Goal: Task Accomplishment & Management: Manage account settings

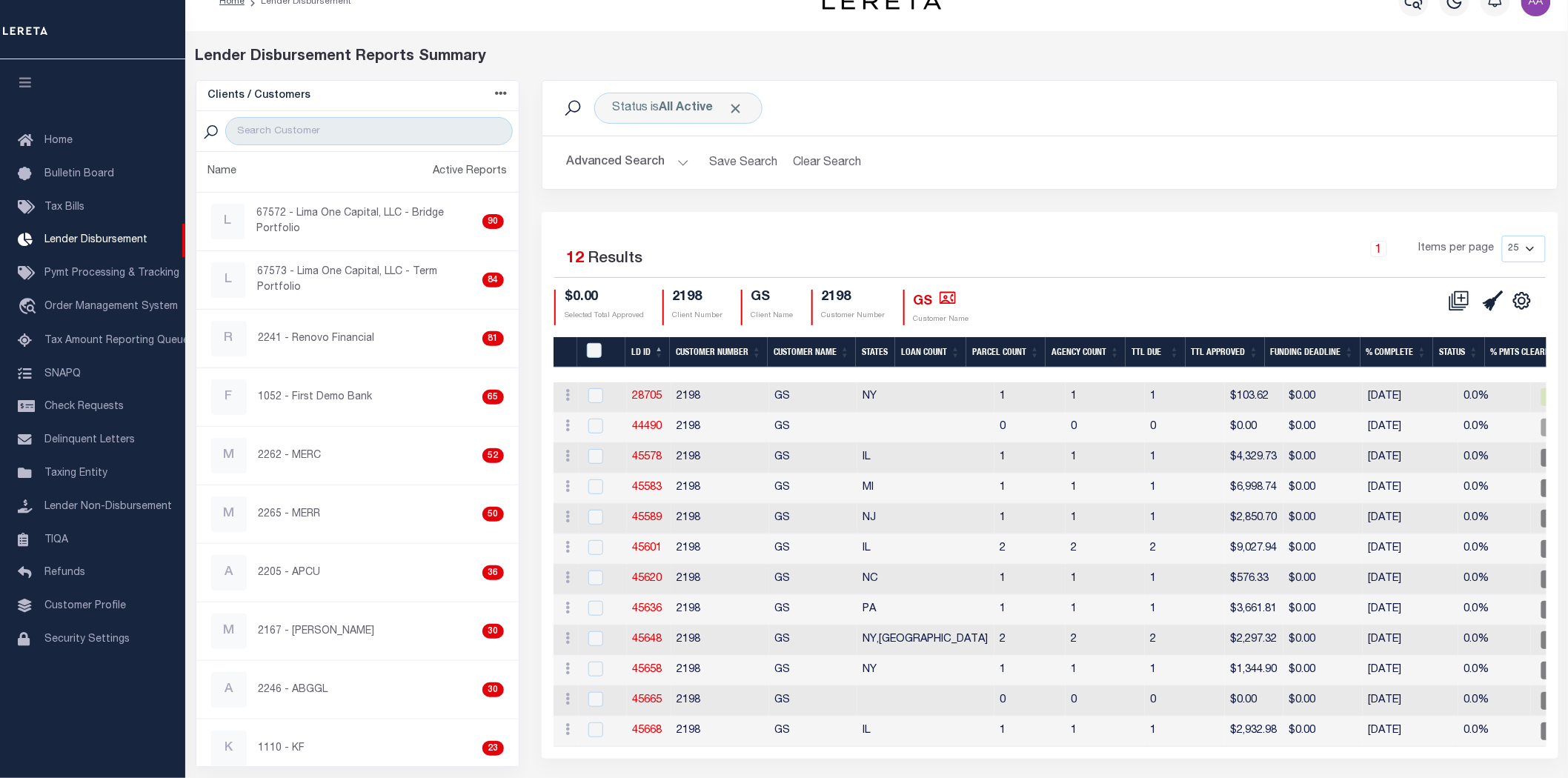
scroll to position [28, 0]
click at [656, 727] on link "45668" at bounding box center [647, 730] width 29 height 10
checkbox input "true"
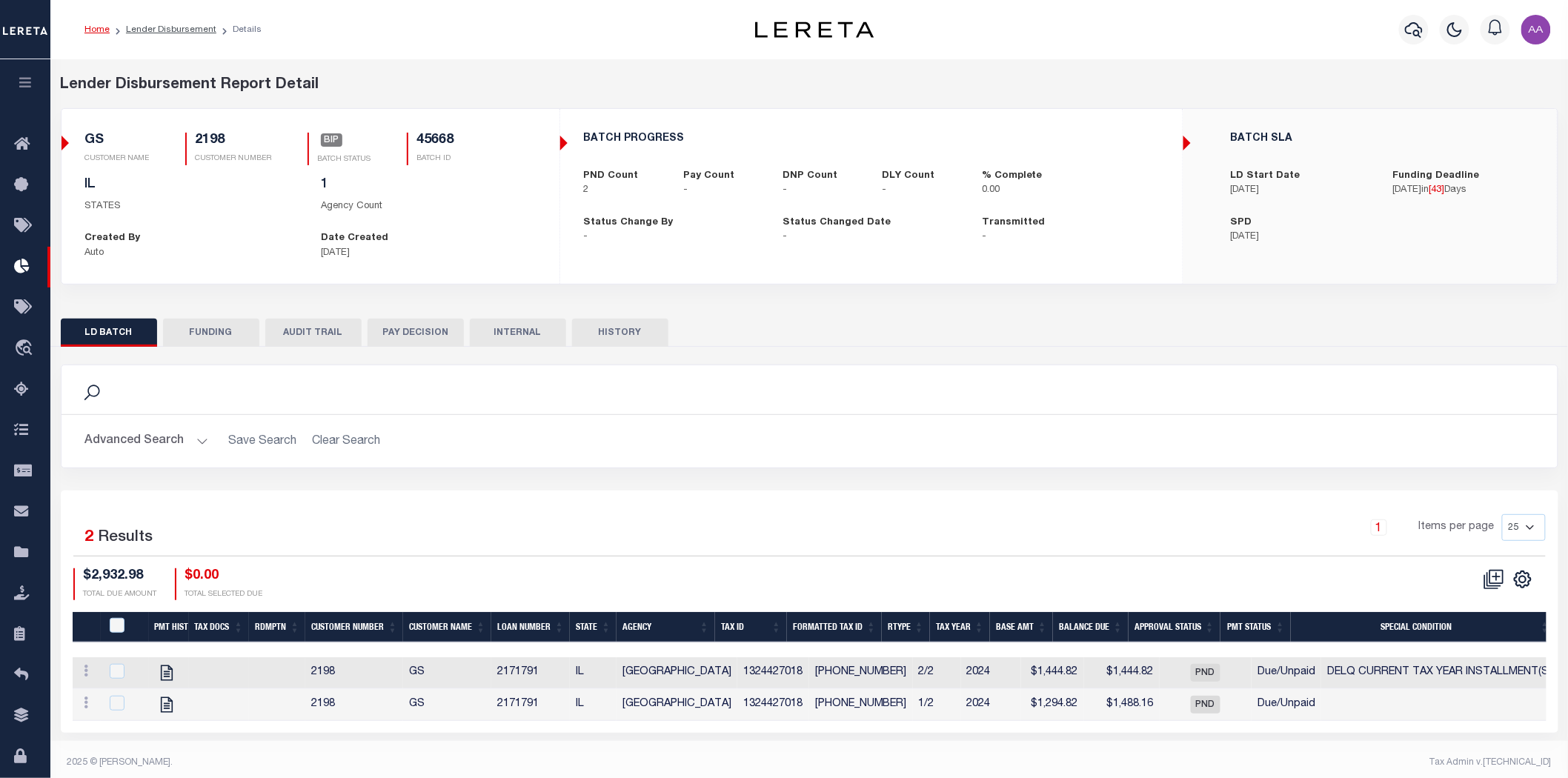
scroll to position [11, 0]
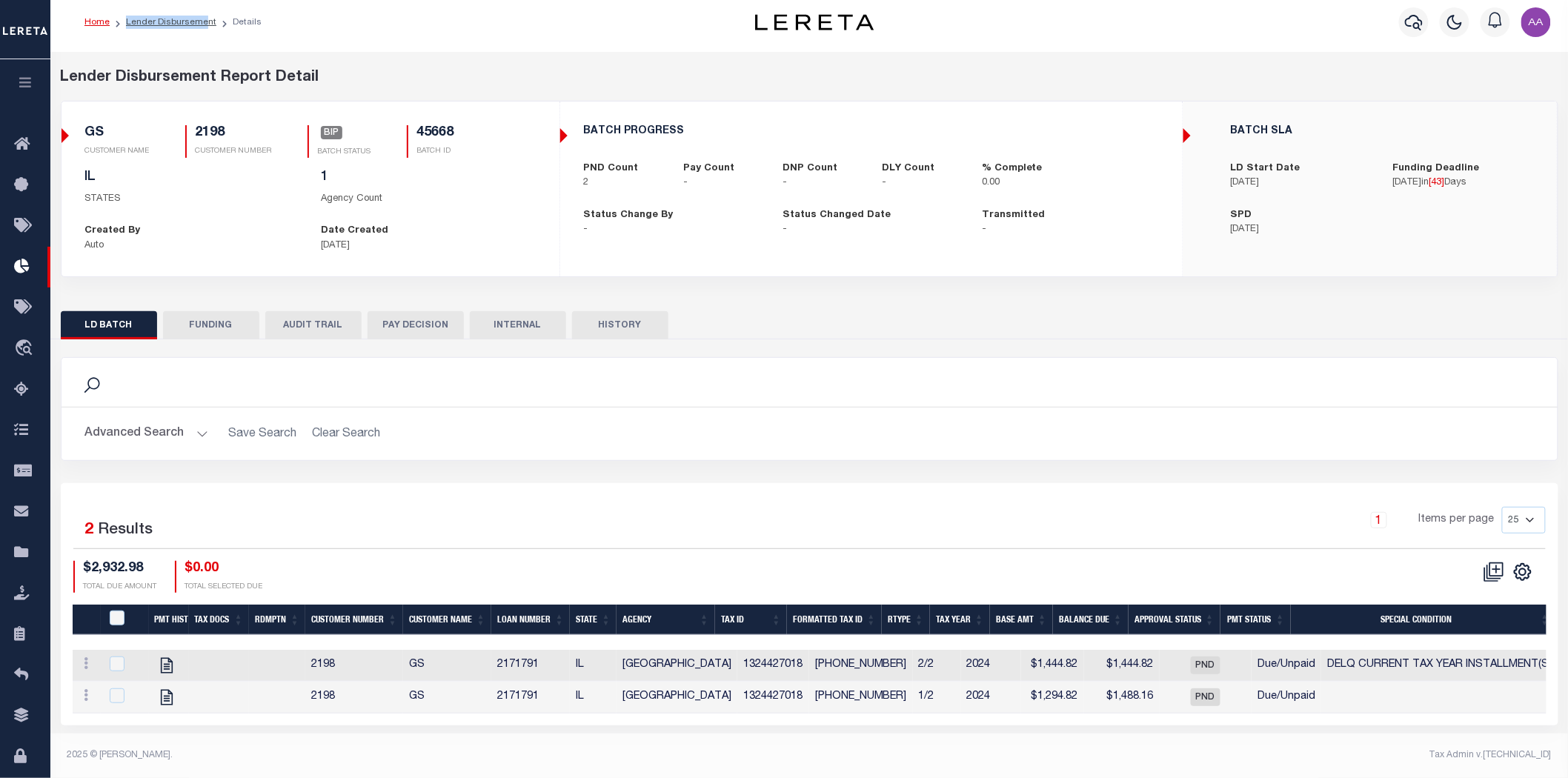
drag, startPoint x: 124, startPoint y: 26, endPoint x: 203, endPoint y: 53, distance: 83.5
click at [204, 25] on ol "Home Lender Disbursement Details" at bounding box center [173, 22] width 201 height 31
drag, startPoint x: 234, startPoint y: 132, endPoint x: 190, endPoint y: 127, distance: 44.3
click at [190, 127] on div "2198 CUSTOMER NUMBER" at bounding box center [228, 141] width 87 height 33
click at [476, 387] on div "Search" at bounding box center [809, 383] width 1472 height 26
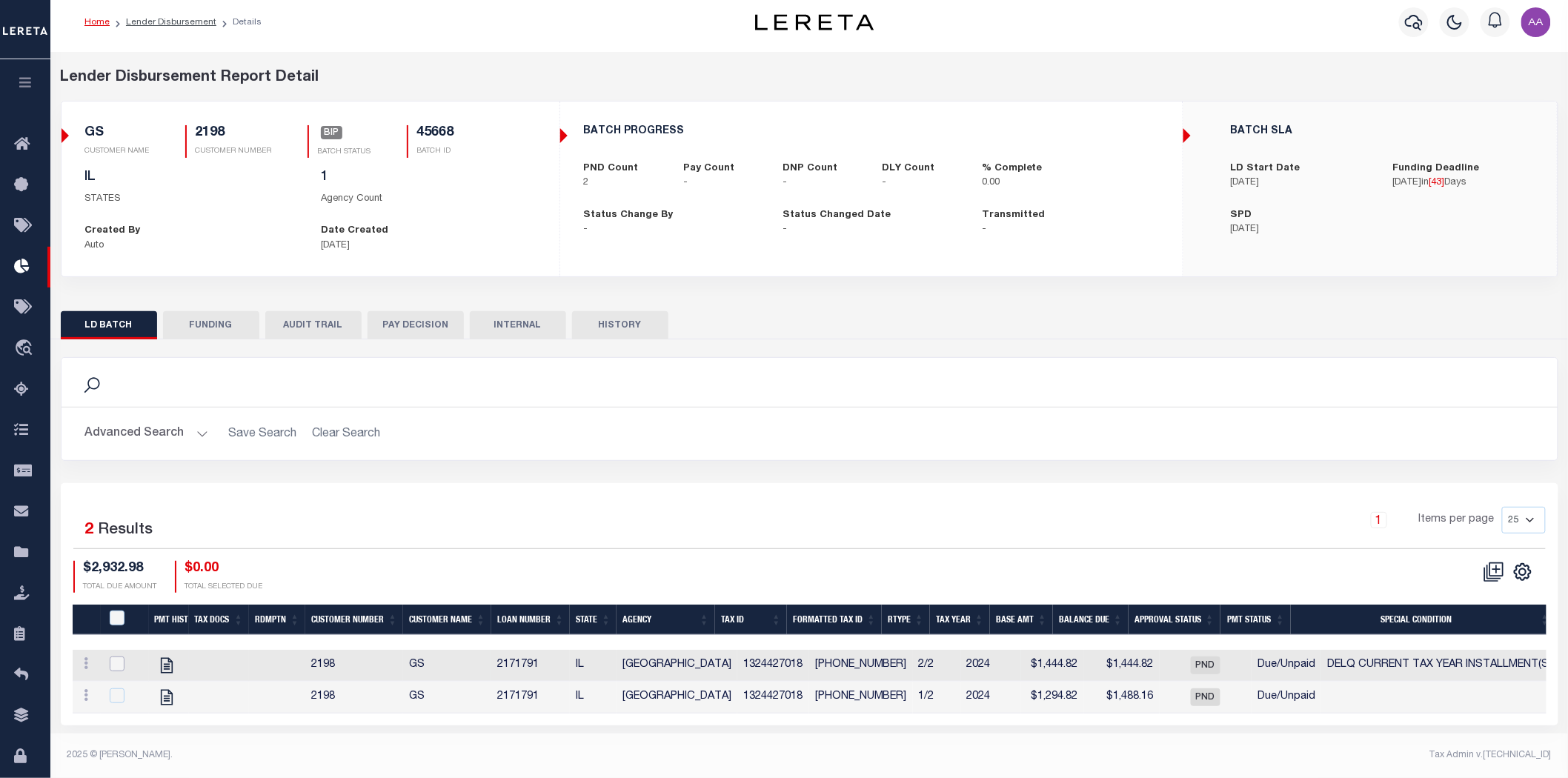
click at [112, 660] on input "checkbox" at bounding box center [117, 663] width 15 height 15
checkbox input "true"
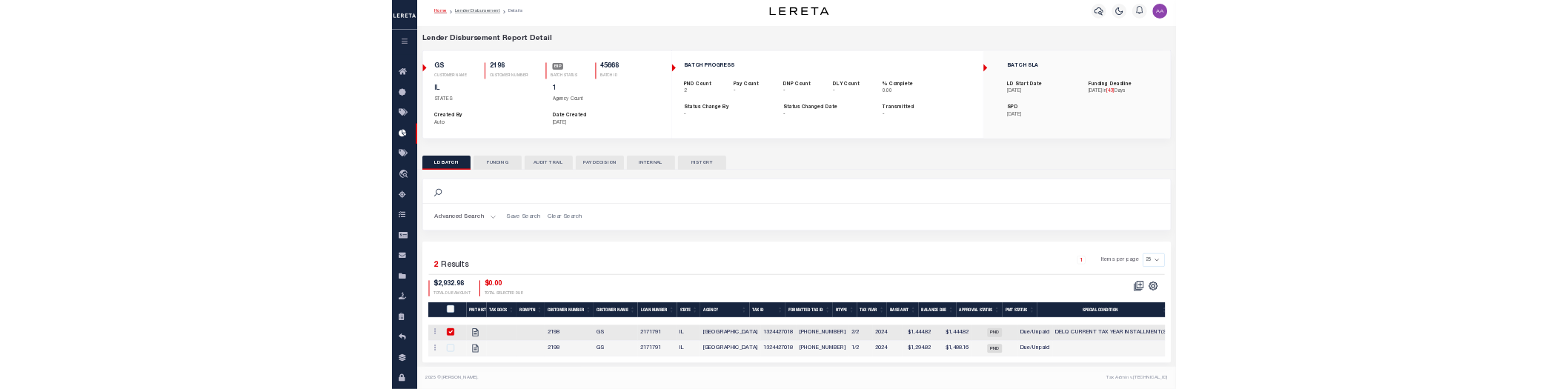
scroll to position [9, 0]
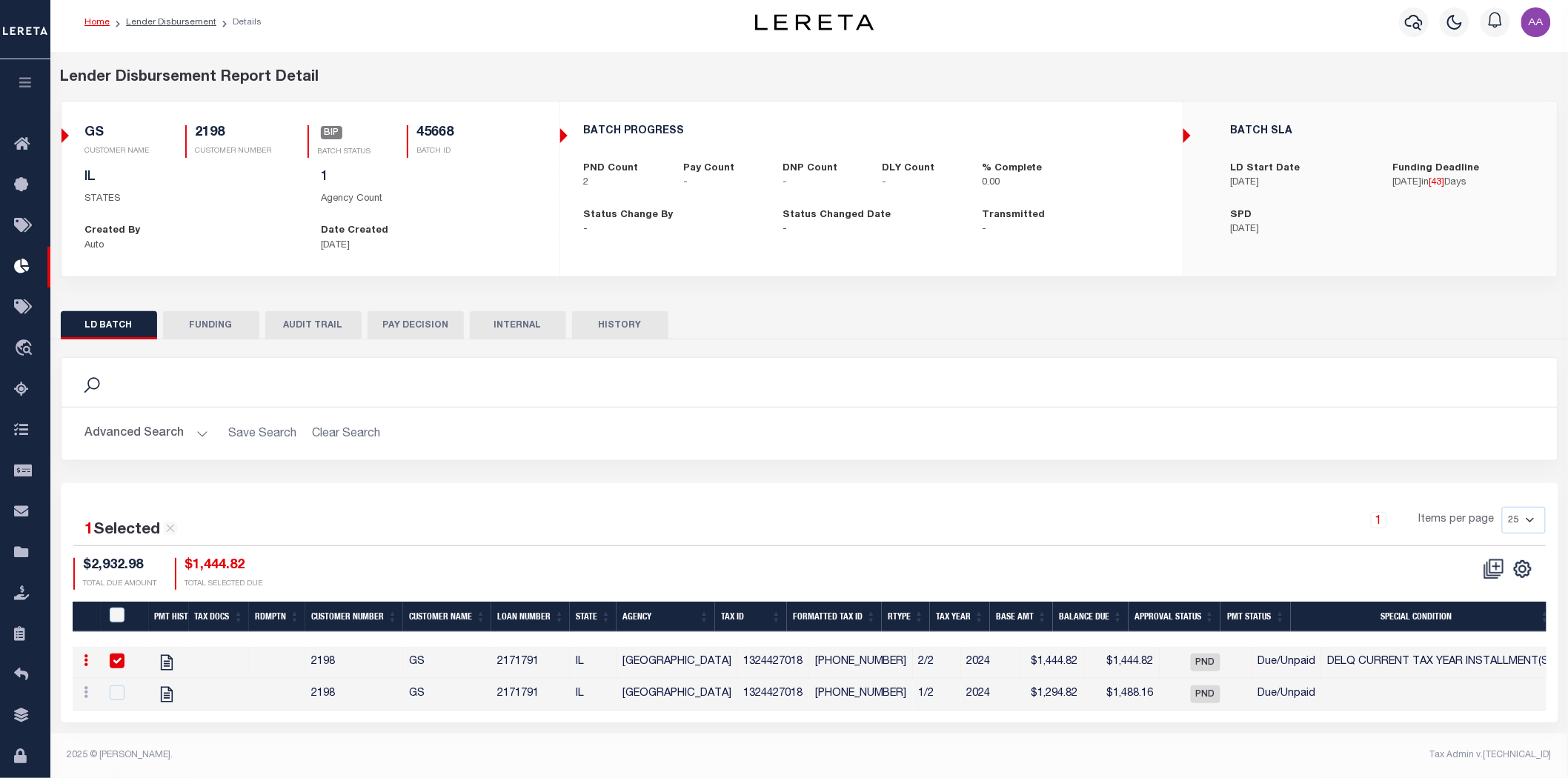
click at [114, 745] on icon "button" at bounding box center [121, 737] width 19 height 19
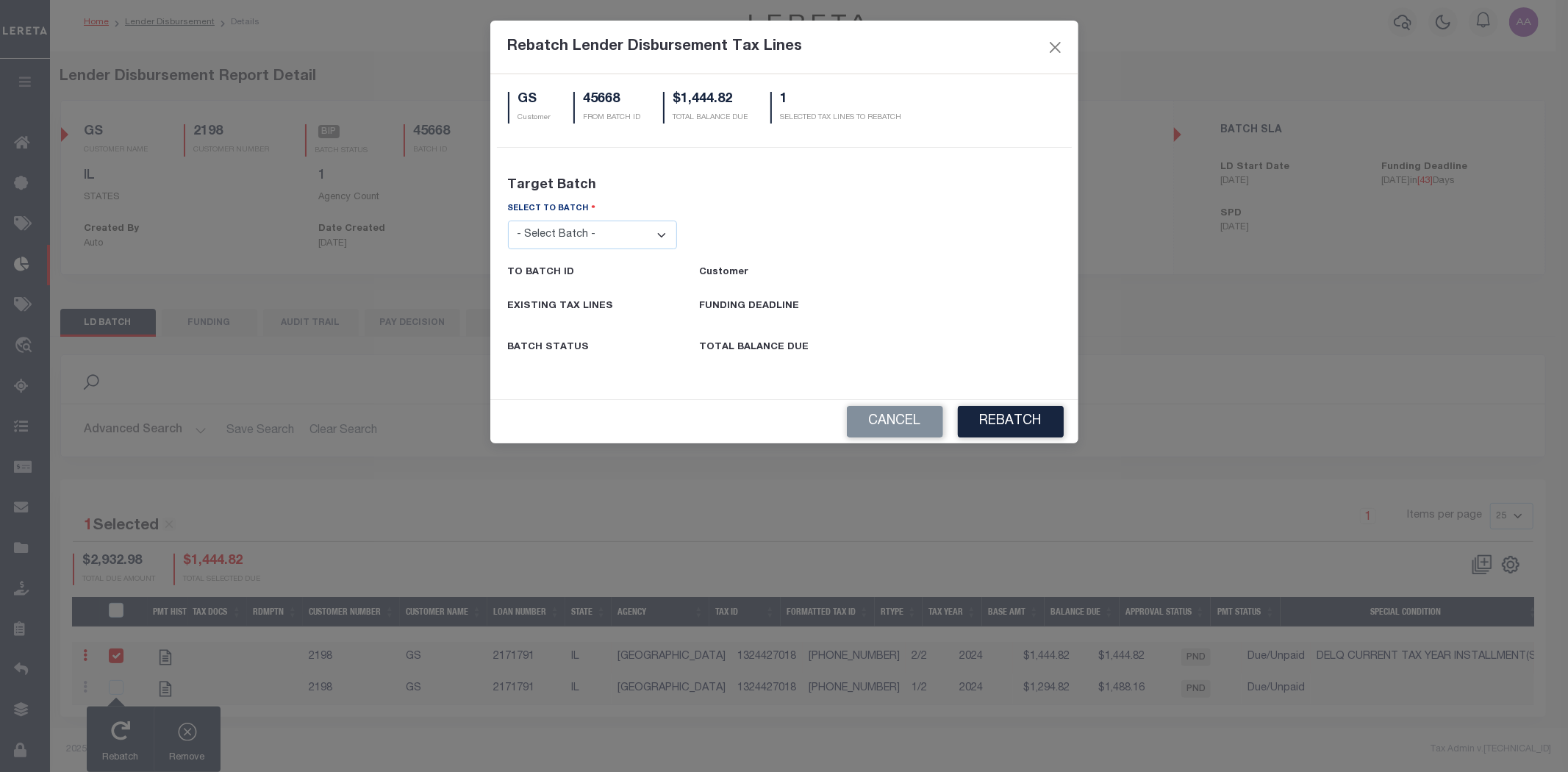
click at [603, 237] on select "- Select Batch - 24274 24276 24279 24283 24285 24513 24539 24542 24572 24604 24…" at bounding box center [593, 235] width 170 height 28
select select "45665"
click at [508, 221] on select "- Select Batch - 24274 24276 24279 24283 24285 24513 24539 24542 24572 24604 24…" at bounding box center [593, 235] width 170 height 28
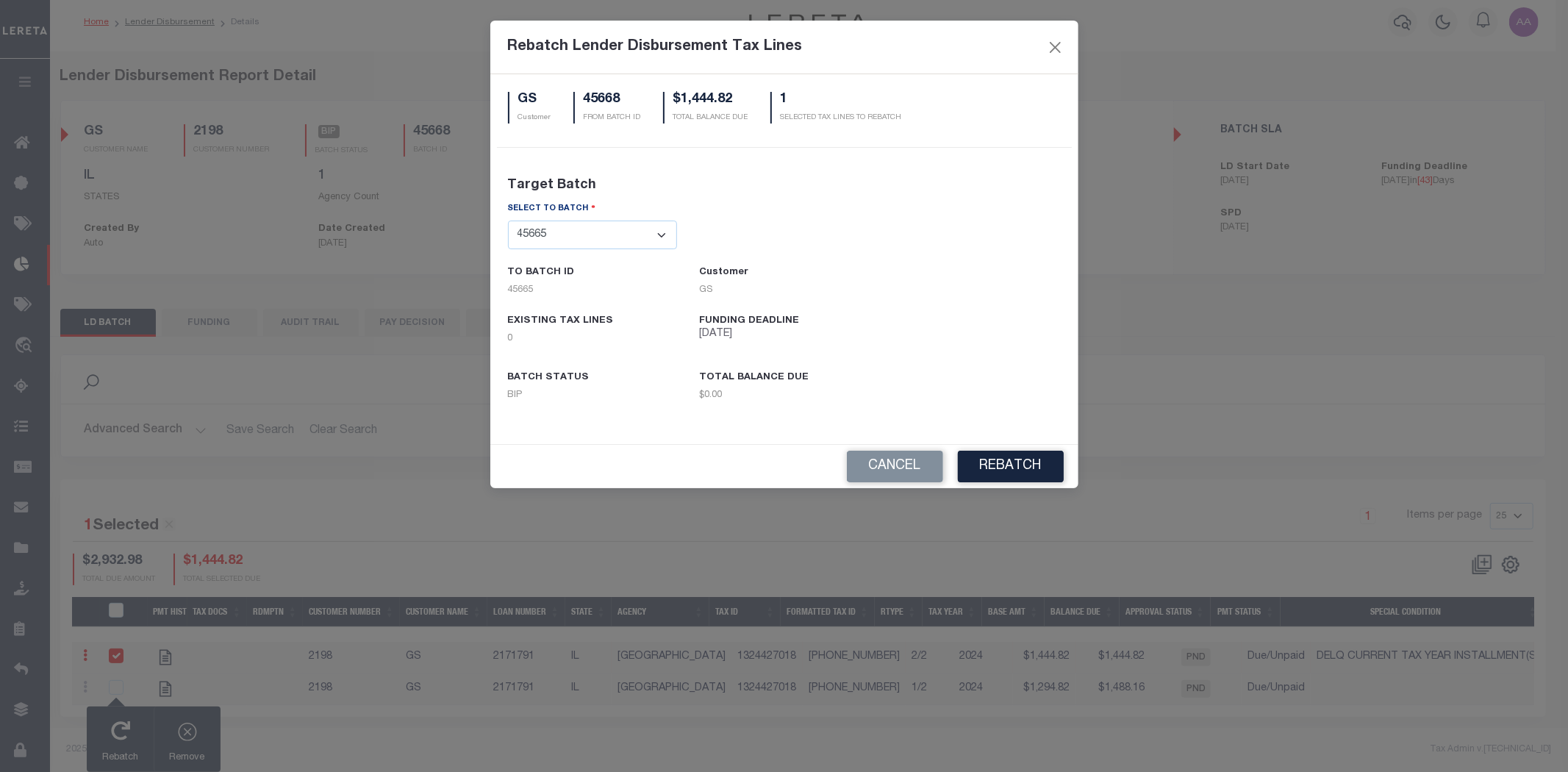
drag, startPoint x: 731, startPoint y: 335, endPoint x: 647, endPoint y: 299, distance: 91.4
click at [763, 331] on div "FUNDING DEADLINE 10/24/2025" at bounding box center [784, 335] width 192 height 39
click at [750, 346] on div "FUNDING DEADLINE 10/24/2025" at bounding box center [749, 335] width 100 height 39
click at [681, 430] on div "GS Customer 45668 FROM BATCH ID $1,444.82 TOTAL BALANCE DUE 1 SELECTED TAX LINE…" at bounding box center [785, 259] width 589 height 370
click at [632, 244] on select "- Select Batch - 24274 24276 24279 24283 24285 24513 24539 24542 24572 24604 24…" at bounding box center [593, 235] width 170 height 28
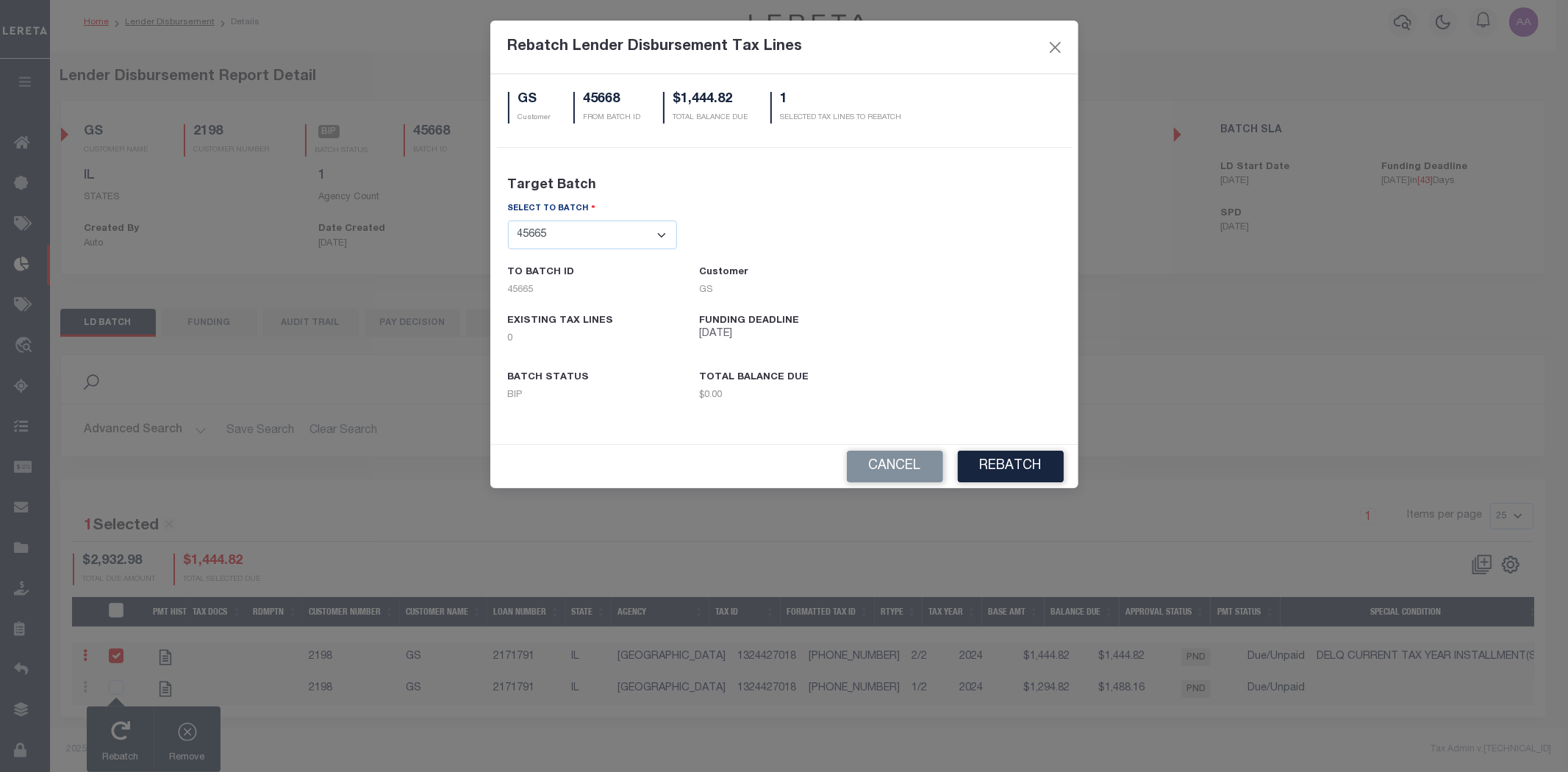
click at [508, 221] on select "- Select Batch - 24274 24276 24279 24283 24285 24513 24539 24542 24572 24604 24…" at bounding box center [593, 235] width 170 height 28
drag, startPoint x: 608, startPoint y: 237, endPoint x: 608, endPoint y: 246, distance: 9.0
click at [608, 237] on select "- Select Batch - 24274 24276 24279 24283 24285 24513 24539 24542 24572 24604 24…" at bounding box center [593, 235] width 170 height 28
click at [508, 221] on select "- Select Batch - 24274 24276 24279 24283 24285 24513 24539 24542 24572 24604 24…" at bounding box center [593, 235] width 170 height 28
click at [906, 453] on button "Cancel" at bounding box center [896, 467] width 97 height 32
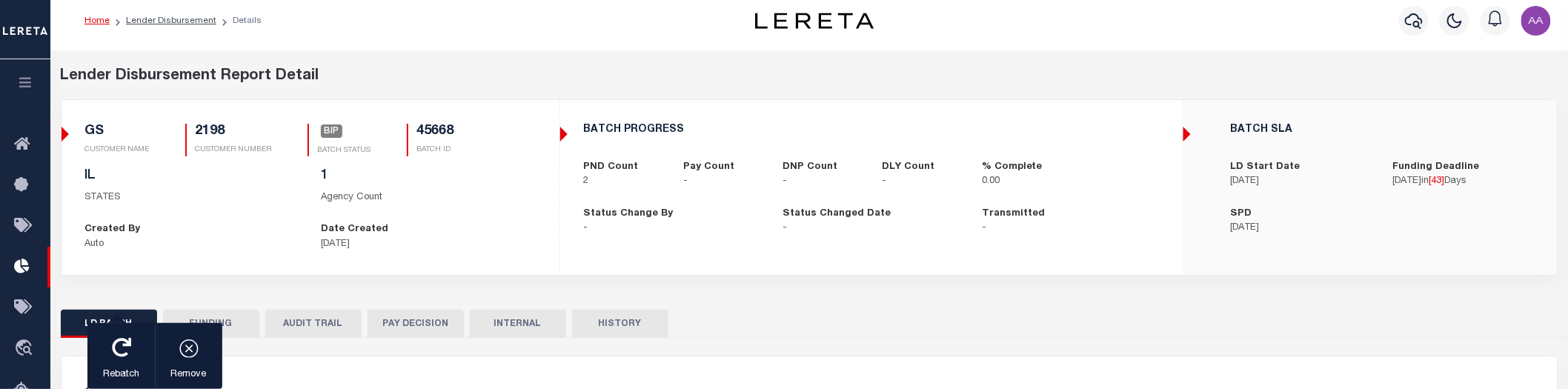
click at [490, 281] on div "Lender Disbursement Report Detail 2198 CLIENT NUMBER GS CLIENT NAME 2198 CUSTOM…" at bounding box center [809, 182] width 1519 height 233
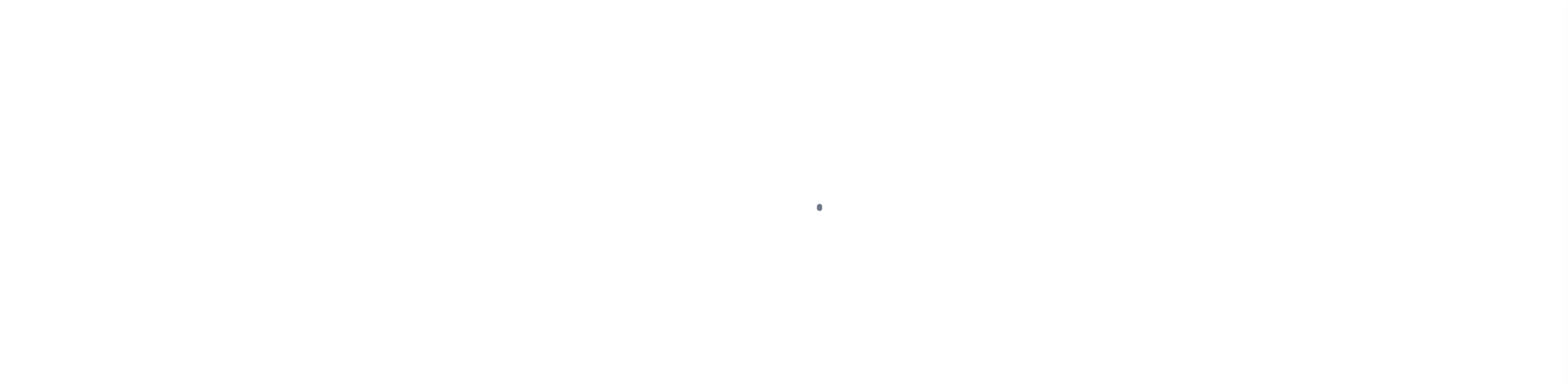
scroll to position [33, 0]
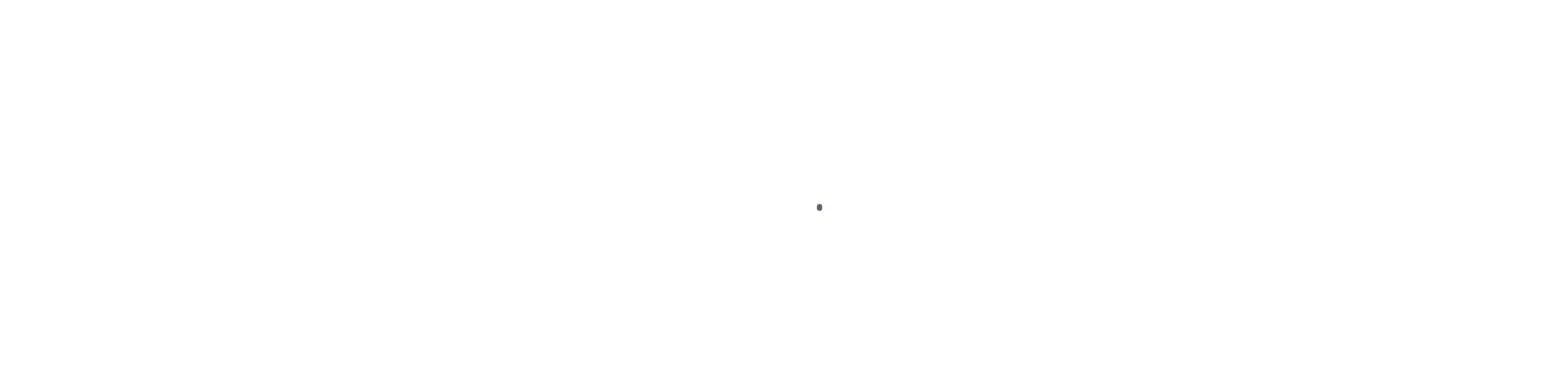
scroll to position [33, 0]
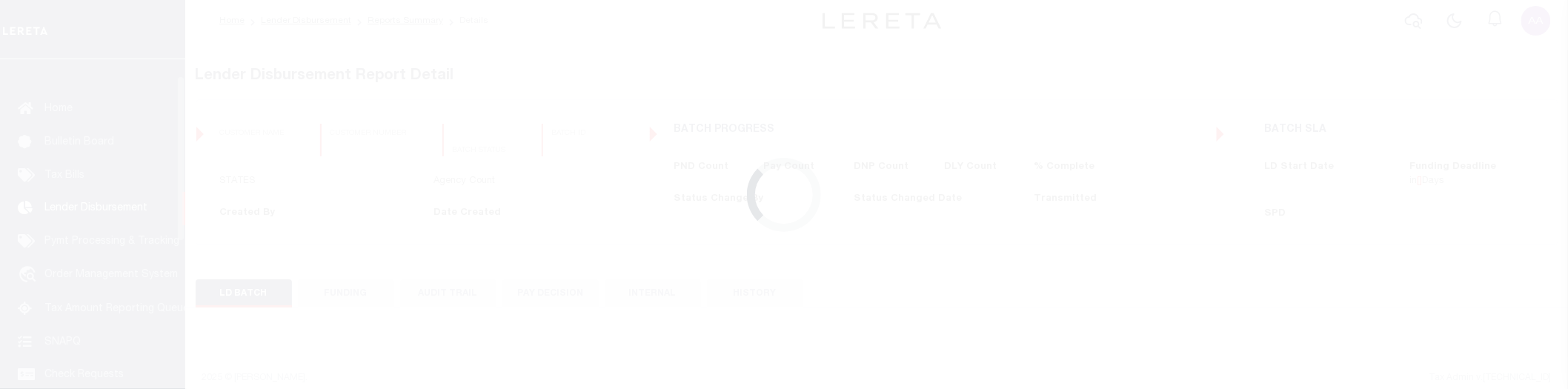
scroll to position [33, 0]
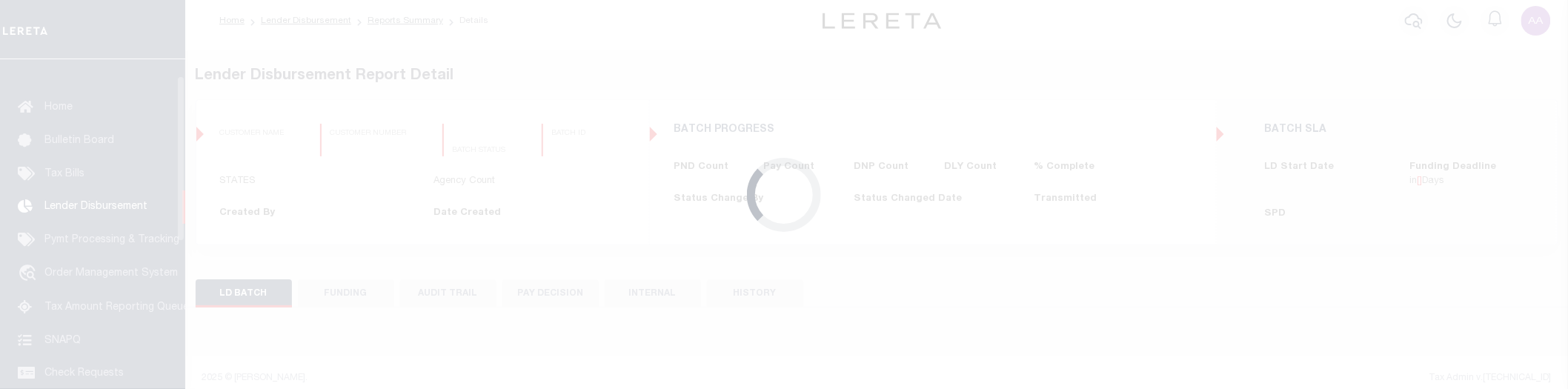
scroll to position [33, 0]
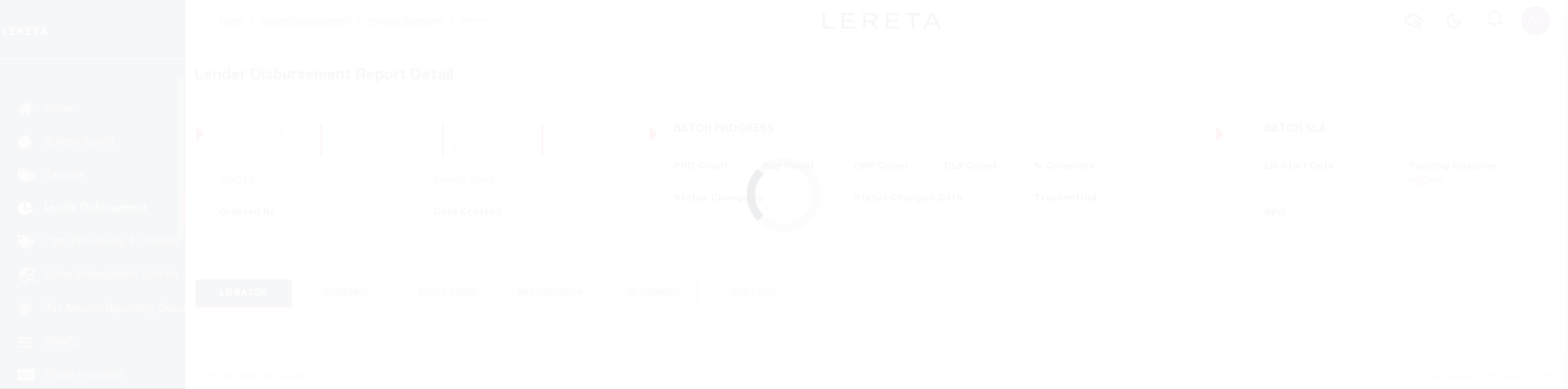
scroll to position [33, 0]
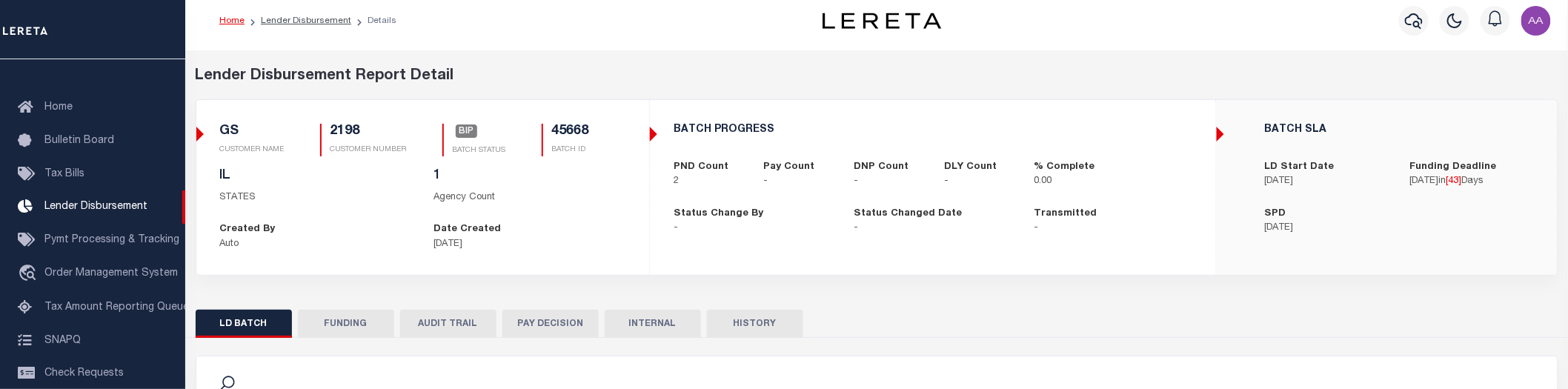
click at [991, 253] on div "BATCH PROGRESS PND Count 2 Pay Count - DNP Count - DLY Count - % Complete 0.00 …" at bounding box center [933, 179] width 566 height 159
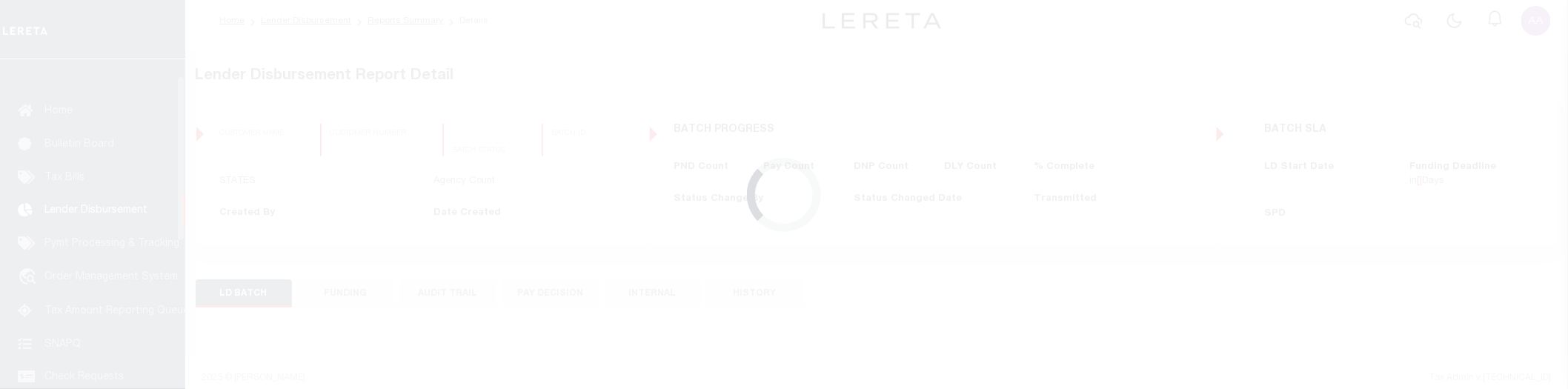
scroll to position [33, 0]
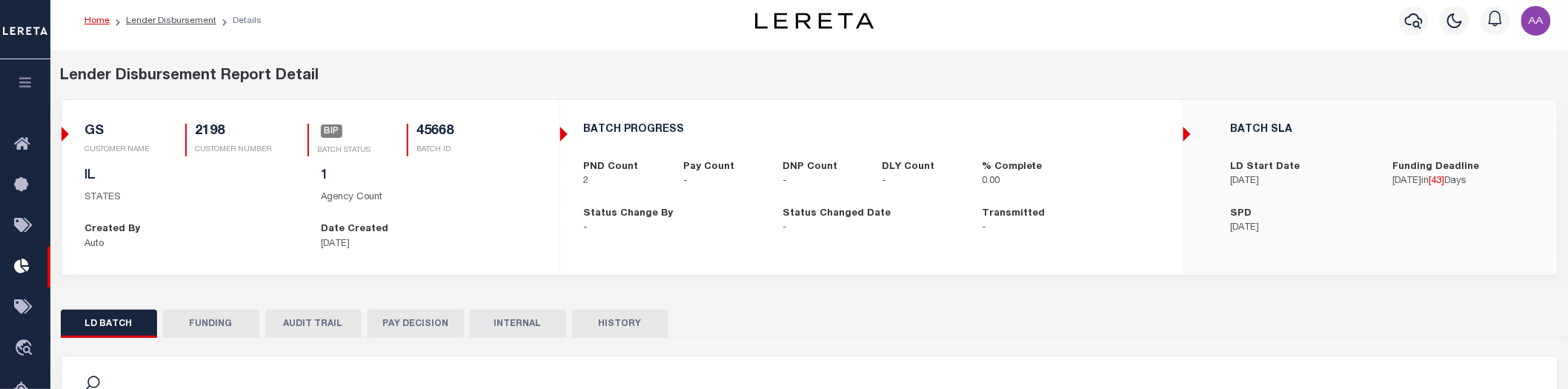
click at [383, 31] on div "Home Lender Disbursement Details" at bounding box center [382, 21] width 619 height 31
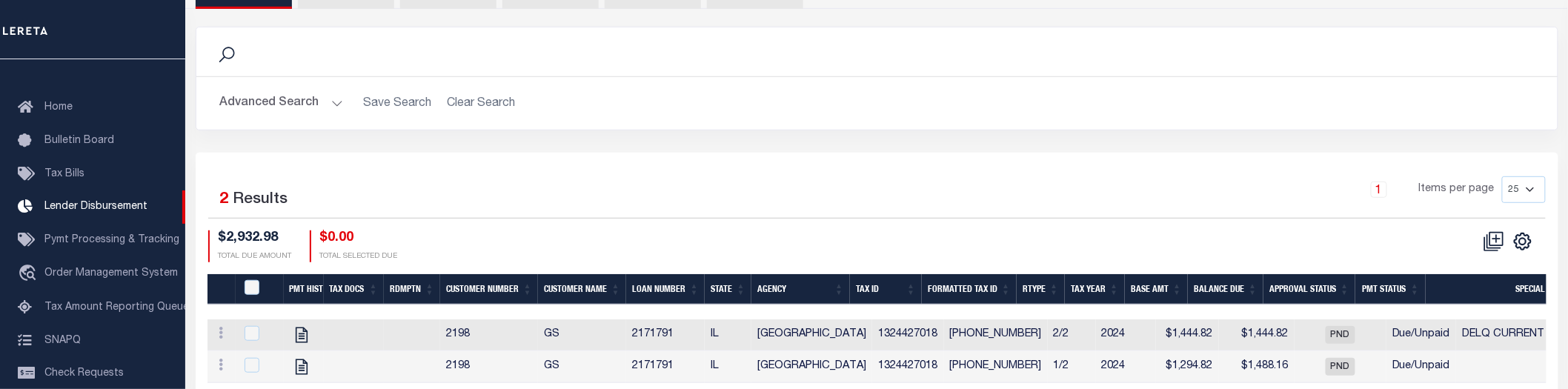
scroll to position [400, 0]
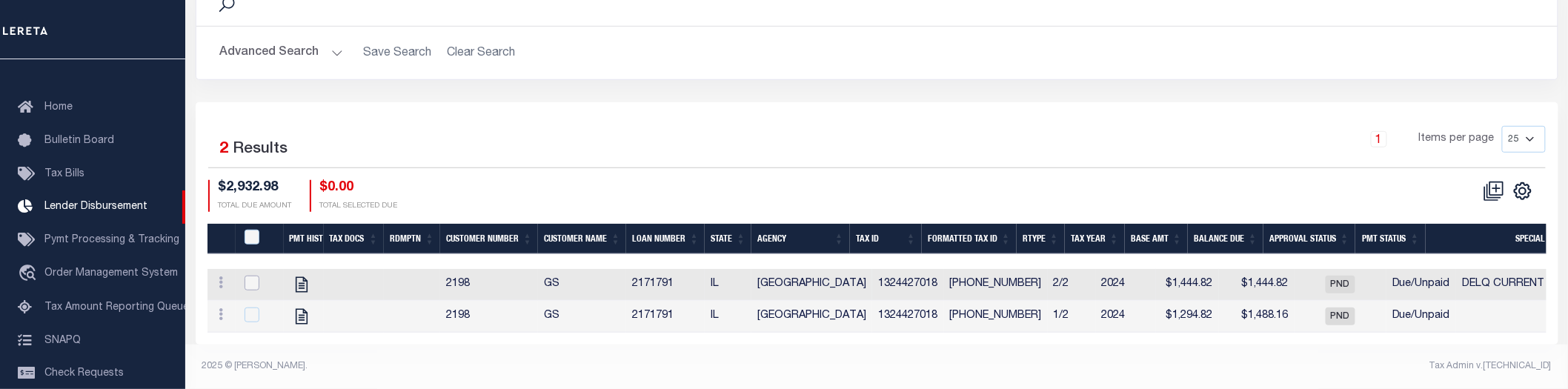
click at [246, 276] on input "checkbox" at bounding box center [252, 283] width 15 height 15
checkbox input "true"
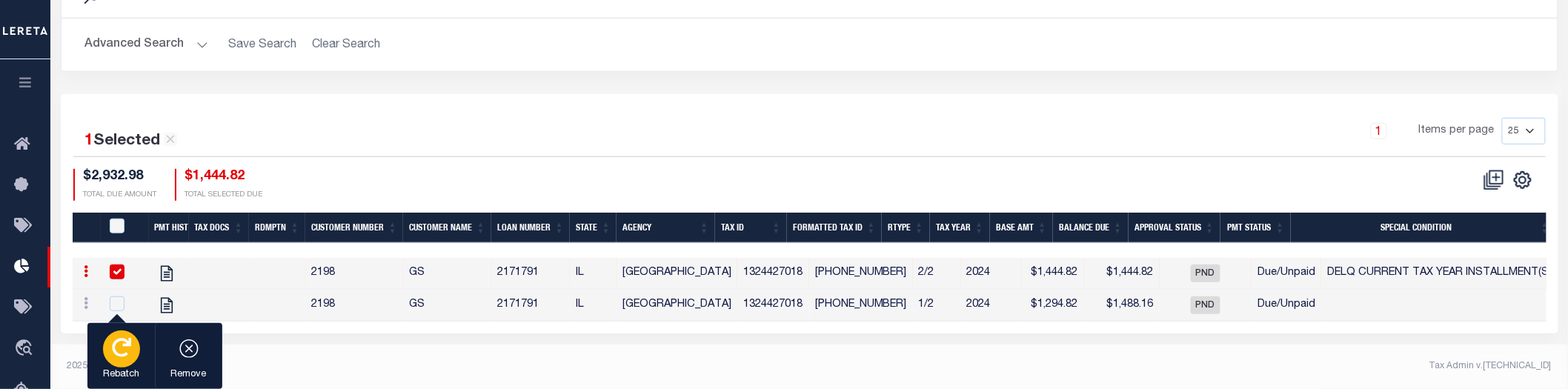
click at [134, 343] on div "button" at bounding box center [121, 349] width 37 height 37
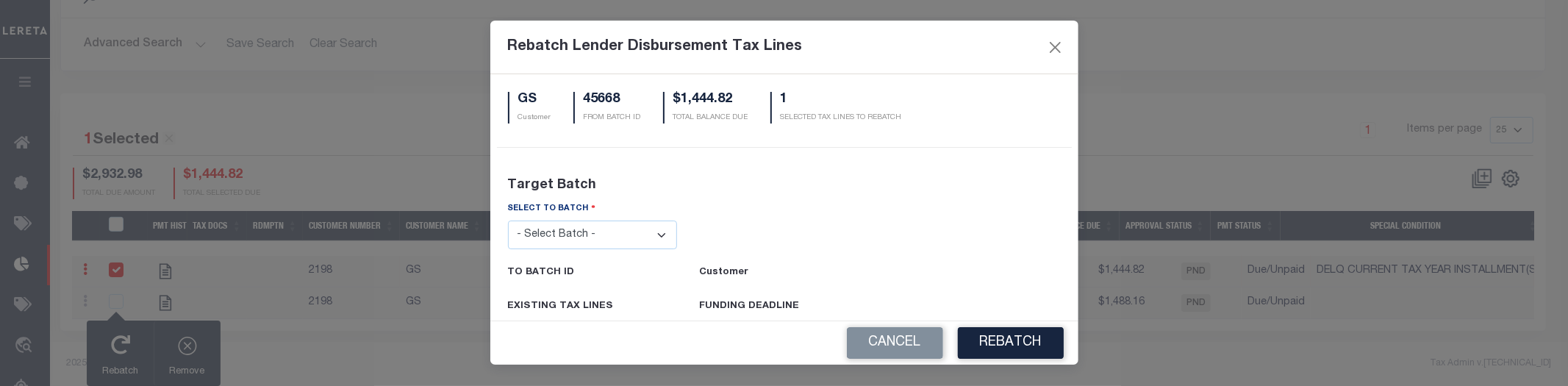
click at [623, 232] on select "- Select Batch -" at bounding box center [593, 235] width 170 height 28
click at [724, 224] on div at bounding box center [784, 225] width 192 height 47
click at [888, 346] on button "Cancel" at bounding box center [896, 343] width 97 height 32
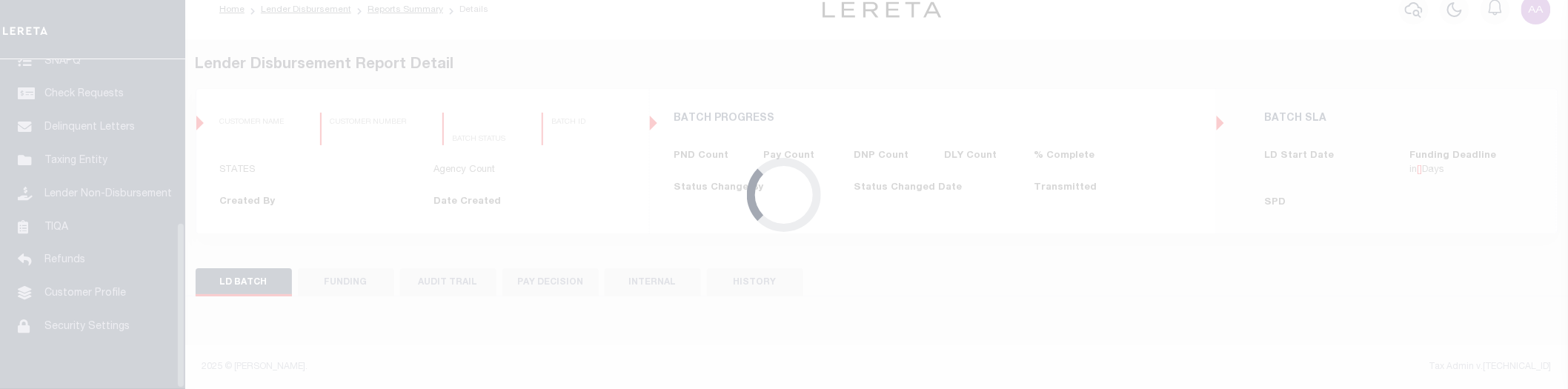
scroll to position [324, 0]
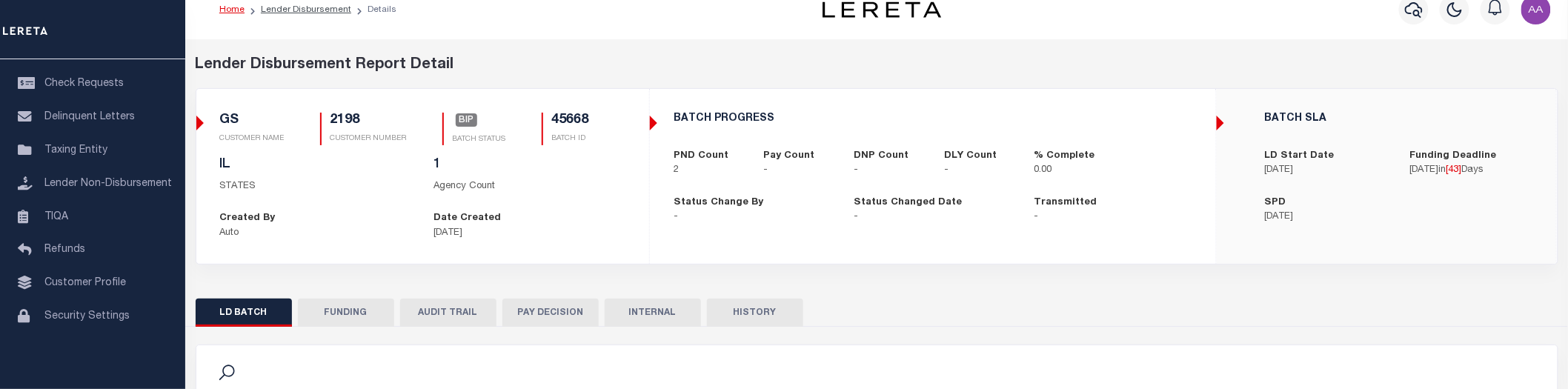
click at [730, 238] on div "BATCH PROGRESS PND Count 2 Pay Count - DNP Count - DLY Count - % Complete 0.00 …" at bounding box center [933, 169] width 566 height 159
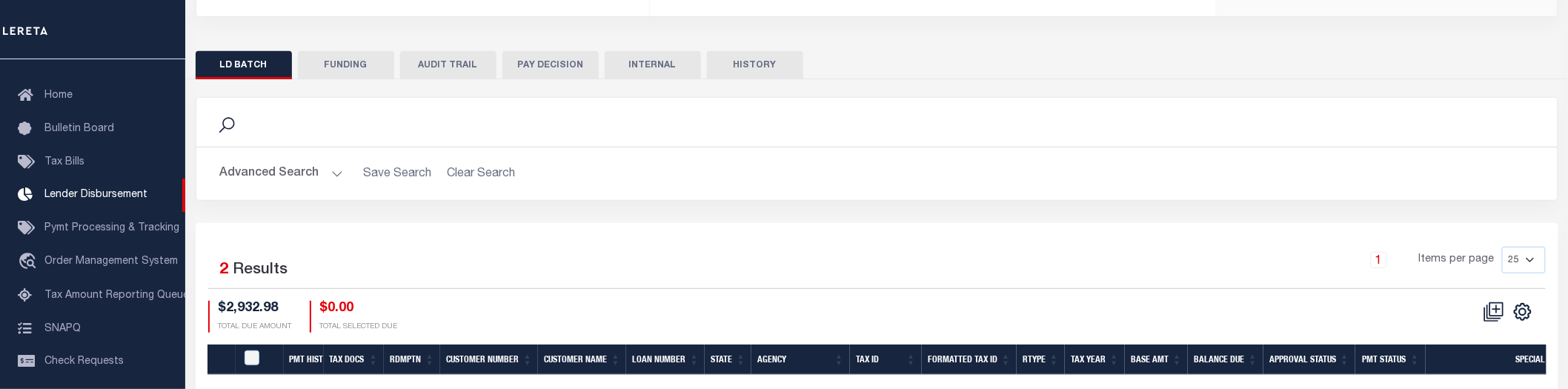
scroll to position [400, 0]
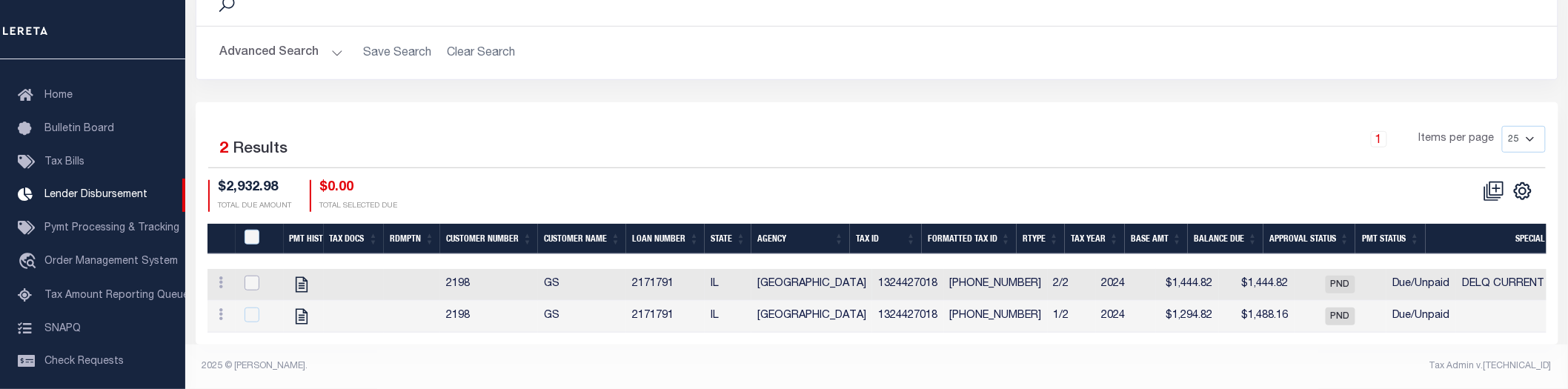
click at [250, 276] on input "checkbox" at bounding box center [252, 283] width 15 height 15
checkbox input "true"
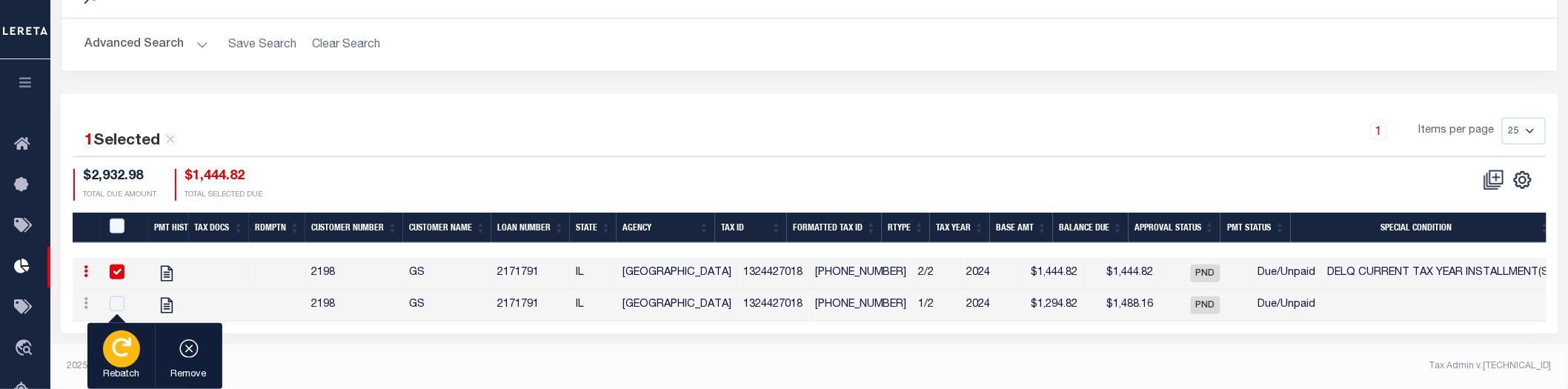
click at [122, 359] on div "button" at bounding box center [121, 349] width 37 height 37
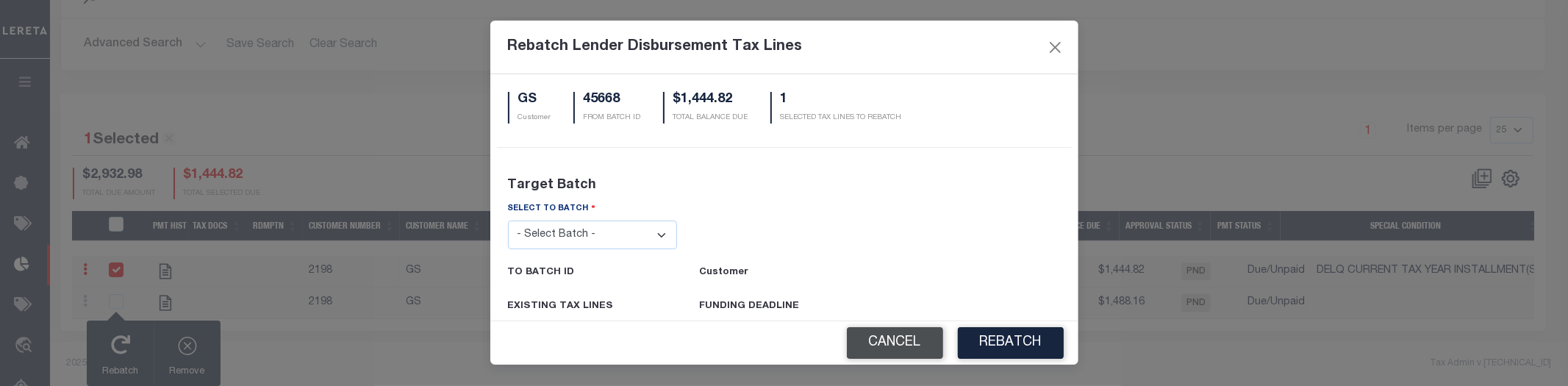
click at [901, 346] on button "Cancel" at bounding box center [896, 343] width 97 height 32
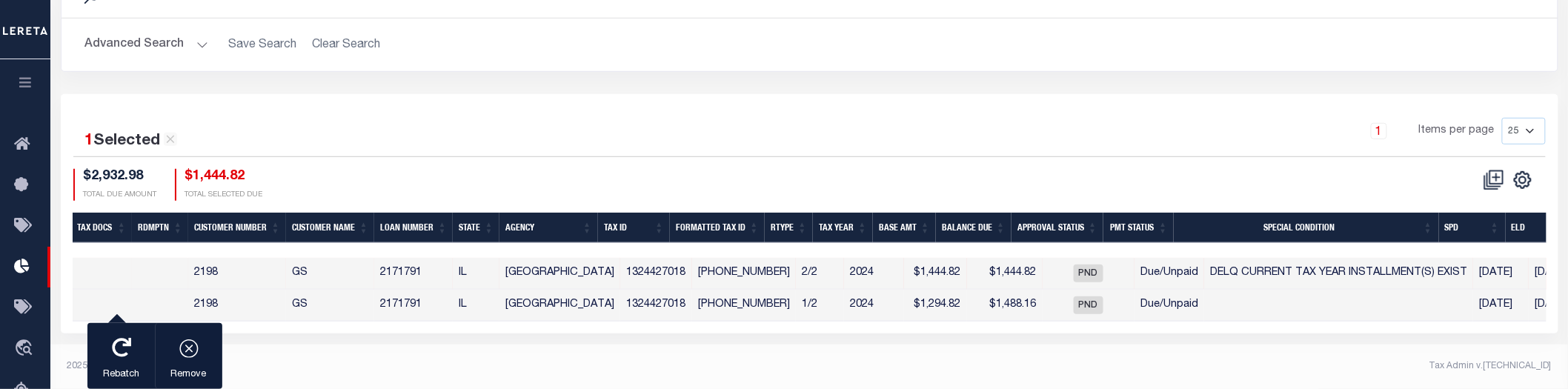
scroll to position [0, 0]
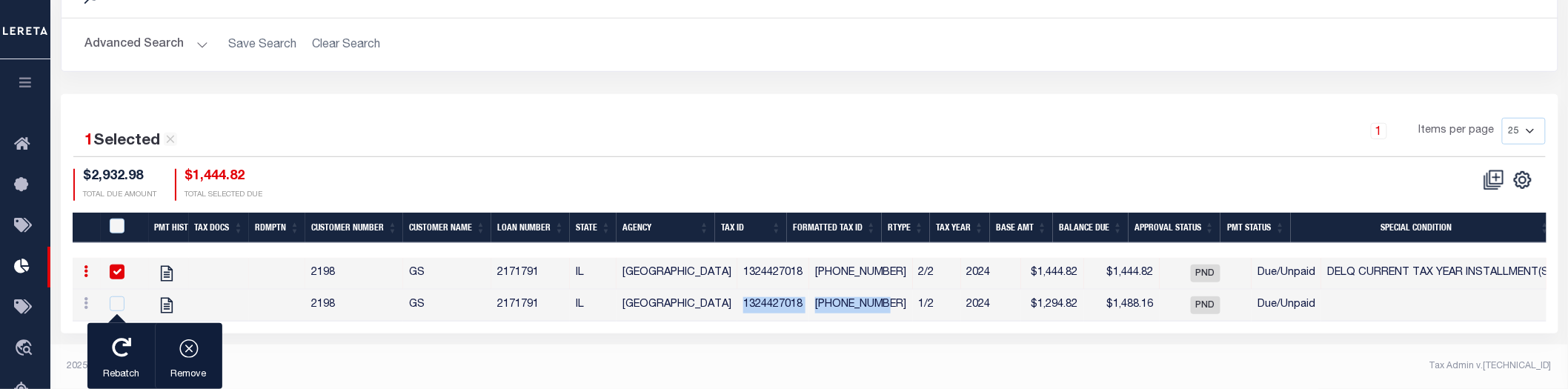
drag, startPoint x: 853, startPoint y: 321, endPoint x: 114, endPoint y: 246, distance: 742.8
click at [693, 305] on tr "View Tax Line Detail View Accutax Payment History 2198 GS 2171791 IL PEORIA COU…" at bounding box center [1166, 305] width 2188 height 32
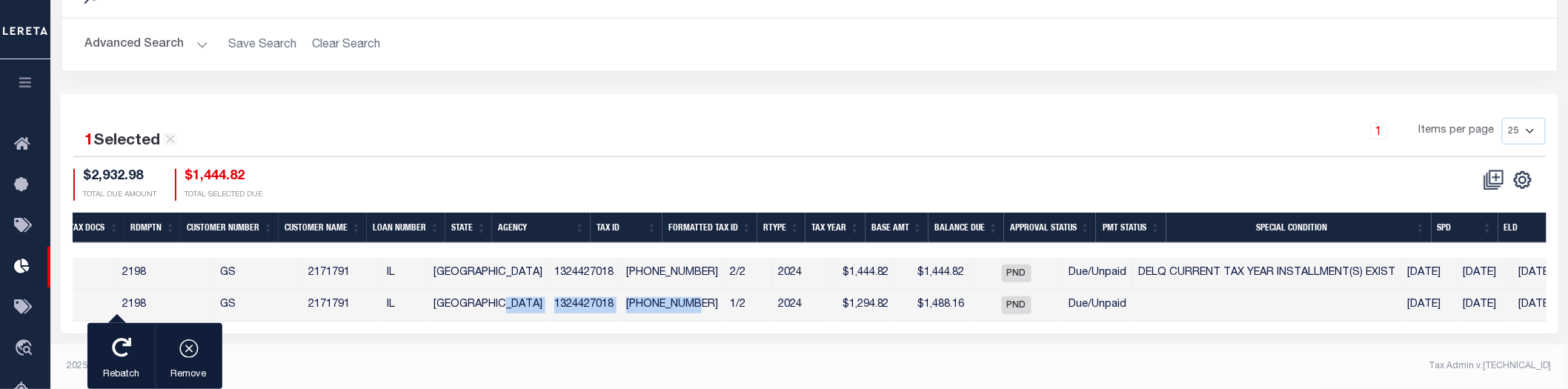
scroll to position [0, 189]
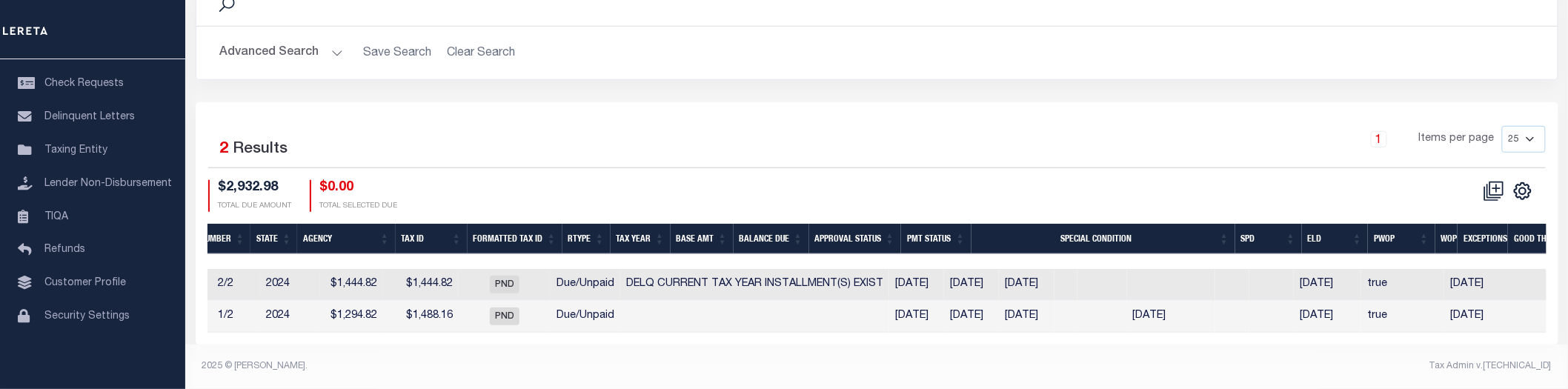
scroll to position [0, 701]
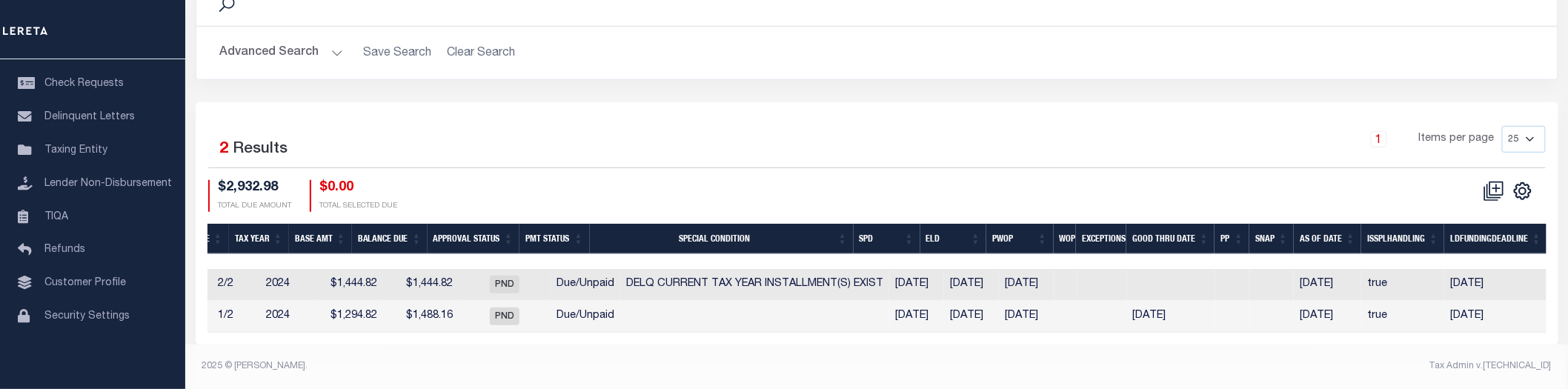
click at [780, 126] on div "1 Items per page 25 50 100 200" at bounding box center [1046, 145] width 997 height 38
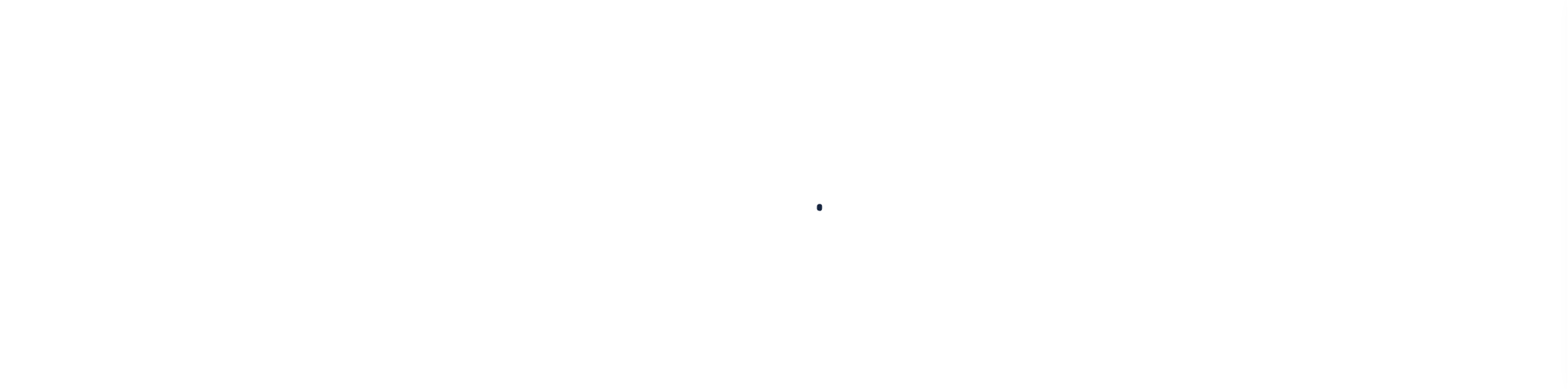
scroll to position [324, 0]
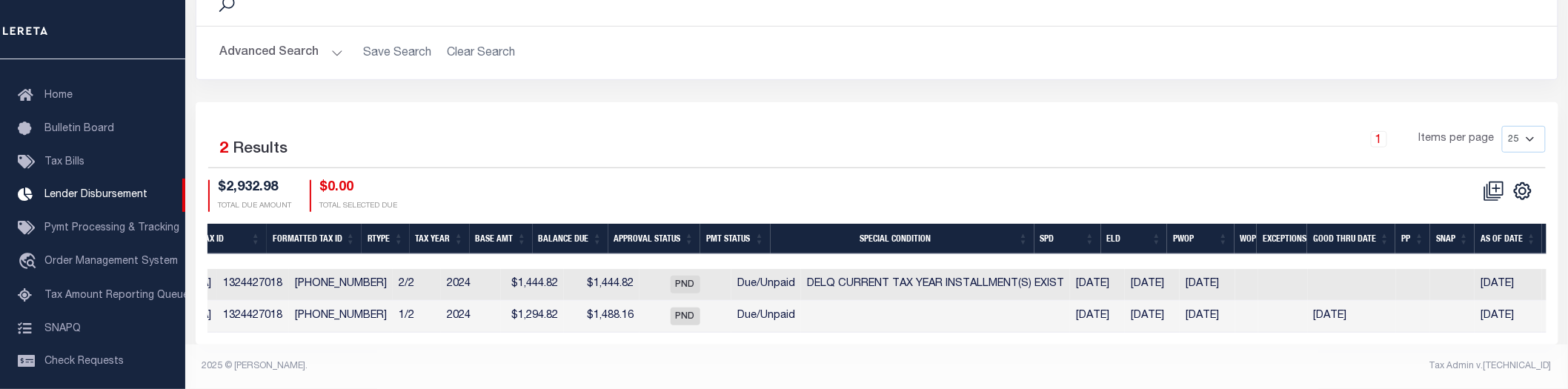
scroll to position [0, 835]
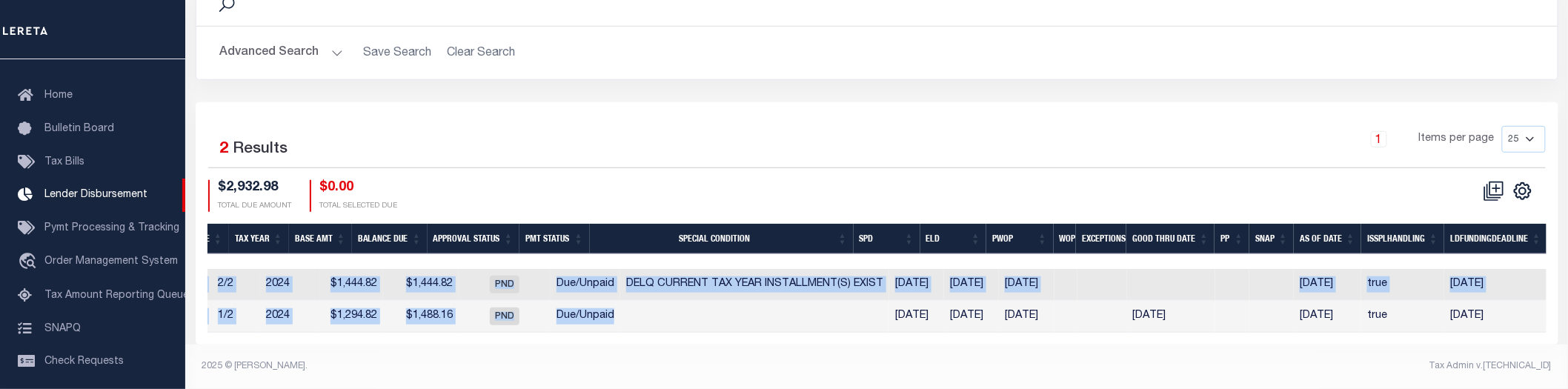
drag, startPoint x: 831, startPoint y: 323, endPoint x: 316, endPoint y: 335, distance: 515.1
click at [312, 334] on div "Selected 2 Results 1 Items per page 25 50 100 200 $2,932.98 $0.00" at bounding box center [876, 222] width 1362 height 242
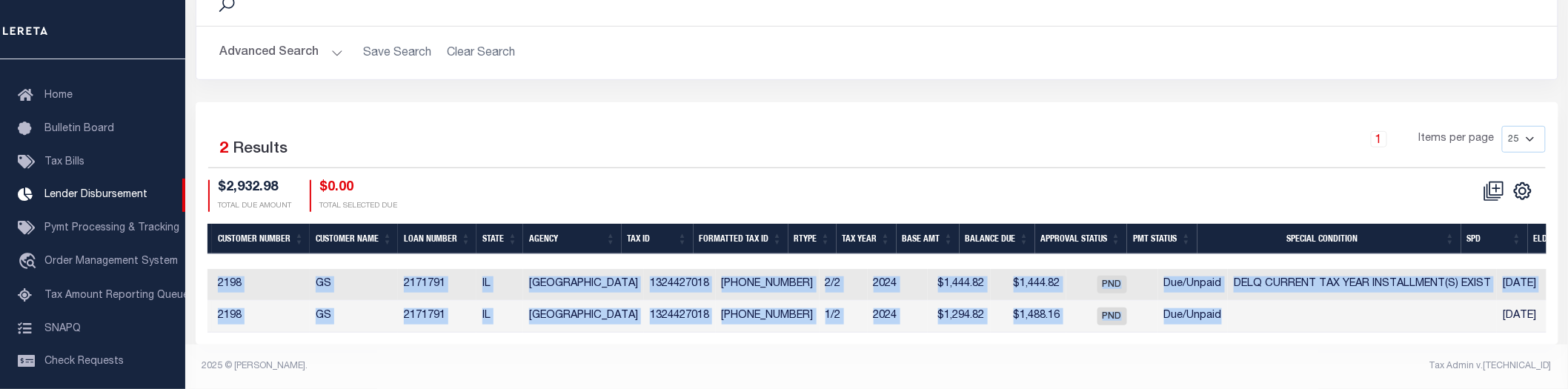
scroll to position [0, 0]
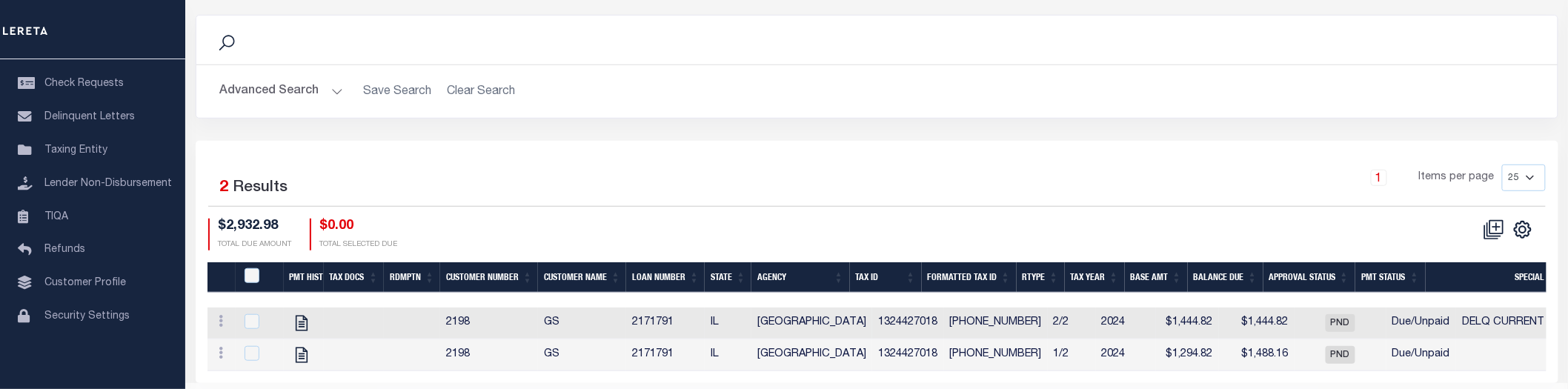
scroll to position [400, 0]
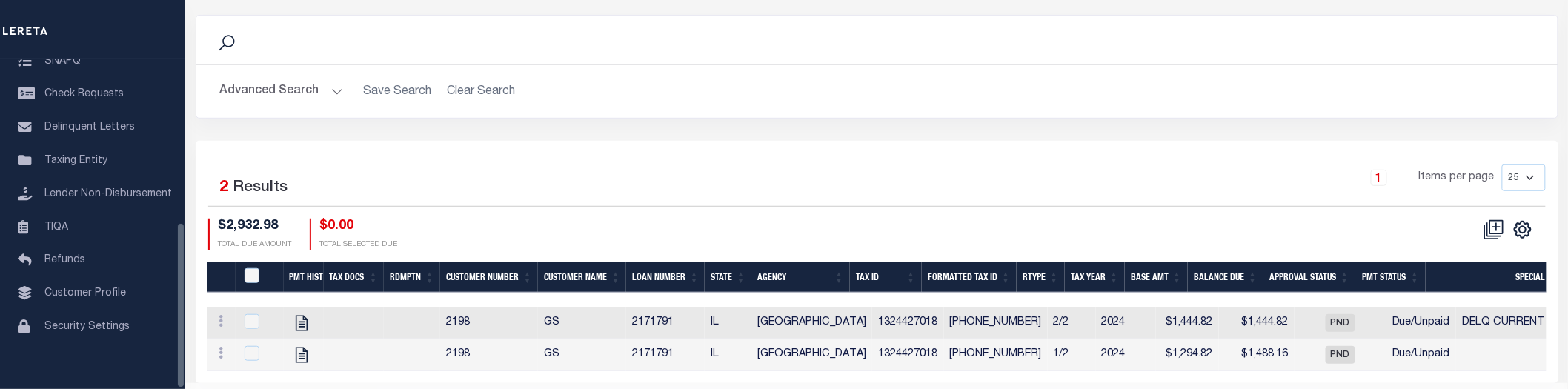
scroll to position [324, 0]
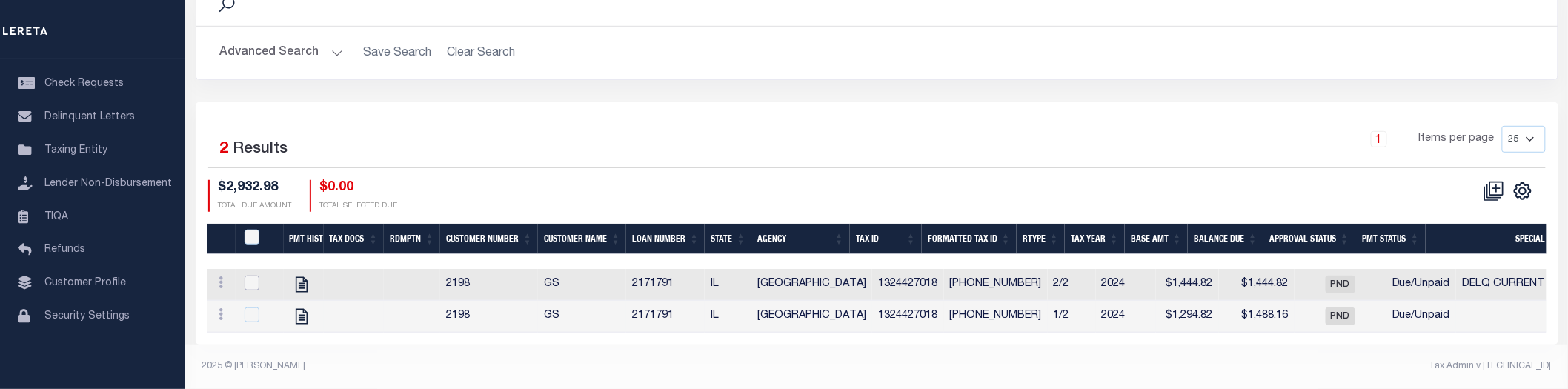
drag, startPoint x: 247, startPoint y: 273, endPoint x: 247, endPoint y: 297, distance: 24.0
click at [247, 276] on input "checkbox" at bounding box center [252, 283] width 15 height 15
checkbox input "true"
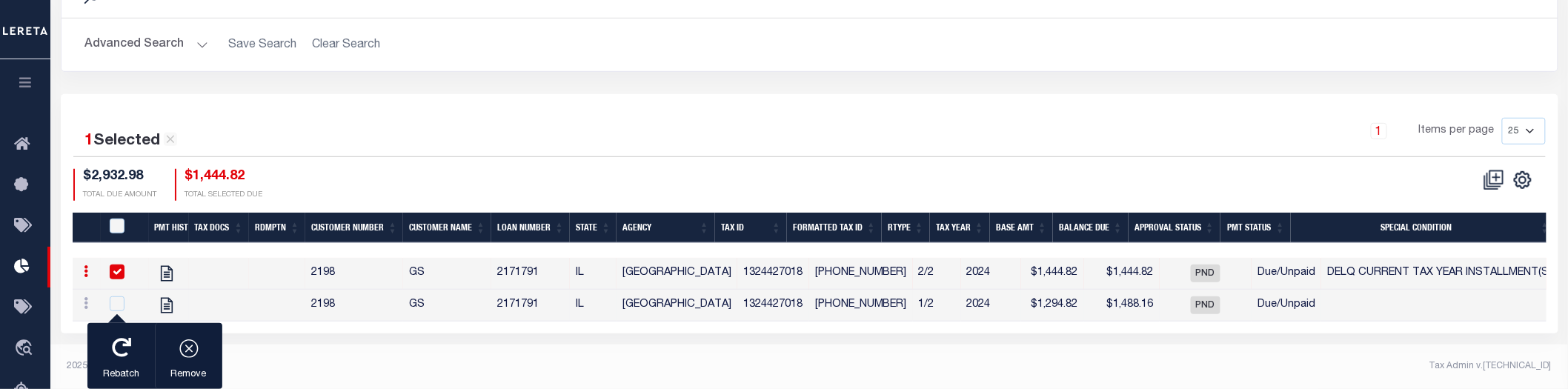
click at [248, 305] on td at bounding box center [218, 305] width 60 height 32
checkbox input "true"
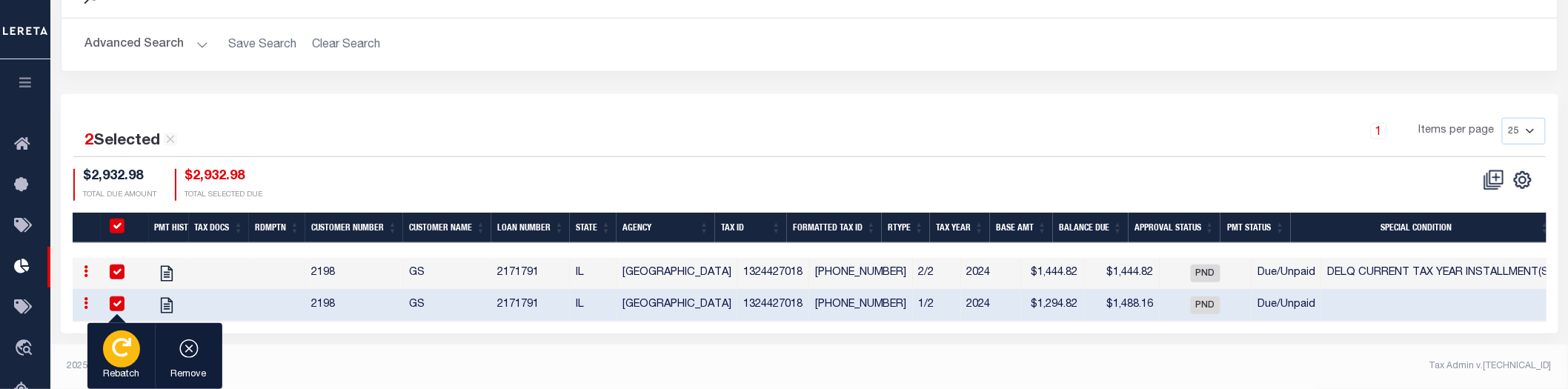
click at [119, 360] on div "button" at bounding box center [121, 349] width 37 height 37
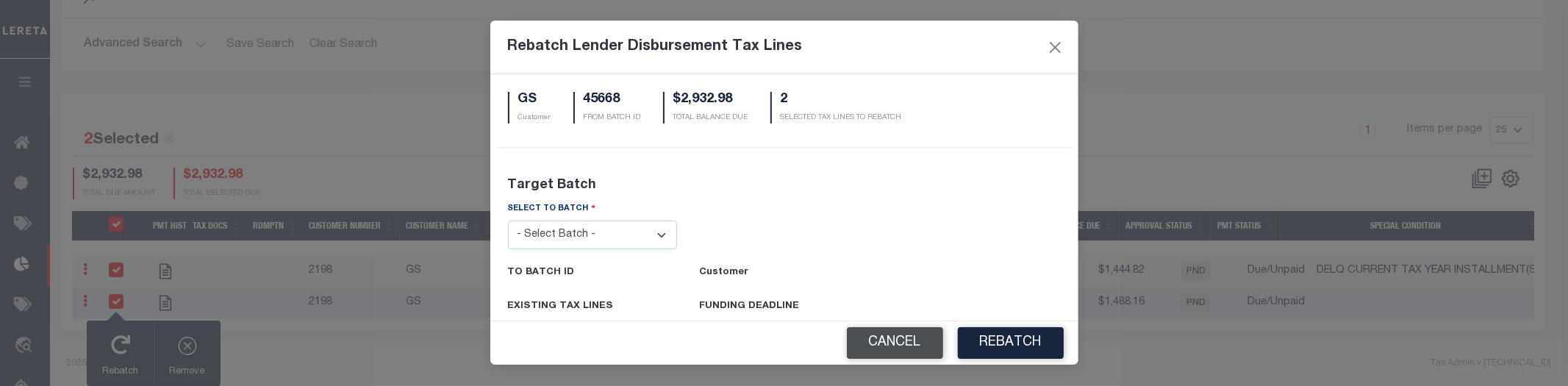
click at [890, 341] on button "Cancel" at bounding box center [896, 343] width 97 height 32
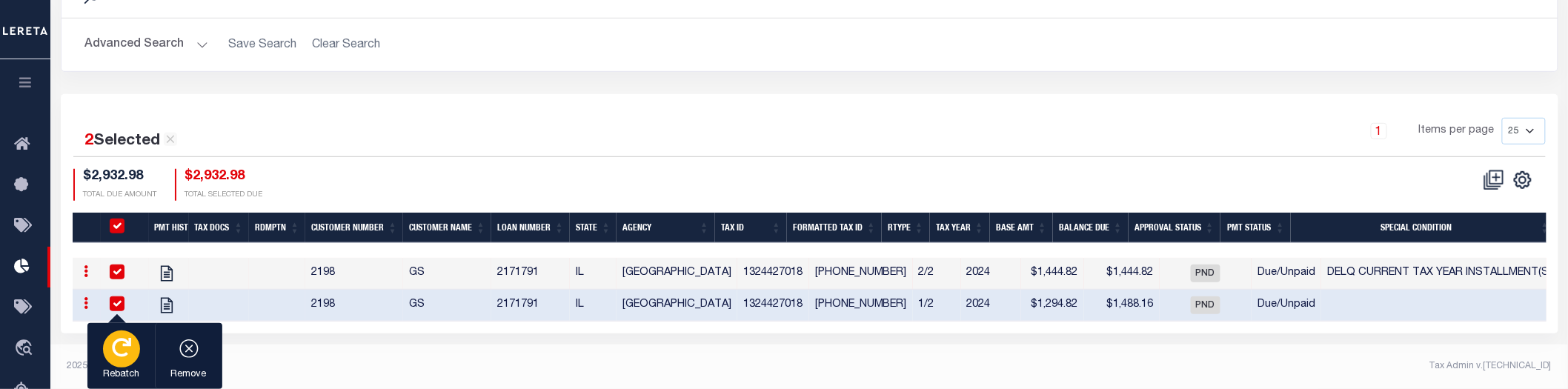
click at [130, 352] on icon "button" at bounding box center [121, 348] width 19 height 19
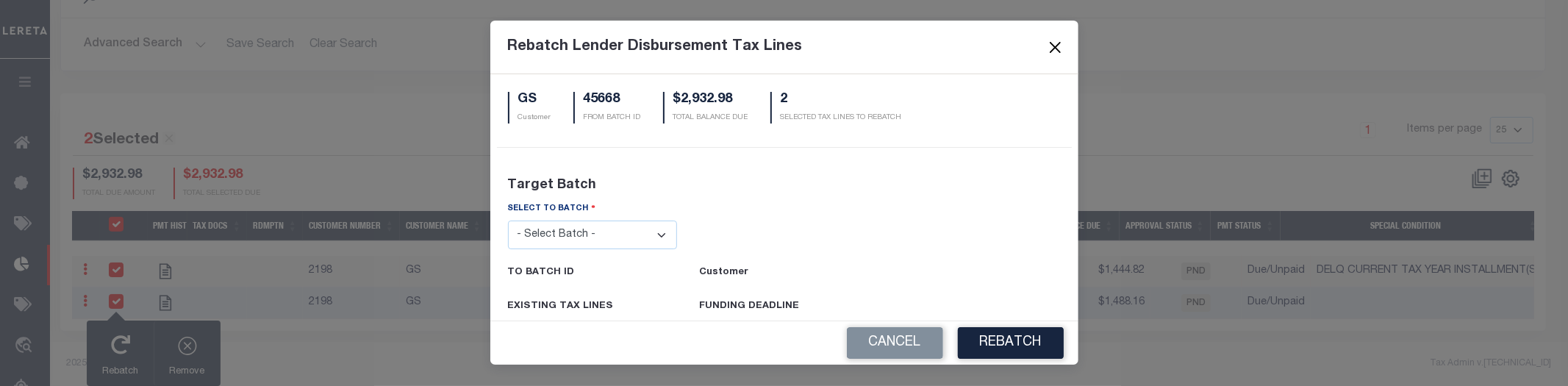
click at [1049, 40] on button "Close" at bounding box center [1055, 47] width 19 height 19
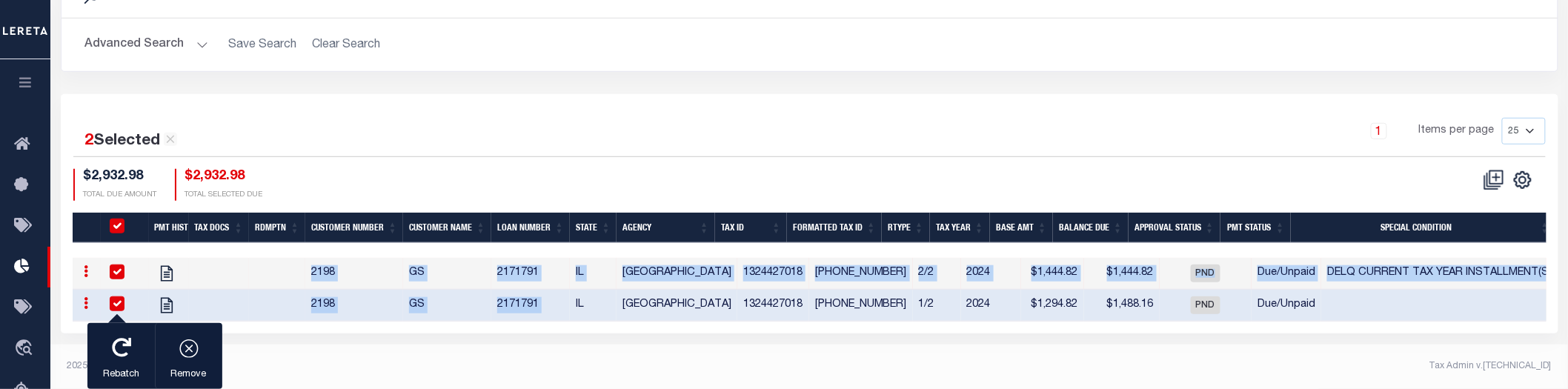
drag, startPoint x: 569, startPoint y: 322, endPoint x: 1118, endPoint y: 335, distance: 549.2
click at [1118, 333] on div "2 Selected 2 Results 1 Items per page 25 50 100 200 $2,932.98" at bounding box center [809, 214] width 1497 height 239
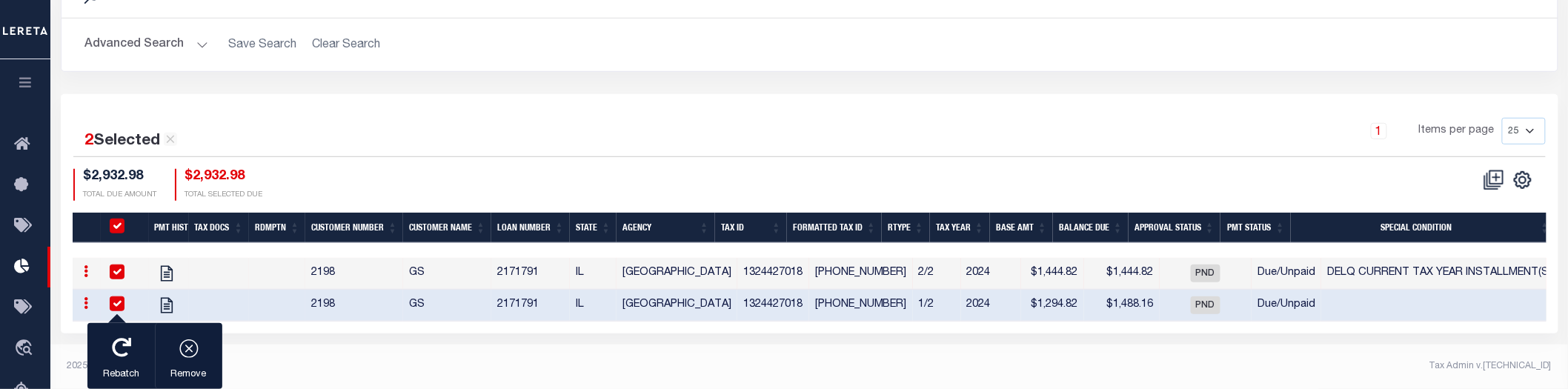
click at [1008, 352] on footer "2025 © LERETA. Tax Admin v.1.0.0.0" at bounding box center [808, 367] width 1517 height 45
drag, startPoint x: 529, startPoint y: 328, endPoint x: 701, endPoint y: 328, distance: 172.0
click at [701, 328] on div "2 Selected 2 Results 1 Items per page 25 50 100 200 $2,932.98" at bounding box center [809, 214] width 1497 height 239
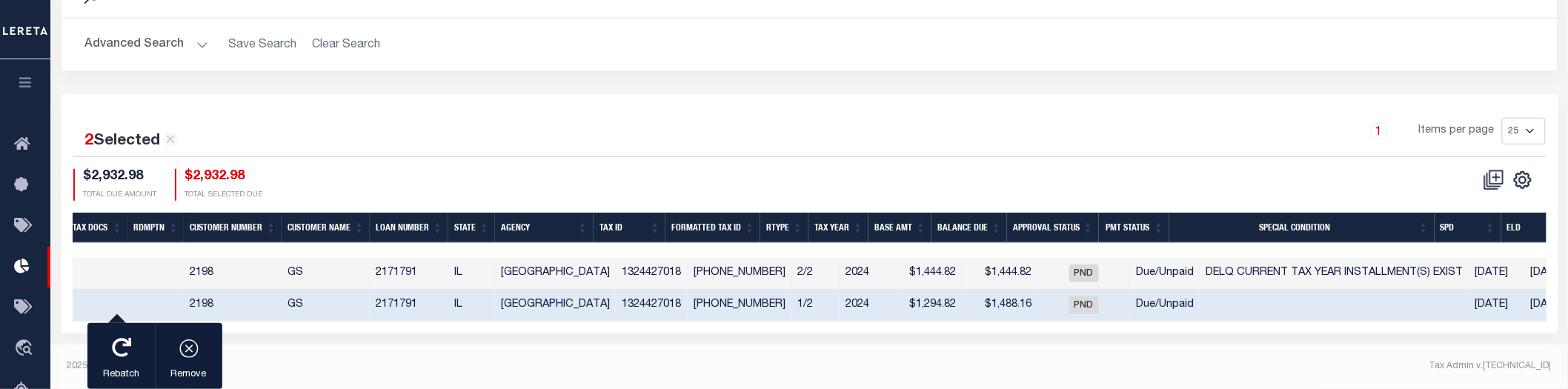
scroll to position [0, 0]
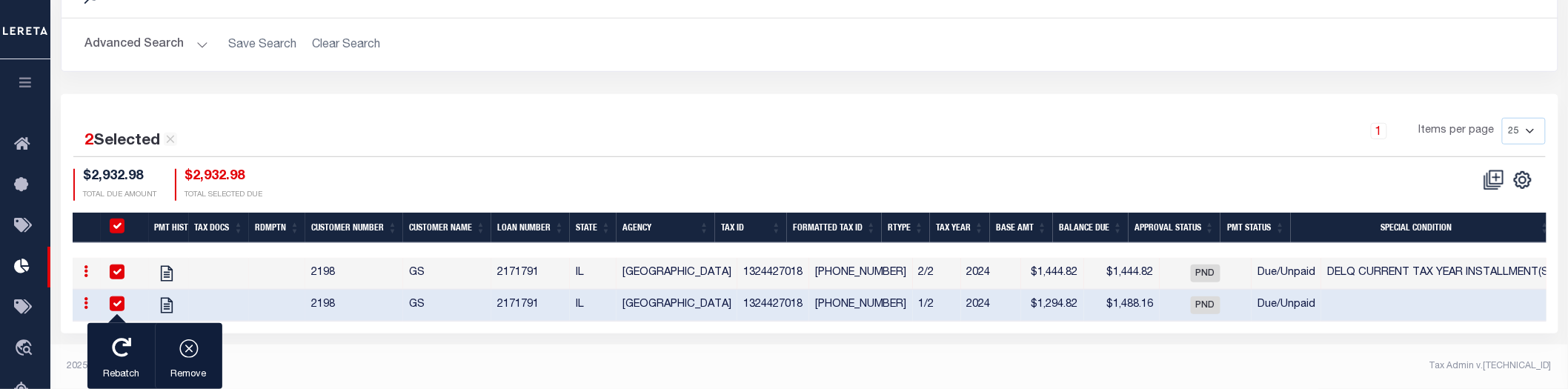
click at [120, 227] on input "PayeePmtBatchStatus" at bounding box center [117, 226] width 15 height 15
checkbox input "false"
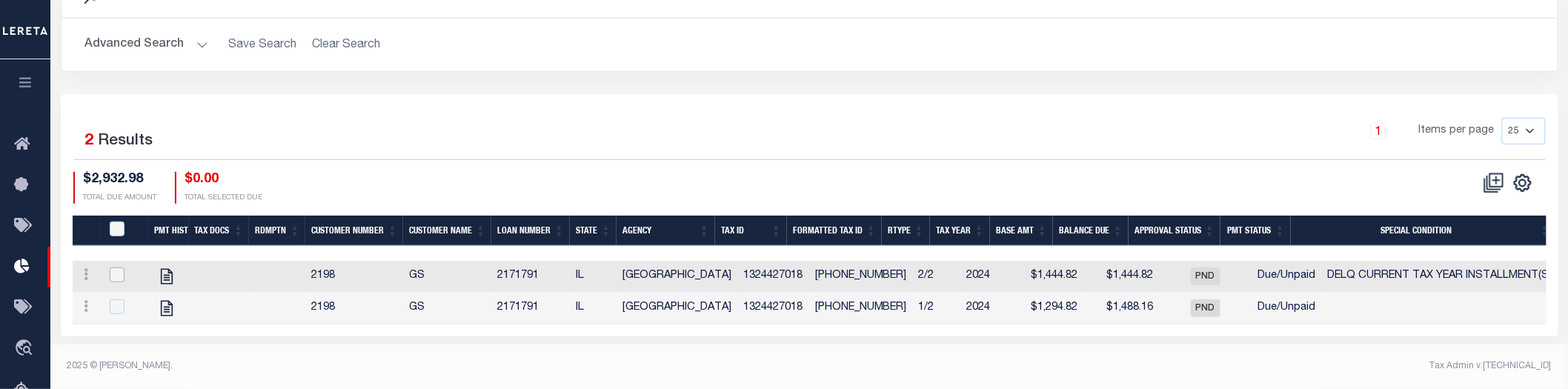
click at [112, 278] on input "checkbox" at bounding box center [117, 275] width 15 height 15
checkbox input "true"
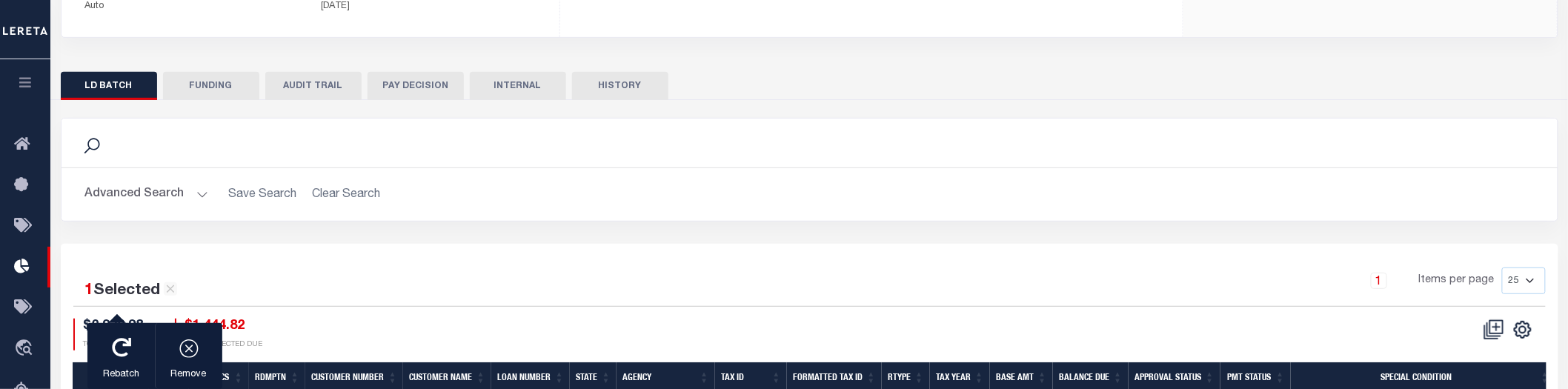
scroll to position [397, 0]
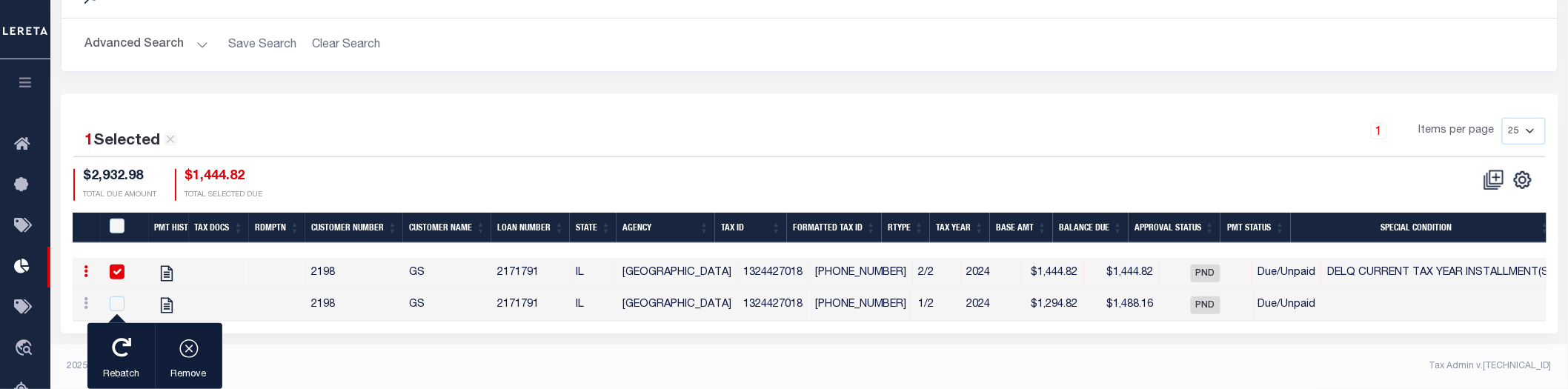
click at [261, 356] on footer "2025 © LERETA. Tax Admin v.1.0.0.0" at bounding box center [808, 367] width 1517 height 45
click at [120, 308] on input "checkbox" at bounding box center [117, 304] width 15 height 15
checkbox input "true"
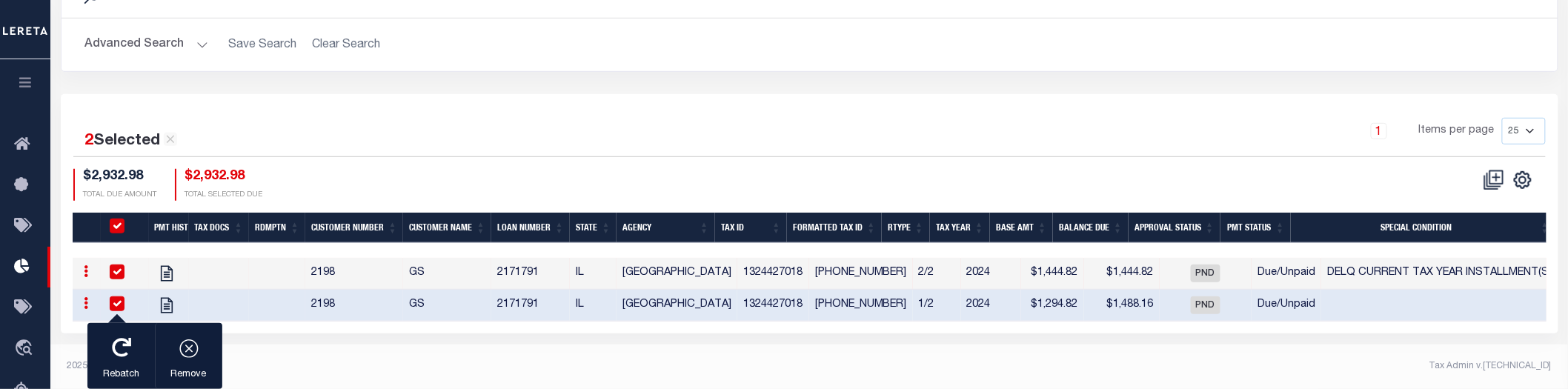
click at [112, 306] on input "checkbox" at bounding box center [117, 304] width 15 height 15
checkbox input "false"
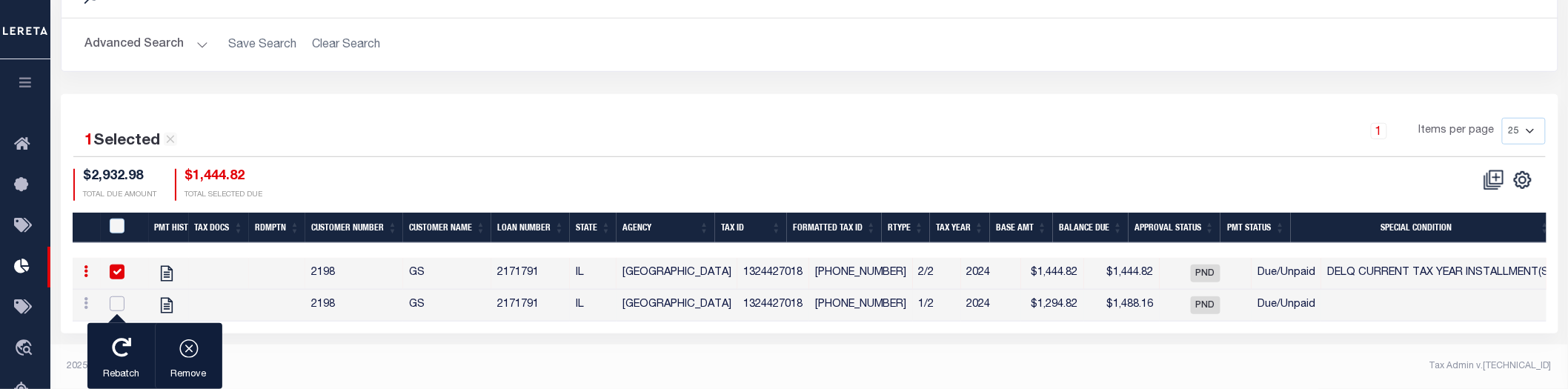
checkbox input "false"
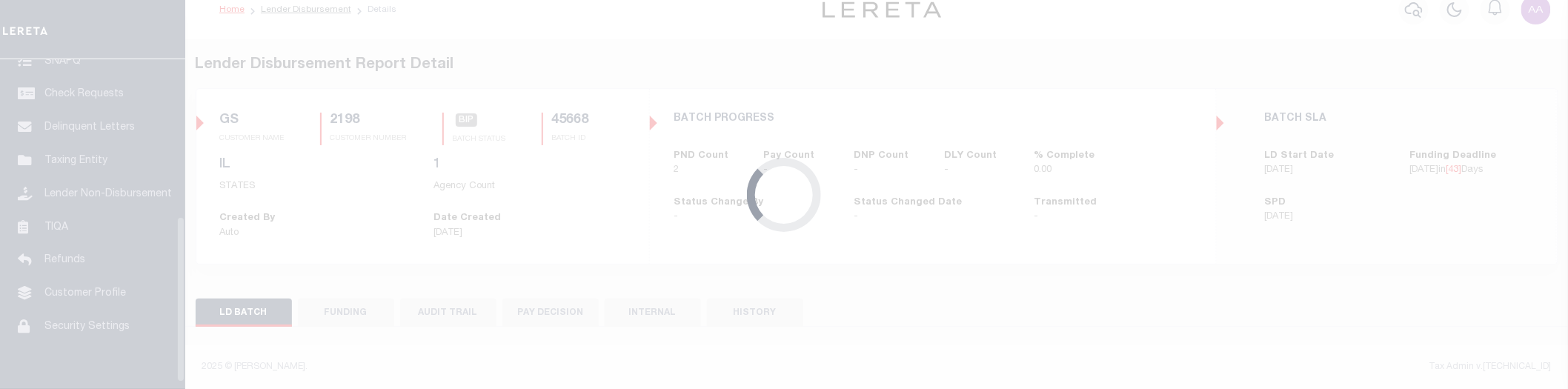
scroll to position [20, 0]
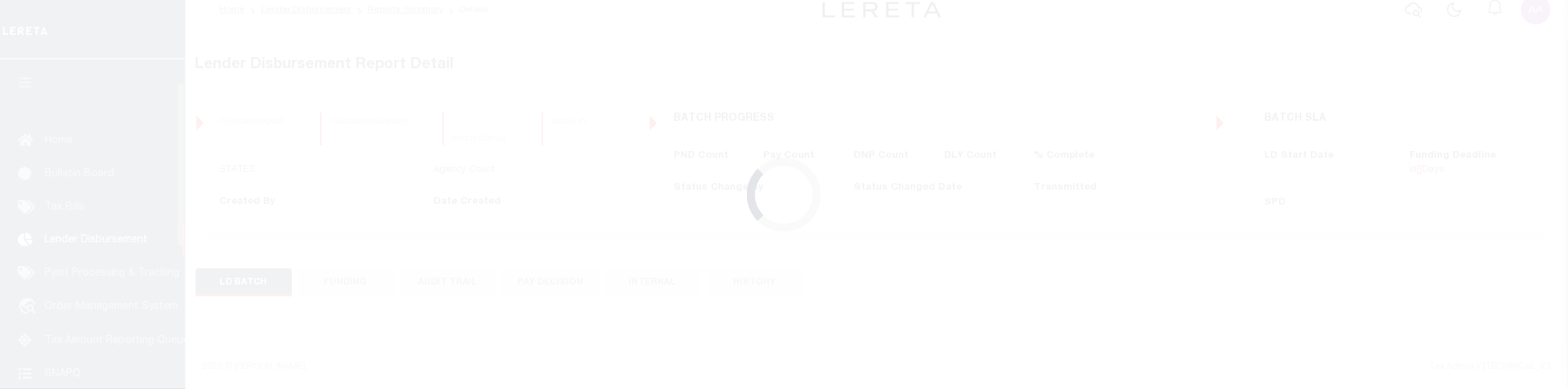
scroll to position [20, 0]
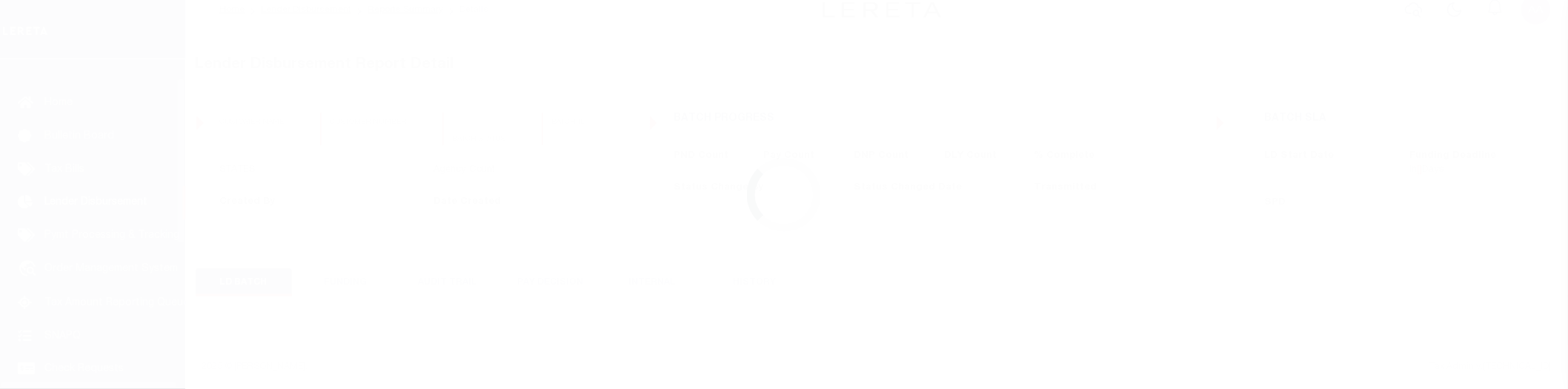
scroll to position [45, 0]
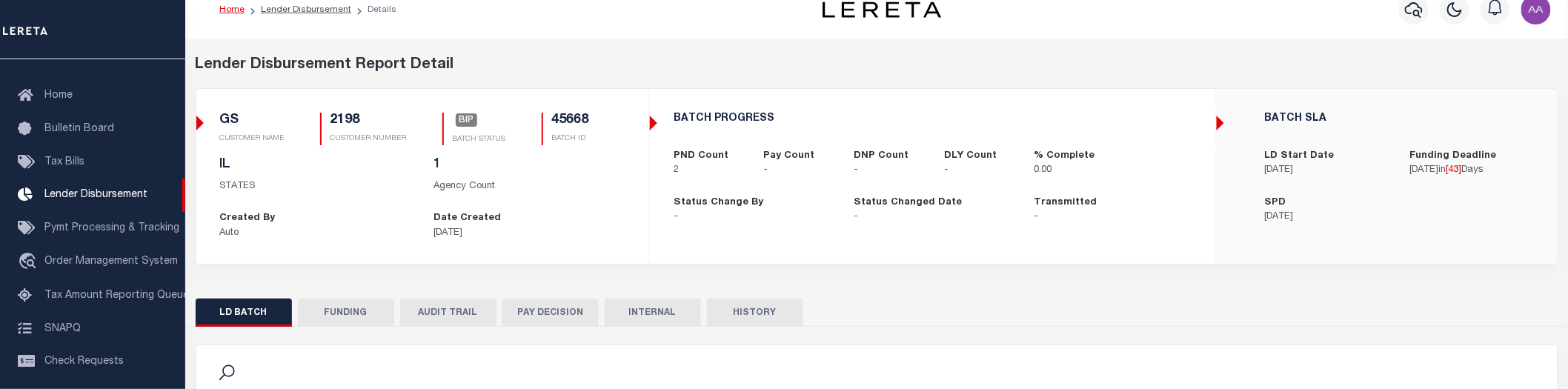
click at [685, 245] on div "BATCH PROGRESS PND Count 2 Pay Count - DNP Count - DLY Count - % Complete 0.00 …" at bounding box center [933, 169] width 566 height 159
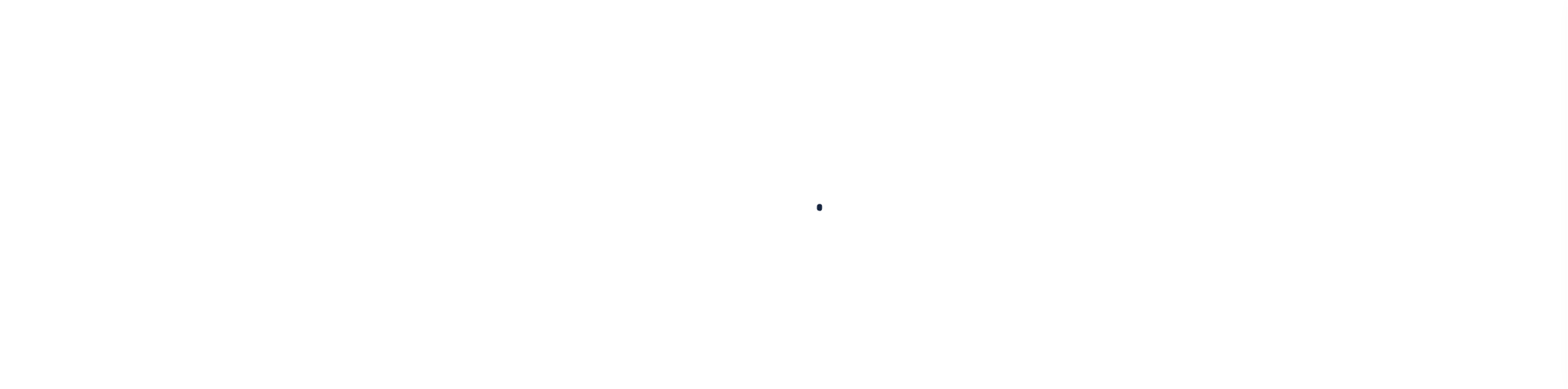
scroll to position [45, 0]
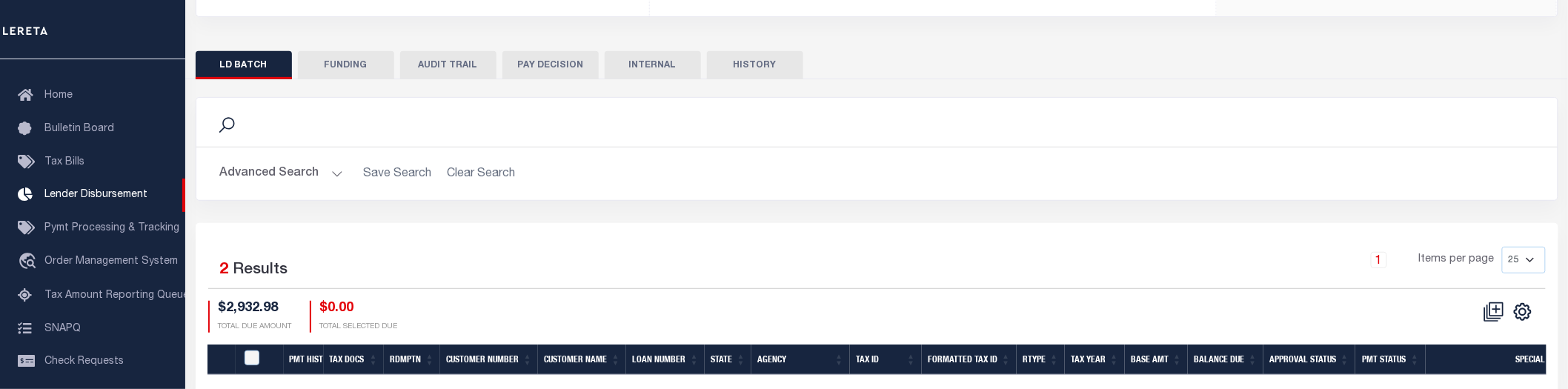
scroll to position [400, 0]
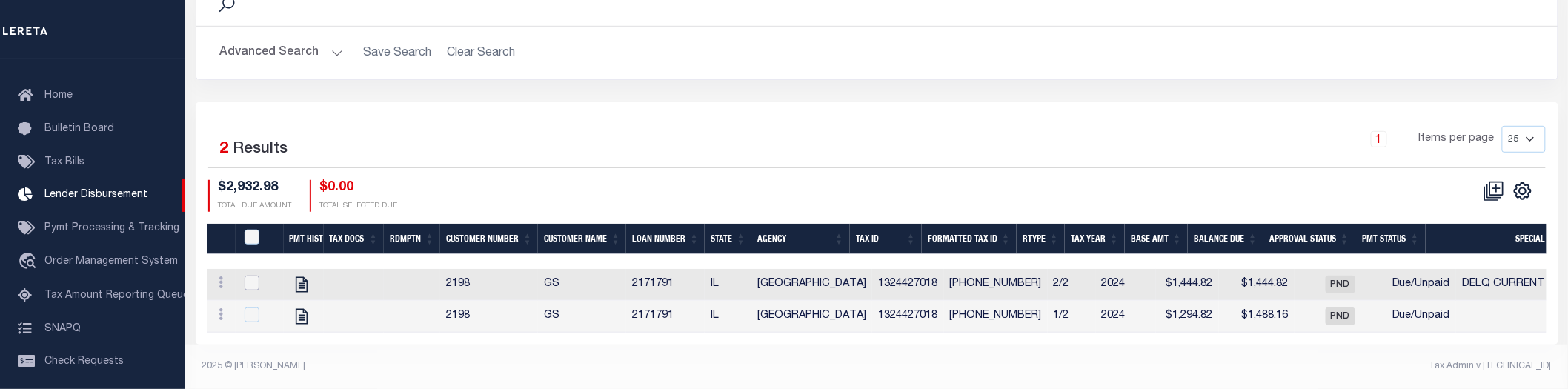
click at [250, 276] on input "checkbox" at bounding box center [252, 283] width 15 height 15
checkbox input "true"
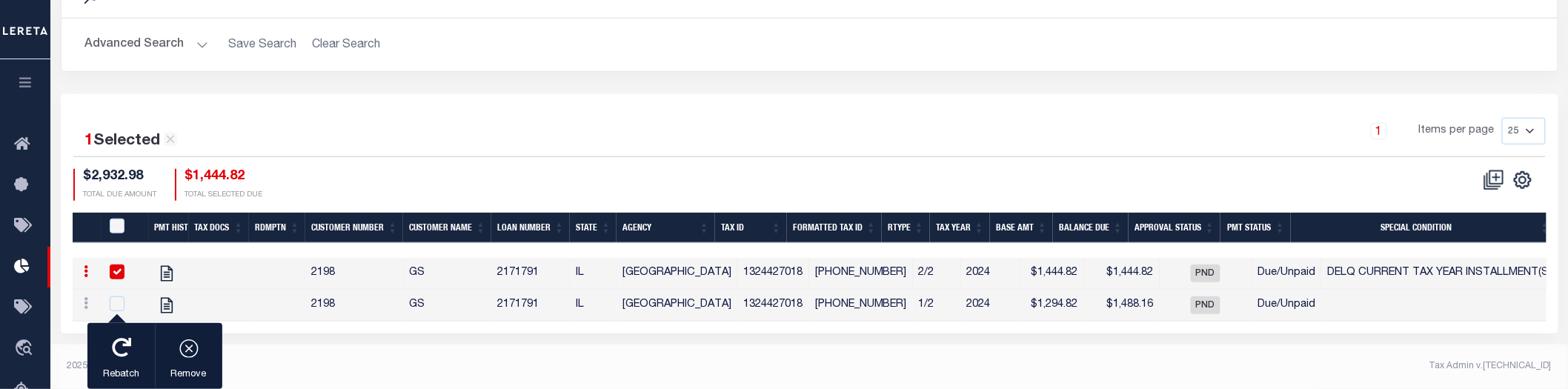
scroll to position [397, 0]
click at [115, 356] on icon "button" at bounding box center [121, 348] width 19 height 19
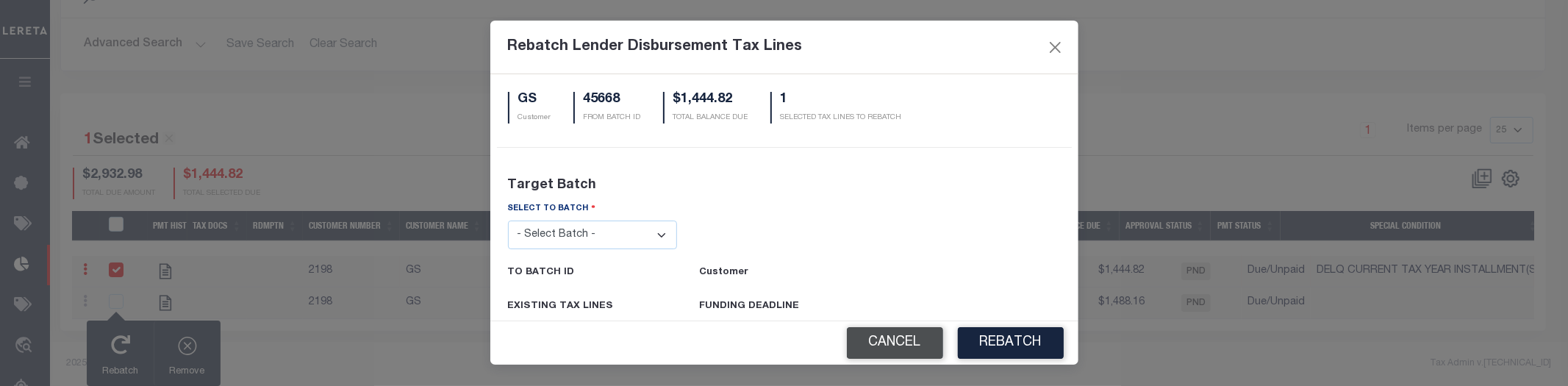
click at [890, 343] on button "Cancel" at bounding box center [896, 343] width 97 height 32
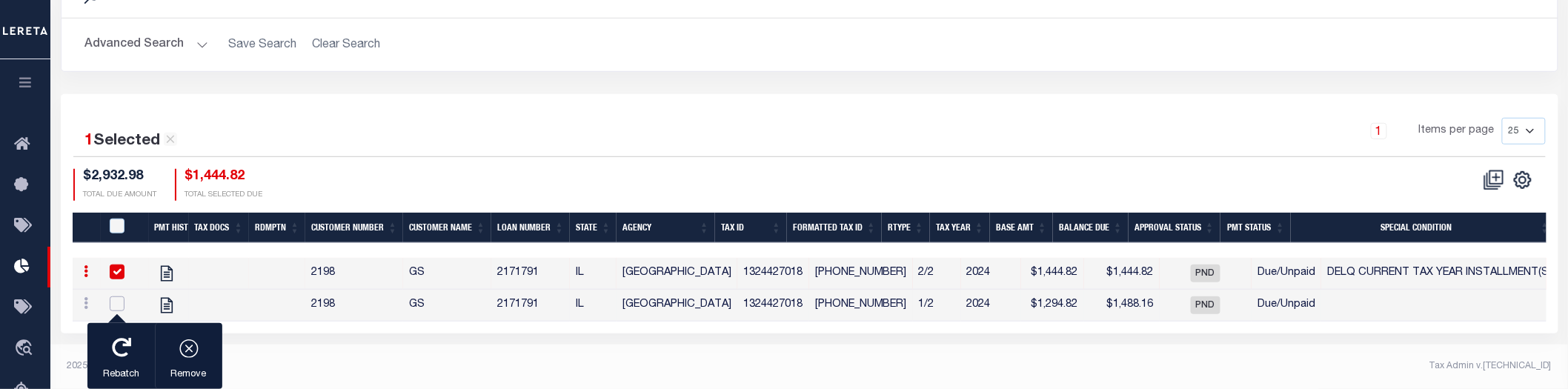
click at [120, 302] on input "checkbox" at bounding box center [117, 304] width 15 height 15
checkbox input "true"
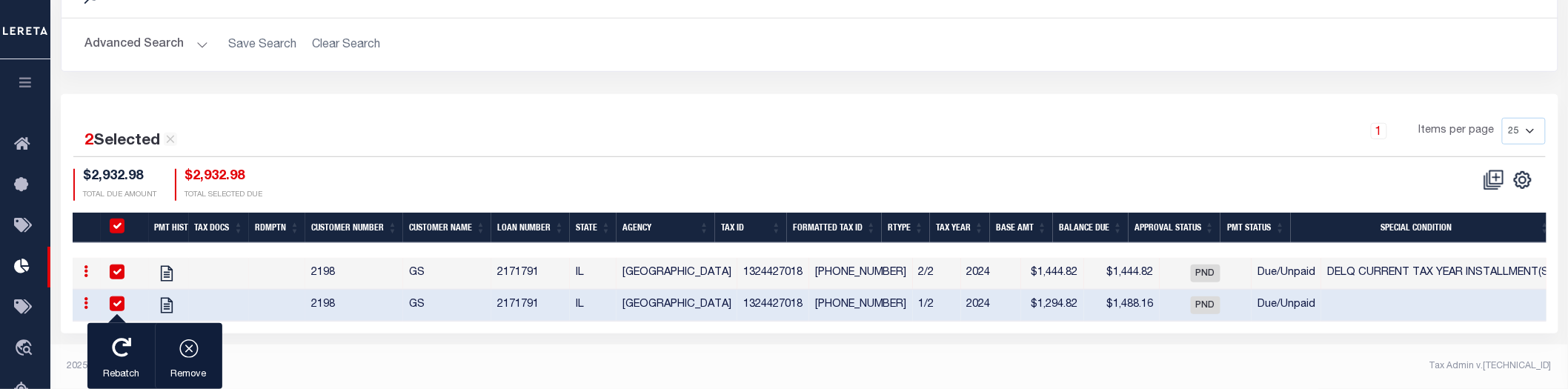
checkbox input "true"
click at [124, 363] on div "button" at bounding box center [121, 349] width 37 height 37
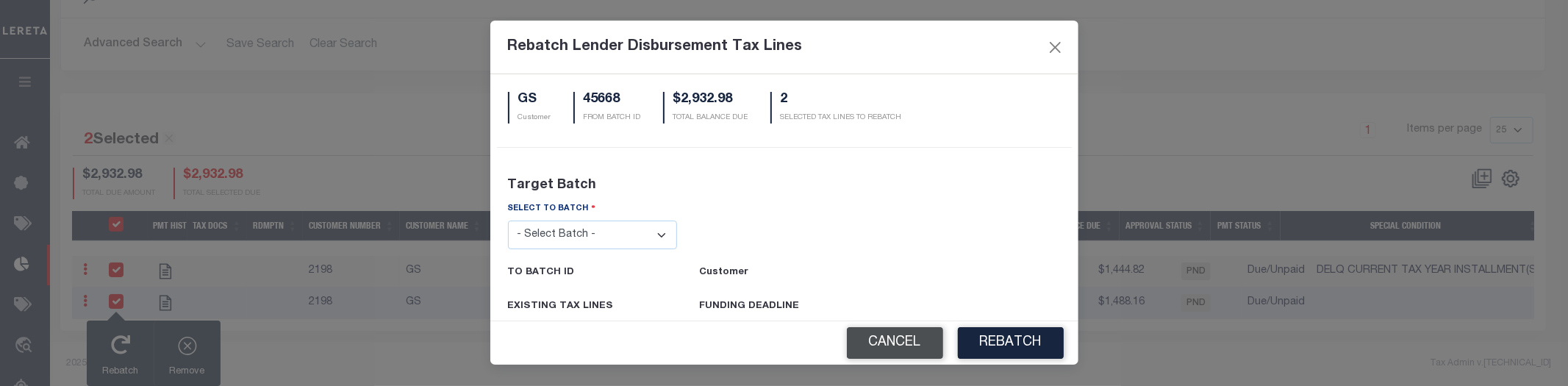
click at [910, 333] on button "Cancel" at bounding box center [896, 343] width 97 height 32
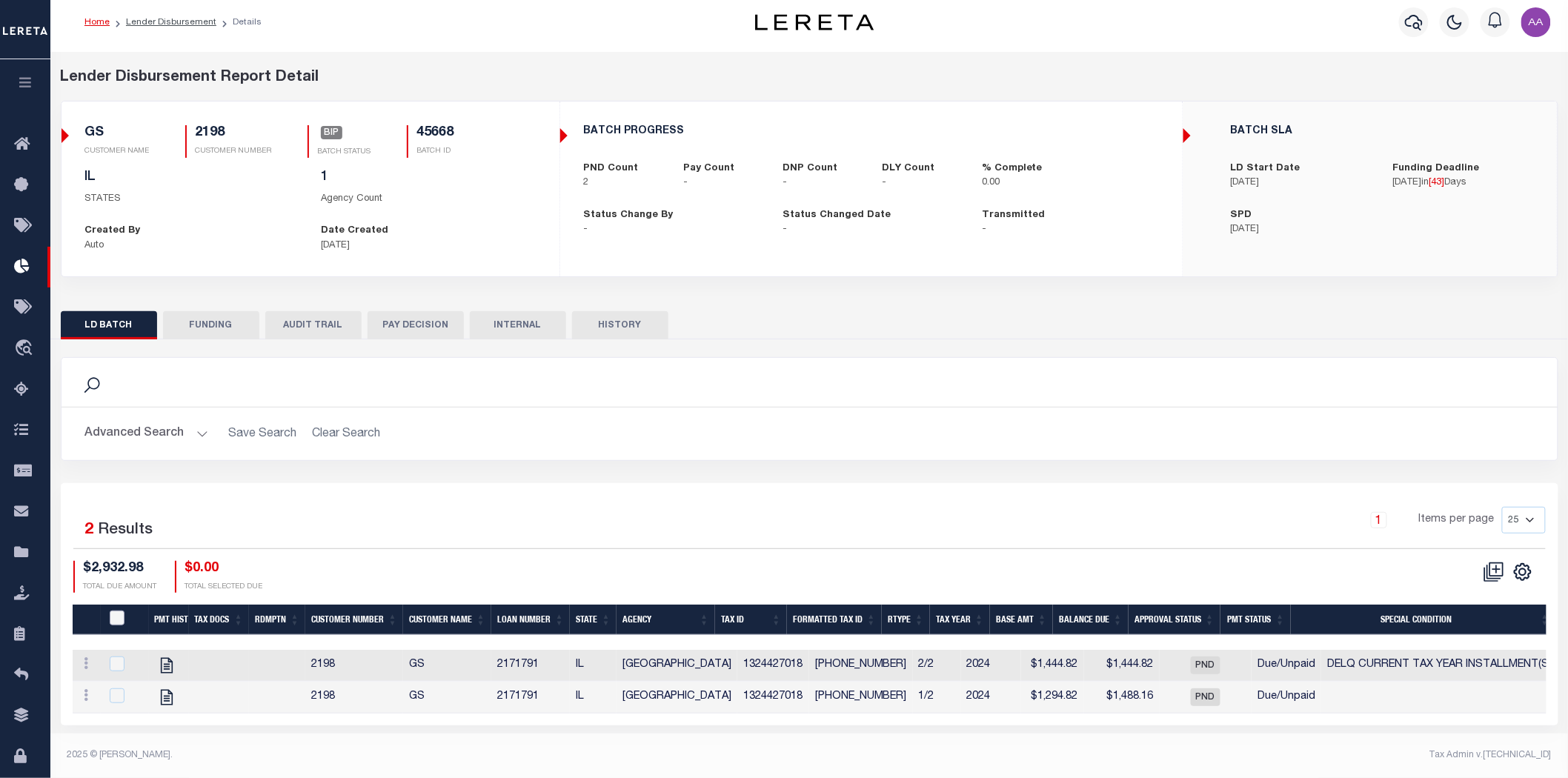
click at [119, 388] on input "PayeePmtBatchStatus" at bounding box center [117, 618] width 15 height 15
checkbox input "true"
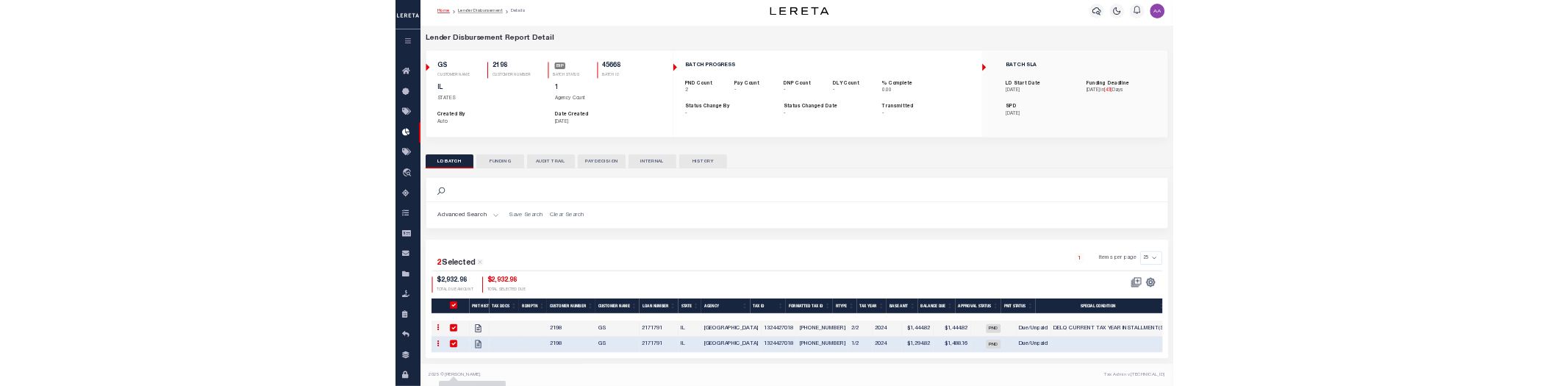
scroll to position [9, 0]
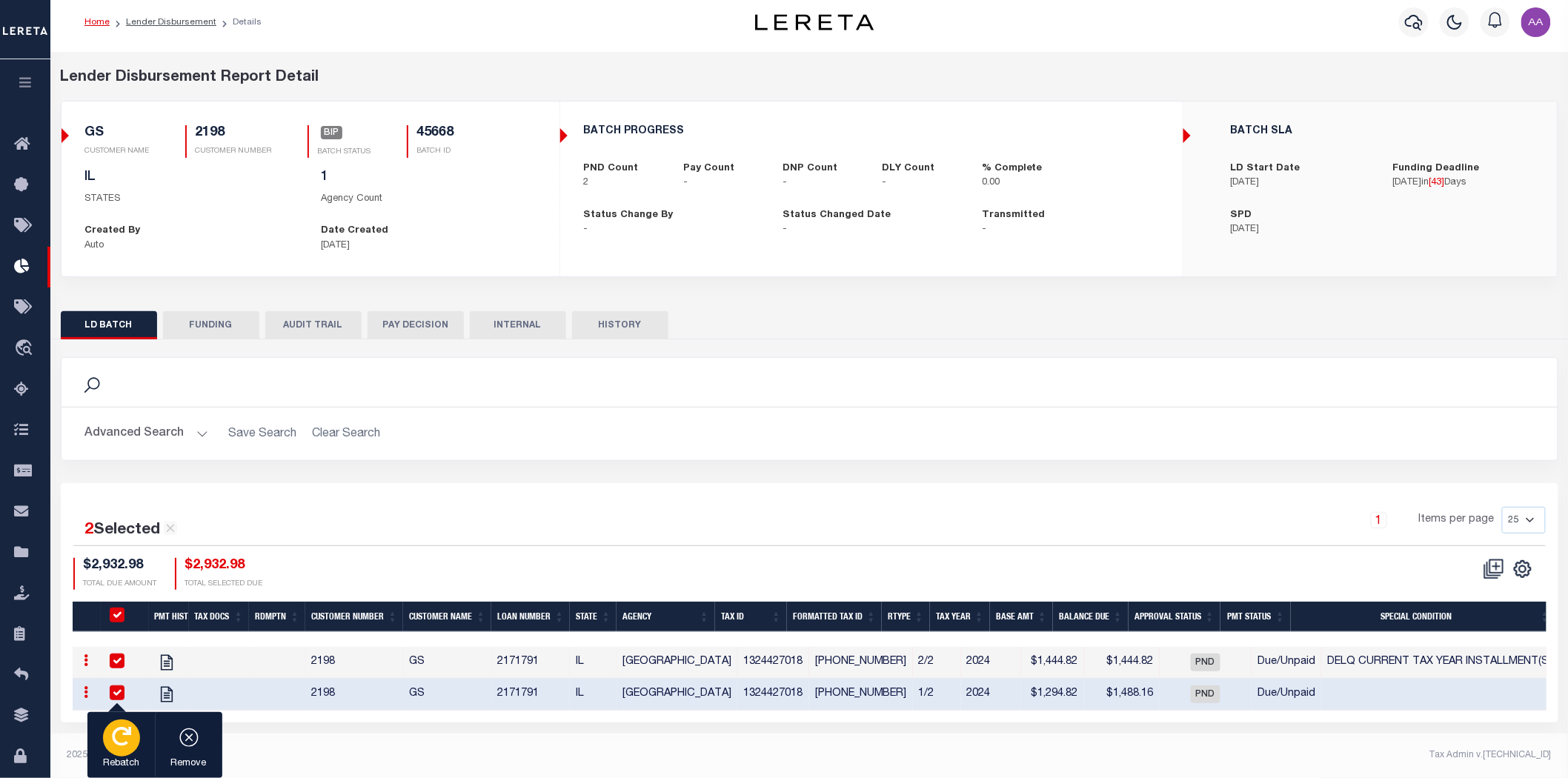
click at [115, 388] on p "Rebatch" at bounding box center [121, 764] width 37 height 15
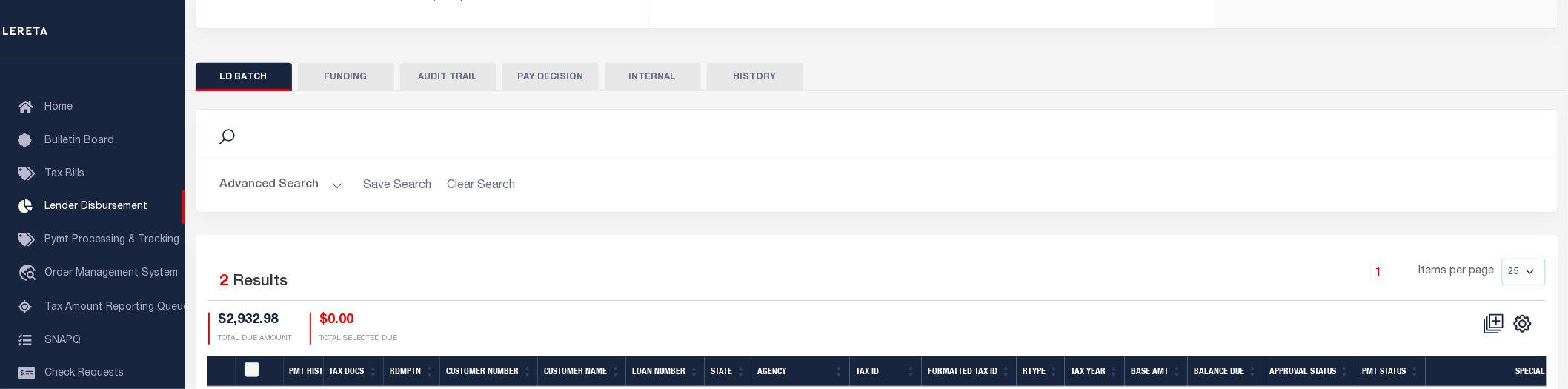
scroll to position [338, 0]
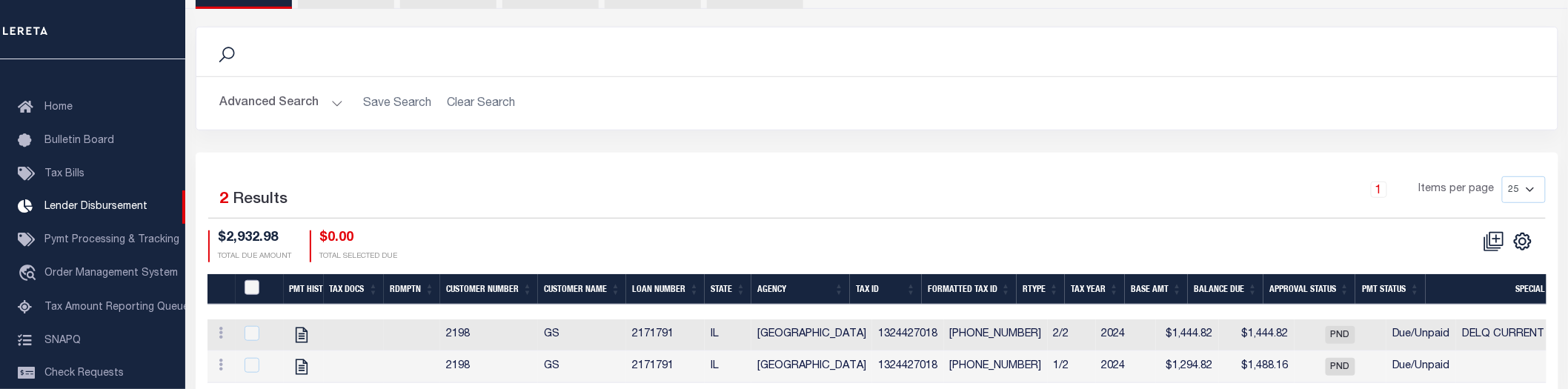
click at [253, 285] on input "PayeePmtBatchStatus" at bounding box center [252, 287] width 15 height 15
checkbox input "true"
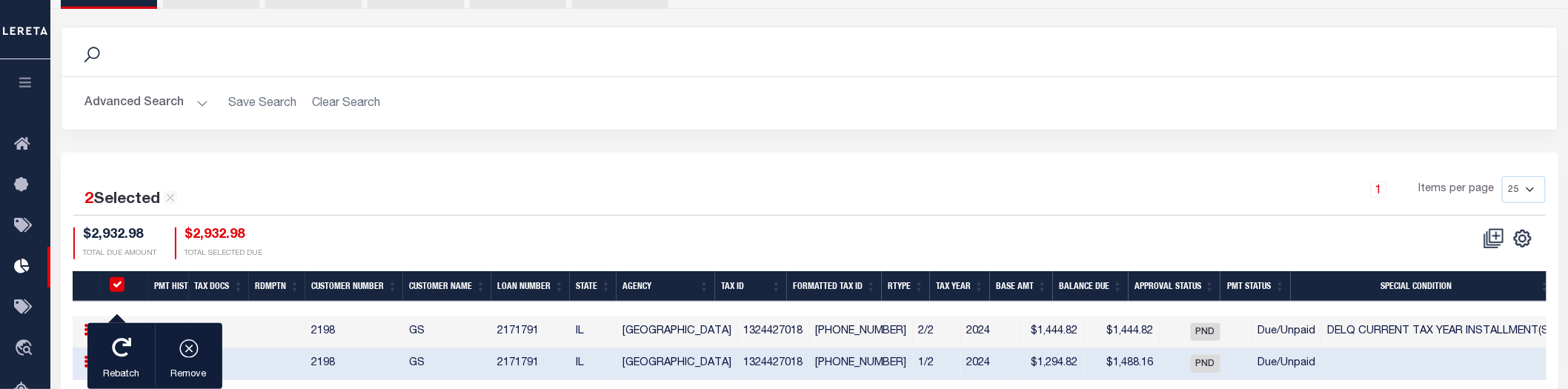
scroll to position [397, 0]
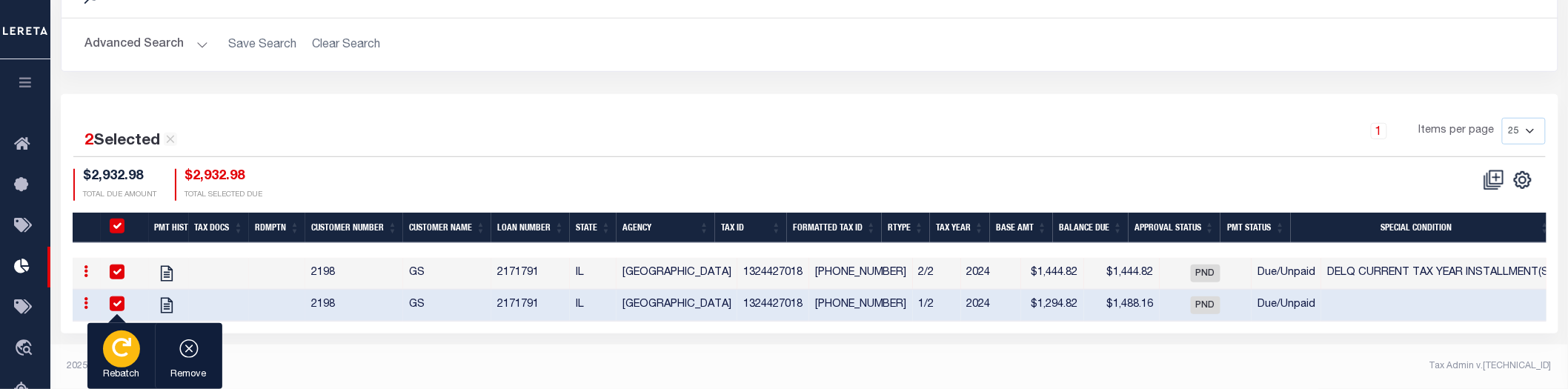
click at [121, 353] on icon "button" at bounding box center [121, 348] width 19 height 19
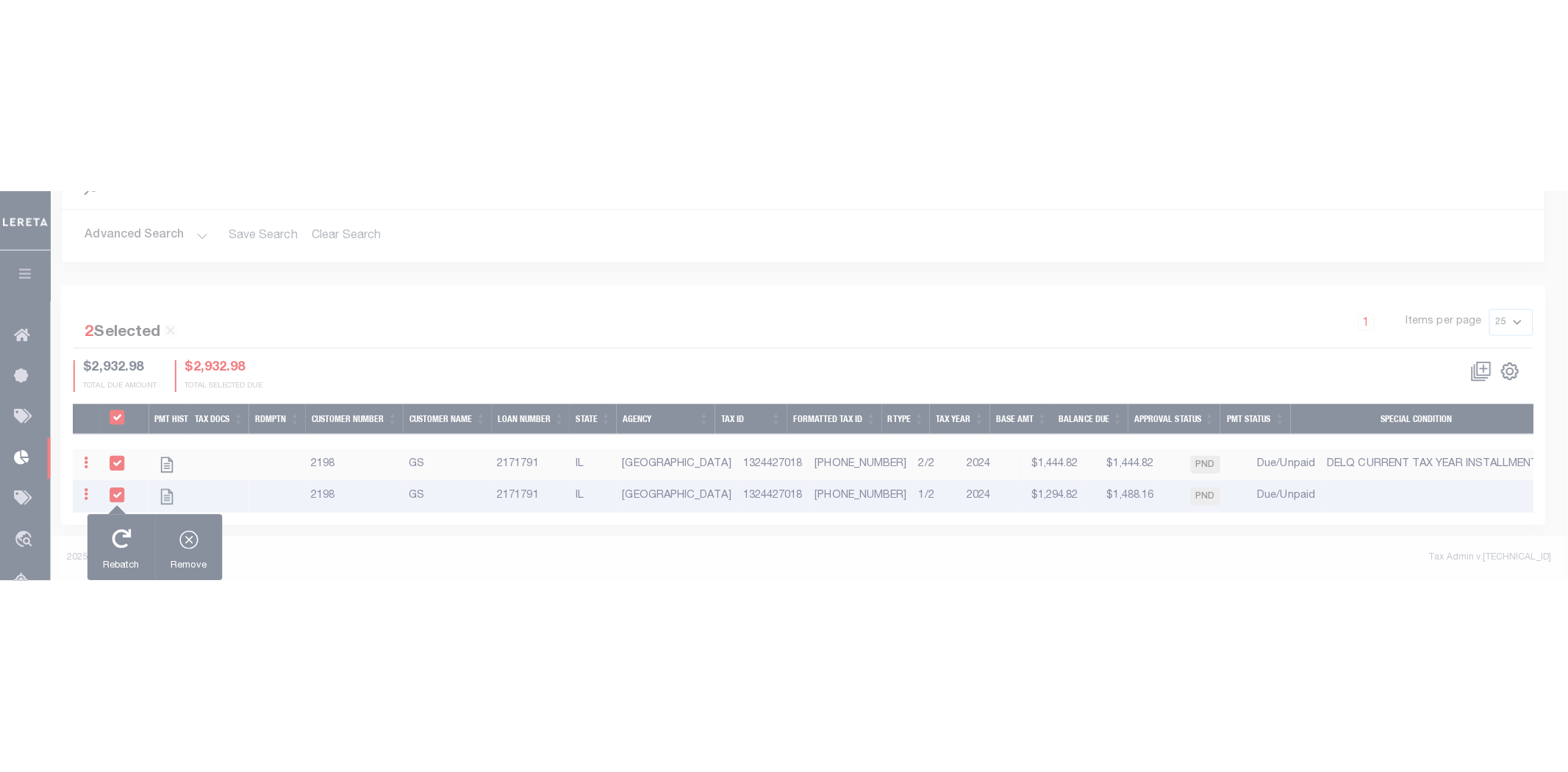
scroll to position [9, 0]
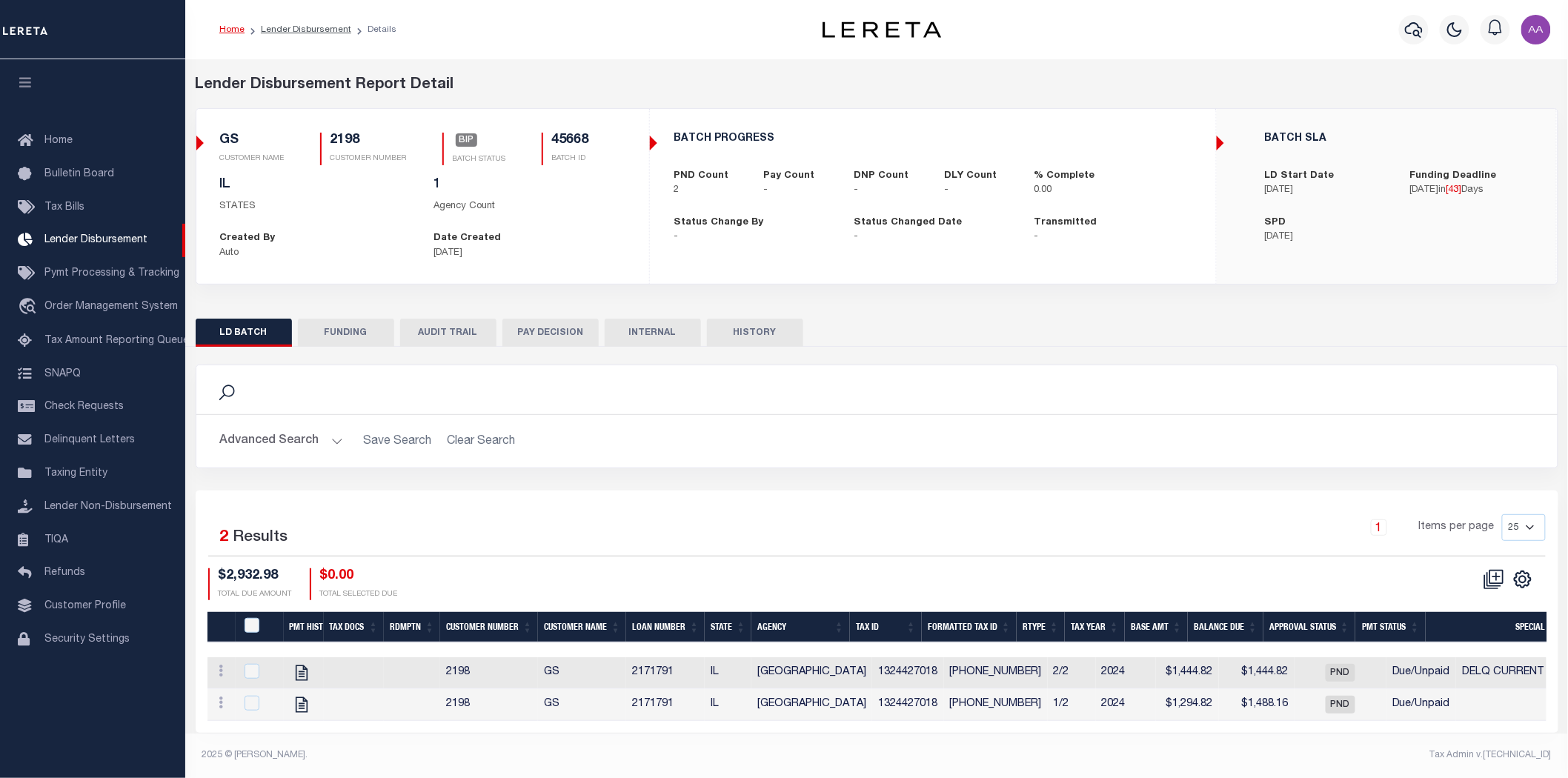
click at [574, 504] on div "Selected 2 Results 1 Items per page 25 50 100 200 $2,932.98 $0.00" at bounding box center [876, 611] width 1362 height 242
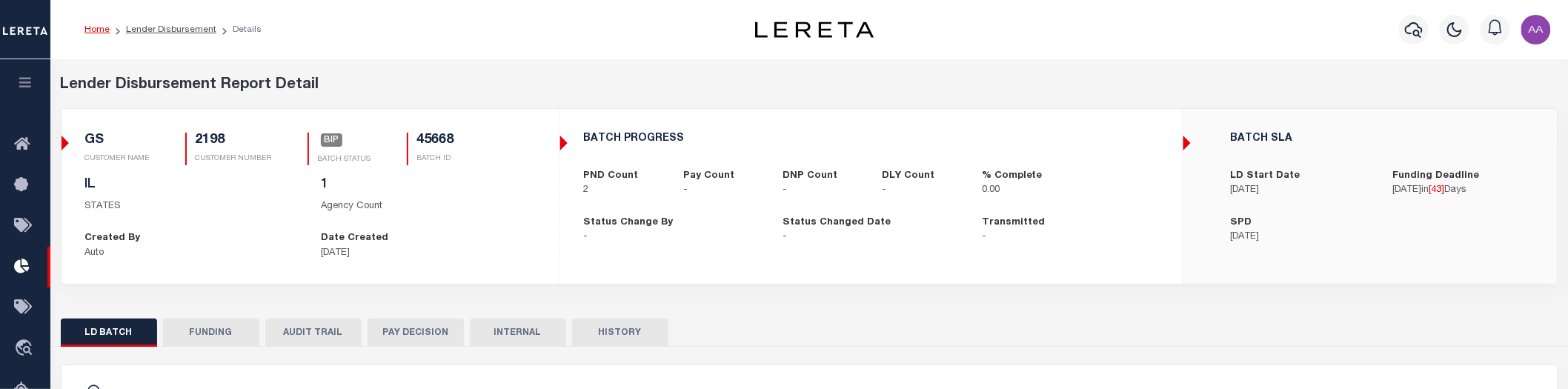
scroll to position [400, 0]
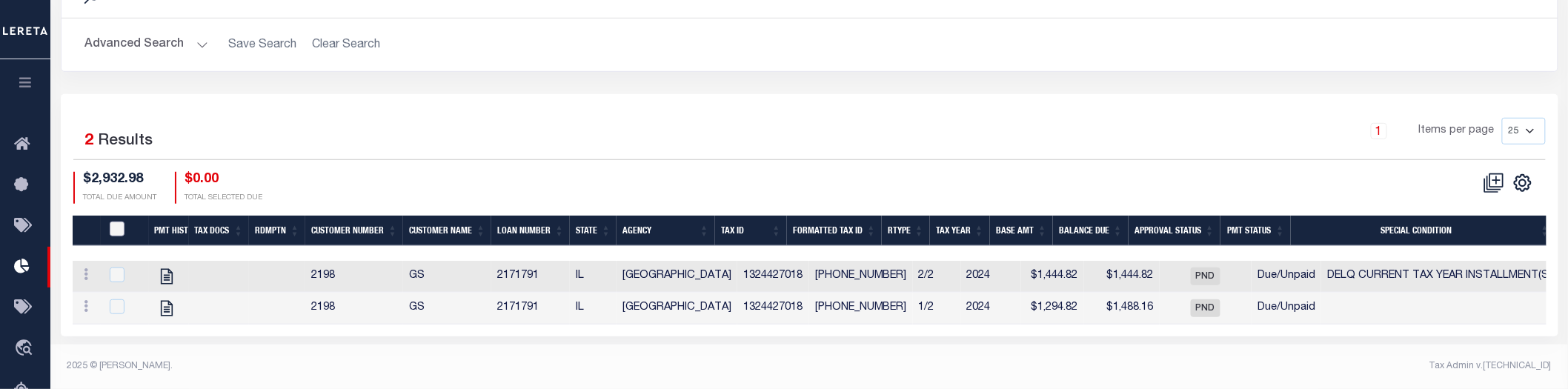
click at [119, 231] on input "PayeePmtBatchStatus" at bounding box center [117, 229] width 15 height 15
checkbox input "true"
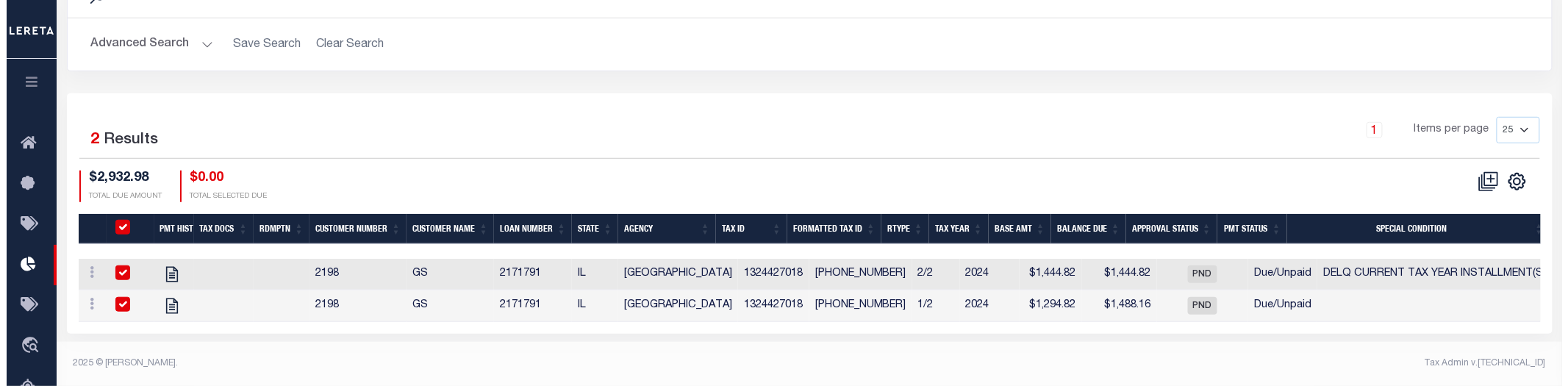
scroll to position [394, 0]
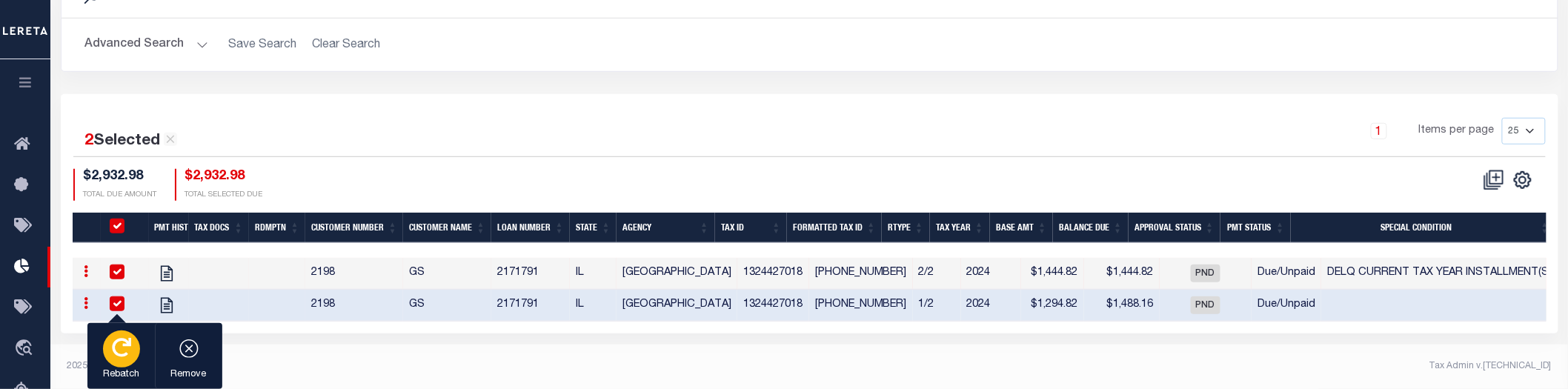
click at [123, 356] on icon "button" at bounding box center [121, 348] width 19 height 19
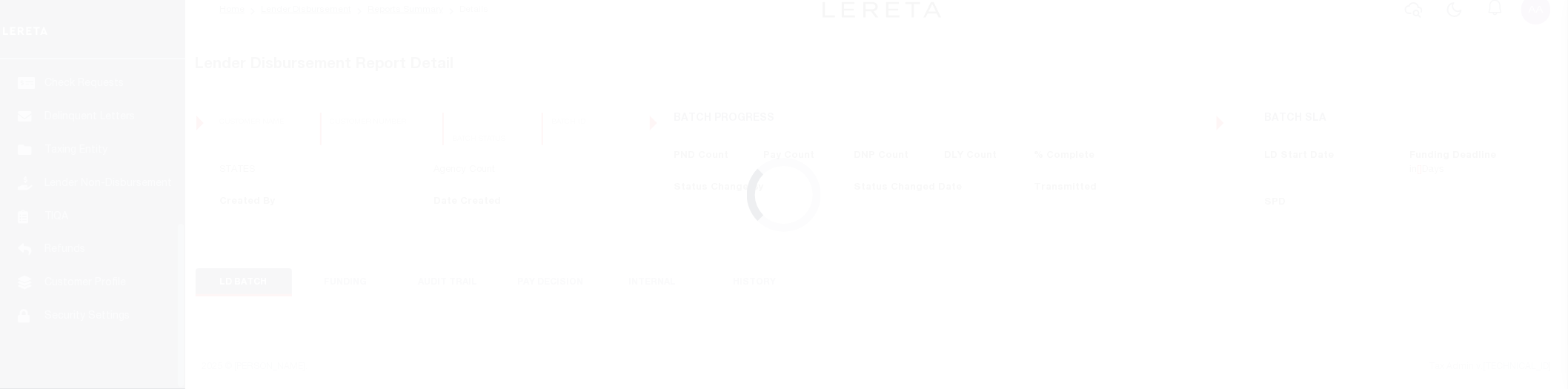
scroll to position [324, 0]
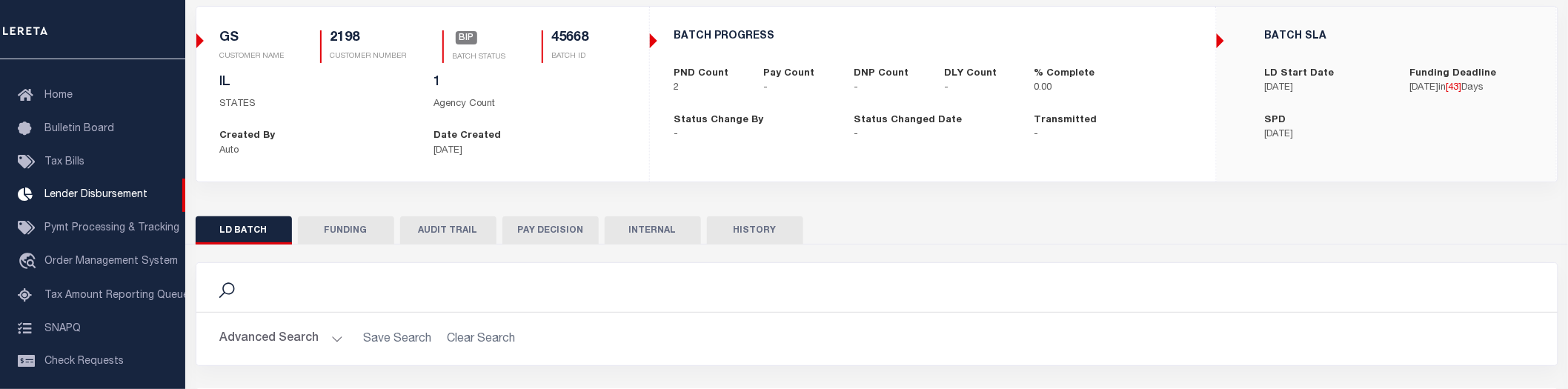
scroll to position [400, 0]
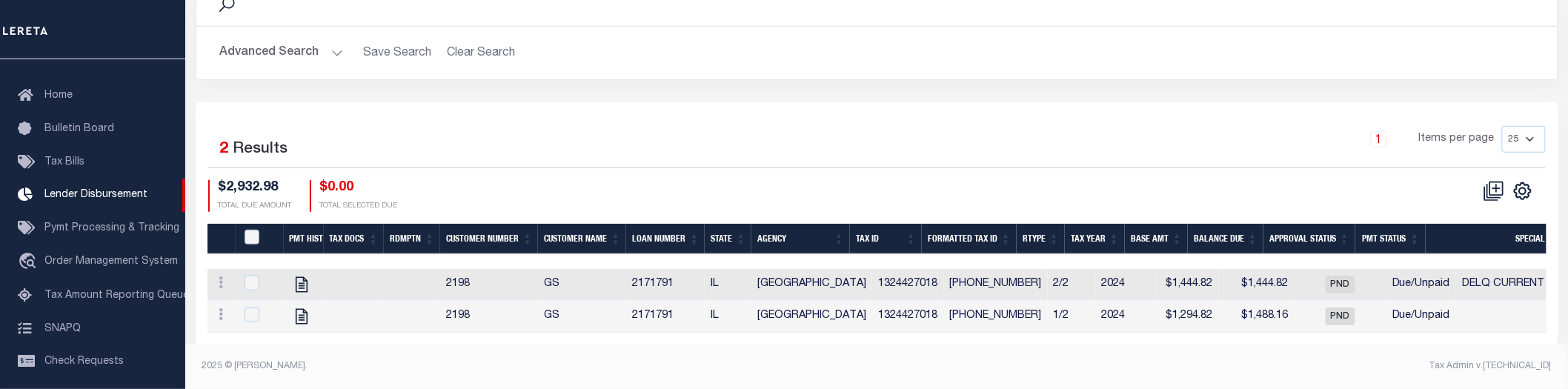
click at [254, 230] on input "PayeePmtBatchStatus" at bounding box center [252, 237] width 15 height 15
checkbox input "true"
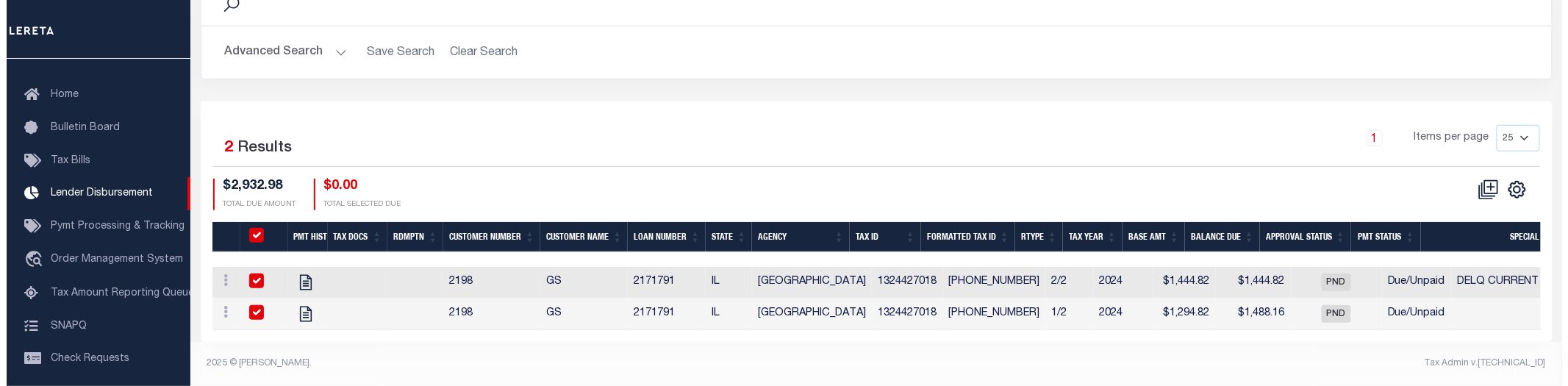
scroll to position [394, 0]
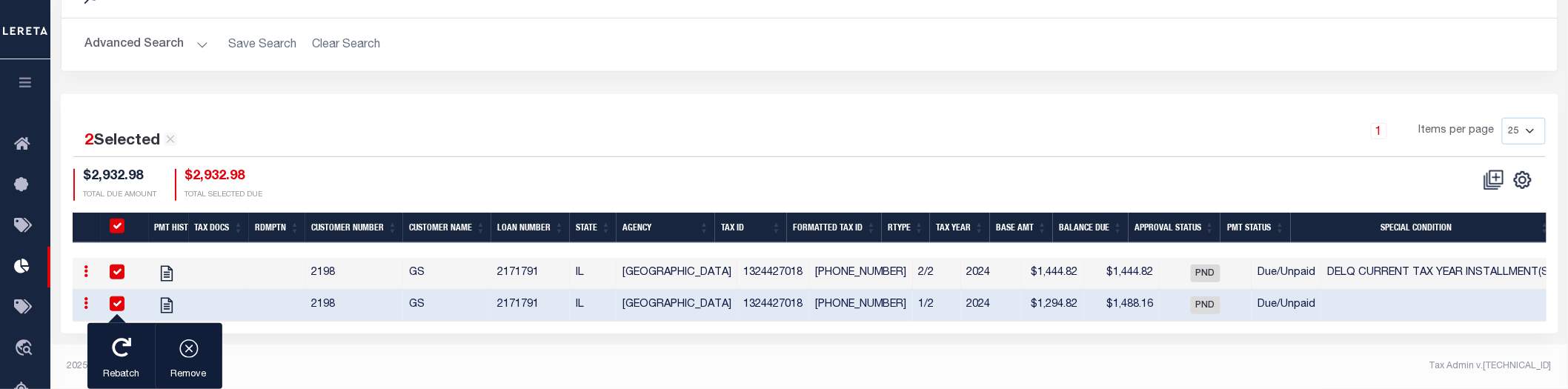
click at [108, 223] on div "PayeePmtBatchStatus" at bounding box center [128, 226] width 42 height 16
click at [116, 227] on input "PayeePmtBatchStatus" at bounding box center [117, 226] width 15 height 15
checkbox input "false"
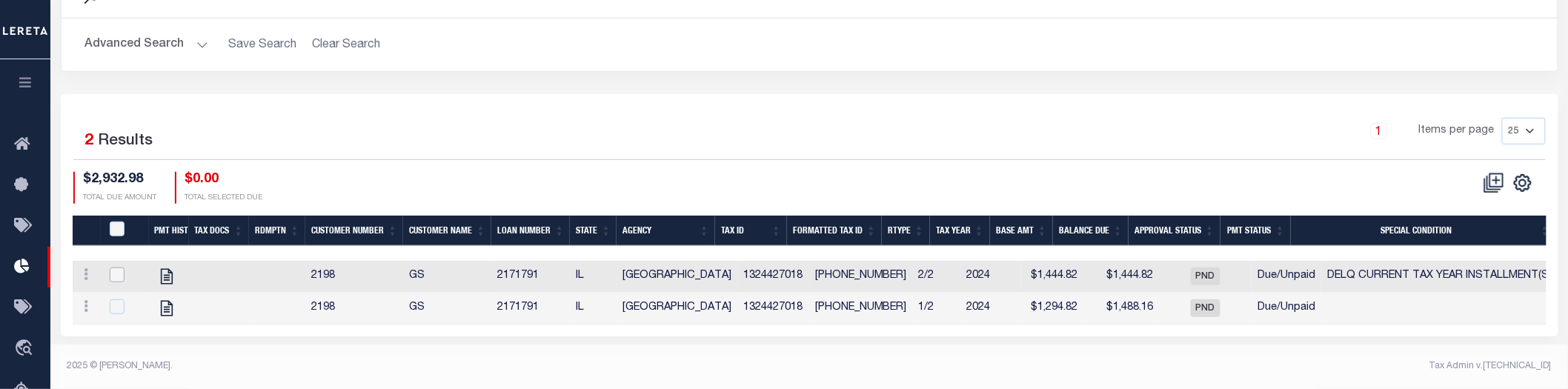
click at [110, 276] on input "checkbox" at bounding box center [117, 275] width 15 height 15
checkbox input "true"
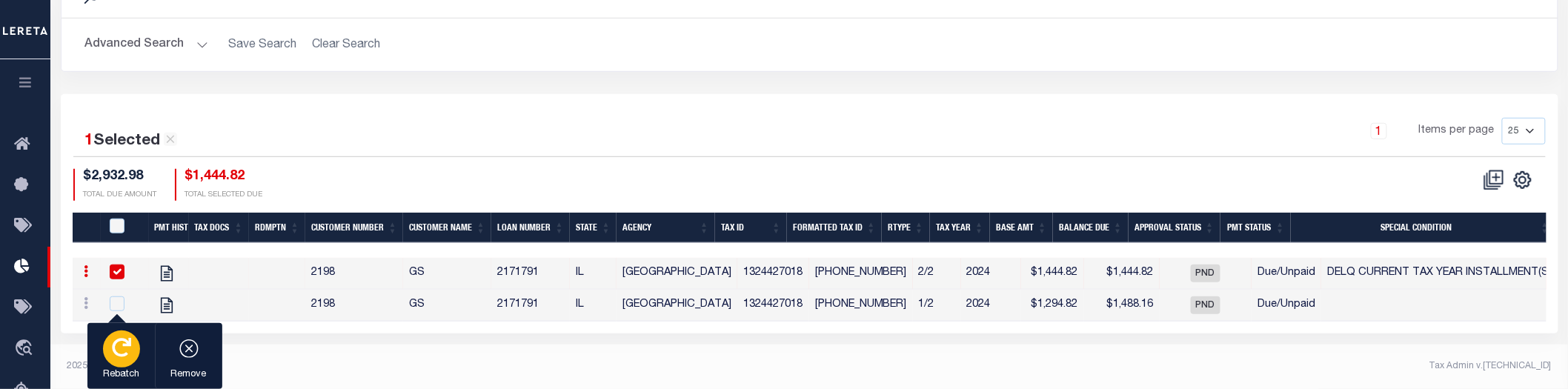
click at [110, 351] on div "button" at bounding box center [121, 349] width 37 height 37
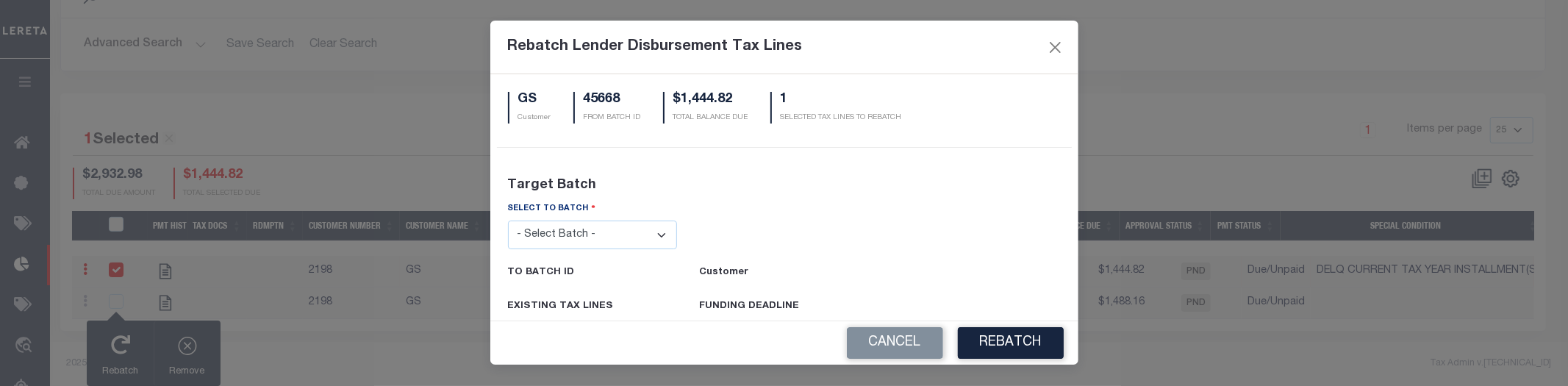
click at [593, 237] on select "- Select Batch - 24274 24276 24279 24283 24285 24513 24539 24542 24572 24604 24…" at bounding box center [593, 235] width 170 height 28
select select "45665"
click at [508, 221] on select "- Select Batch - 24274 24276 24279 24283 24285 24513 24539 24542 24572 24604 24…" at bounding box center [593, 235] width 170 height 28
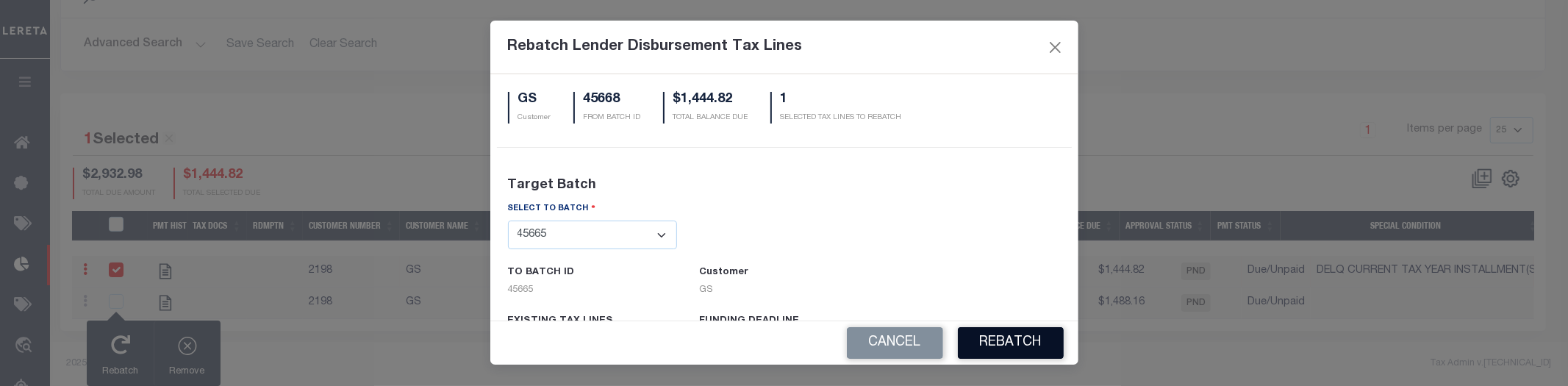
click at [1025, 343] on button "REBATCH" at bounding box center [1011, 343] width 106 height 32
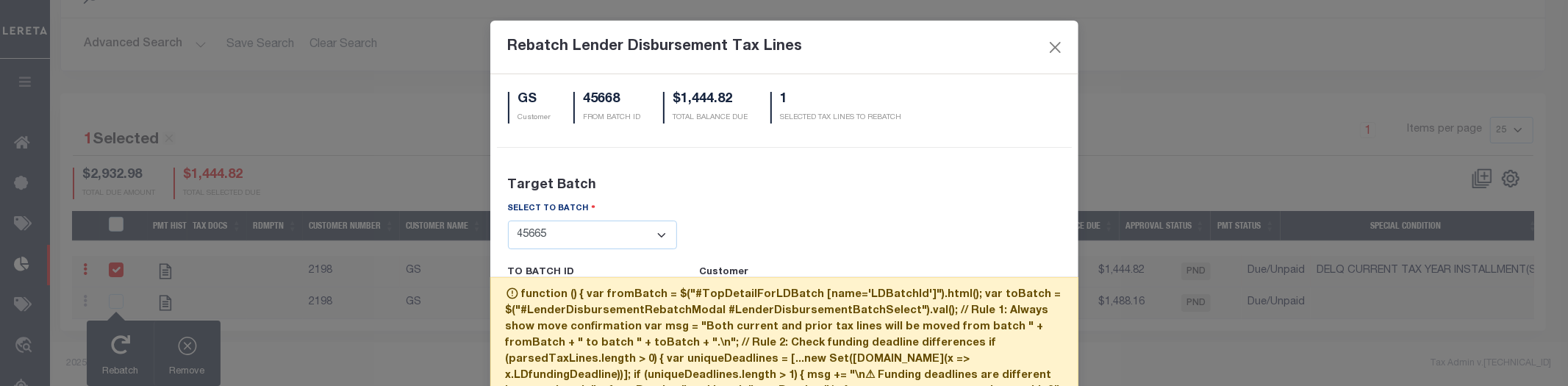
scroll to position [87, 0]
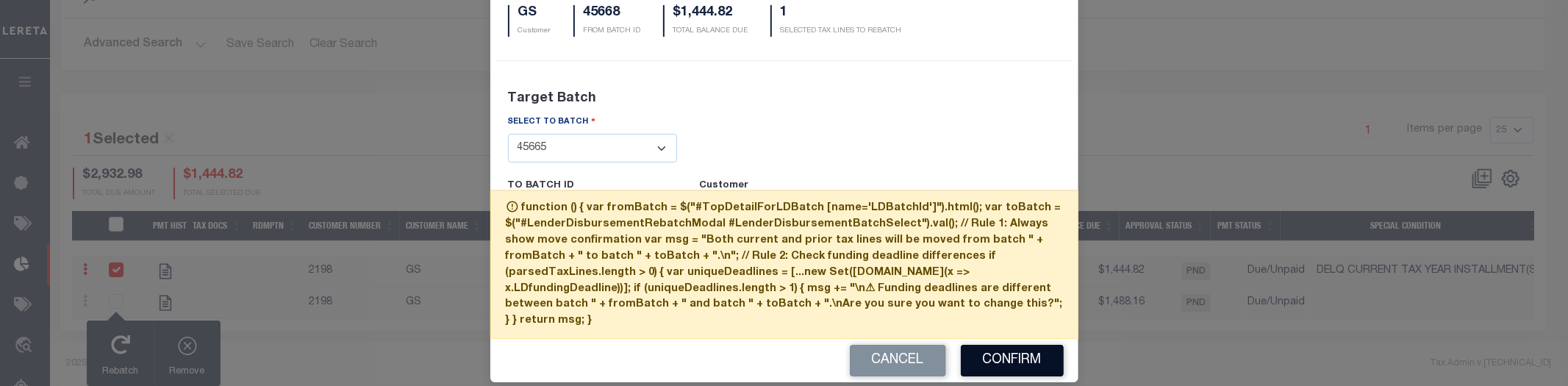
click at [1021, 346] on button "Confirm" at bounding box center [1013, 361] width 103 height 32
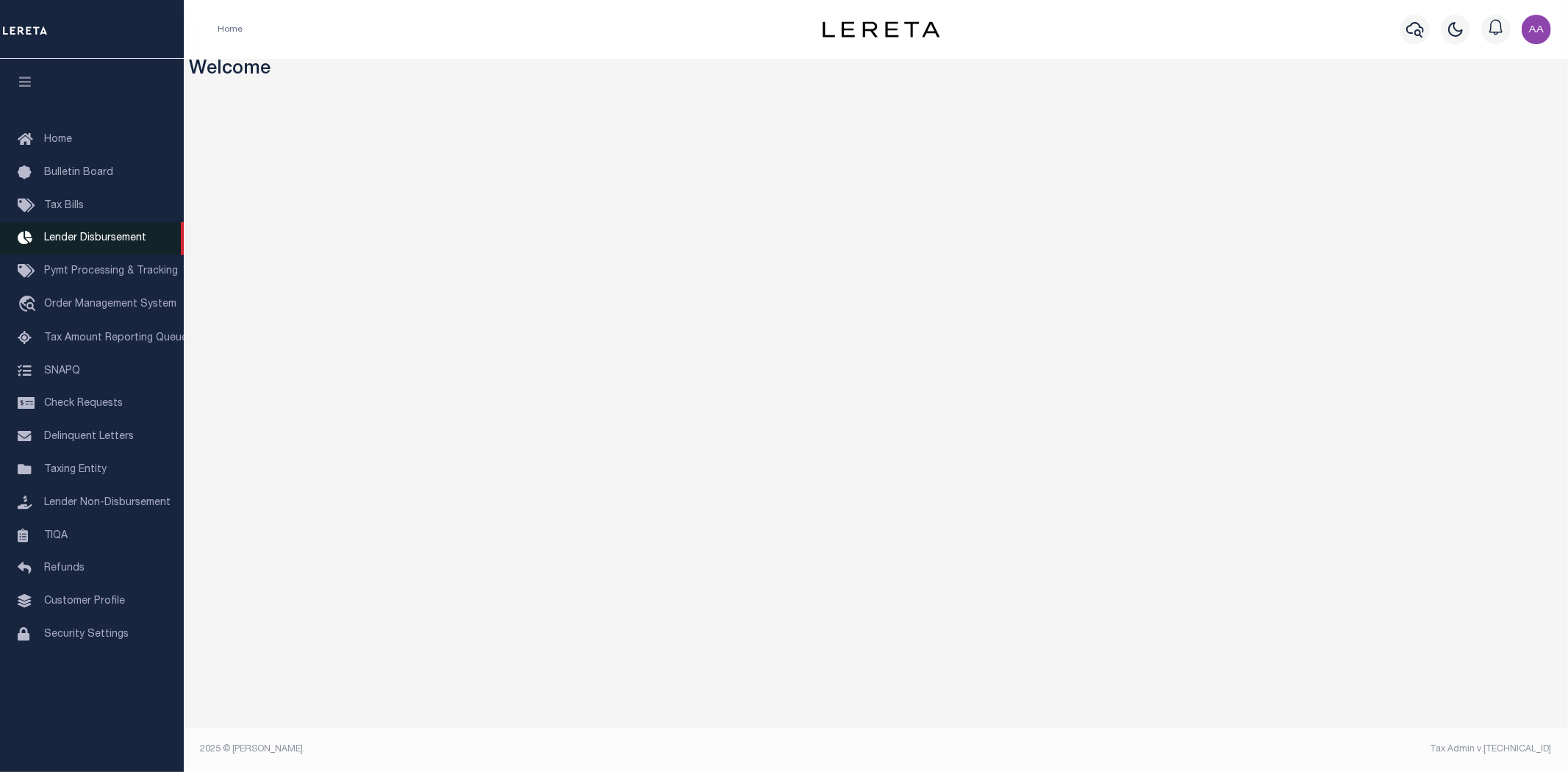
click at [82, 239] on span "Lender Disbursement" at bounding box center [95, 238] width 102 height 10
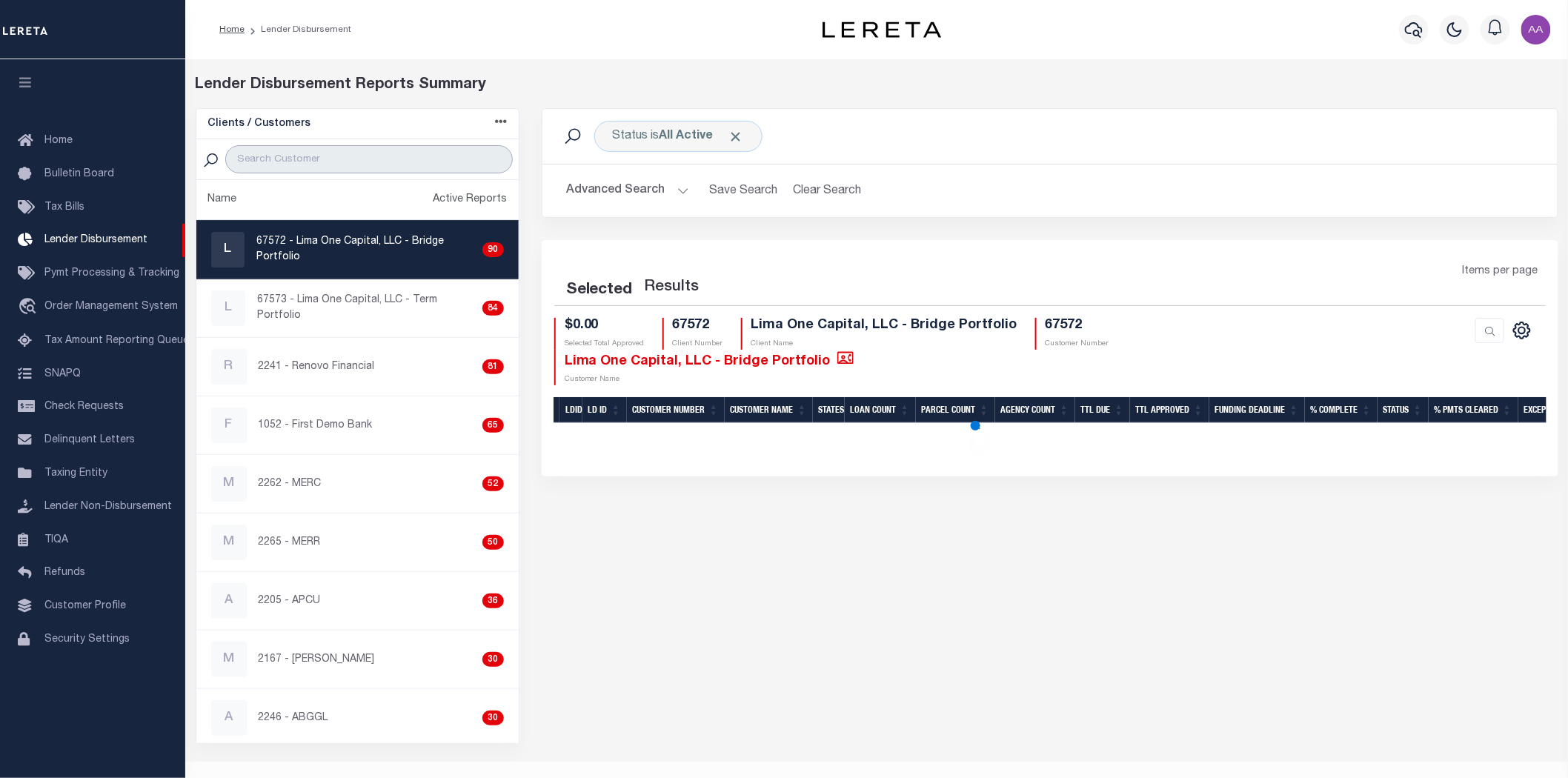
click at [383, 163] on input "search" at bounding box center [369, 159] width 287 height 28
type input "2198"
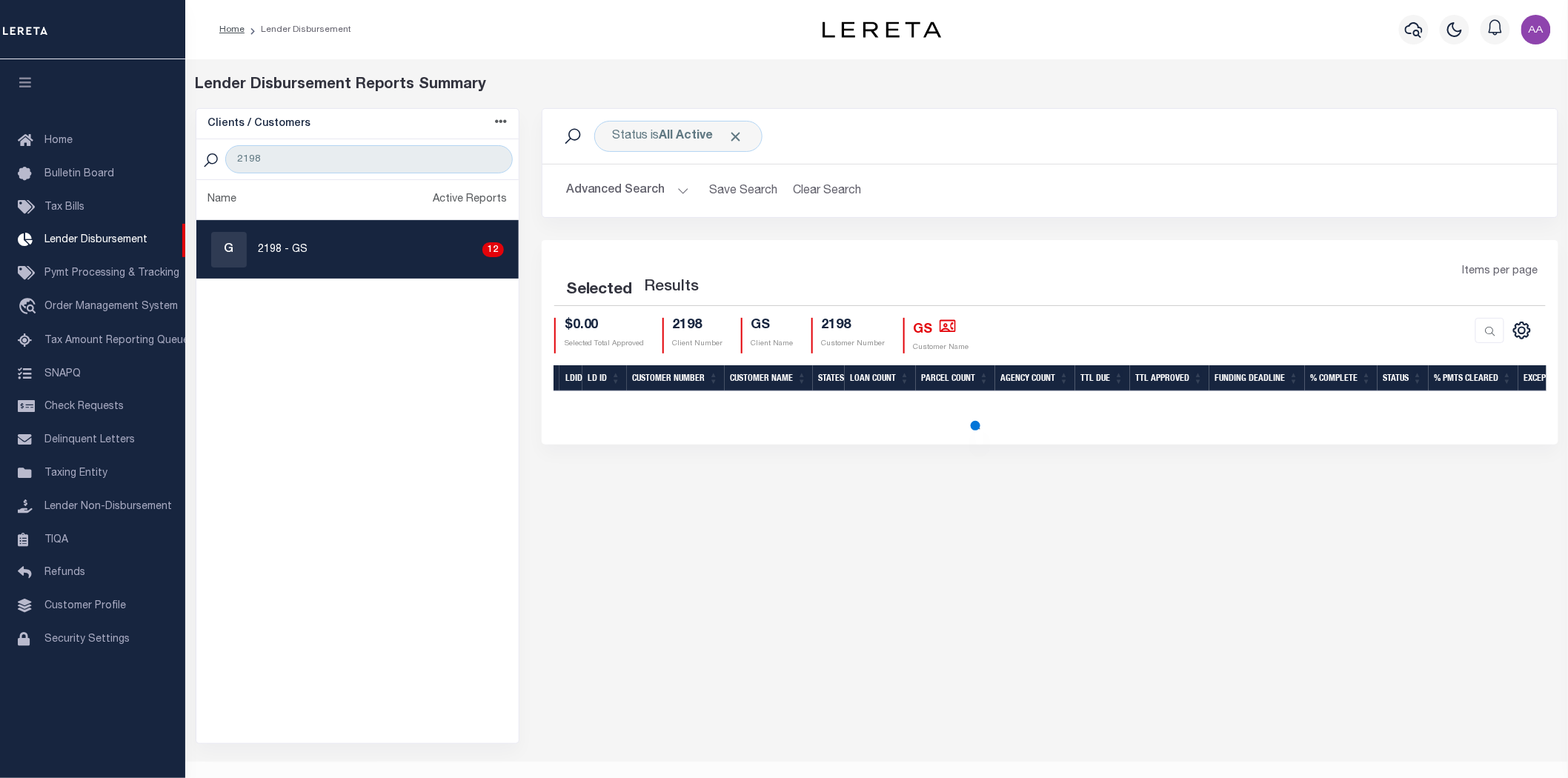
click at [396, 246] on div "G 2198 - GS 12" at bounding box center [357, 250] width 293 height 36
checkbox input "true"
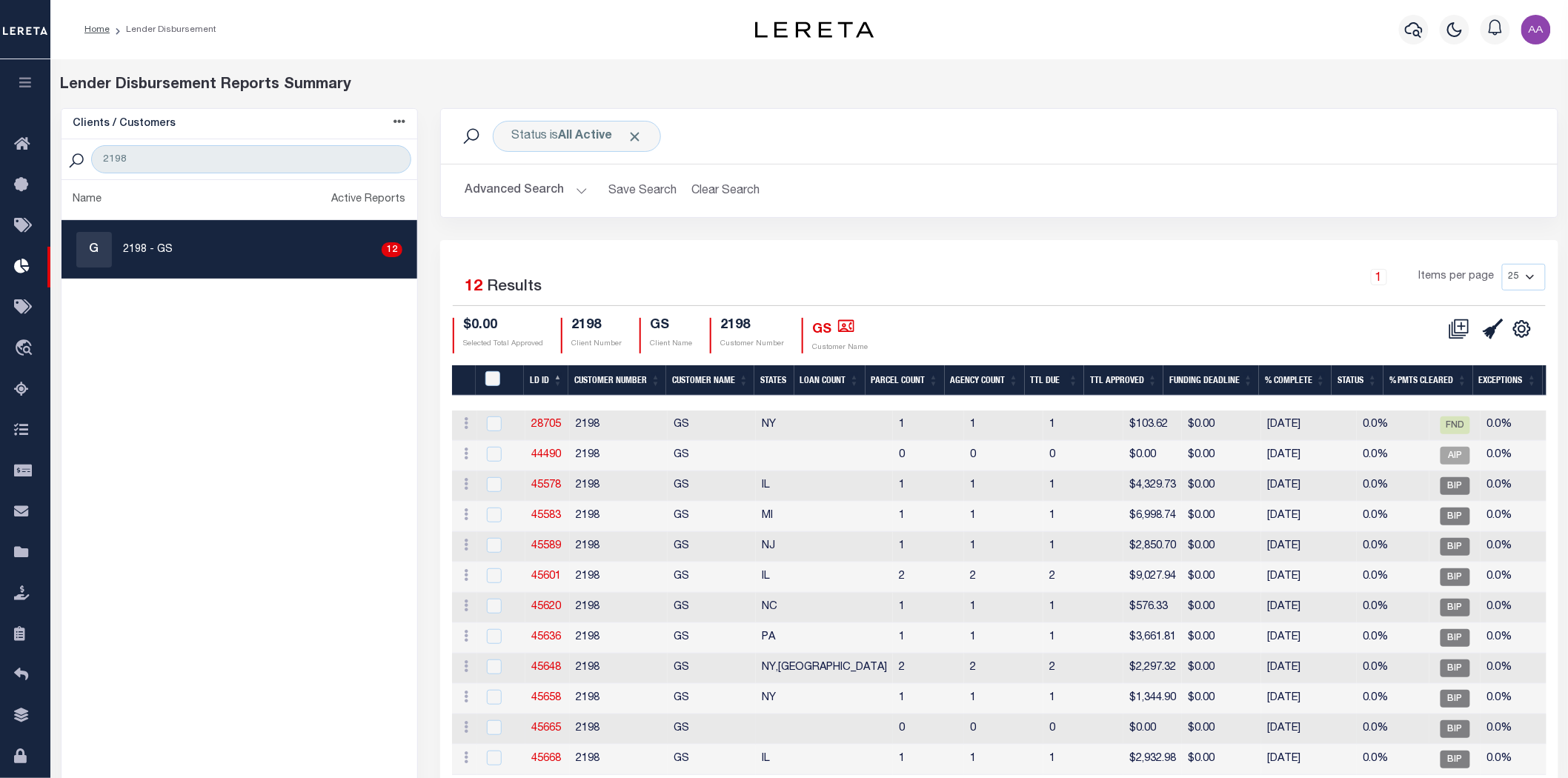
scroll to position [80, 0]
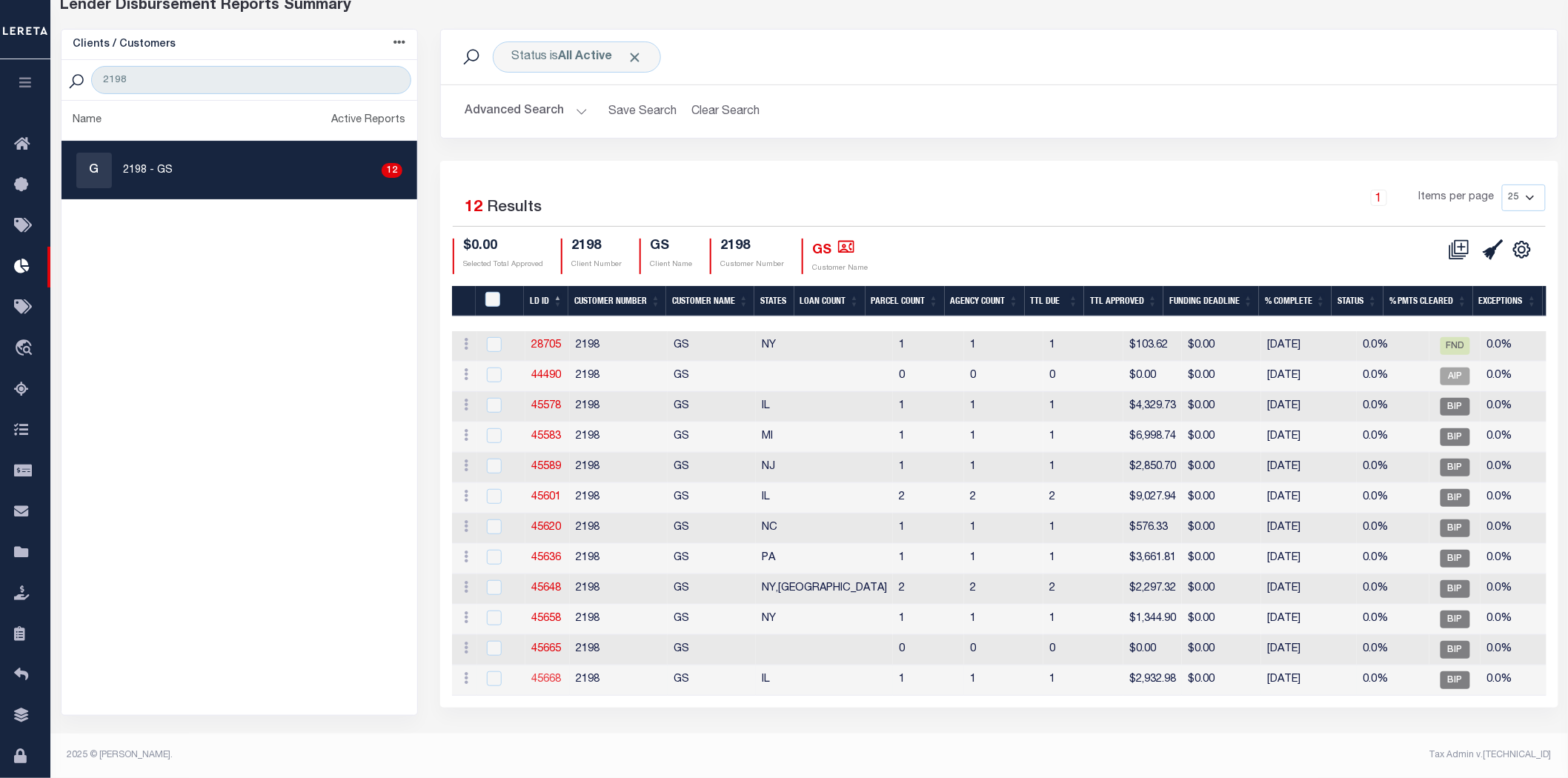
click at [544, 675] on link "45668" at bounding box center [545, 679] width 29 height 10
checkbox input "true"
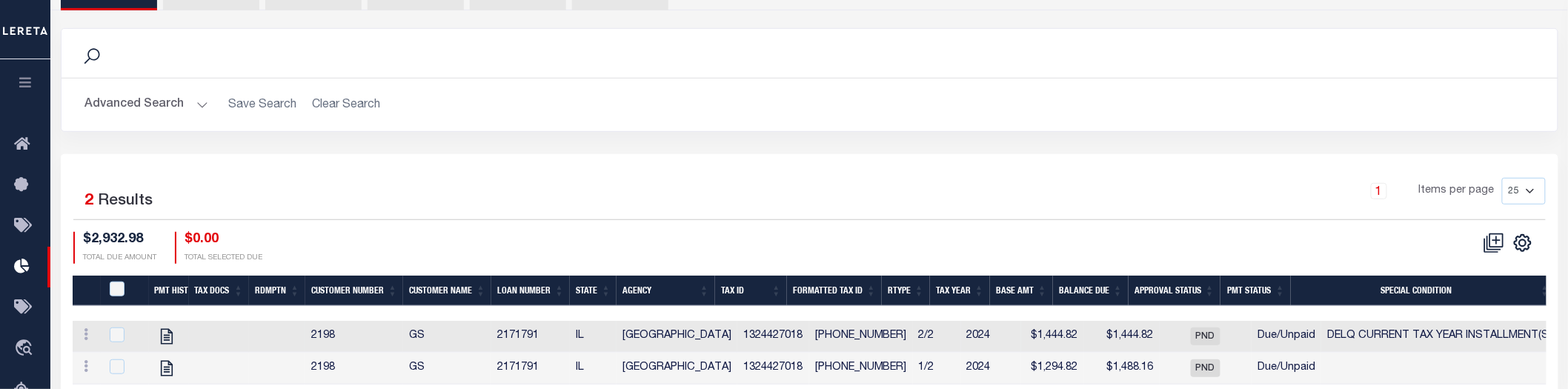
scroll to position [400, 0]
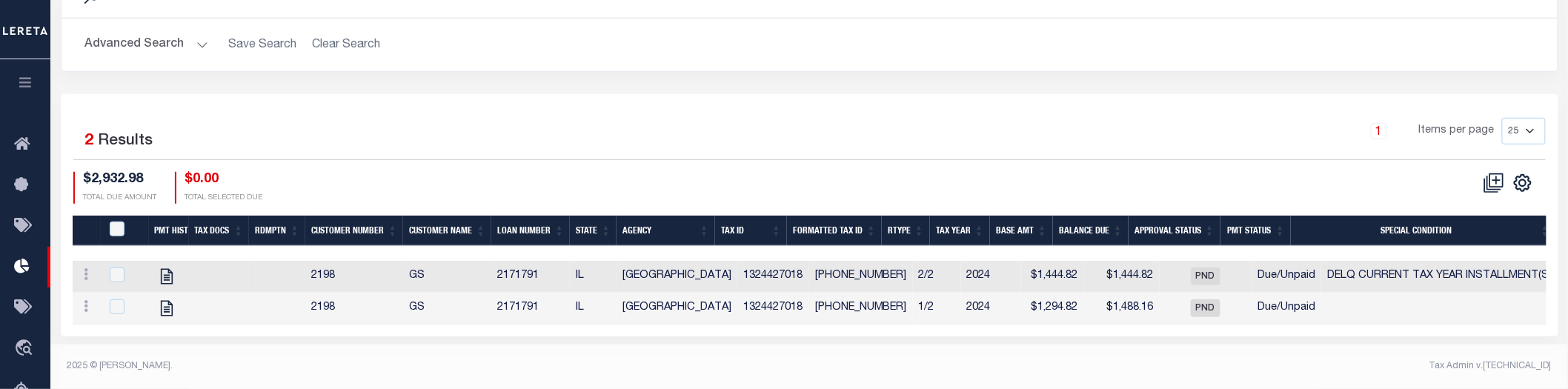
click at [121, 216] on th "PayeePmtBatchStatus" at bounding box center [124, 230] width 48 height 30
click at [113, 226] on input "PayeePmtBatchStatus" at bounding box center [117, 229] width 15 height 15
checkbox input "true"
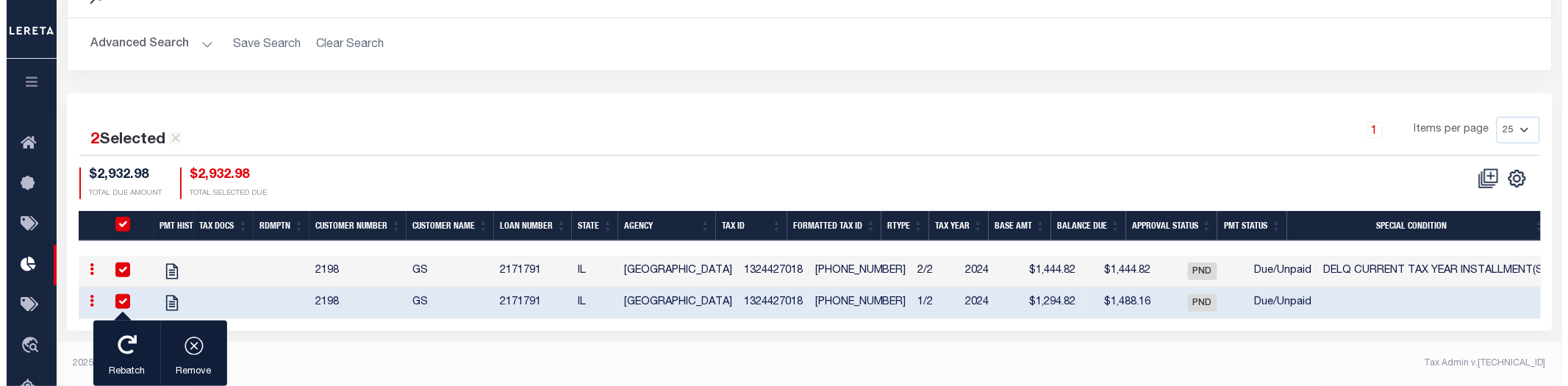
scroll to position [394, 0]
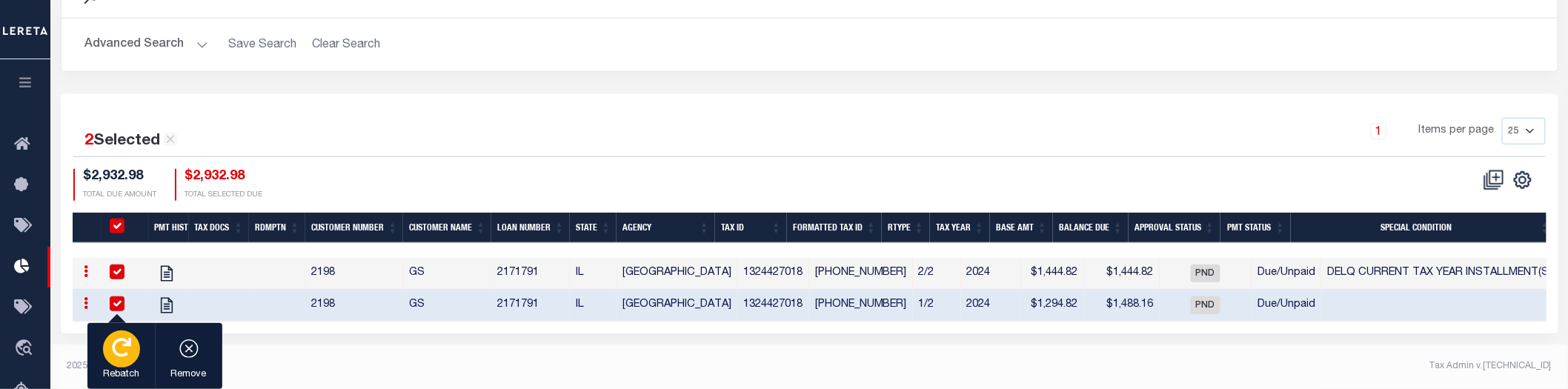
click at [135, 353] on div "button" at bounding box center [121, 349] width 37 height 37
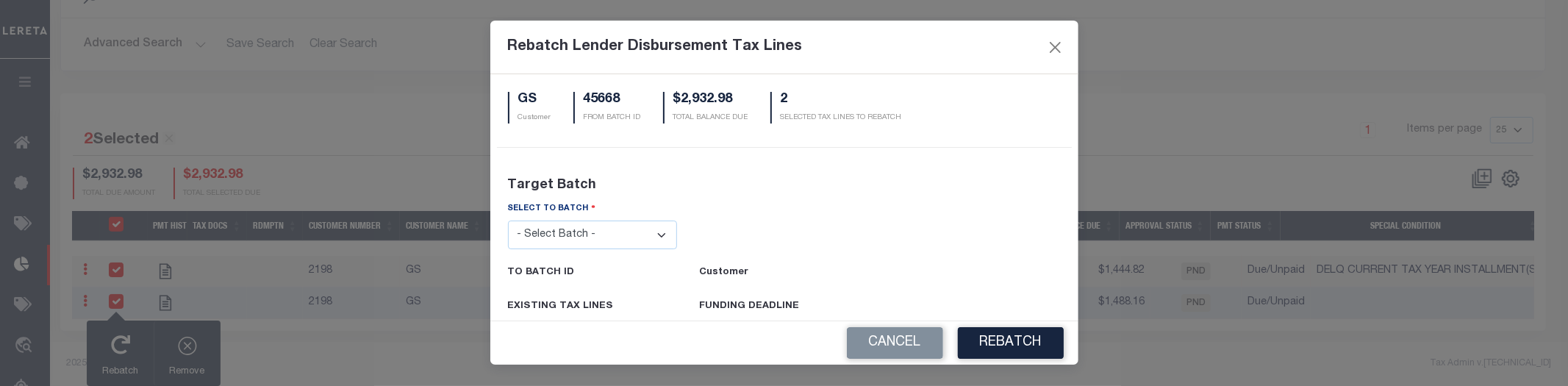
click at [589, 233] on select "- Select Batch - 24274 24276 24279 24283 24285 24513 24539 24542 24572 24604 24…" at bounding box center [593, 235] width 170 height 28
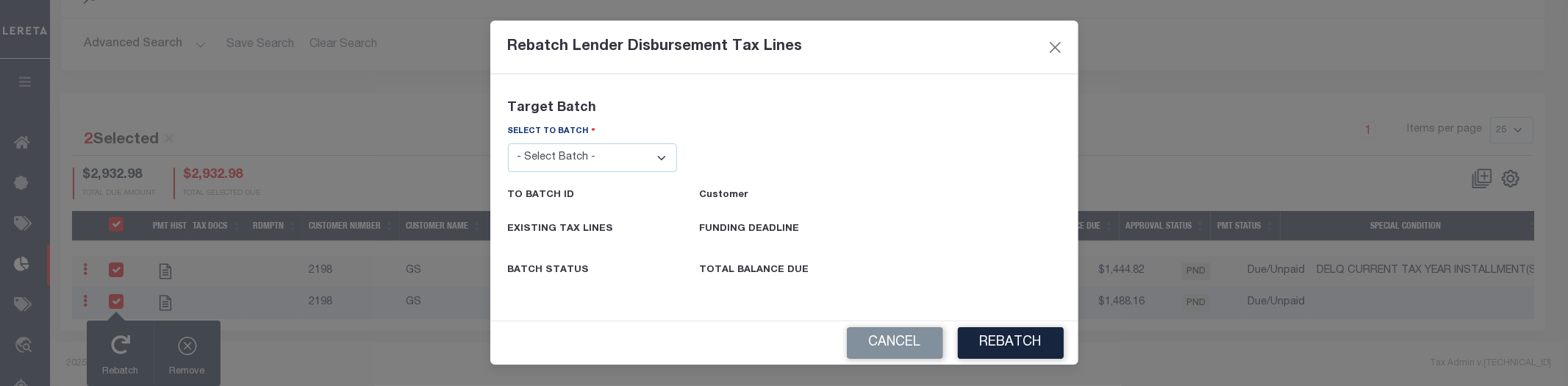
click at [596, 161] on select "- Select Batch - 24274 24276 24279 24283 24285 24513 24539 24542 24572 24604 24…" at bounding box center [593, 157] width 170 height 28
select select "45665"
click at [508, 143] on select "- Select Batch - 24274 24276 24279 24283 24285 24513 24539 24542 24572 24604 24…" at bounding box center [593, 157] width 170 height 28
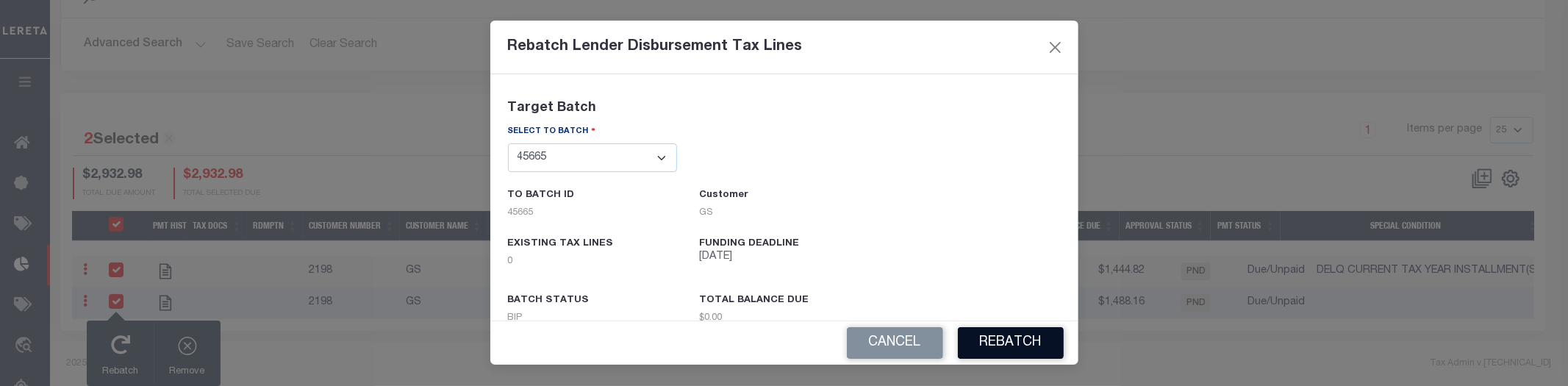
click at [1007, 346] on button "REBATCH" at bounding box center [1011, 343] width 106 height 32
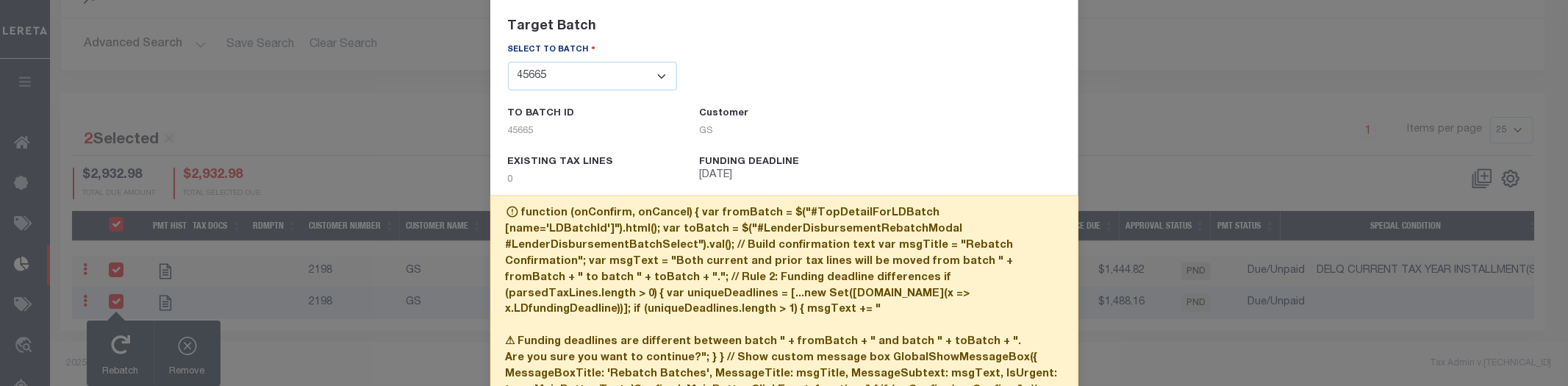
scroll to position [184, 0]
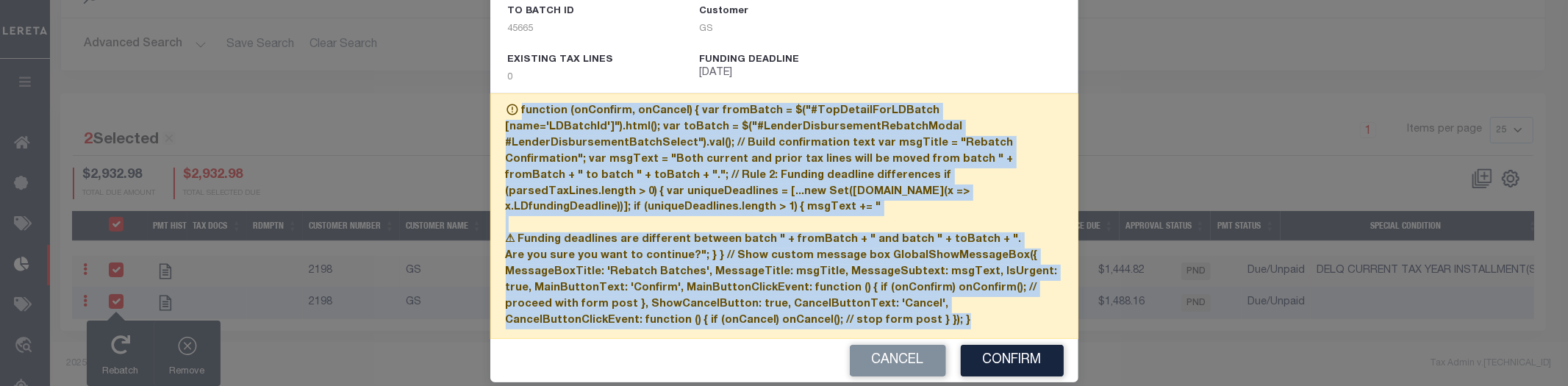
drag, startPoint x: 733, startPoint y: 307, endPoint x: 468, endPoint y: 101, distance: 335.7
click at [468, 101] on form "Rebatch Lender Disbursement Tax Lines GS Customer 45668 FROM BATCH ID $2,932.98…" at bounding box center [784, 110] width 1568 height 546
copy div "function (onConfirm, onCancel) { var fromBatch = $("#TopDetailForLDBatch [name=…"
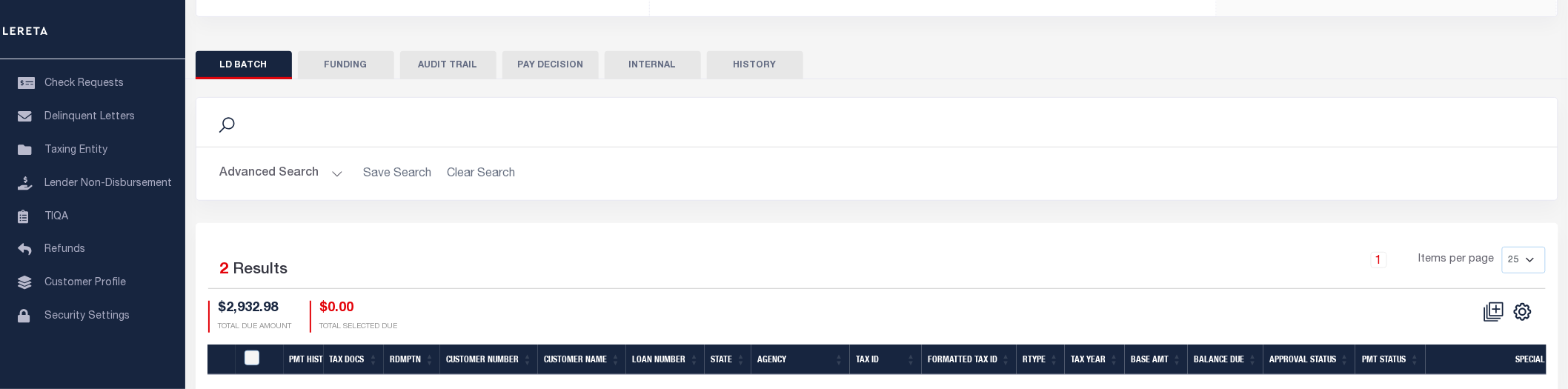
scroll to position [400, 0]
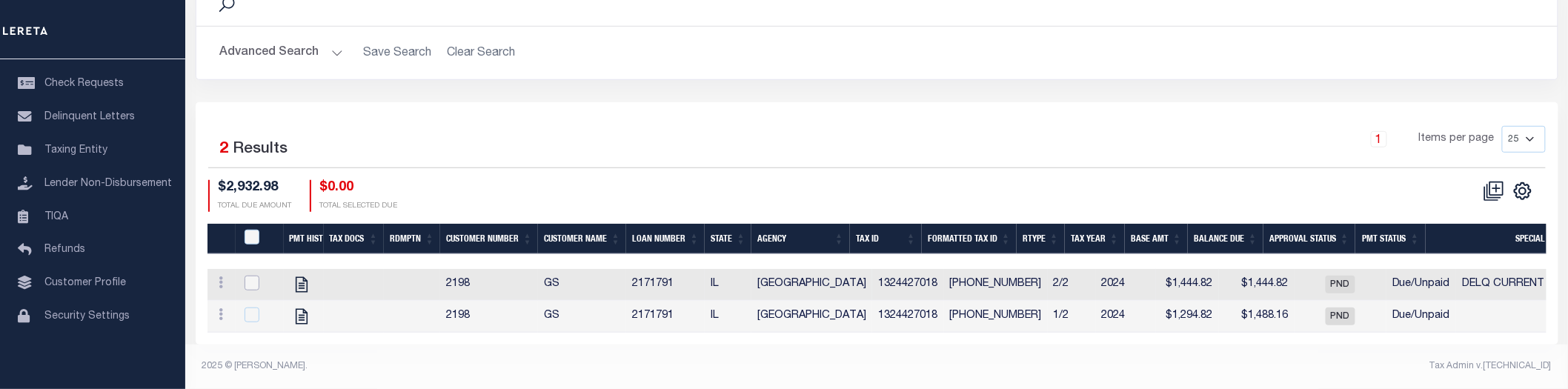
click at [246, 276] on input "checkbox" at bounding box center [252, 283] width 15 height 15
checkbox input "true"
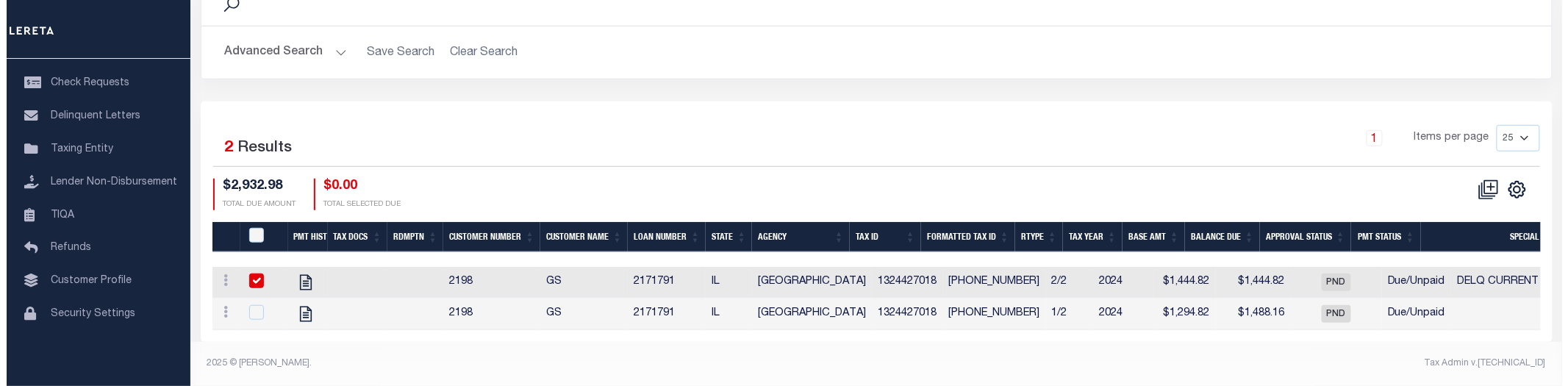
scroll to position [394, 0]
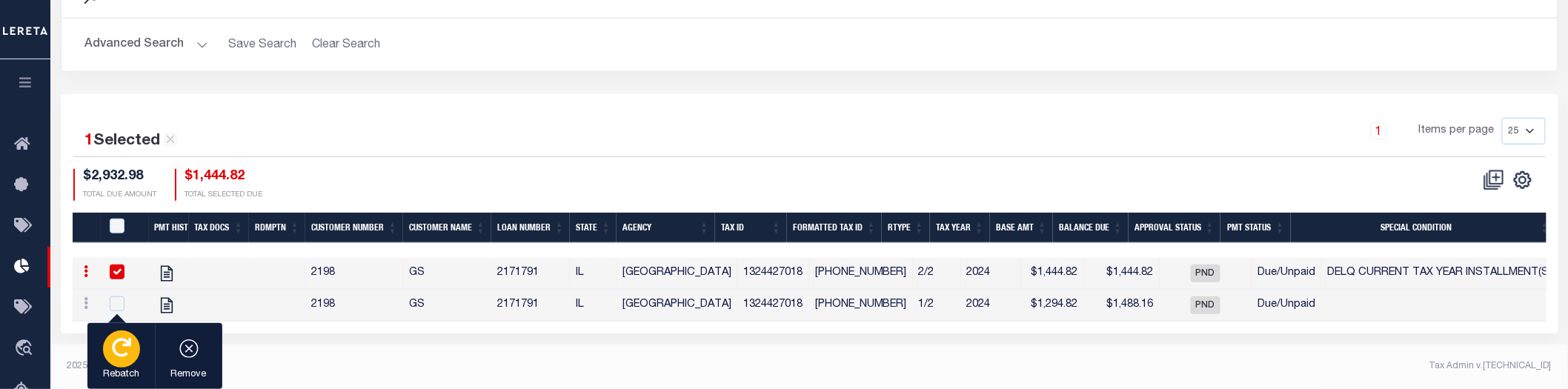
click at [139, 358] on button "Rebatch" at bounding box center [121, 356] width 68 height 67
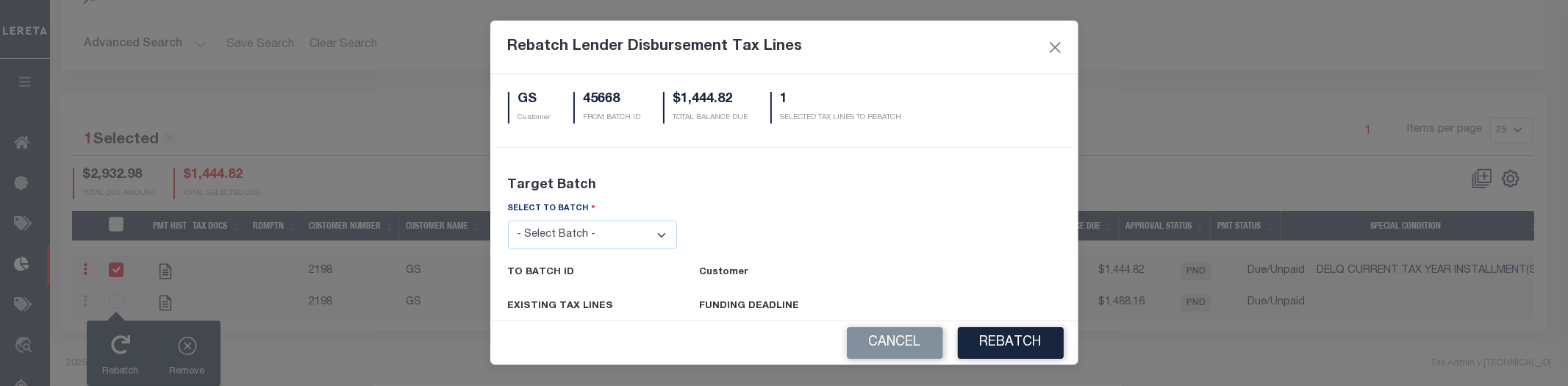
click at [616, 232] on select "- Select Batch - 24274 24276 24279 24283 24285 24513 24539 24542 24572 24604 24…" at bounding box center [593, 235] width 170 height 28
select select "45665"
click at [508, 221] on select "- Select Batch - 24274 24276 24279 24283 24285 24513 24539 24542 24572 24604 24…" at bounding box center [593, 235] width 170 height 28
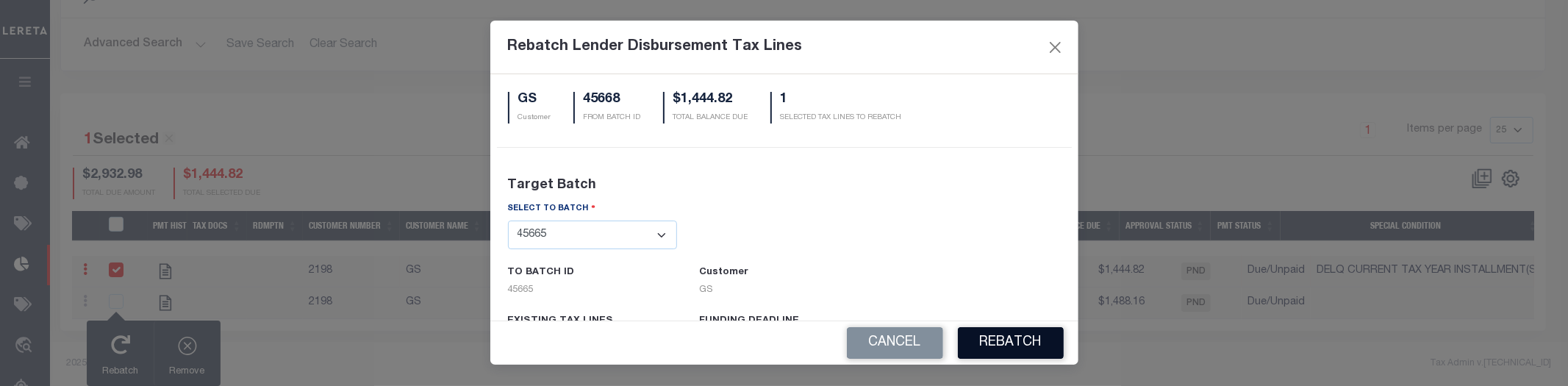
click at [1024, 336] on button "REBATCH" at bounding box center [1011, 343] width 106 height 32
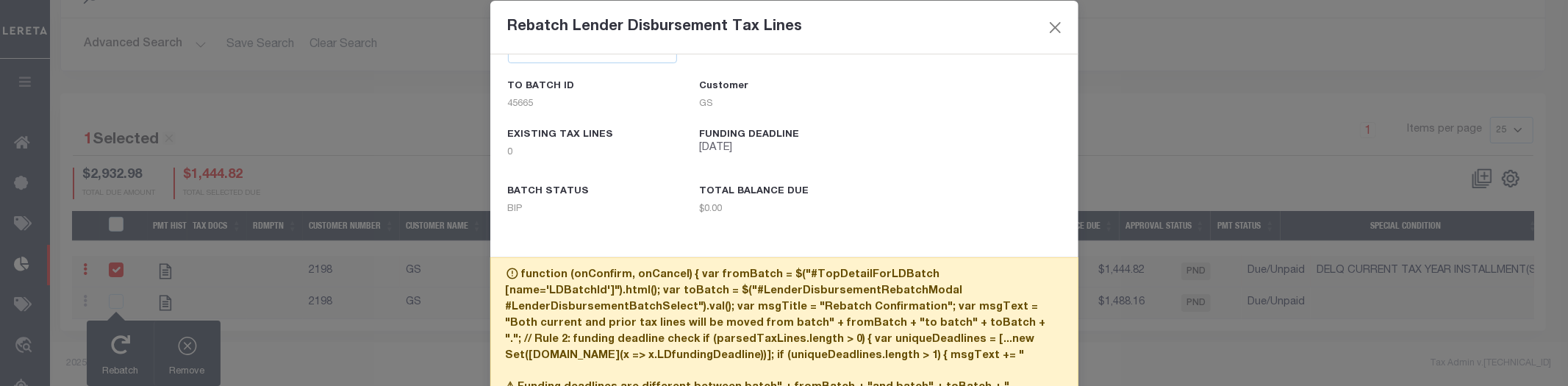
scroll to position [184, 0]
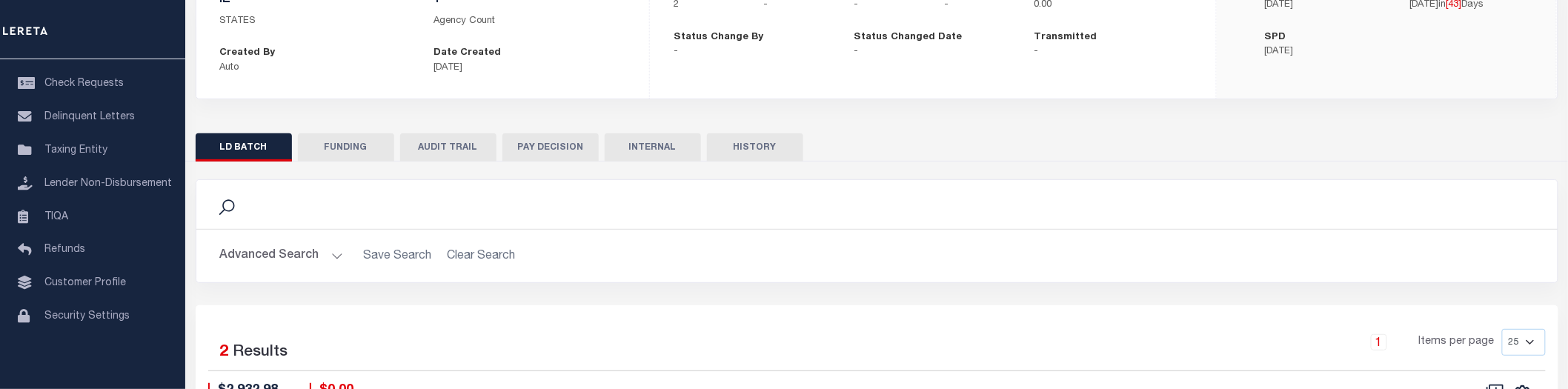
scroll to position [20, 0]
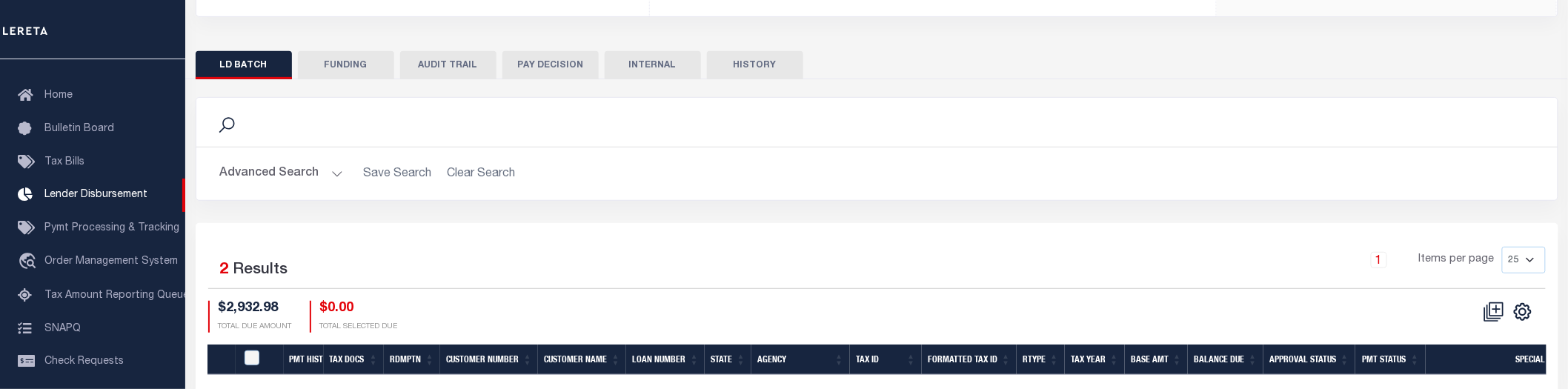
scroll to position [400, 0]
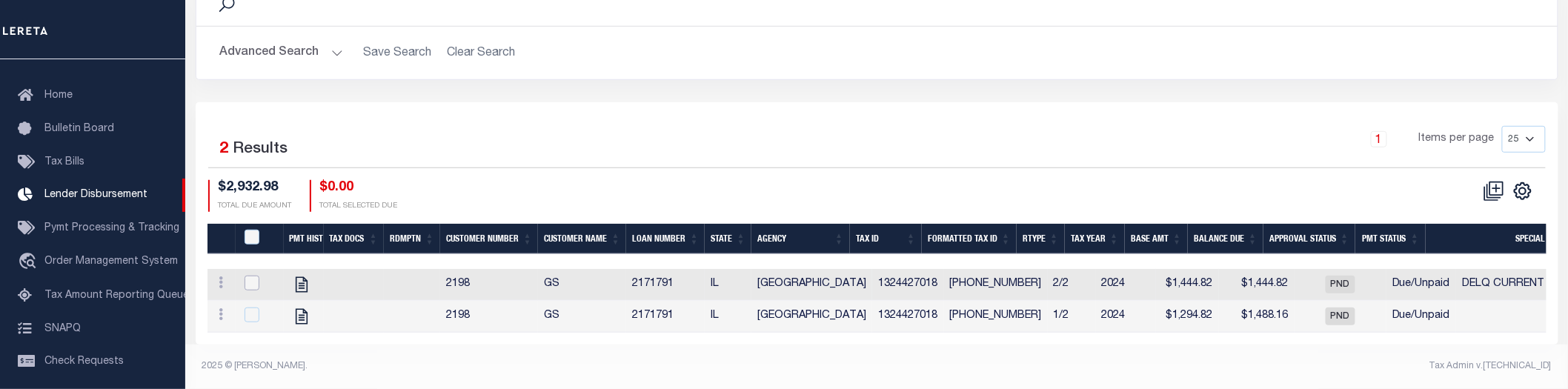
click at [252, 276] on input "checkbox" at bounding box center [252, 283] width 15 height 15
checkbox input "true"
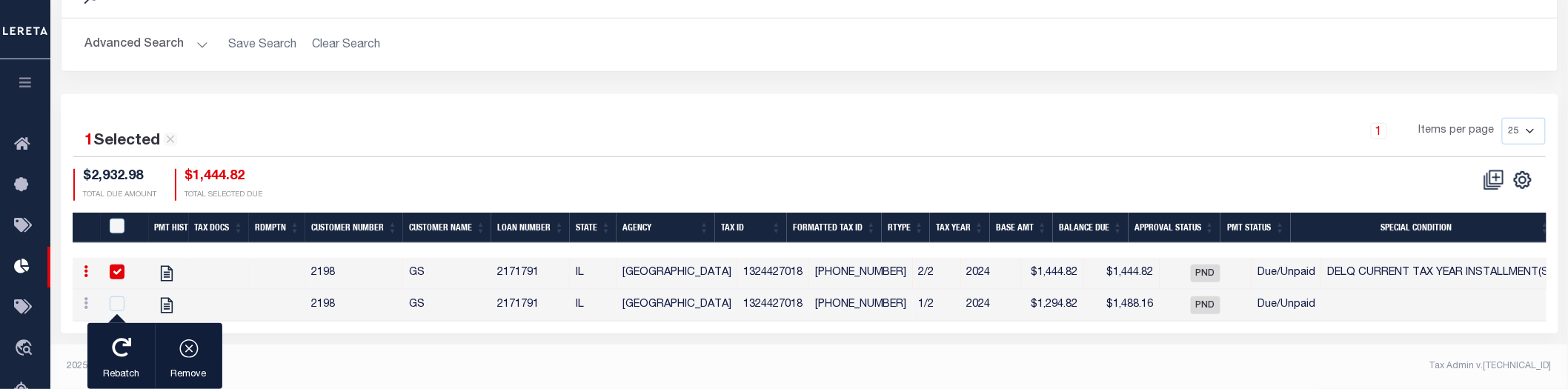
scroll to position [397, 0]
click at [135, 356] on div "button" at bounding box center [121, 349] width 37 height 37
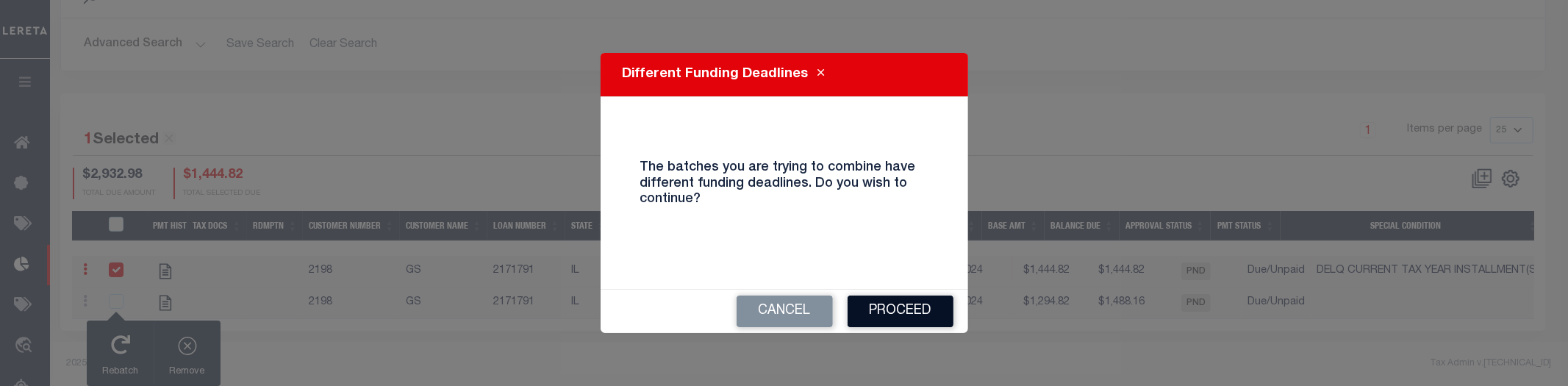
click at [903, 315] on button "Proceed" at bounding box center [901, 312] width 106 height 32
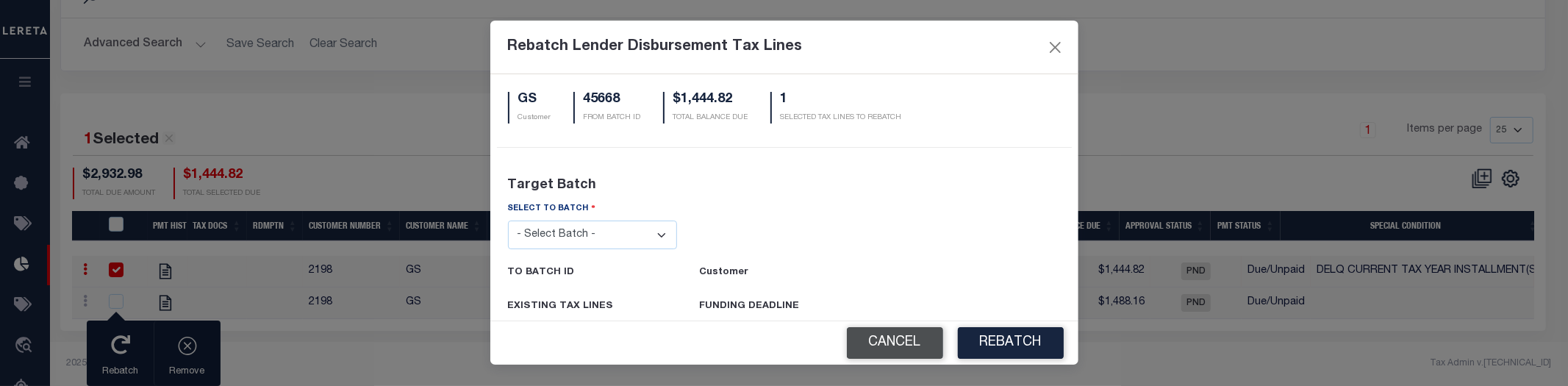
click at [881, 349] on button "Cancel" at bounding box center [896, 343] width 97 height 32
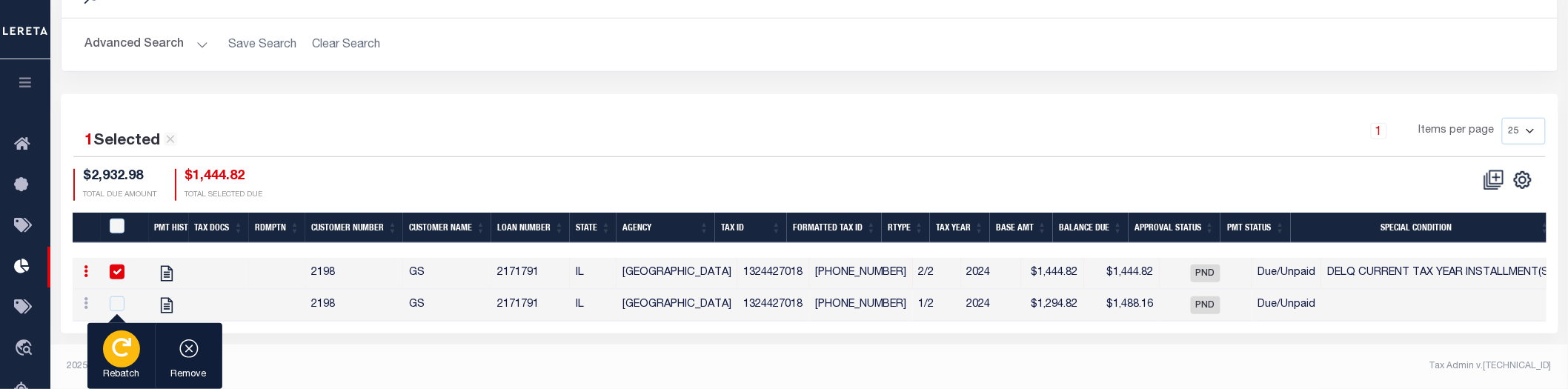
click at [102, 362] on button "Rebatch" at bounding box center [121, 356] width 68 height 67
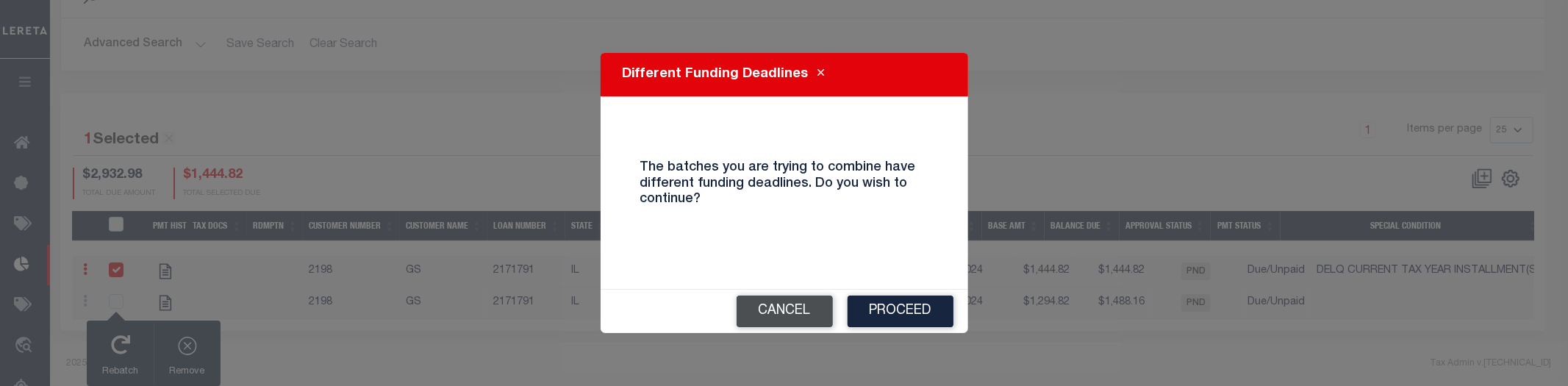
click at [778, 302] on button "Cancel" at bounding box center [785, 312] width 97 height 32
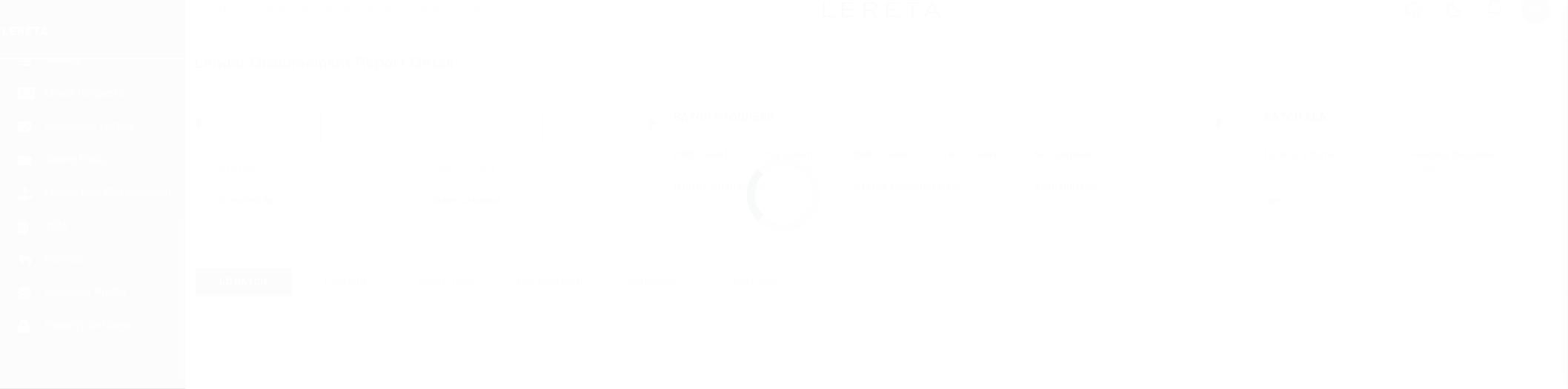
scroll to position [324, 0]
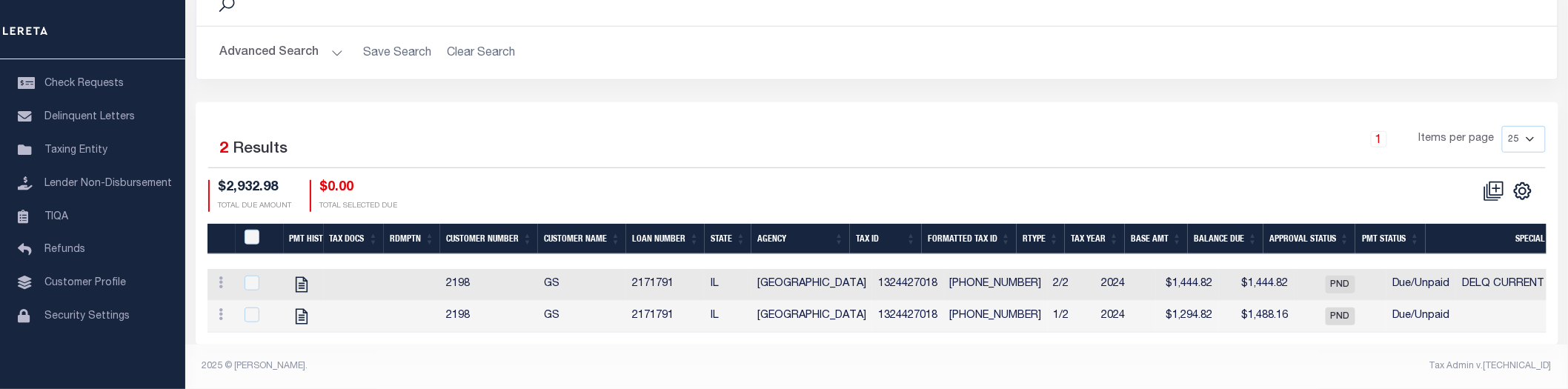
click at [242, 276] on div at bounding box center [260, 284] width 37 height 16
checkbox input "true"
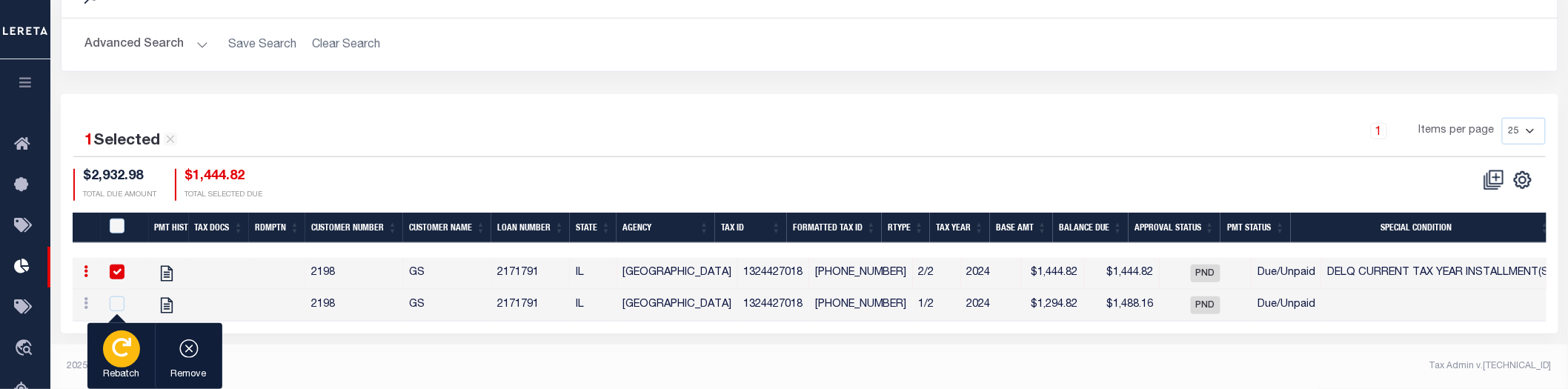
click at [120, 348] on icon "button" at bounding box center [121, 348] width 19 height 19
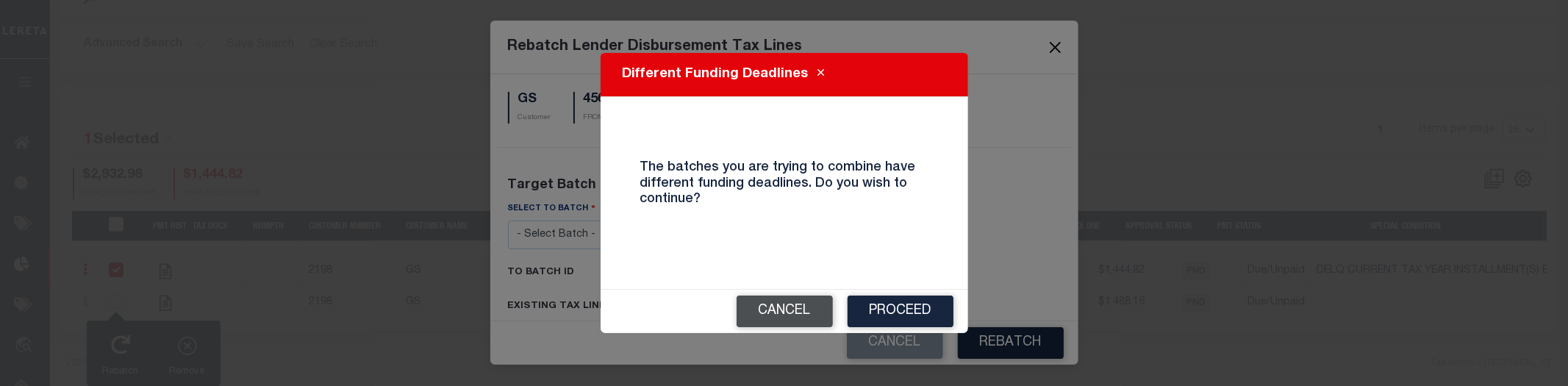
click at [786, 318] on button "Cancel" at bounding box center [785, 312] width 97 height 32
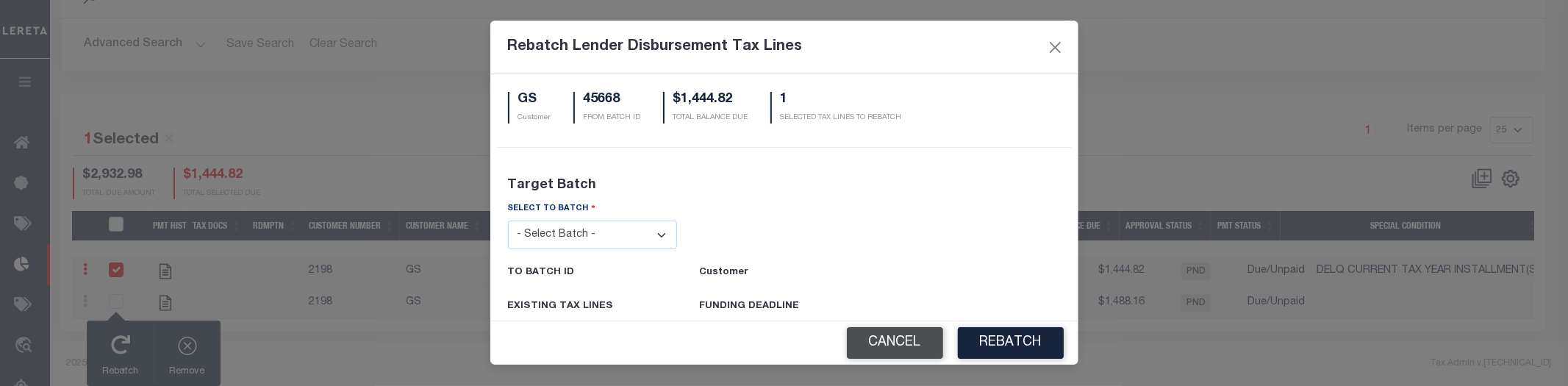
click at [888, 337] on button "Cancel" at bounding box center [896, 343] width 97 height 32
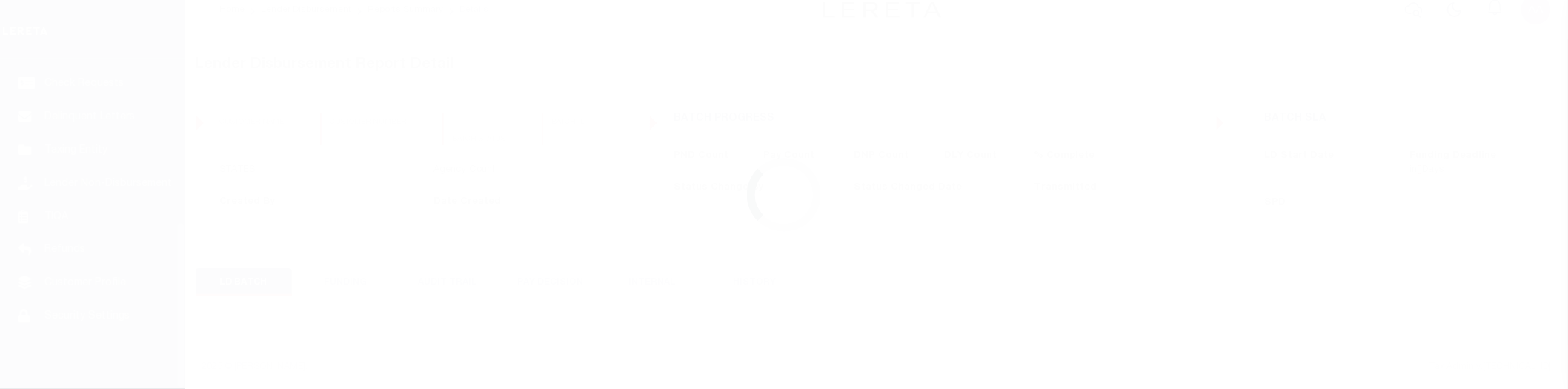
scroll to position [324, 0]
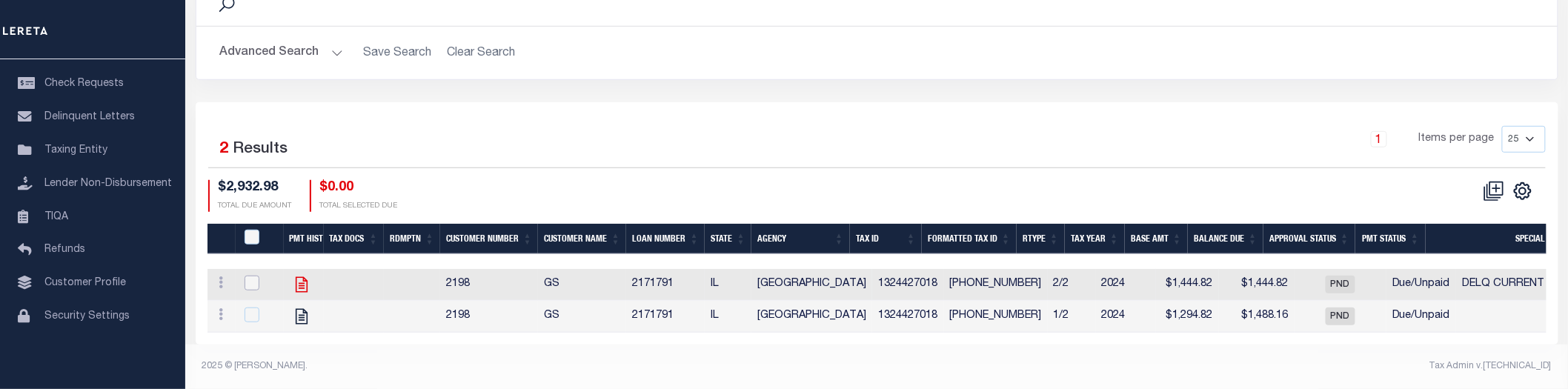
drag, startPoint x: 245, startPoint y: 271, endPoint x: 248, endPoint y: 278, distance: 7.6
click at [245, 276] on input "checkbox" at bounding box center [252, 283] width 15 height 15
checkbox input "true"
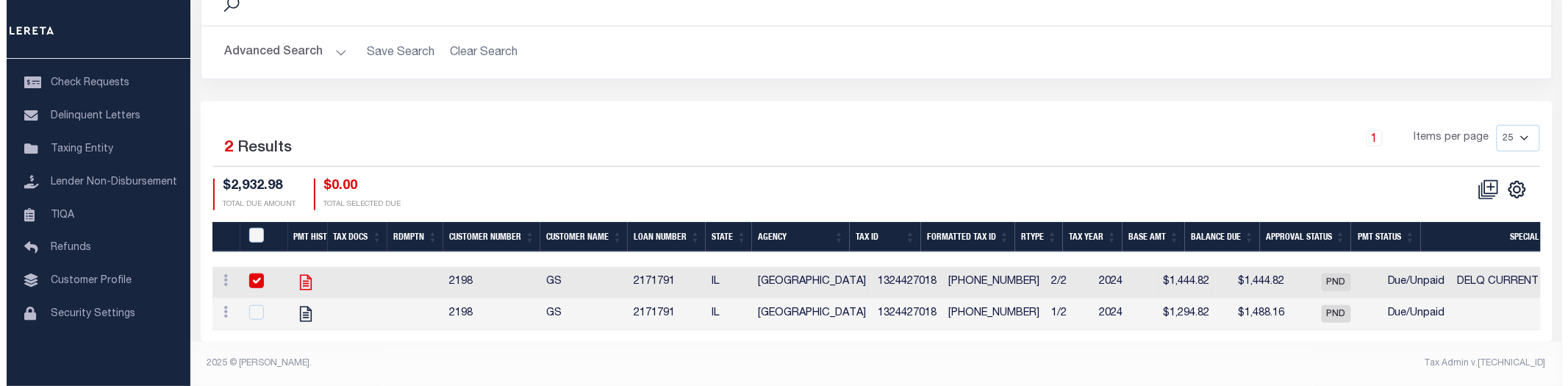
scroll to position [394, 0]
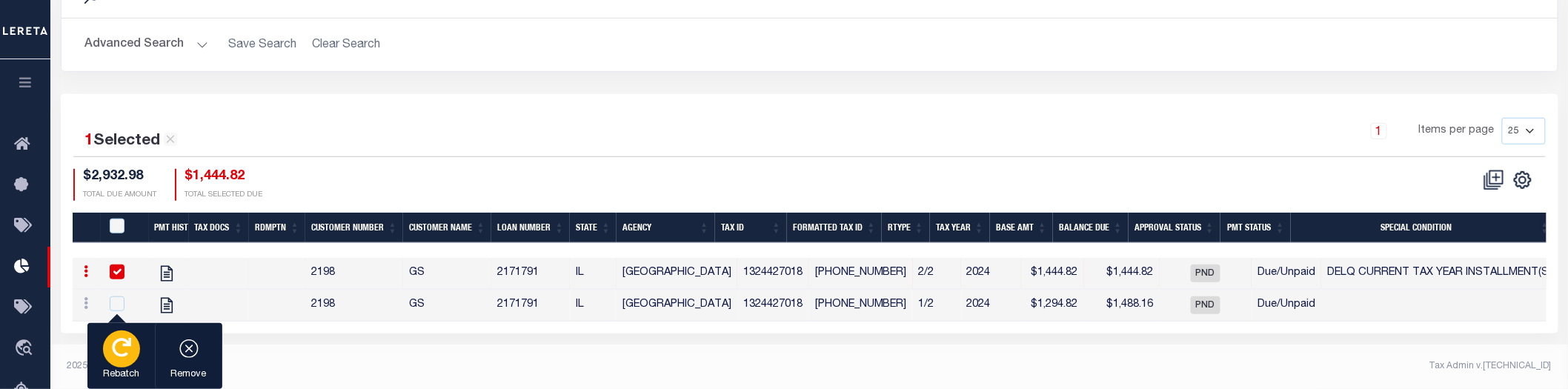
click at [133, 354] on div "button" at bounding box center [121, 349] width 37 height 37
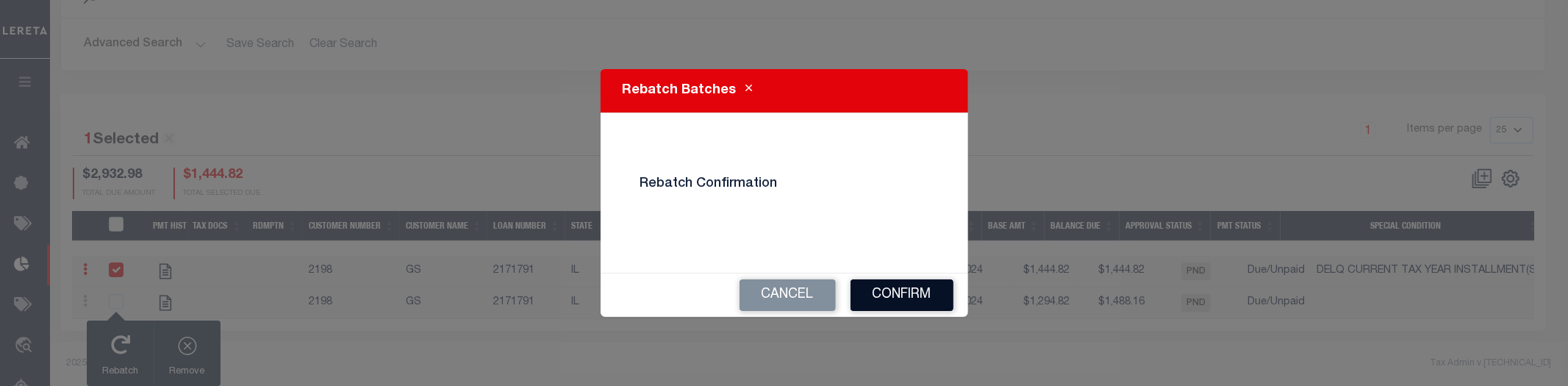
click at [878, 293] on button "Confirm" at bounding box center [902, 295] width 103 height 32
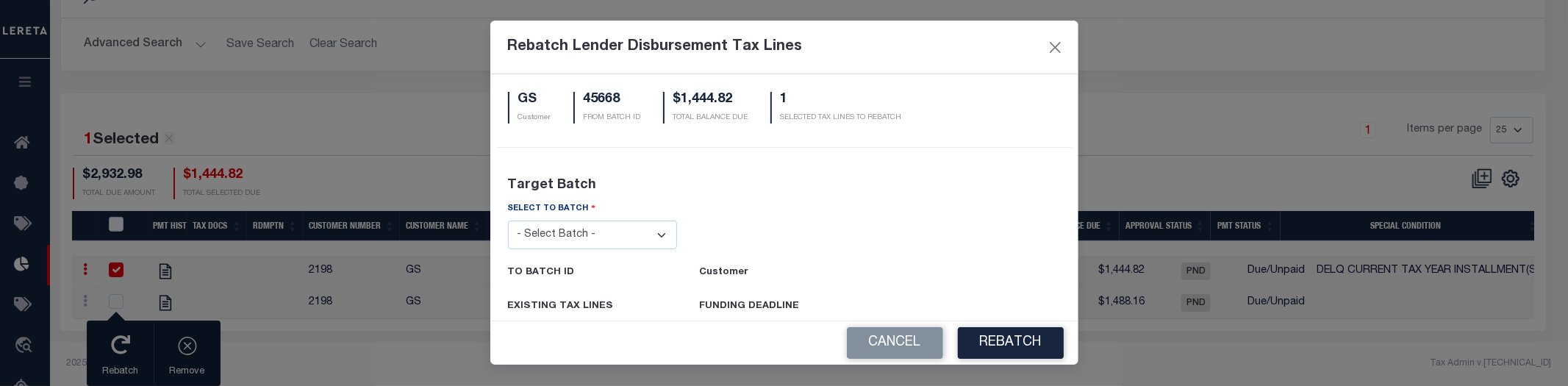
click at [647, 240] on select "- Select Batch - 24274 24276 24279 24283 24285 24513 24539 24542 24572 24604 24…" at bounding box center [593, 235] width 170 height 28
select select "45665"
click at [508, 221] on select "- Select Batch - 24274 24276 24279 24283 24285 24513 24539 24542 24572 24604 24…" at bounding box center [593, 235] width 170 height 28
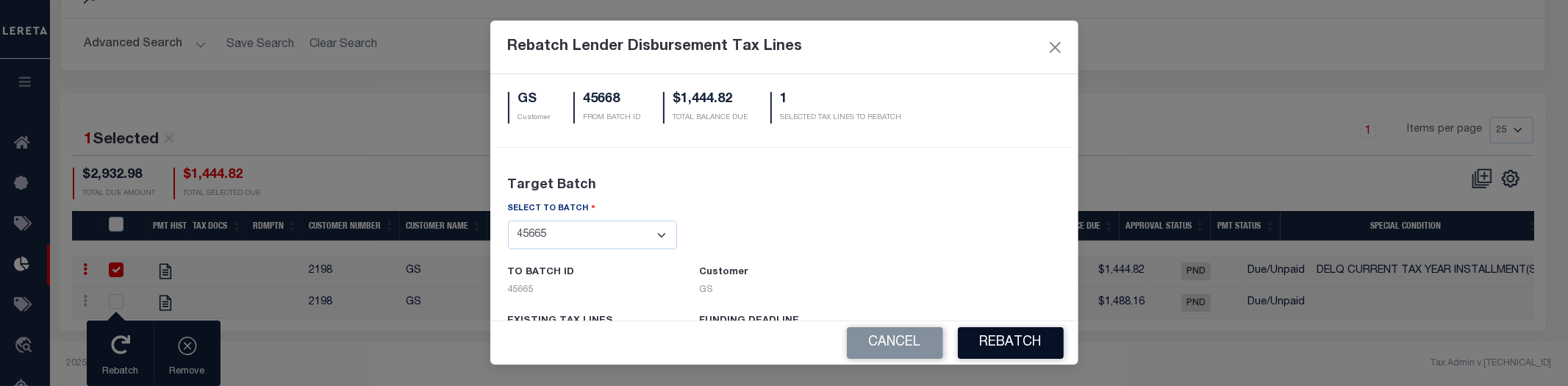
click at [1002, 343] on button "REBATCH" at bounding box center [1011, 343] width 106 height 32
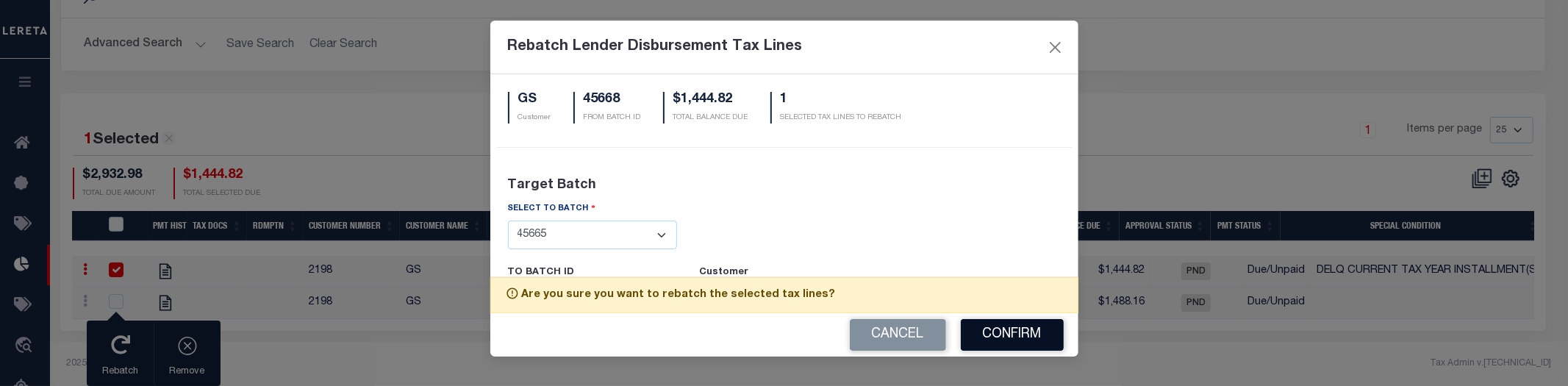
click at [1013, 339] on button "Confirm" at bounding box center [1013, 335] width 103 height 32
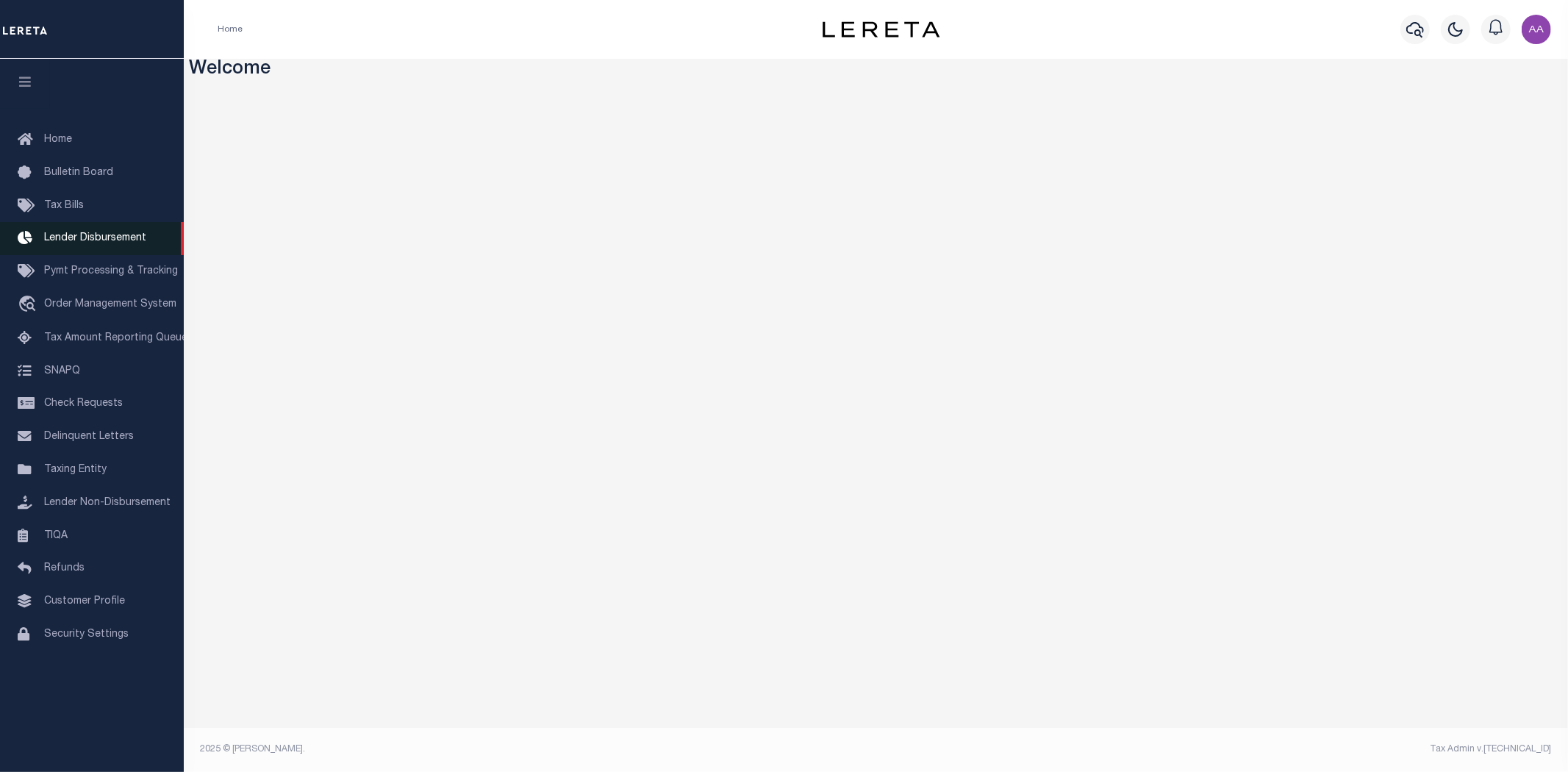
click at [106, 243] on span "Lender Disbursement" at bounding box center [95, 238] width 102 height 10
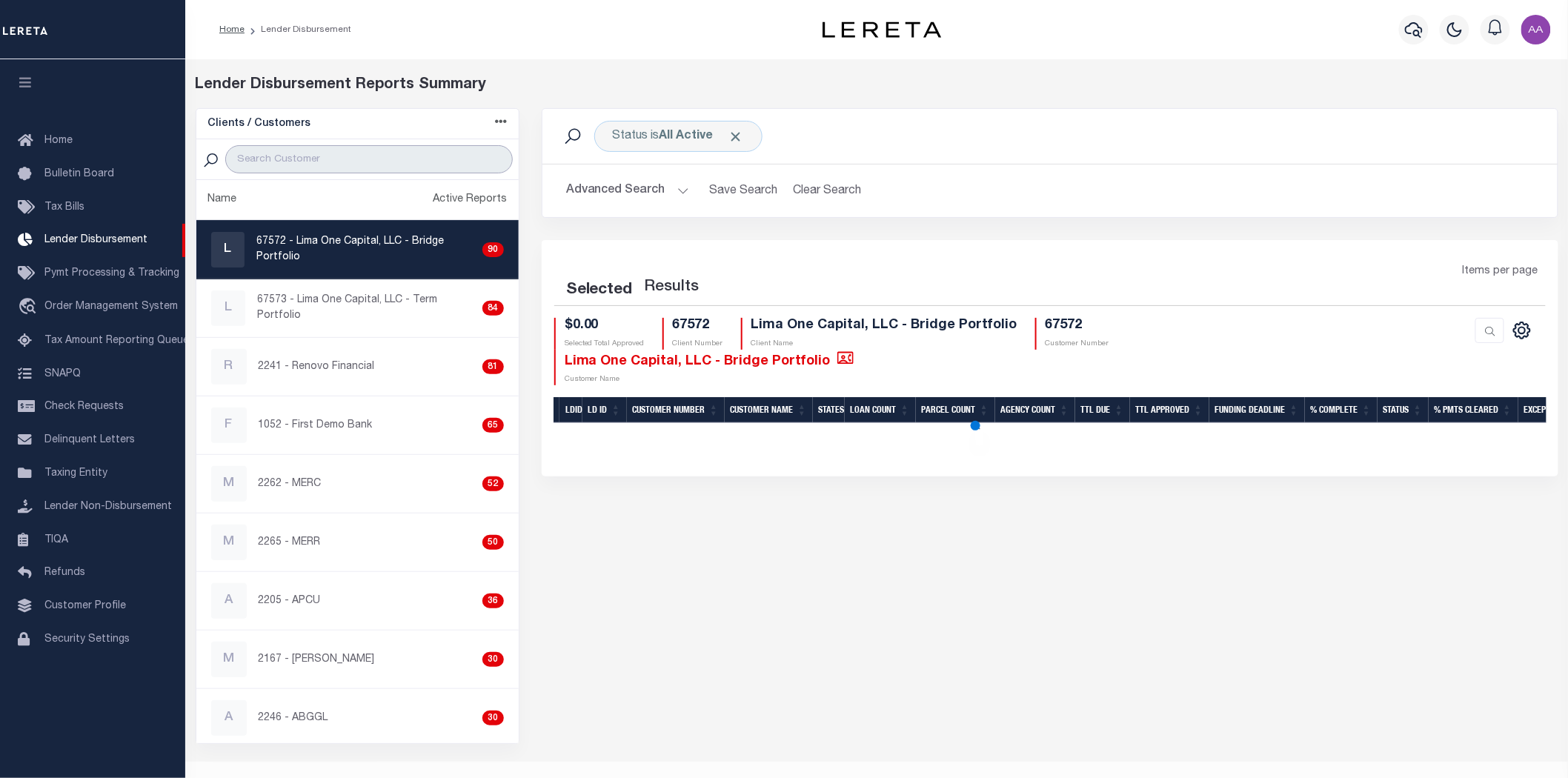
click at [352, 158] on input "search" at bounding box center [369, 159] width 287 height 28
type input "2198"
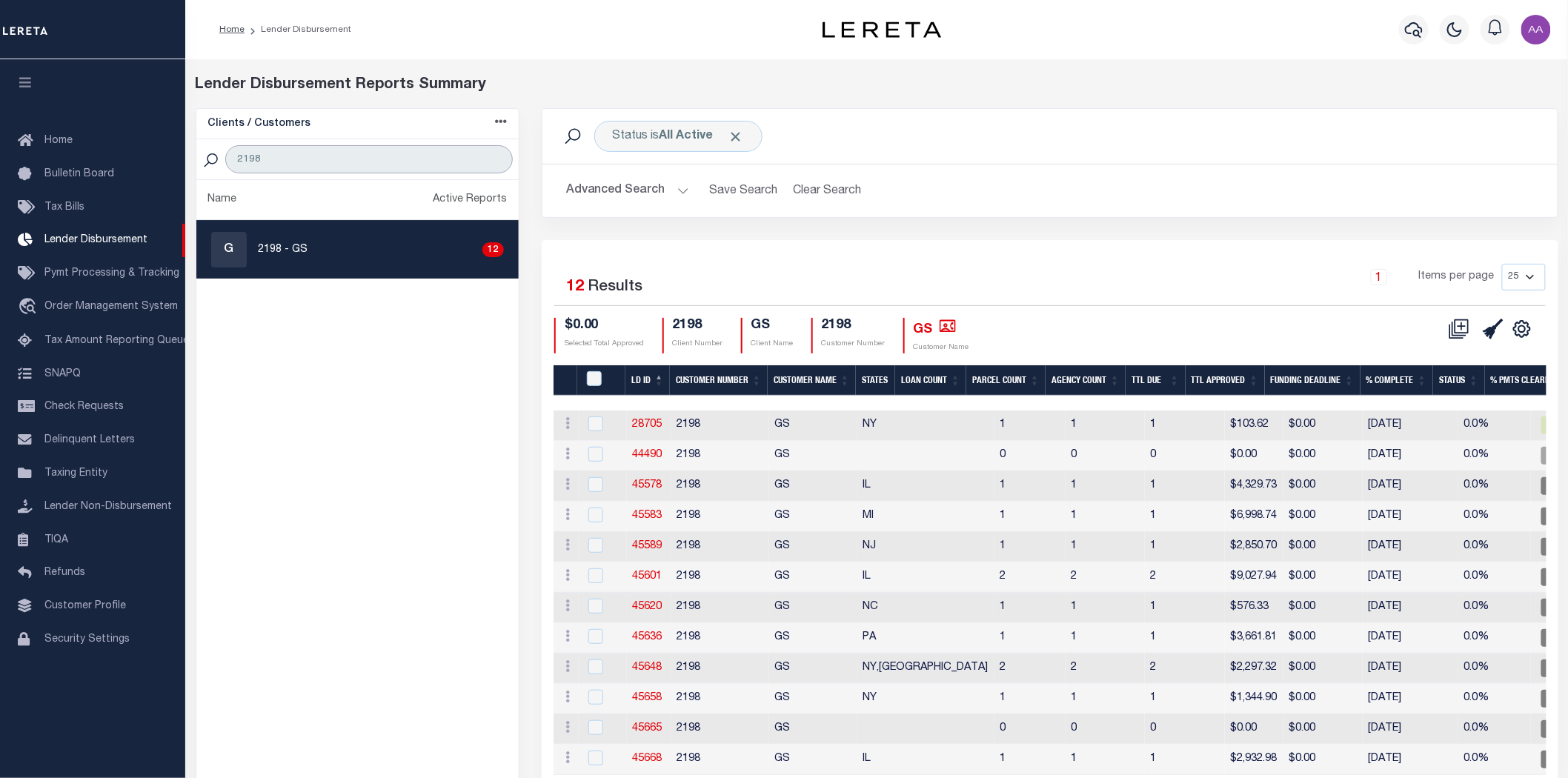
scroll to position [80, 0]
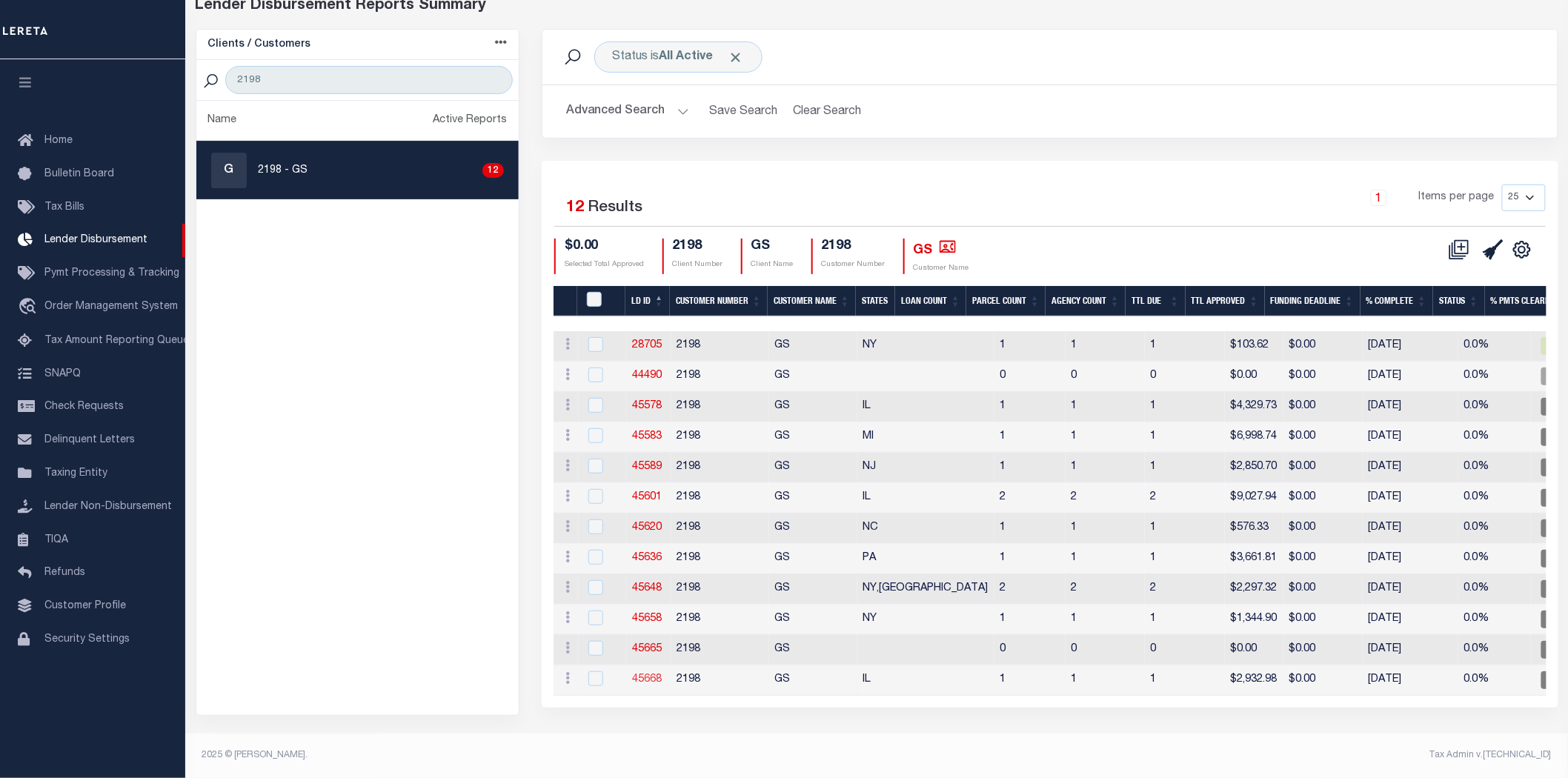
click at [647, 675] on link "45668" at bounding box center [647, 679] width 29 height 10
checkbox input "true"
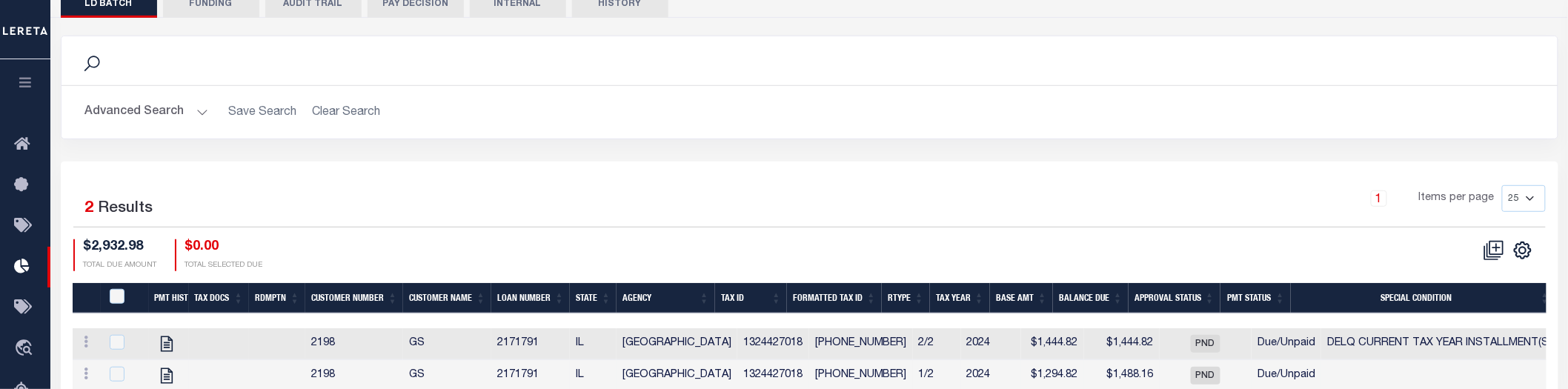
scroll to position [400, 0]
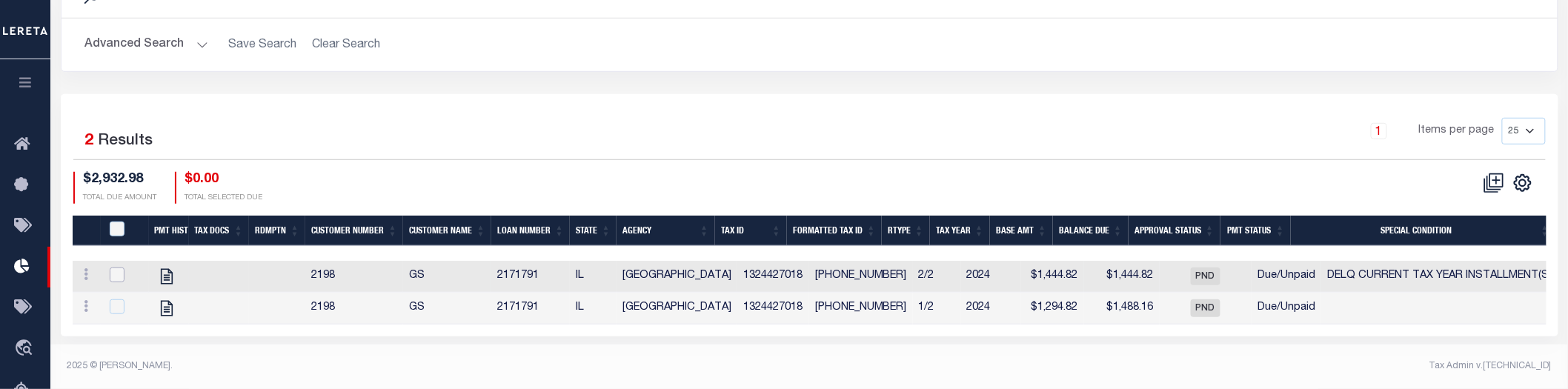
click at [120, 274] on input "checkbox" at bounding box center [117, 275] width 15 height 15
checkbox input "true"
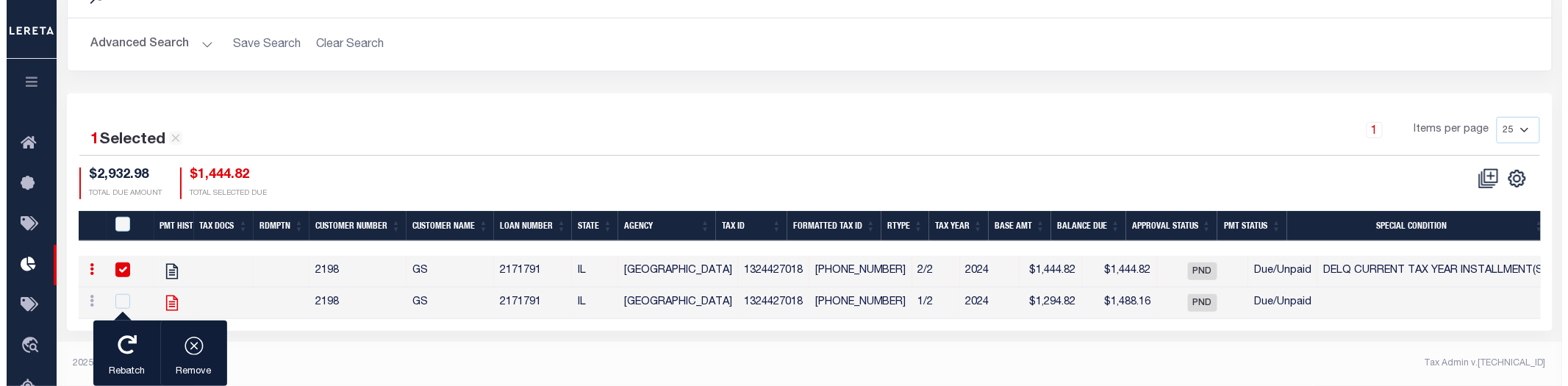
scroll to position [394, 0]
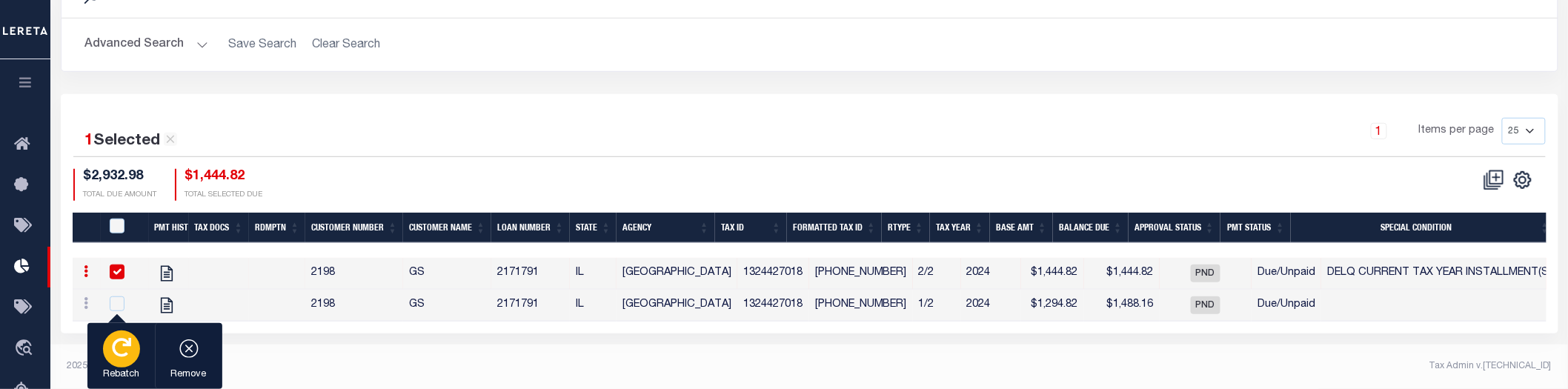
click at [127, 357] on icon "button" at bounding box center [121, 348] width 19 height 19
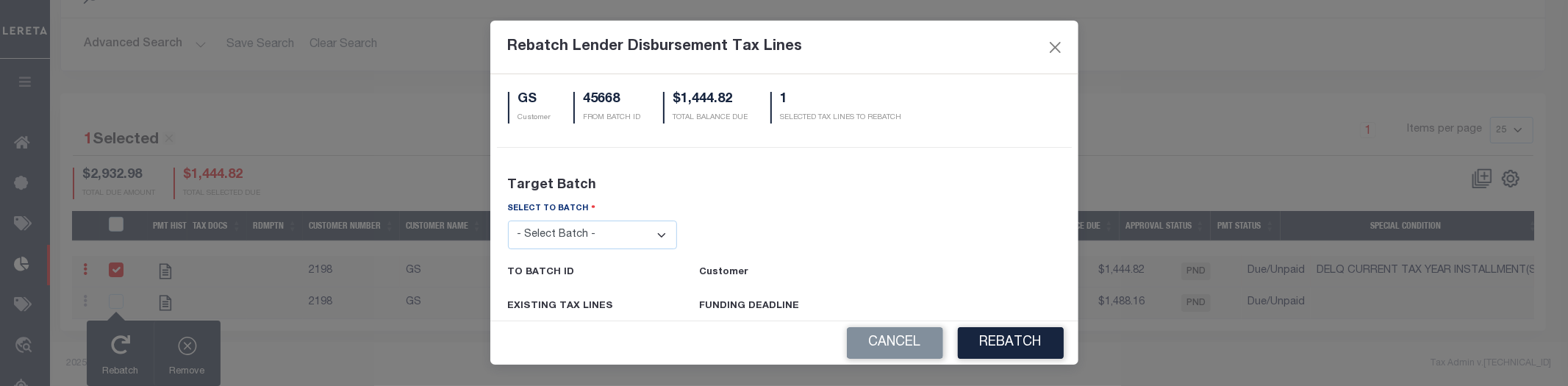
click at [587, 237] on select "- Select Batch - 24274 24276 24279 24283 24285 24513 24539 24542 24572 24604 24…" at bounding box center [593, 235] width 170 height 28
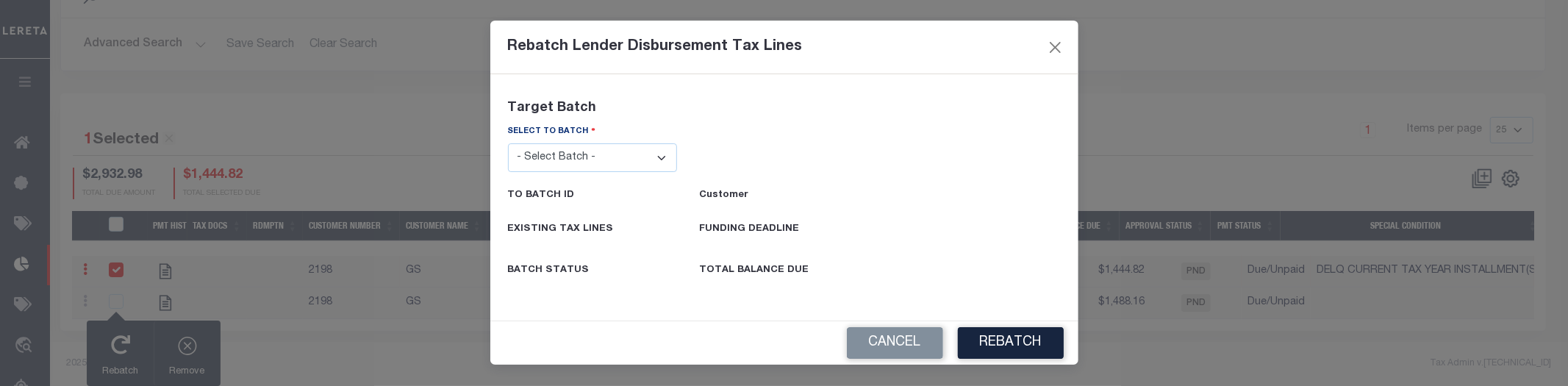
click at [577, 160] on select "- Select Batch - 24274 24276 24279 24283 24285 24513 24539 24542 24572 24604 24…" at bounding box center [593, 157] width 170 height 28
select select "45665"
click at [508, 143] on select "- Select Batch - 24274 24276 24279 24283 24285 24513 24539 24542 24572 24604 24…" at bounding box center [593, 157] width 170 height 28
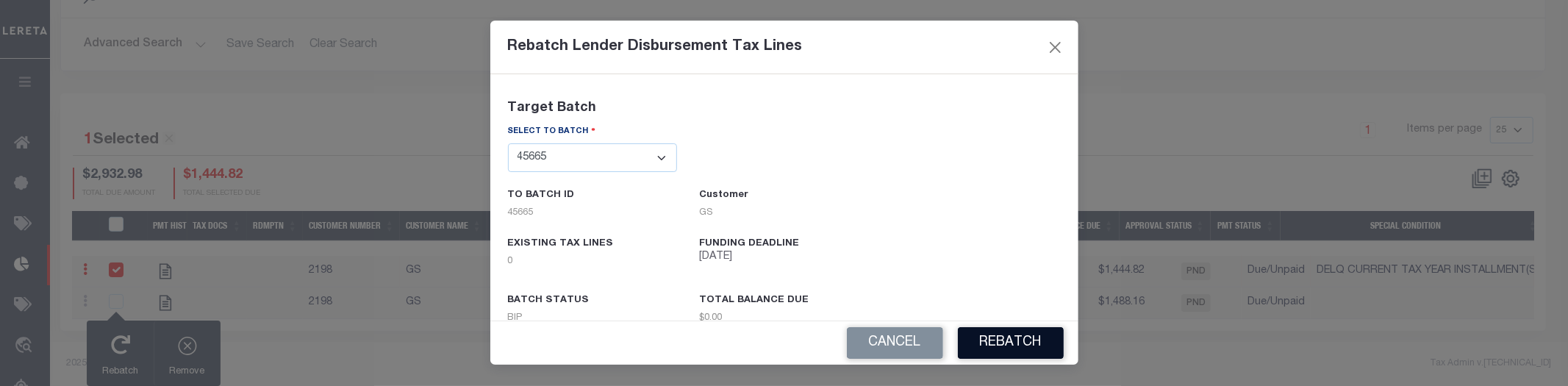
click at [1007, 344] on button "REBATCH" at bounding box center [1011, 343] width 106 height 32
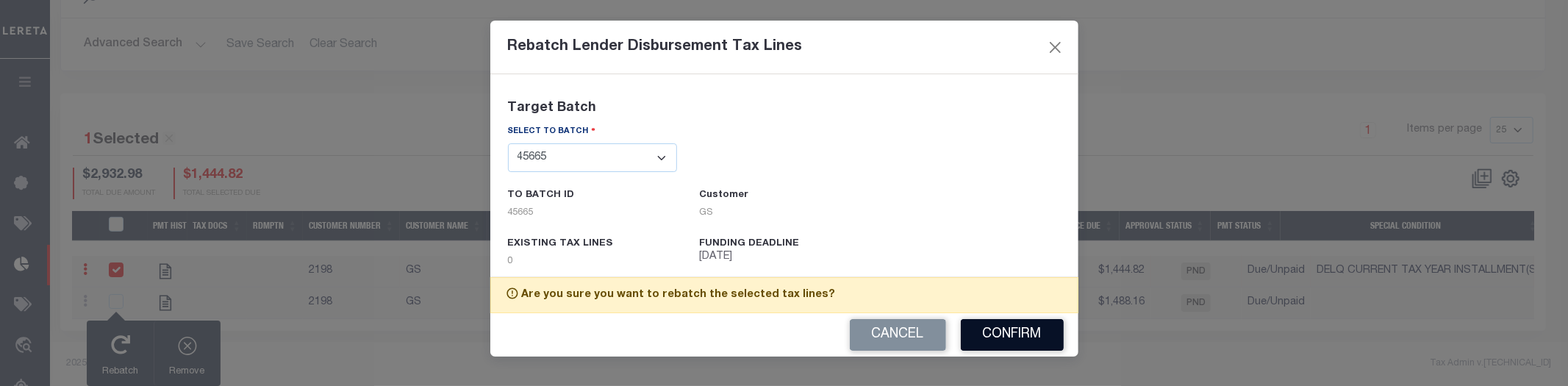
click at [1025, 332] on button "Confirm" at bounding box center [1013, 335] width 103 height 32
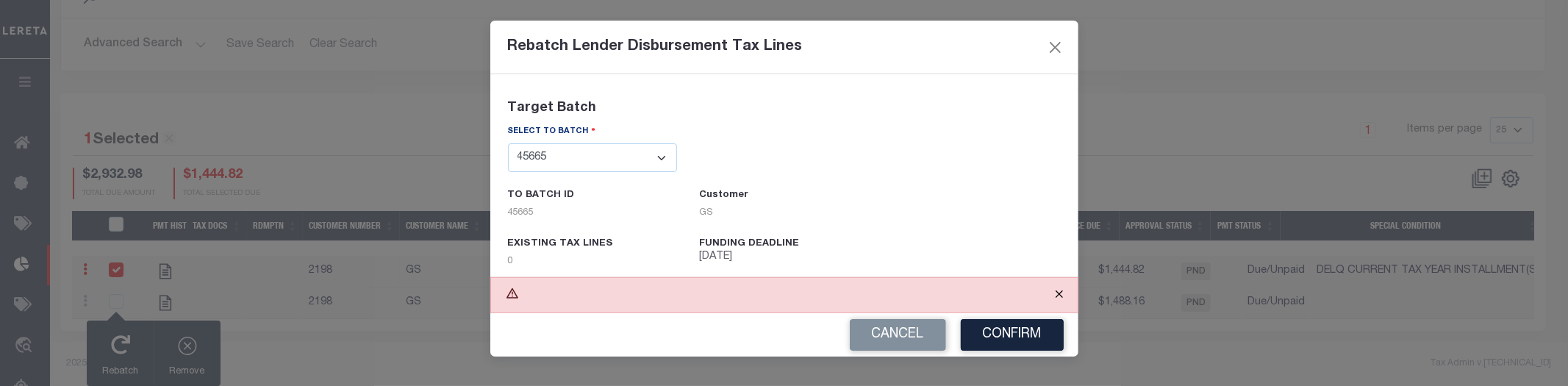
click at [1062, 290] on button "Close" at bounding box center [1059, 293] width 36 height 32
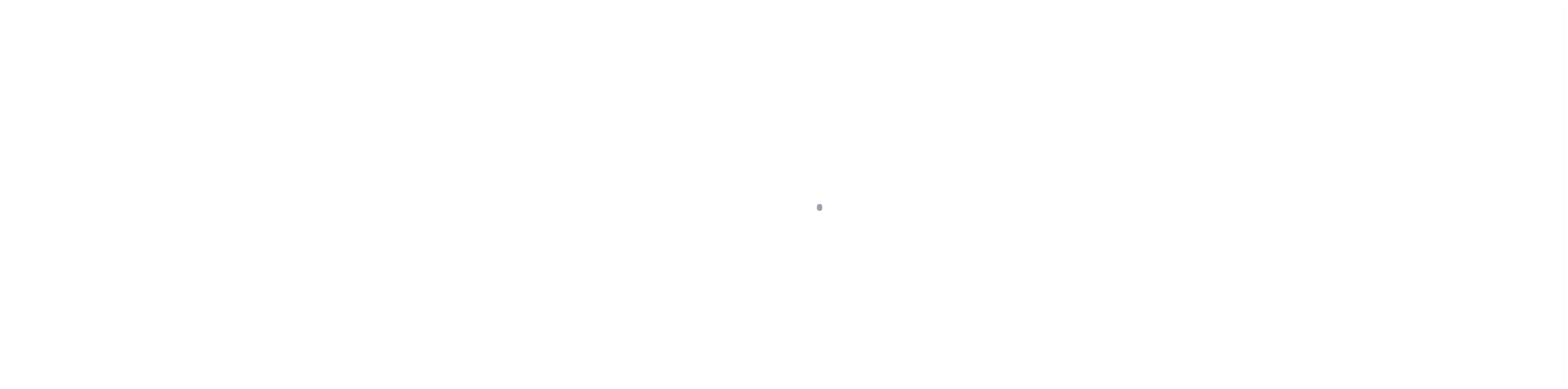
scroll to position [324, 0]
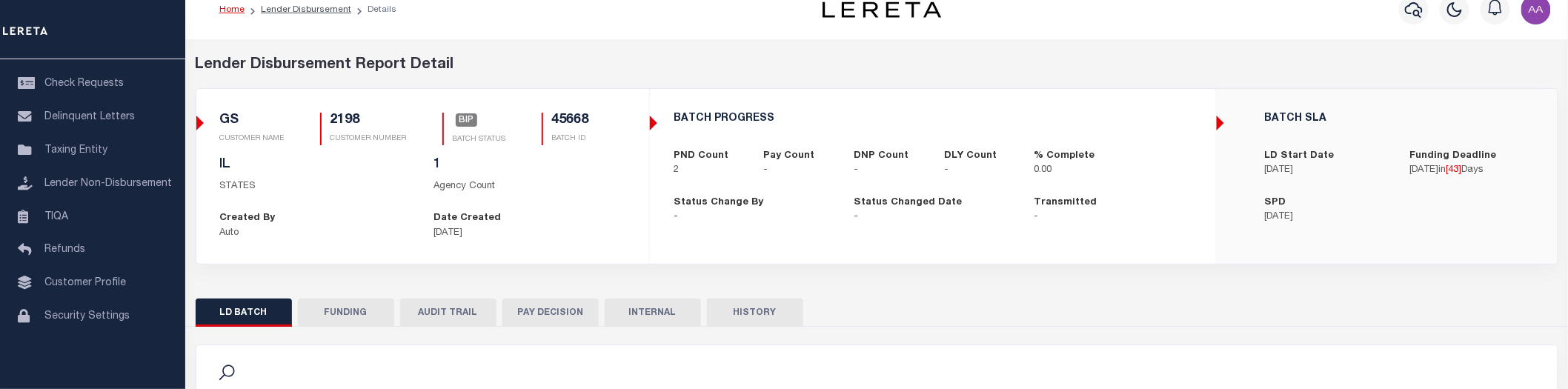
click at [698, 13] on div "Home Lender Disbursement Details" at bounding box center [488, 10] width 562 height 31
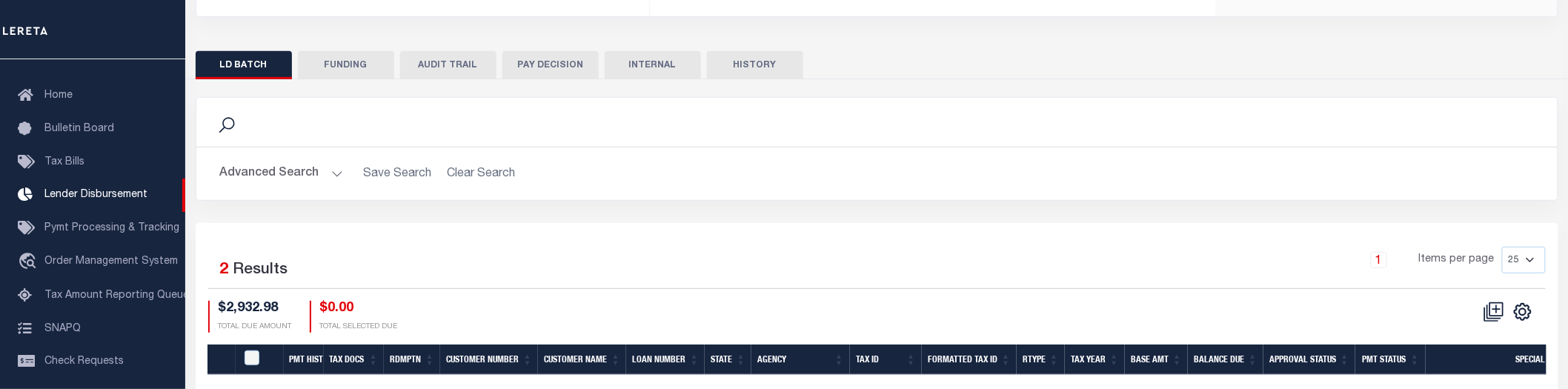
scroll to position [400, 0]
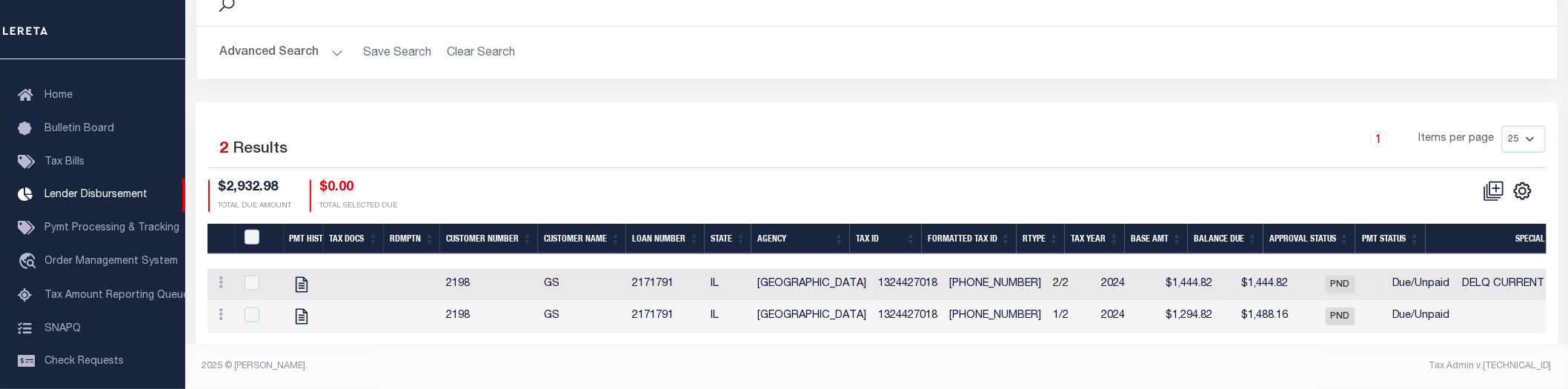
click at [253, 269] on td at bounding box center [260, 285] width 48 height 32
checkbox input "true"
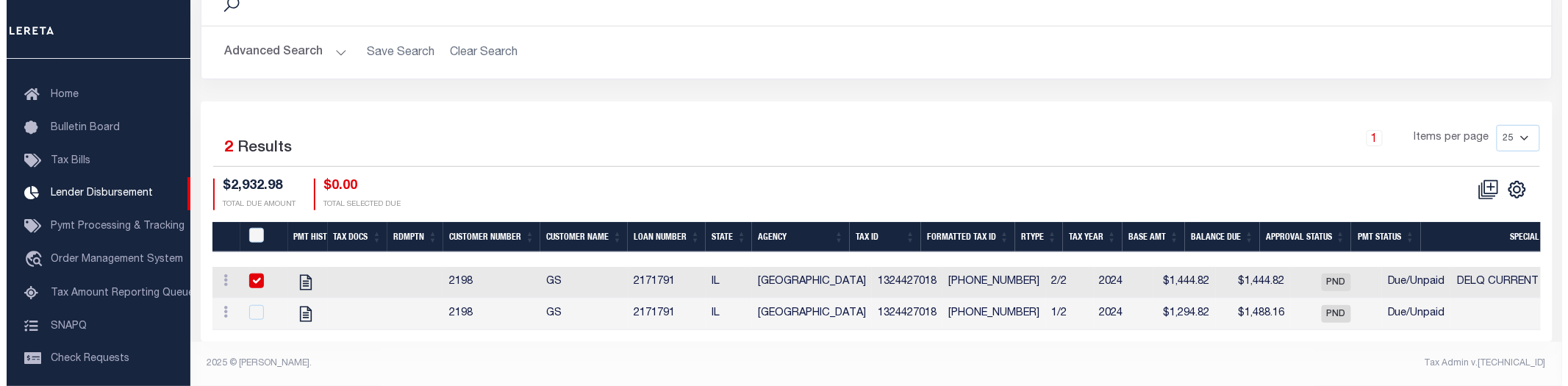
scroll to position [394, 0]
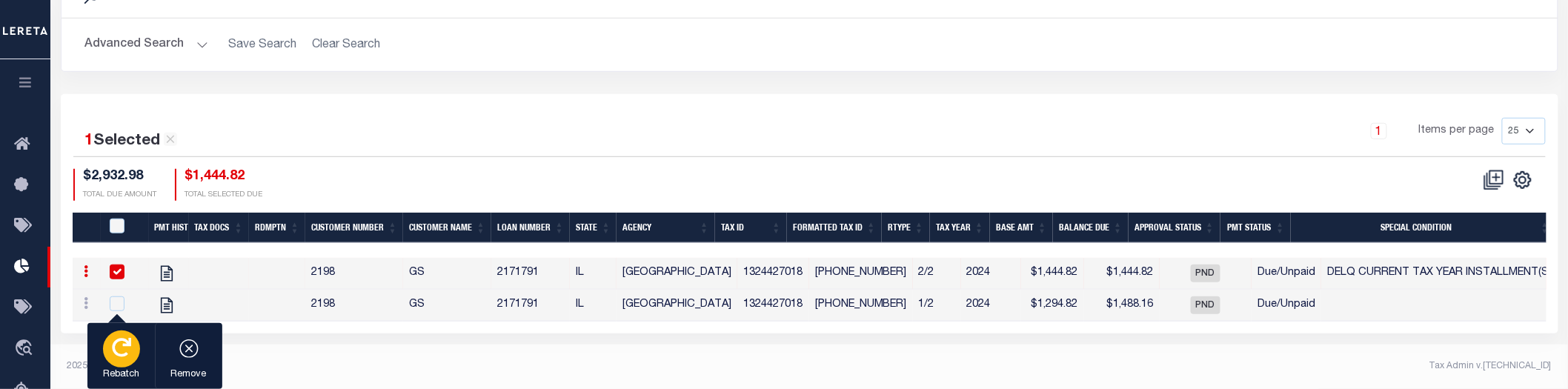
click at [115, 352] on icon "button" at bounding box center [121, 348] width 19 height 19
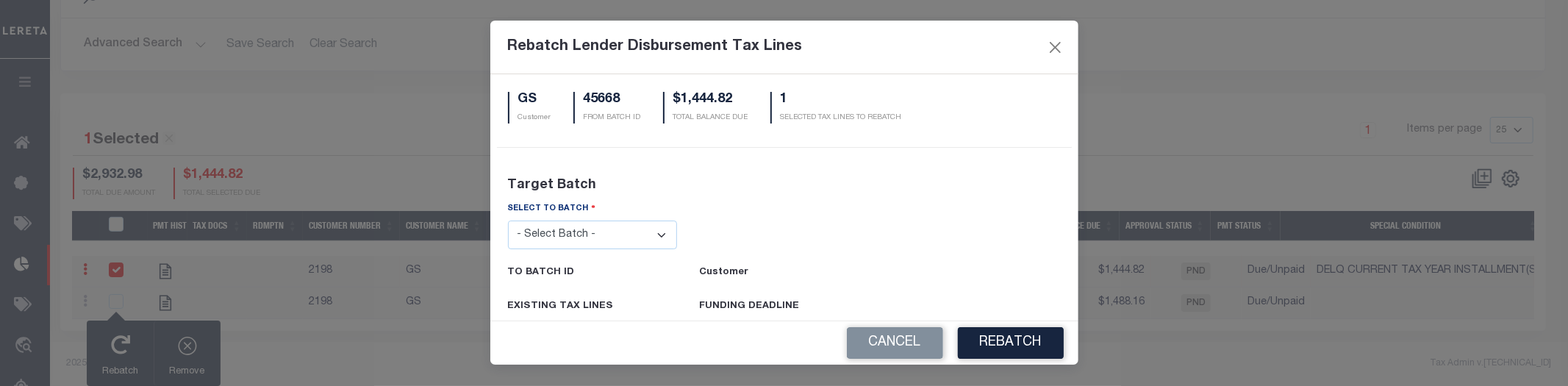
click at [620, 243] on select "- Select Batch - 24274 24276 24279 24283 24285 24513 24539 24542 24572 24604 24…" at bounding box center [593, 235] width 170 height 28
click at [508, 221] on select "- Select Batch - 24274 24276 24279 24283 24285 24513 24539 24542 24572 24604 24…" at bounding box center [593, 235] width 170 height 28
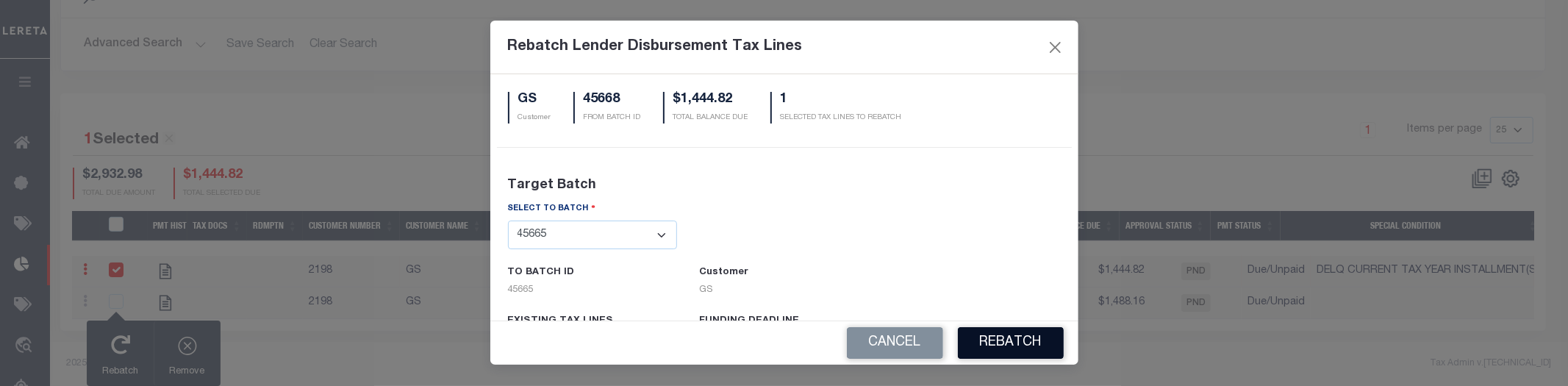
click at [1016, 341] on button "REBATCH" at bounding box center [1011, 343] width 106 height 32
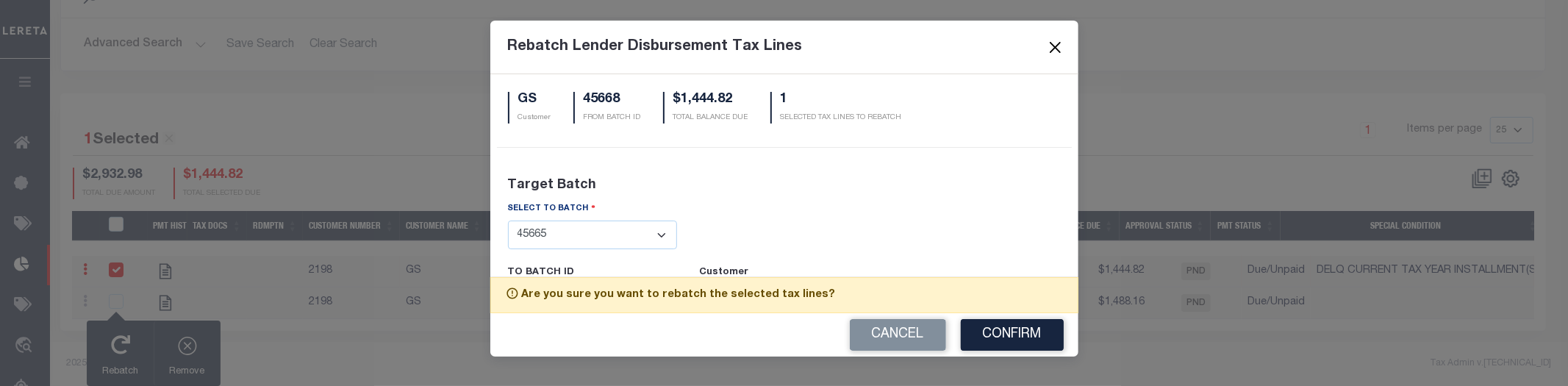
click at [1055, 46] on button "Close" at bounding box center [1055, 47] width 19 height 19
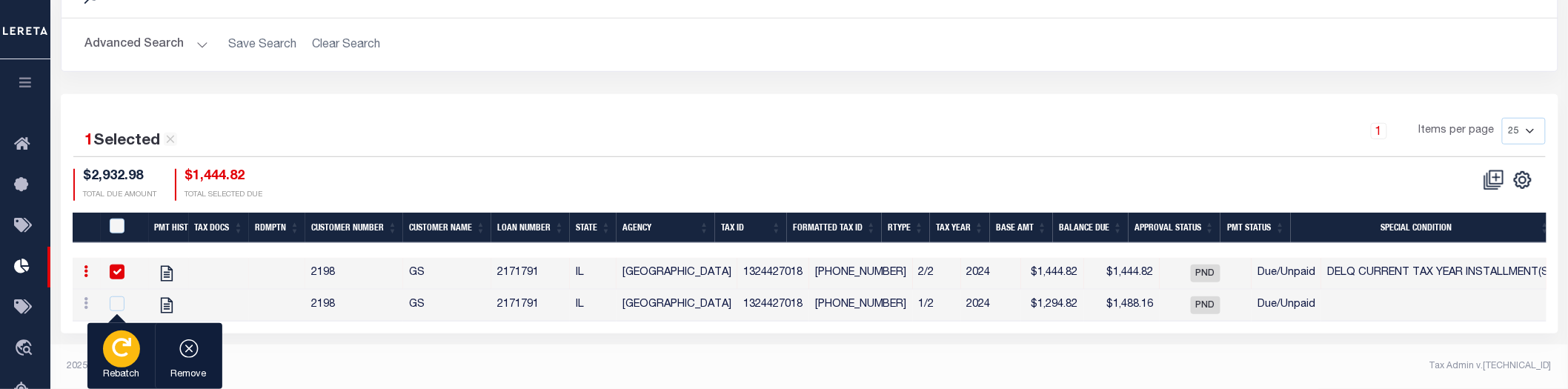
click at [124, 356] on icon "button" at bounding box center [121, 348] width 19 height 19
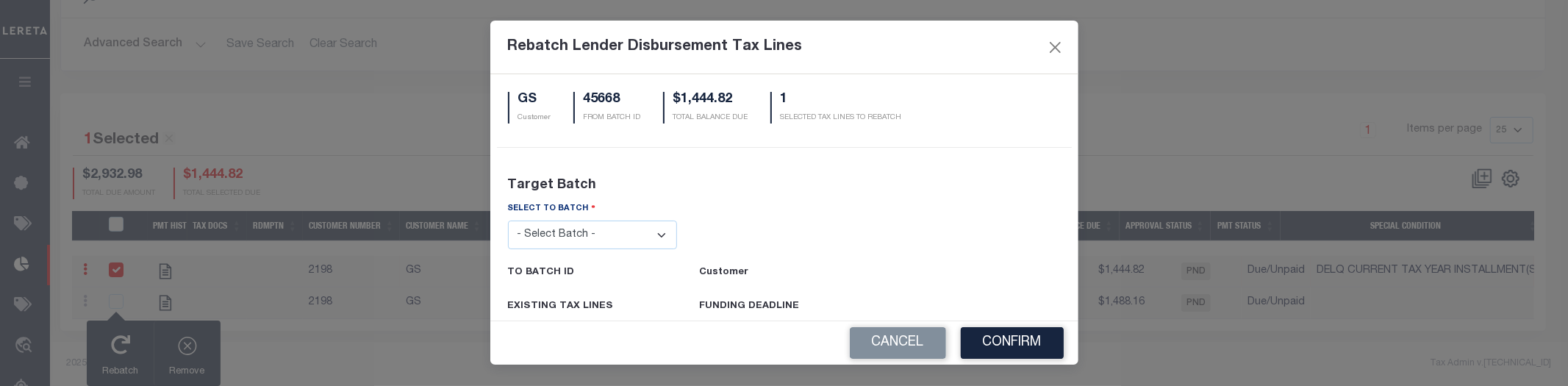
click at [605, 244] on select "- Select Batch - 24274 24276 24279 24283 24285 24513 24539 24542 24572 24604 24…" at bounding box center [593, 235] width 170 height 28
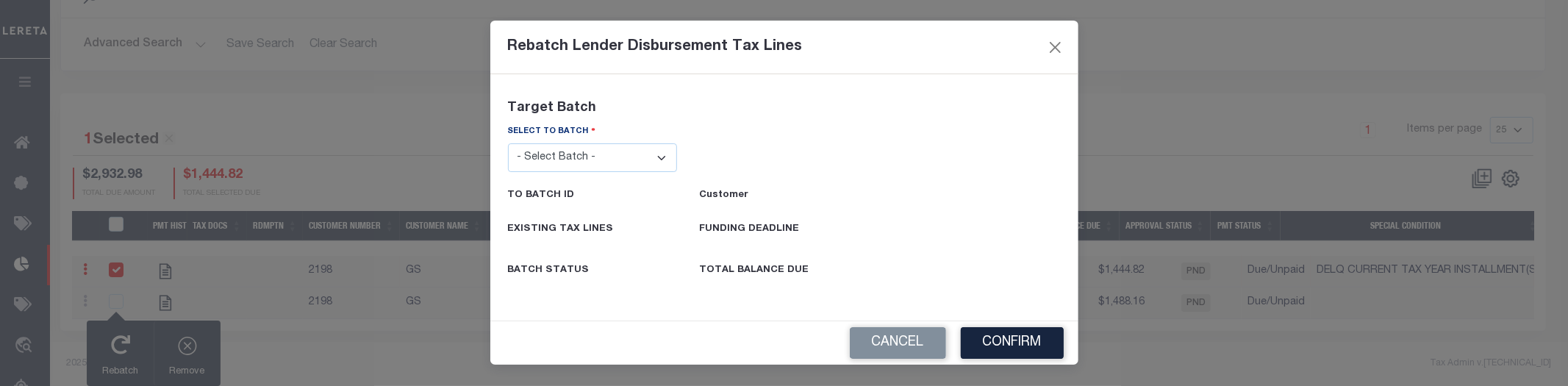
drag, startPoint x: 581, startPoint y: 151, endPoint x: 584, endPoint y: 171, distance: 20.2
click at [581, 152] on select "- Select Batch - 24274 24276 24279 24283 24285 24513 24539 24542 24572 24604 24…" at bounding box center [593, 157] width 170 height 28
select select "45665"
click at [508, 143] on select "- Select Batch - 24274 24276 24279 24283 24285 24513 24539 24542 24572 24604 24…" at bounding box center [593, 157] width 170 height 28
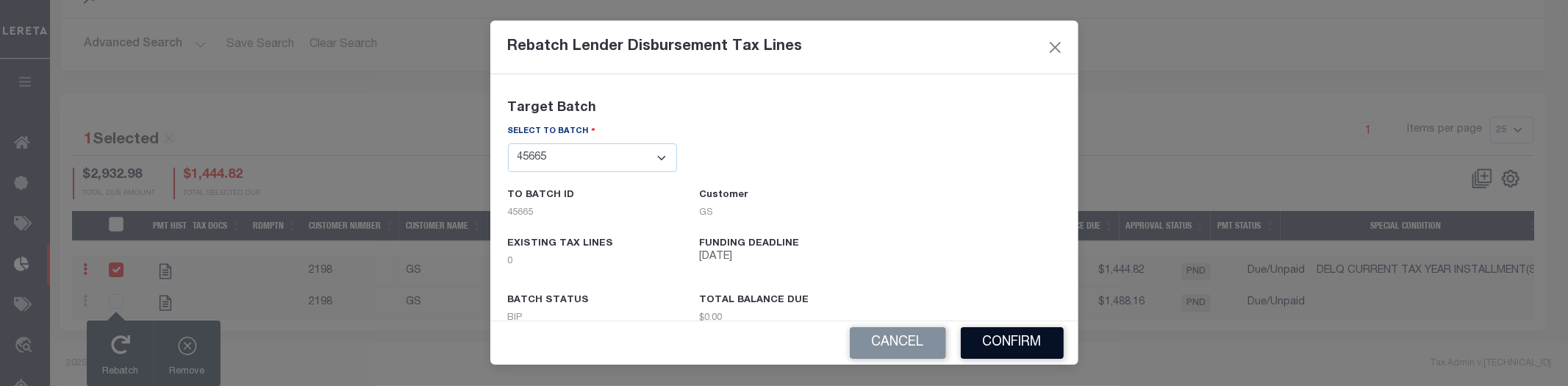
click at [1007, 339] on button "Confirm" at bounding box center [1013, 343] width 103 height 32
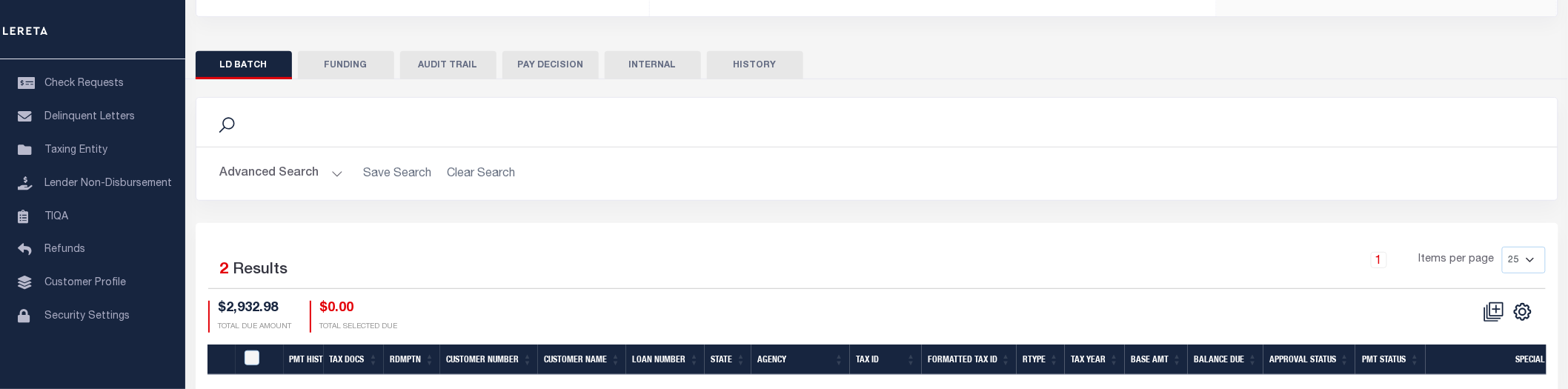
scroll to position [400, 0]
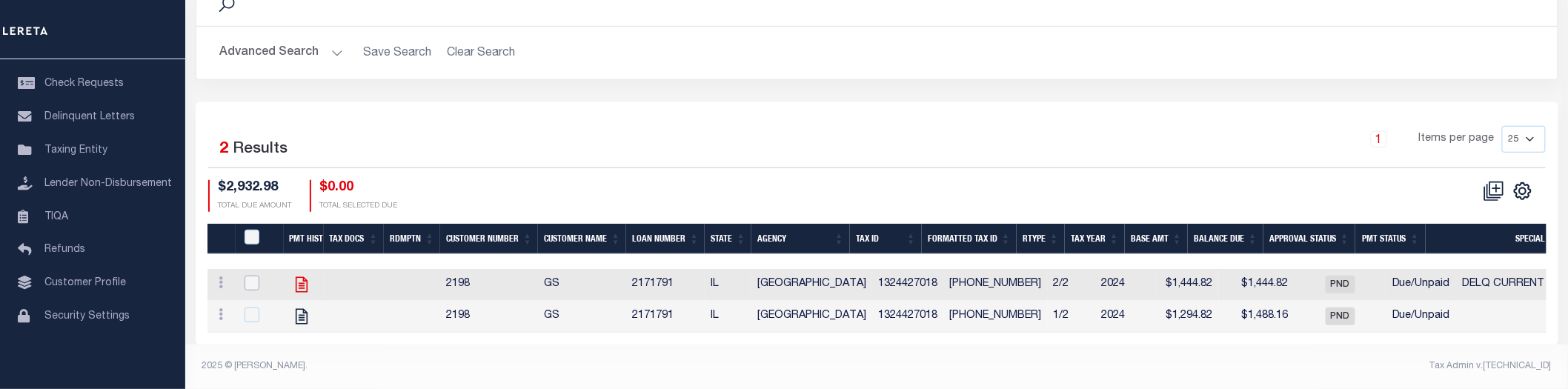
click at [246, 276] on input "checkbox" at bounding box center [252, 283] width 15 height 15
checkbox input "true"
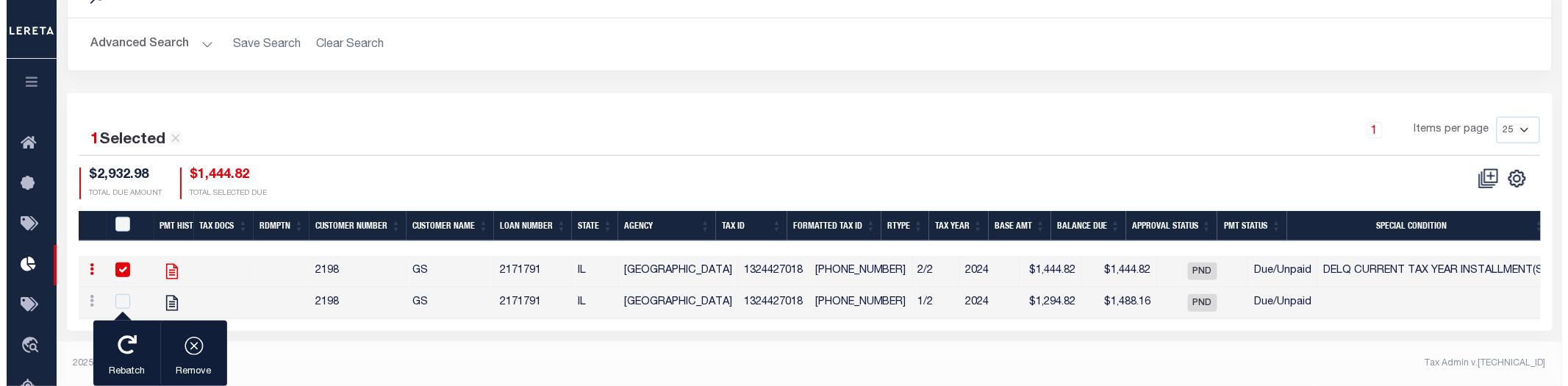
scroll to position [394, 0]
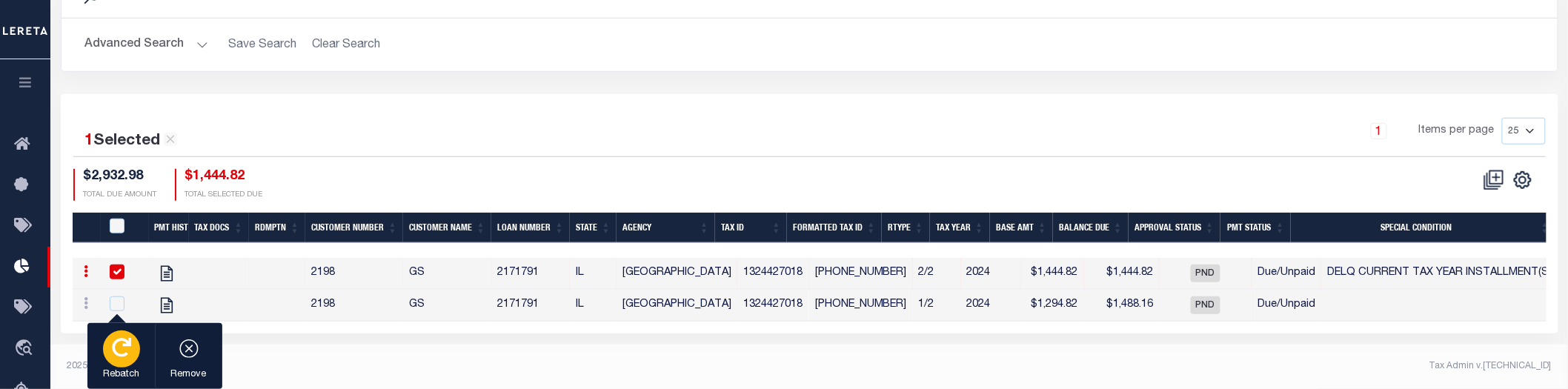
click at [136, 344] on div "button" at bounding box center [121, 349] width 37 height 37
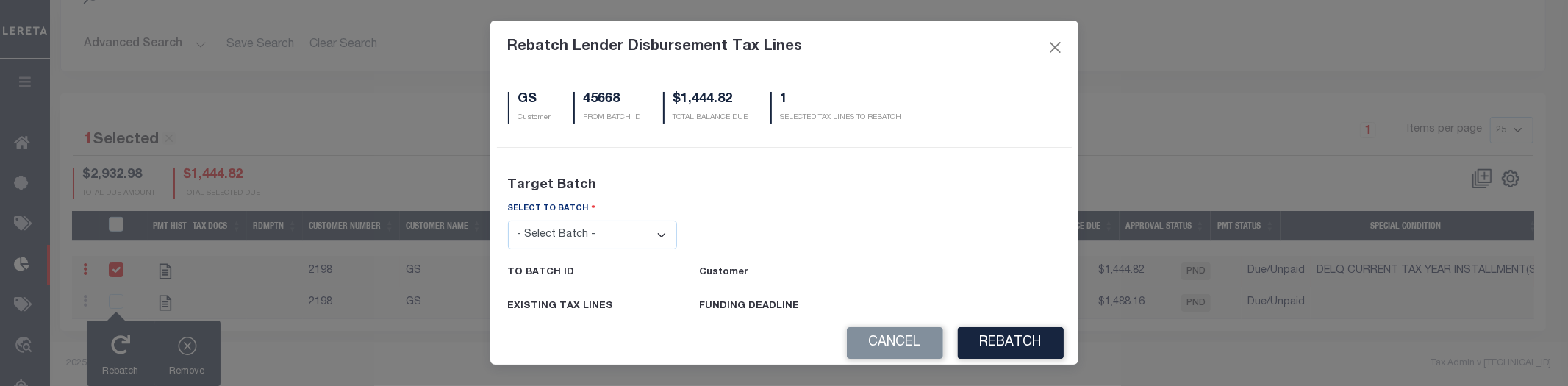
click at [623, 239] on select "- Select Batch - 24274 24276 24279 24283 24285 24513 24539 24542 24572 24604 24…" at bounding box center [593, 235] width 170 height 28
select select "45665"
click at [508, 221] on select "- Select Batch - 24274 24276 24279 24283 24285 24513 24539 24542 24572 24604 24…" at bounding box center [593, 235] width 170 height 28
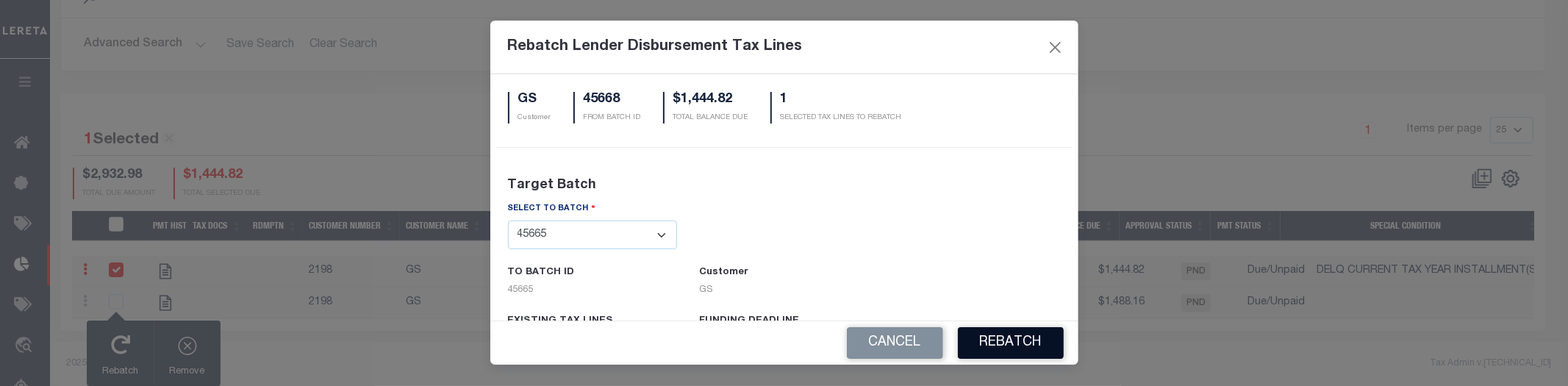
click at [1029, 337] on button "REBATCH" at bounding box center [1011, 343] width 106 height 32
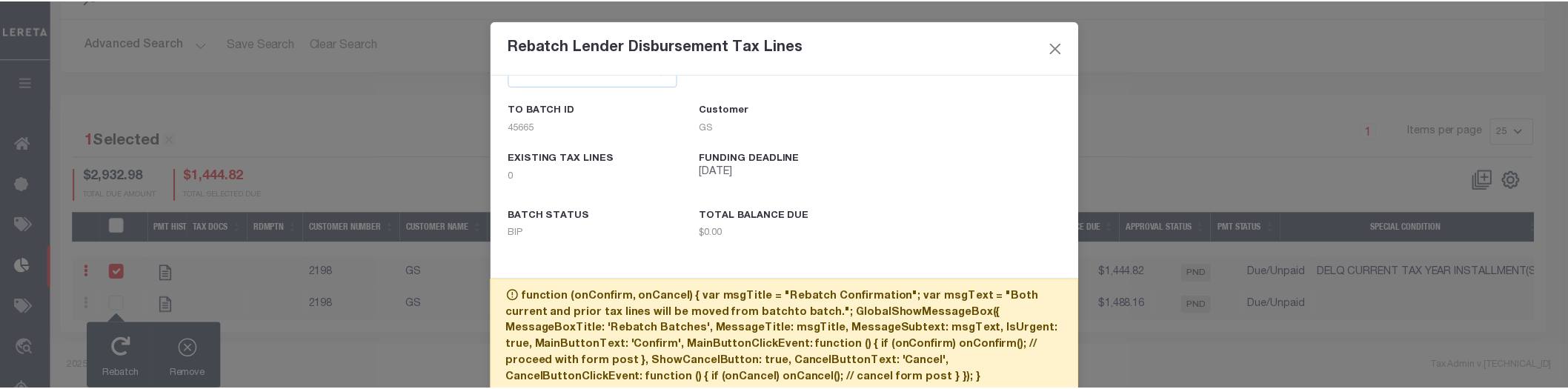
scroll to position [71, 0]
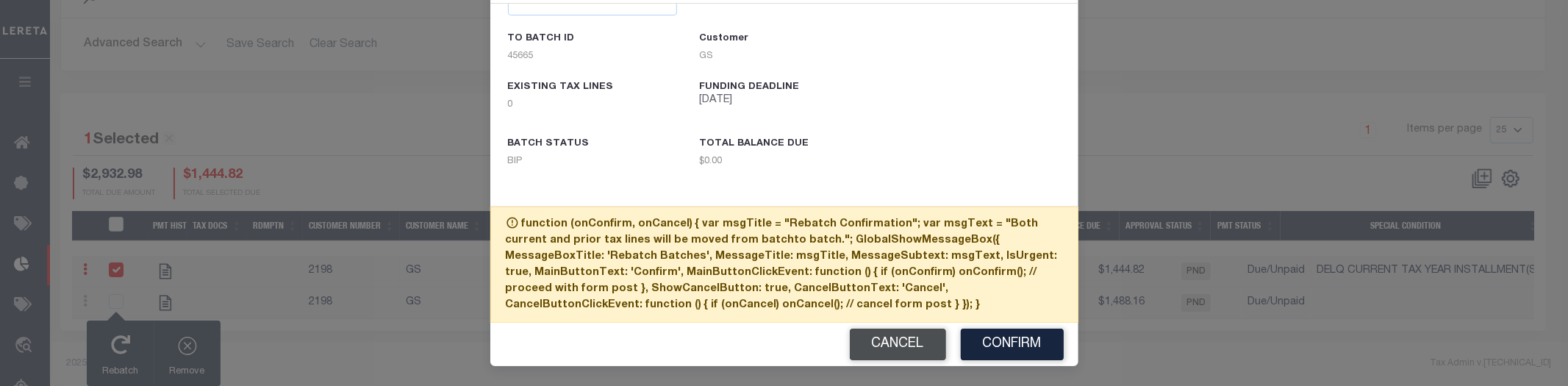
click at [918, 343] on button "Cancel" at bounding box center [898, 344] width 97 height 32
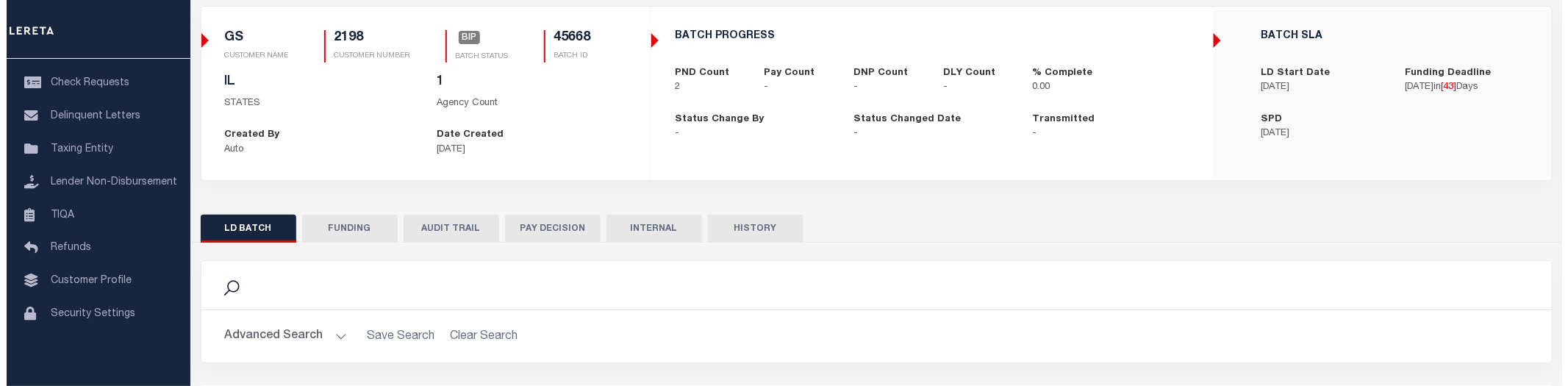
scroll to position [347, 0]
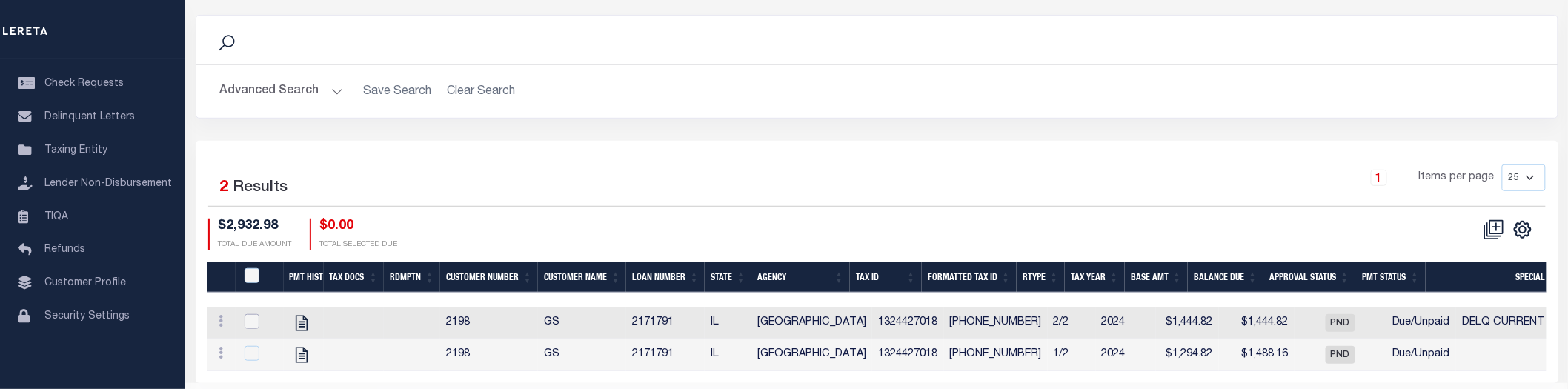
click at [252, 328] on input "checkbox" at bounding box center [252, 321] width 15 height 15
checkbox input "true"
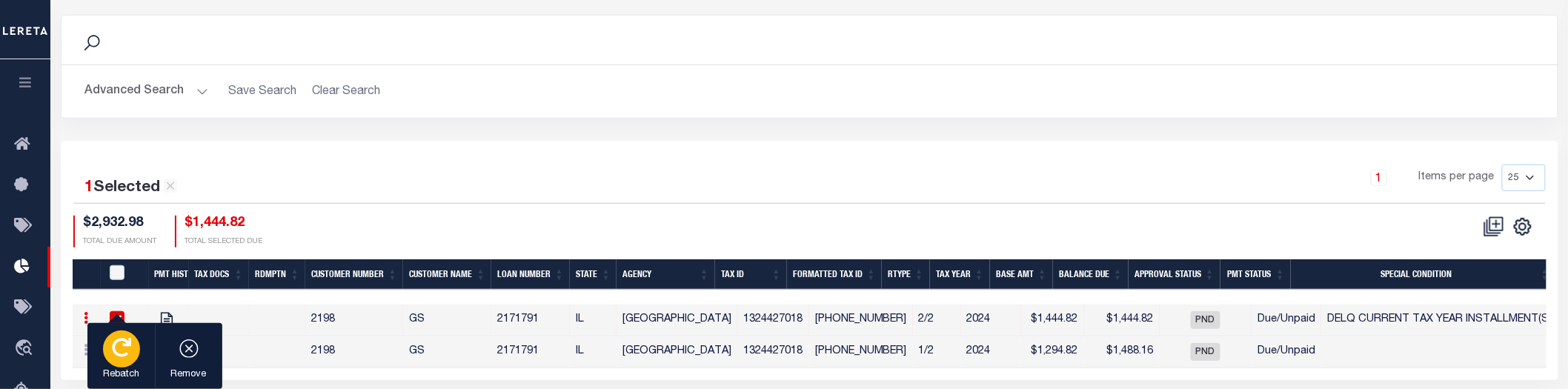
click at [124, 351] on icon "button" at bounding box center [121, 348] width 19 height 19
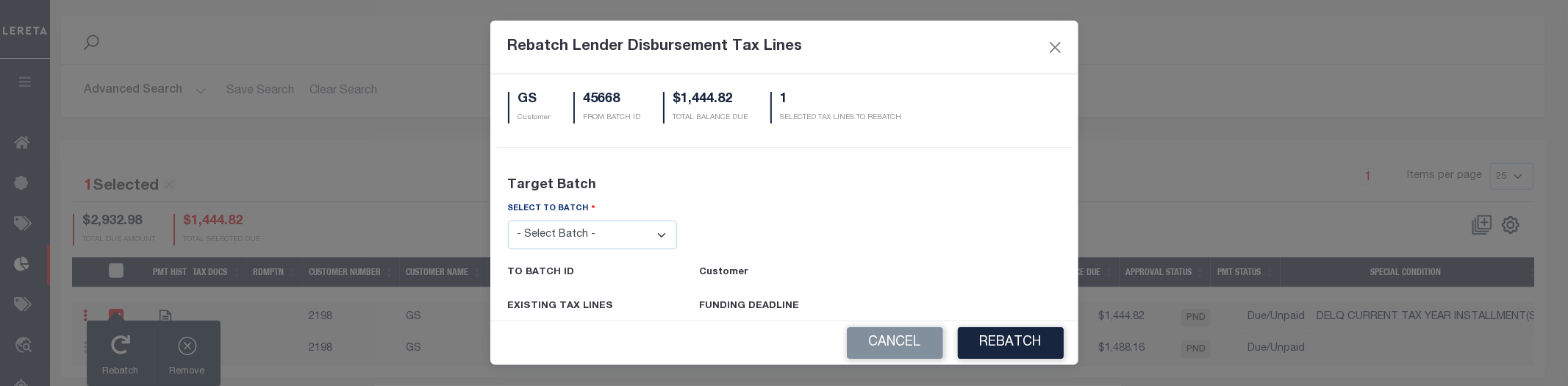
drag, startPoint x: 599, startPoint y: 237, endPoint x: 597, endPoint y: 244, distance: 7.3
click at [599, 237] on select "- Select Batch - 24274 24276 24279 24283 24285 24513 24539 24542 24572 24604 24…" at bounding box center [593, 235] width 170 height 28
select select "24513"
click at [508, 221] on select "- Select Batch - 24274 24276 24279 24283 24285 24513 24539 24542 24572 24604 24…" at bounding box center [593, 235] width 170 height 28
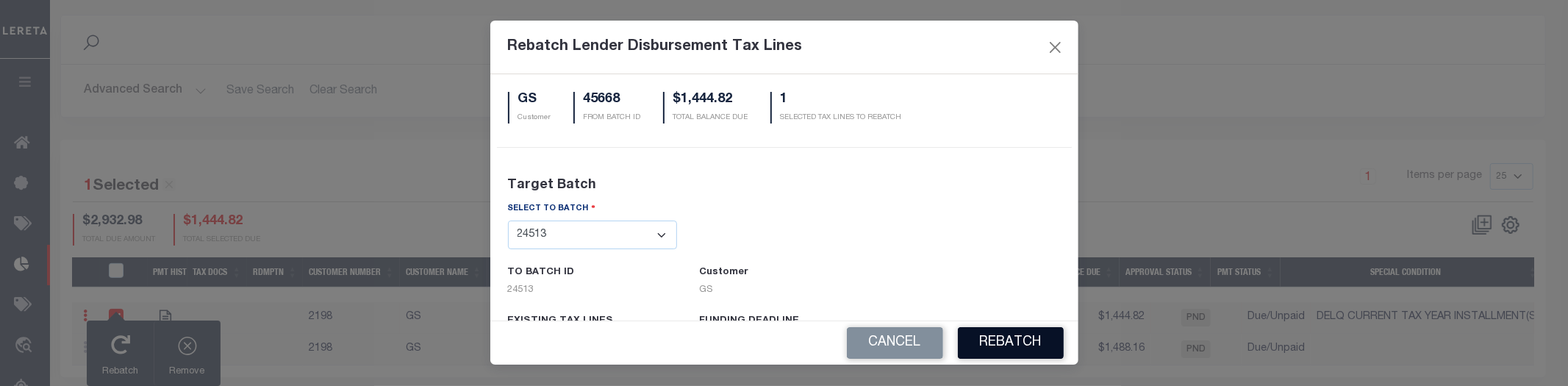
click at [1009, 335] on button "REBATCH" at bounding box center [1011, 343] width 106 height 32
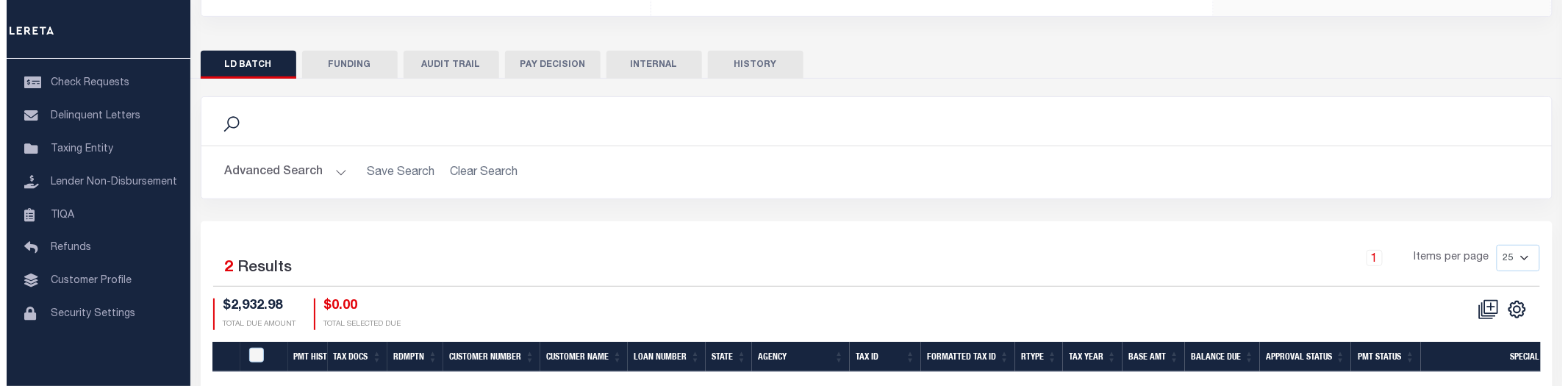
scroll to position [347, 0]
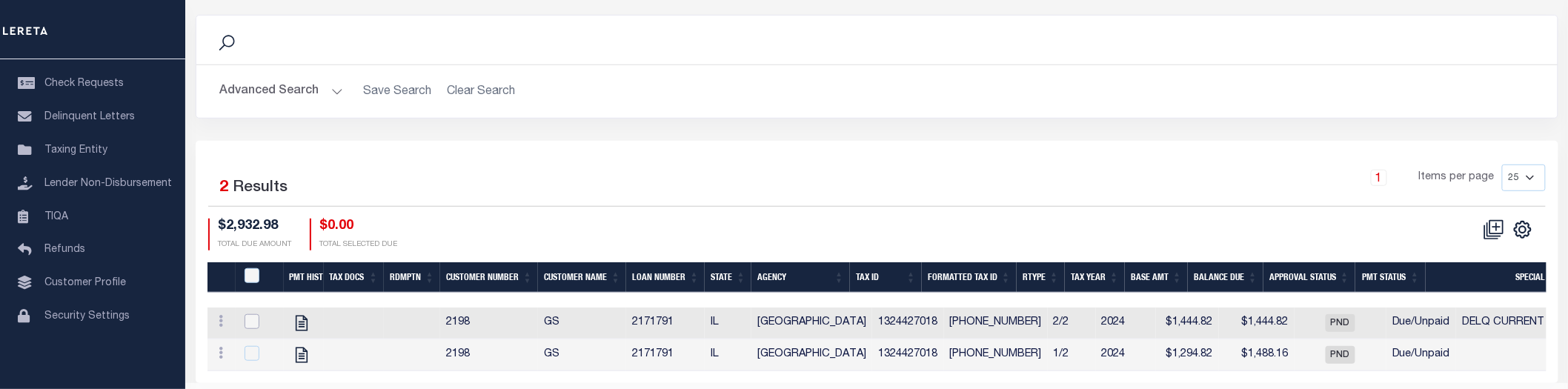
click at [246, 329] on input "checkbox" at bounding box center [252, 321] width 15 height 15
checkbox input "true"
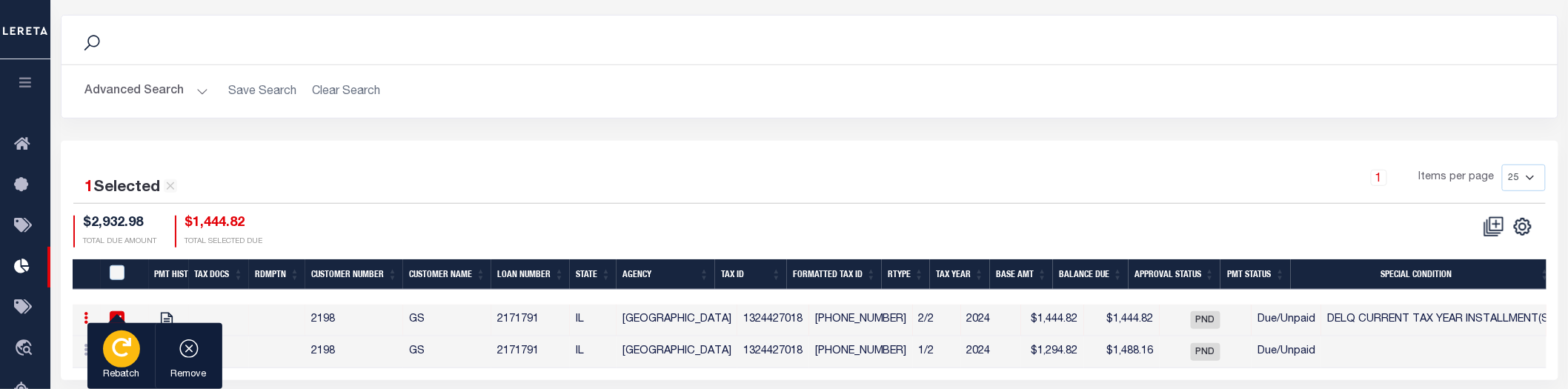
click at [126, 373] on p "Rebatch" at bounding box center [121, 375] width 37 height 15
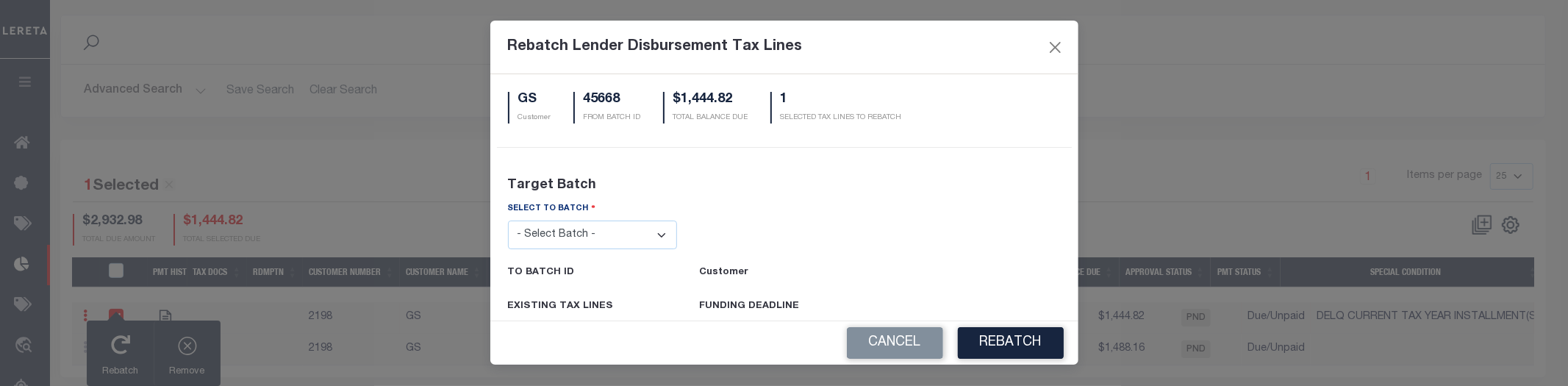
drag, startPoint x: 619, startPoint y: 235, endPoint x: 615, endPoint y: 248, distance: 13.6
click at [619, 235] on select "- Select Batch - 24274 24276 24279 24283 24285 24513 24539 24542 24572 24604 24…" at bounding box center [593, 235] width 170 height 28
select select "24285"
click at [508, 221] on select "- Select Batch - 24274 24276 24279 24283 24285 24513 24539 24542 24572 24604 24…" at bounding box center [593, 235] width 170 height 28
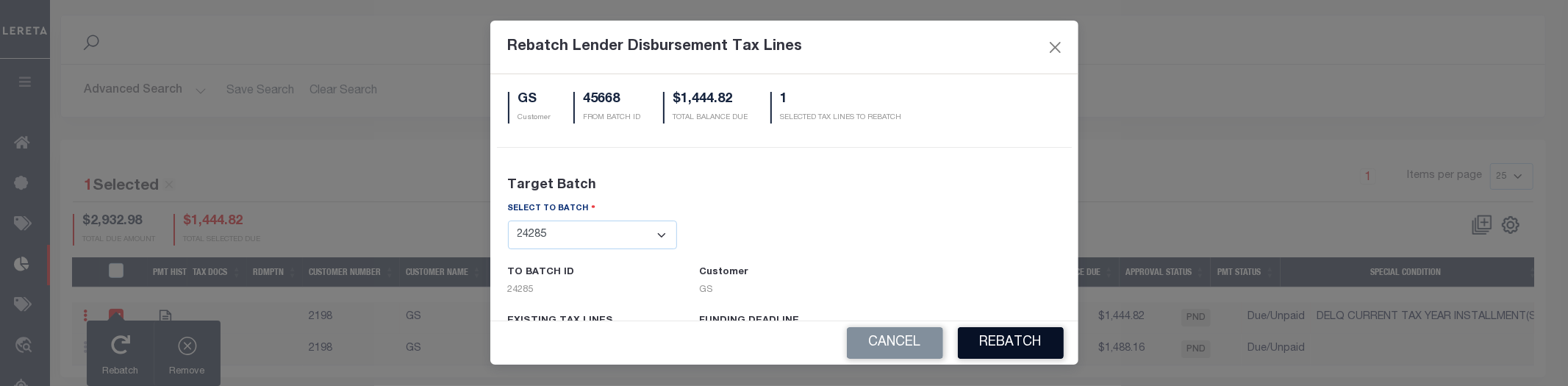
click at [1032, 334] on button "REBATCH" at bounding box center [1011, 343] width 106 height 32
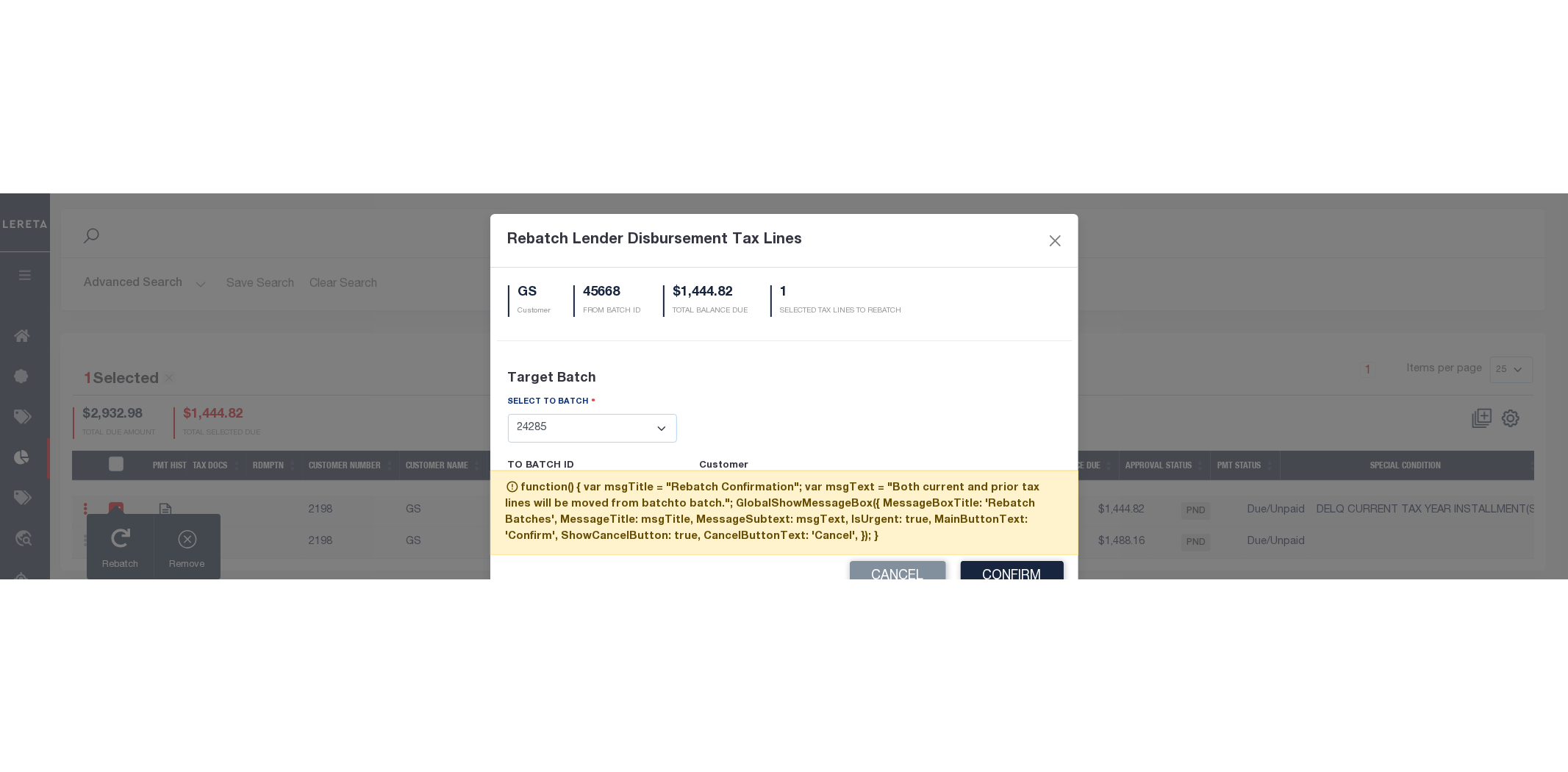
scroll to position [9, 0]
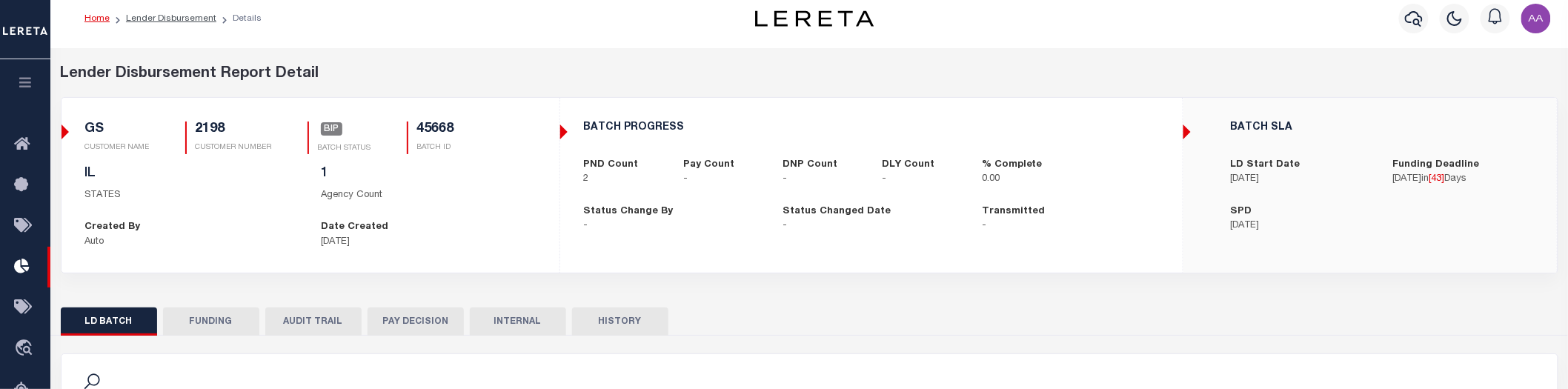
scroll to position [400, 0]
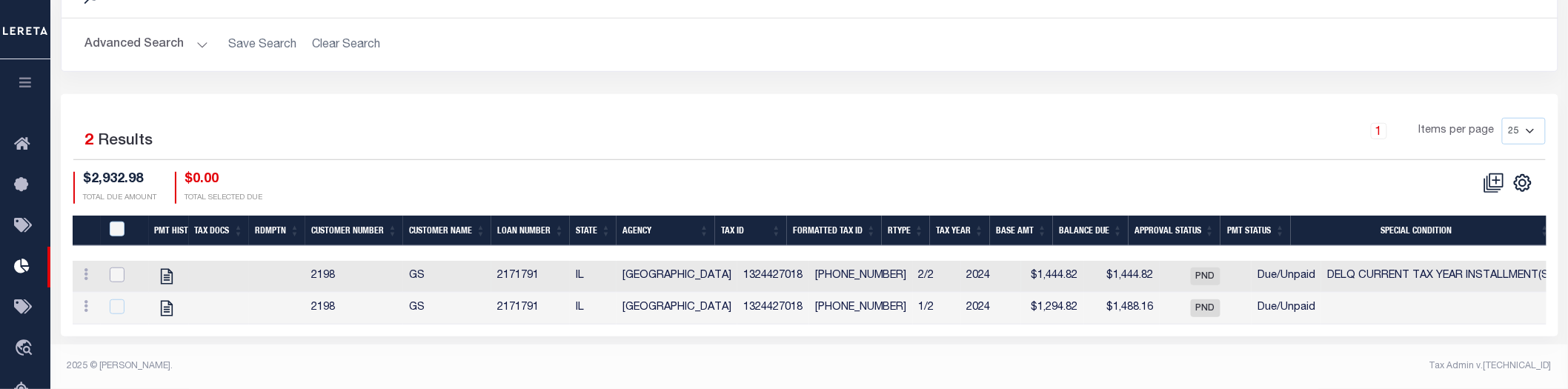
click at [121, 270] on input "checkbox" at bounding box center [117, 275] width 15 height 15
checkbox input "true"
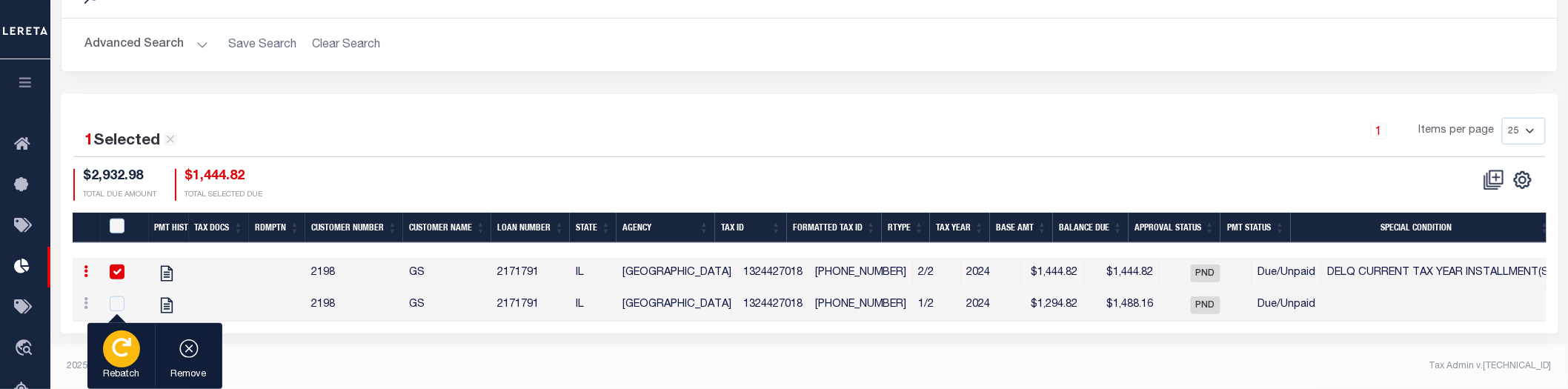
click at [119, 360] on div "button" at bounding box center [121, 349] width 37 height 37
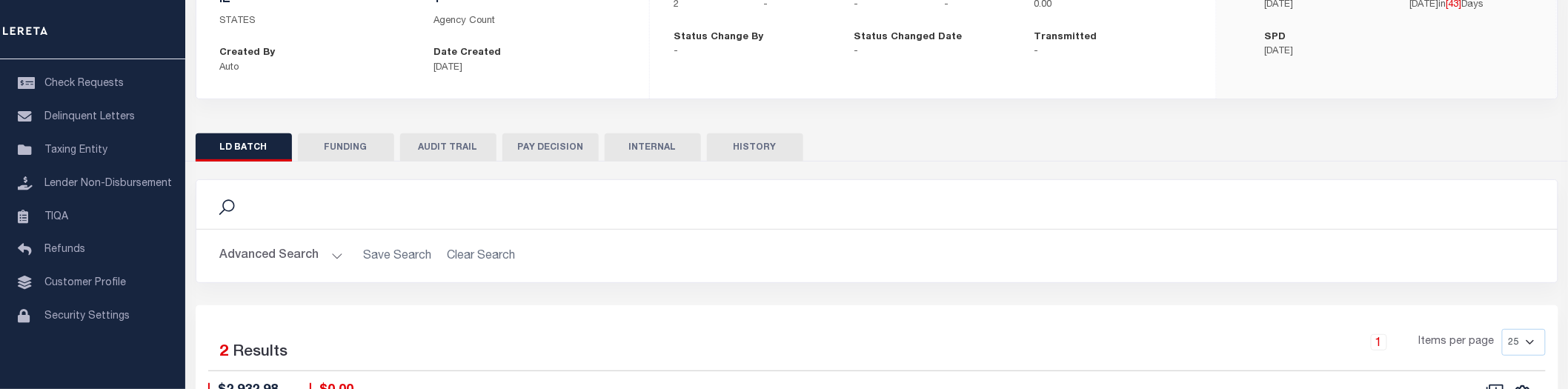
scroll to position [400, 0]
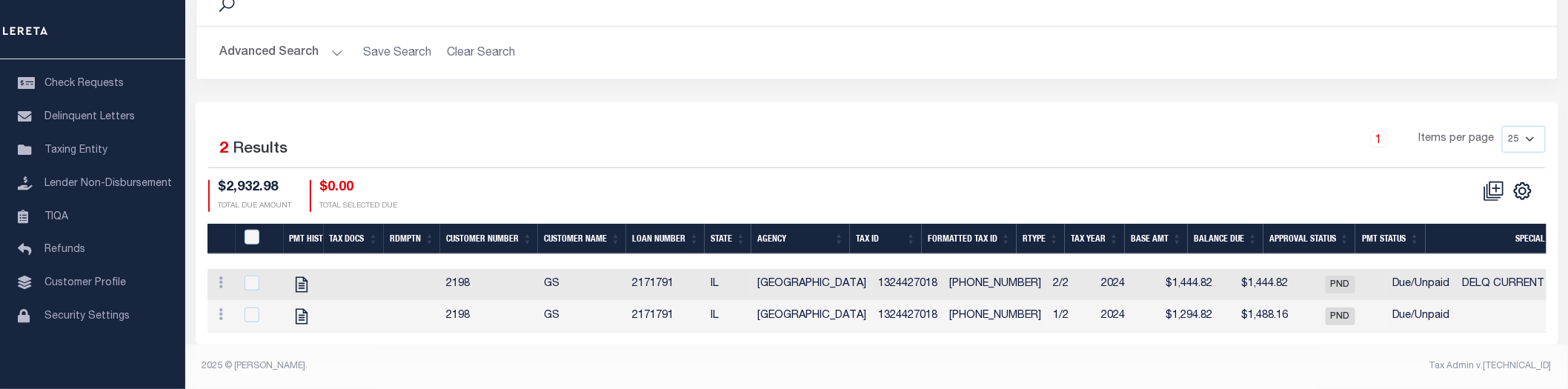
click at [257, 280] on div at bounding box center [260, 284] width 37 height 16
checkbox input "true"
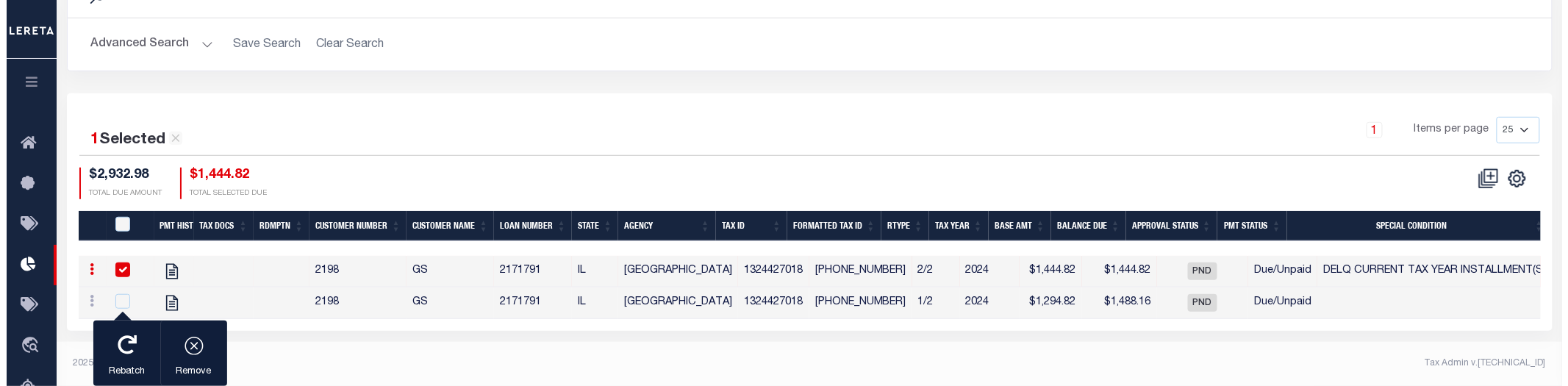
scroll to position [394, 0]
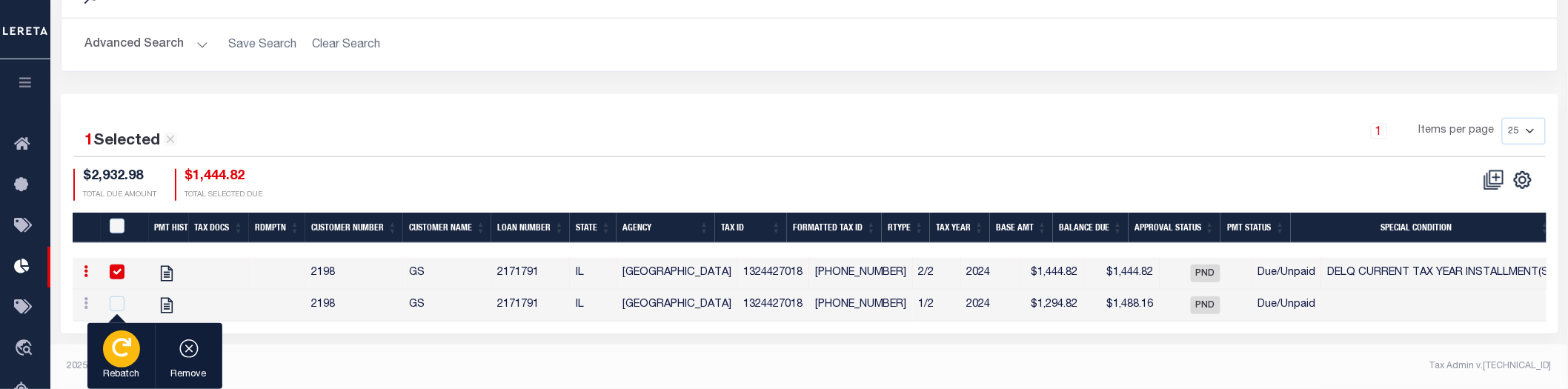
click at [120, 371] on p "Rebatch" at bounding box center [121, 375] width 37 height 15
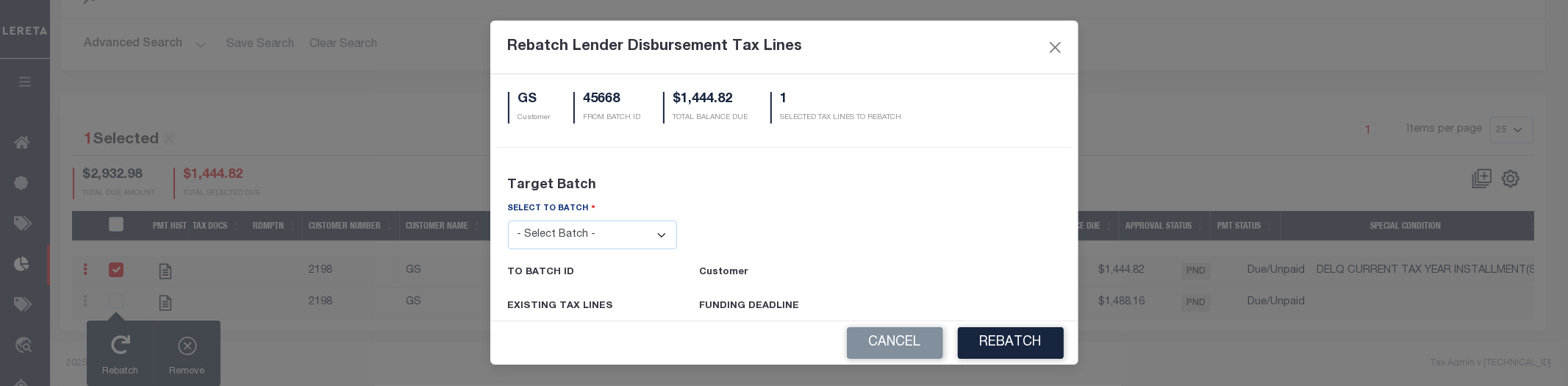
scroll to position [78, 0]
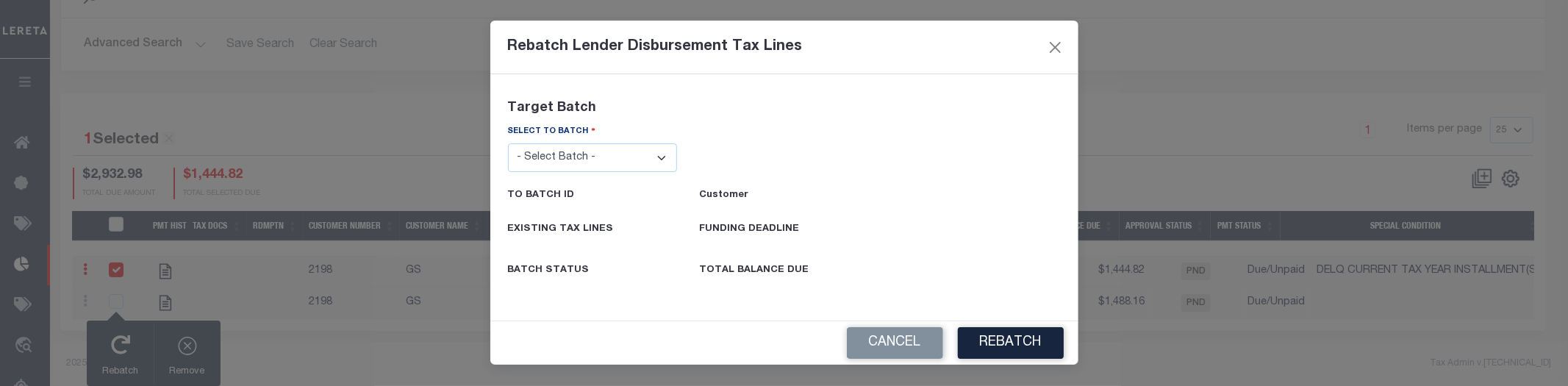
click at [597, 161] on select "- Select Batch - 24274 24276 24279 24283 24285 24513 24539 24542 24572 24604 24…" at bounding box center [593, 157] width 170 height 28
select select "45665"
click at [508, 143] on select "- Select Batch - 24274 24276 24279 24283 24285 24513 24539 24542 24572 24604 24…" at bounding box center [593, 157] width 170 height 28
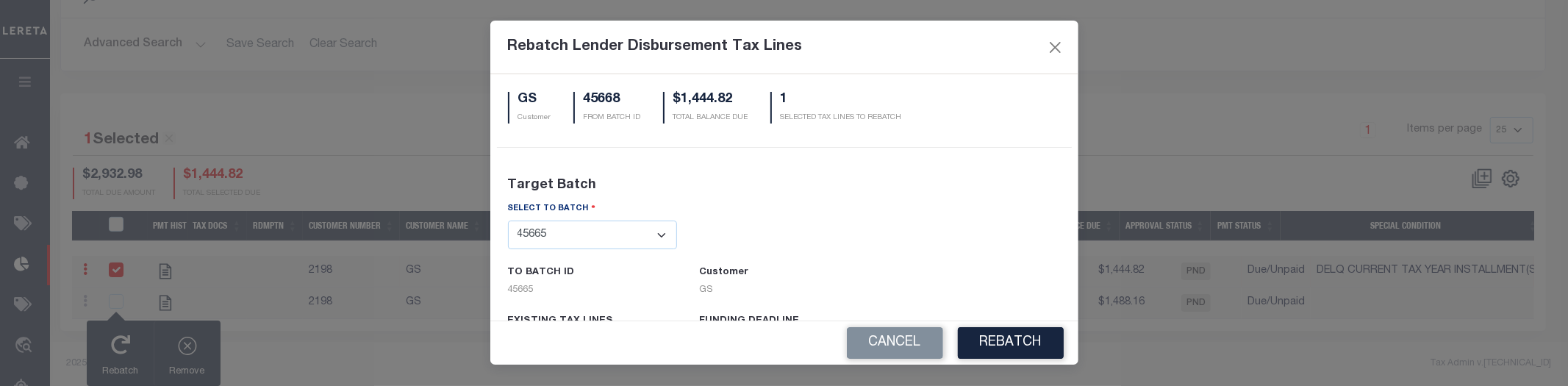
scroll to position [122, 0]
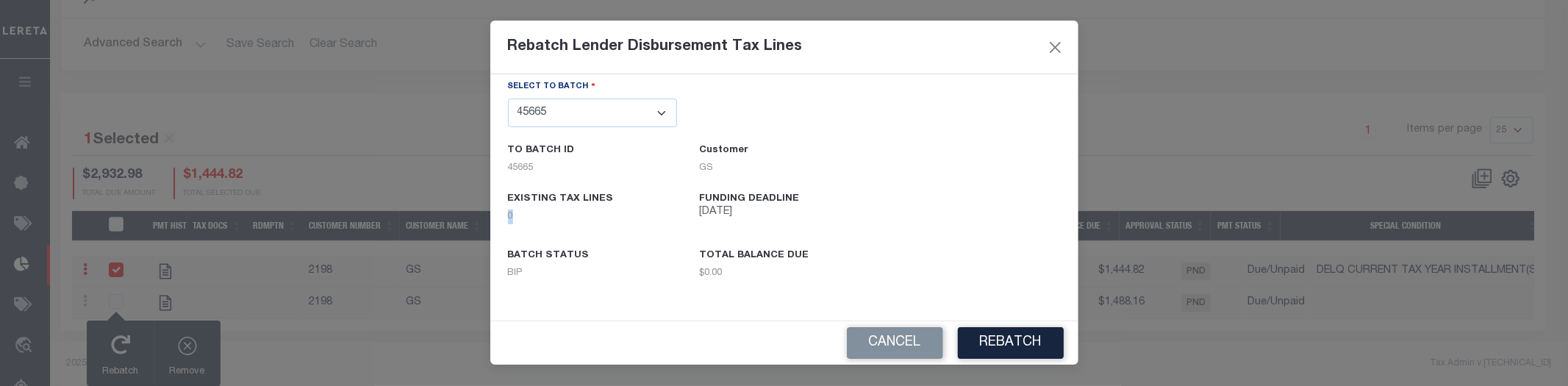
drag, startPoint x: 512, startPoint y: 209, endPoint x: 505, endPoint y: 210, distance: 7.1
click at [505, 210] on div "EXISTING TAX LINES 0" at bounding box center [593, 212] width 192 height 39
click at [630, 233] on div "SELECT TO BATCH - Select Batch - 24274 24276 24279 24283 24285 24513 24539 2454…" at bounding box center [784, 191] width 575 height 225
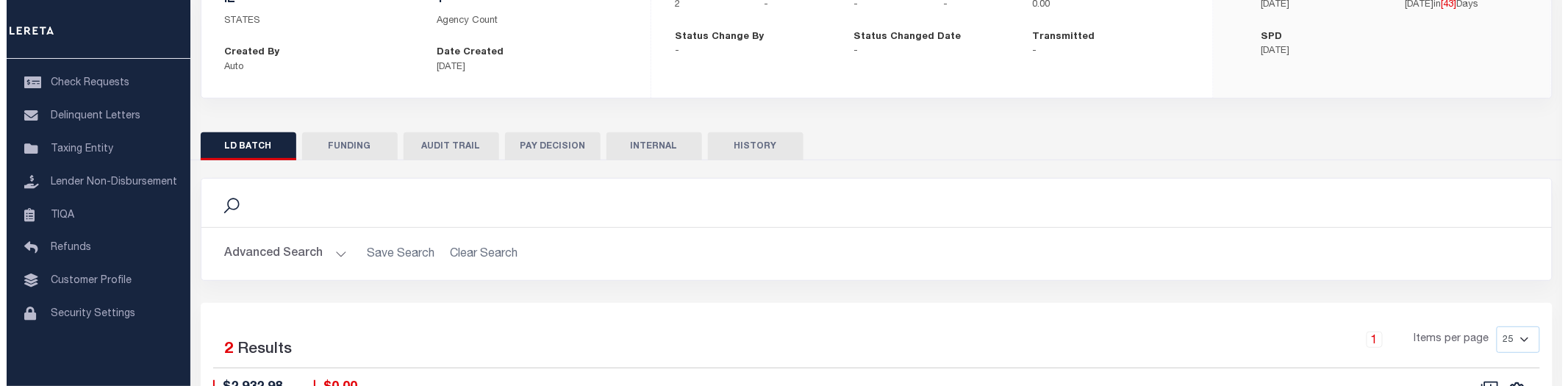
scroll to position [347, 0]
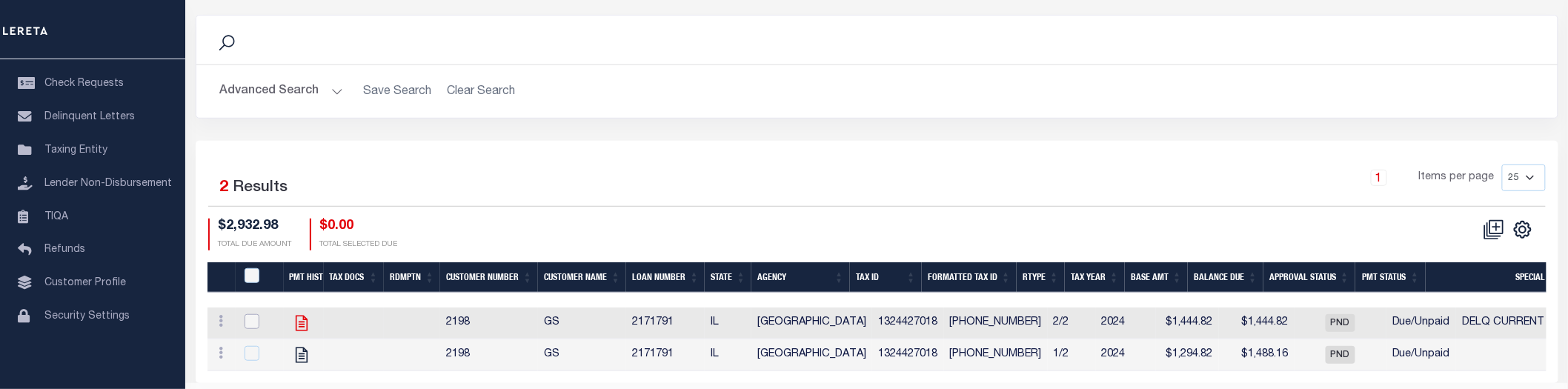
click at [248, 319] on input "checkbox" at bounding box center [252, 321] width 15 height 15
checkbox input "true"
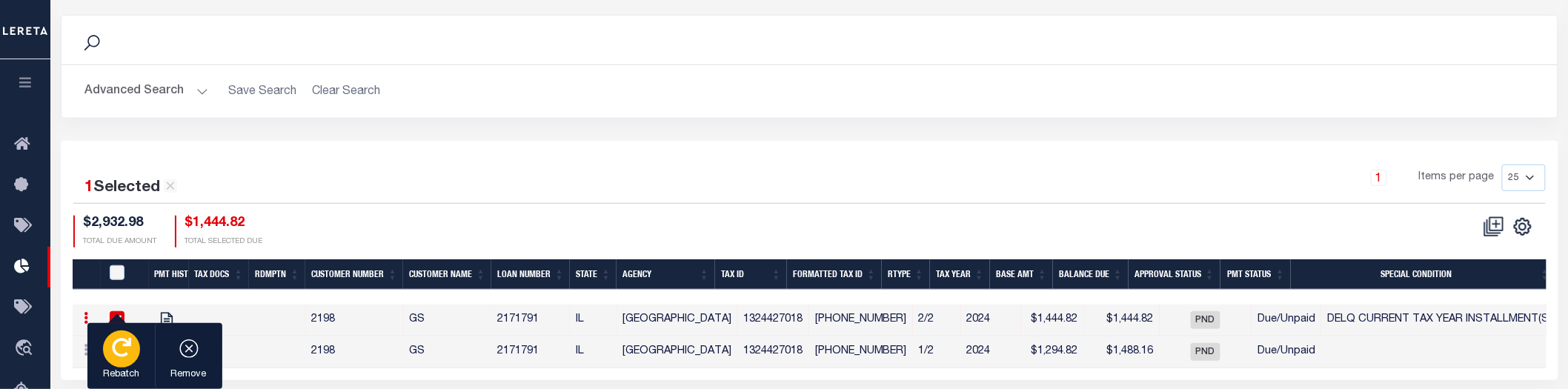
click at [117, 365] on div "button" at bounding box center [121, 349] width 37 height 37
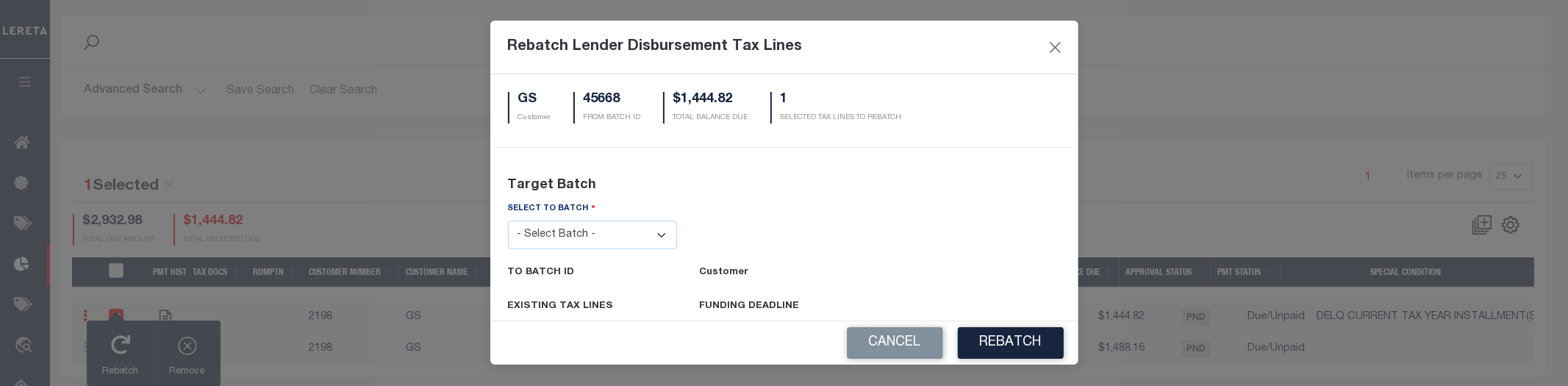
scroll to position [78, 0]
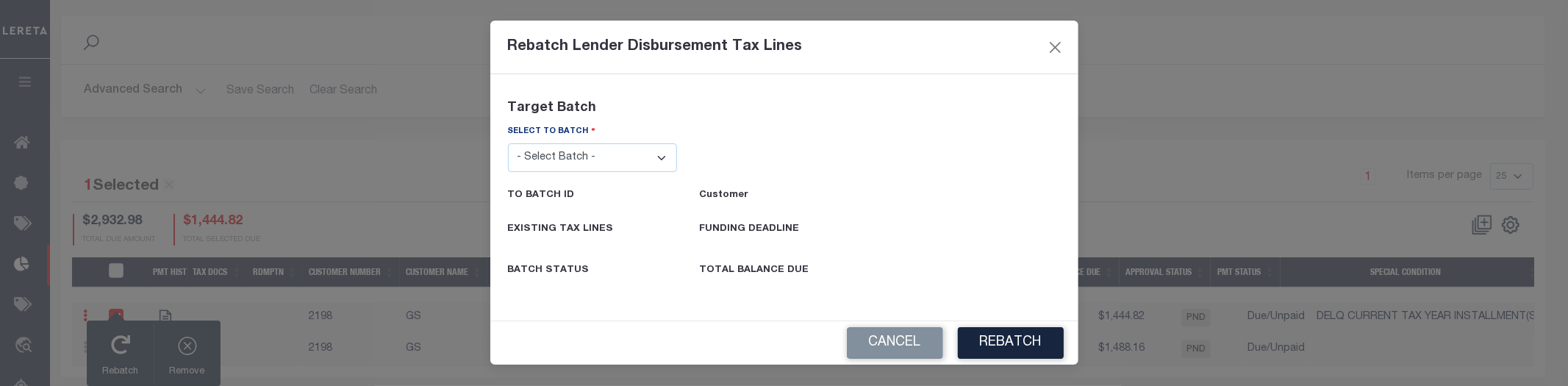
drag, startPoint x: 604, startPoint y: 156, endPoint x: 597, endPoint y: 169, distance: 14.8
click at [604, 156] on select "- Select Batch - 24274 24276 24279 24283 24285 24513 24539 24542 24572 24604 24…" at bounding box center [593, 157] width 170 height 28
select select "42553"
click at [508, 143] on select "- Select Batch - 24274 24276 24279 24283 24285 24513 24539 24542 24572 24604 24…" at bounding box center [593, 157] width 170 height 28
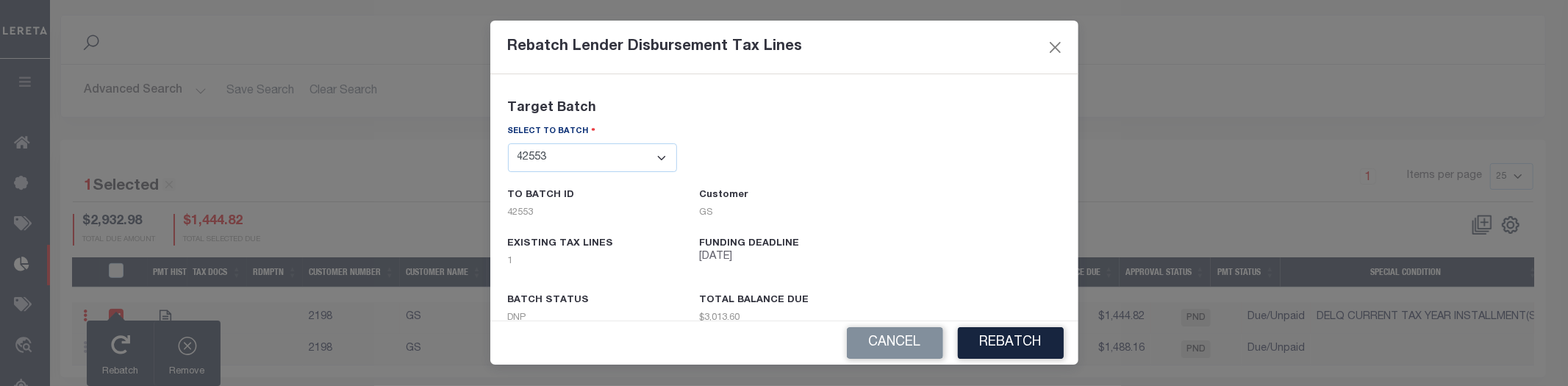
scroll to position [122, 0]
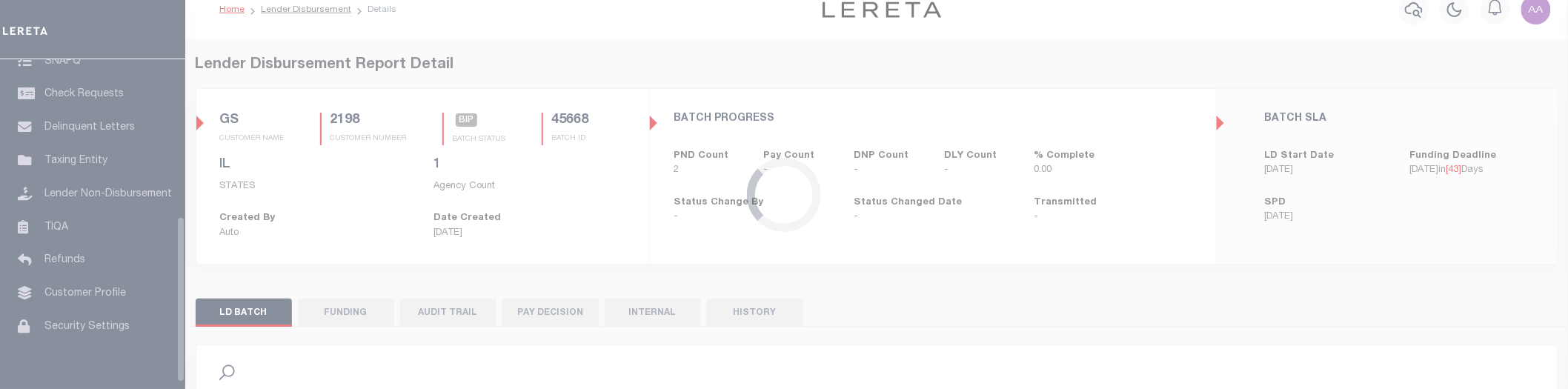
scroll to position [20, 0]
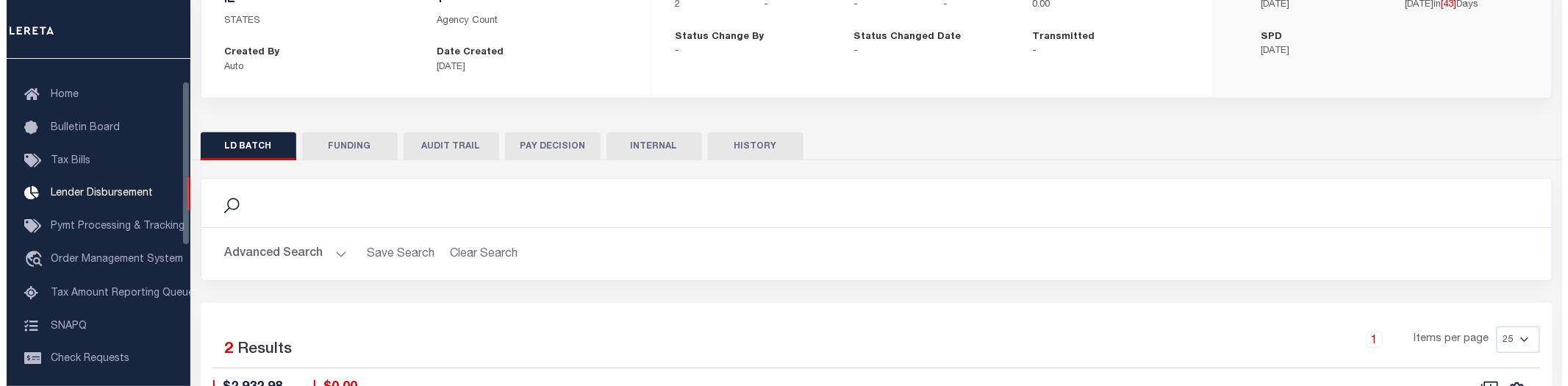
scroll to position [347, 0]
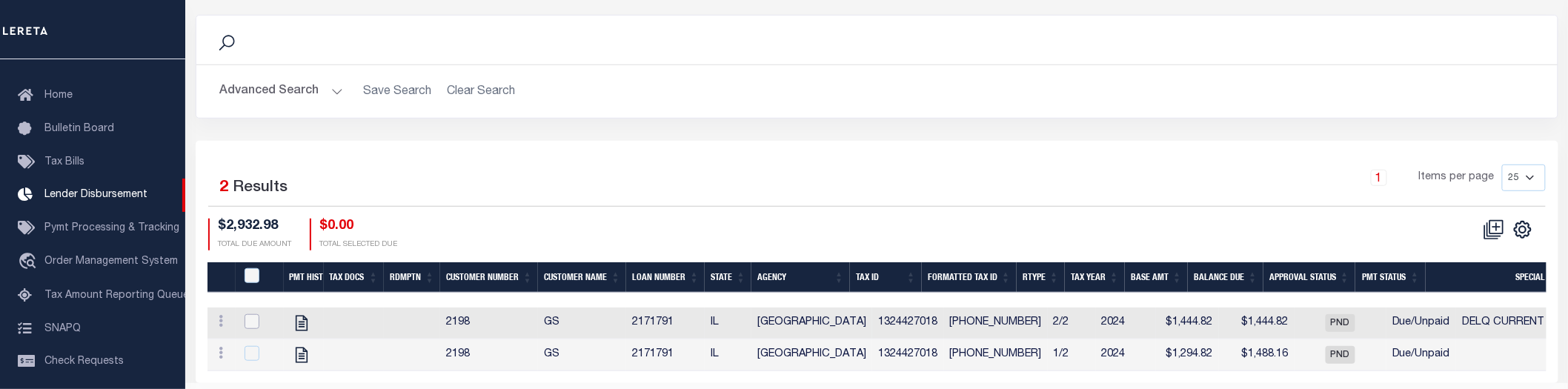
click at [253, 323] on input "checkbox" at bounding box center [252, 321] width 15 height 15
checkbox input "true"
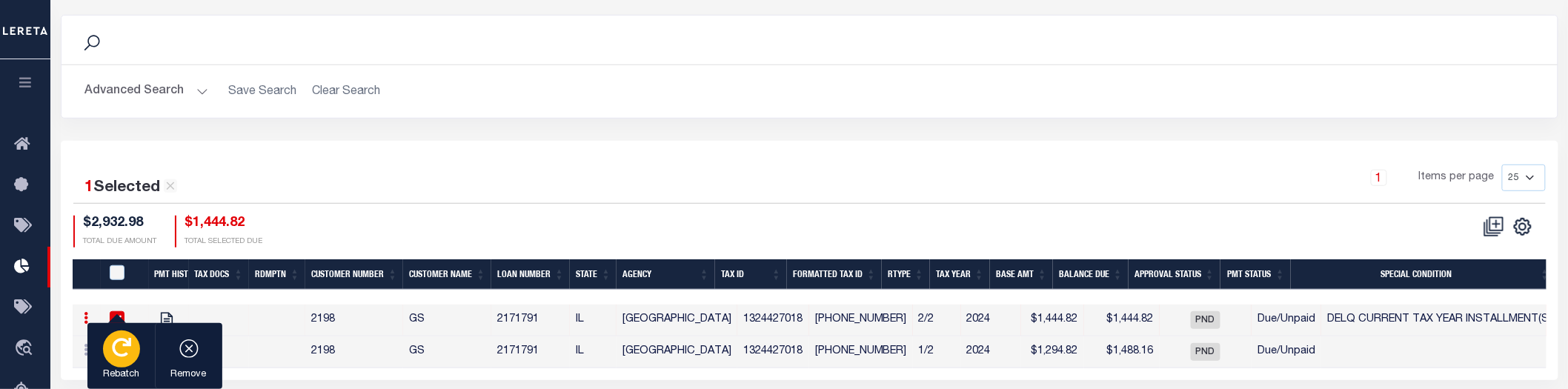
click at [136, 363] on button "Rebatch" at bounding box center [121, 356] width 68 height 67
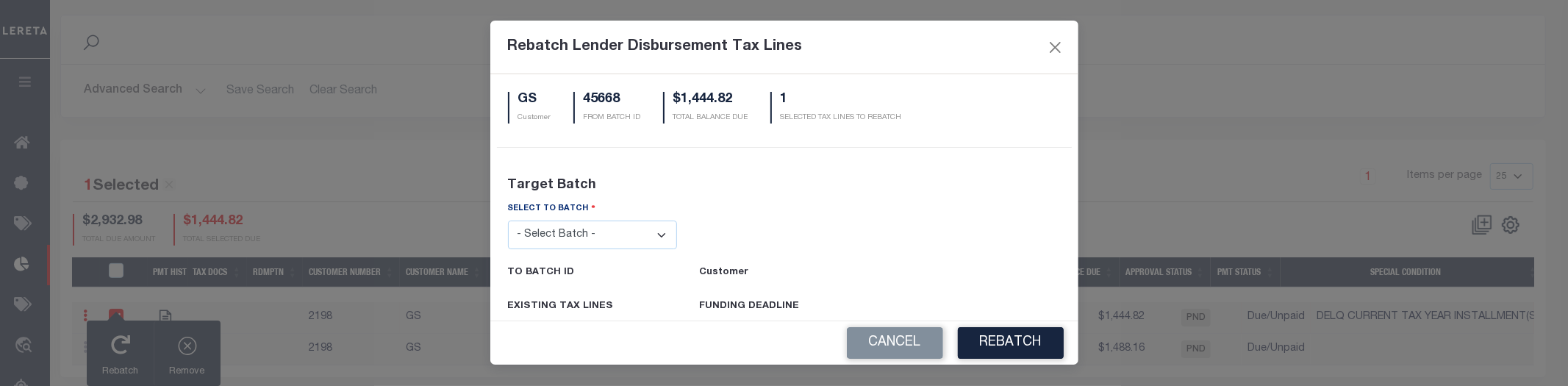
drag, startPoint x: 638, startPoint y: 234, endPoint x: 637, endPoint y: 244, distance: 10.0
click at [638, 234] on select "- Select Batch - 24274 24276 24279 24283 24285 24513 24539 24542 24572 24604 24…" at bounding box center [593, 235] width 170 height 28
select select "24283"
click at [508, 221] on select "- Select Batch - 24274 24276 24279 24283 24285 24513 24539 24542 24572 24604 24…" at bounding box center [593, 235] width 170 height 28
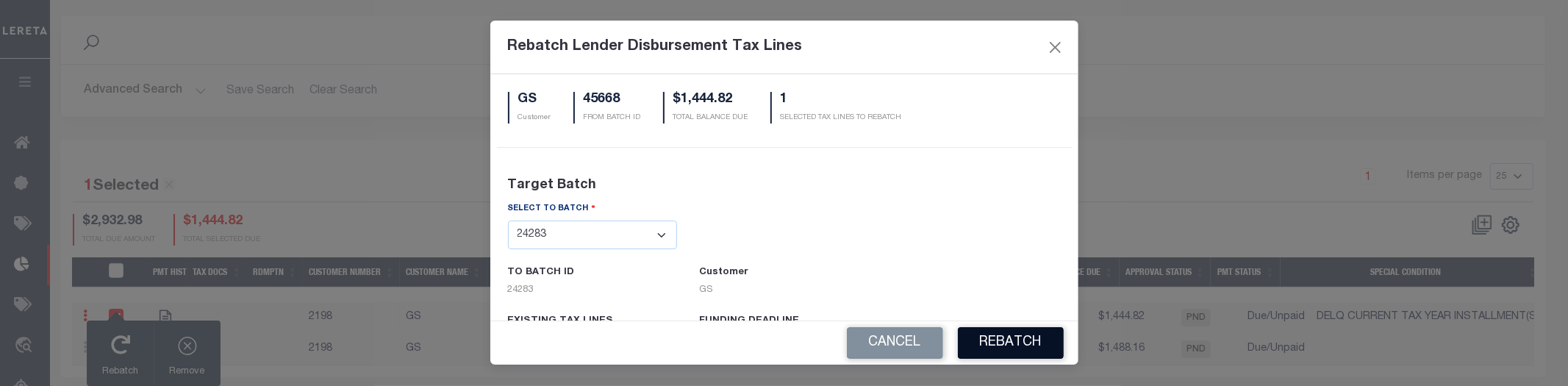
click at [1020, 340] on button "REBATCH" at bounding box center [1011, 343] width 106 height 32
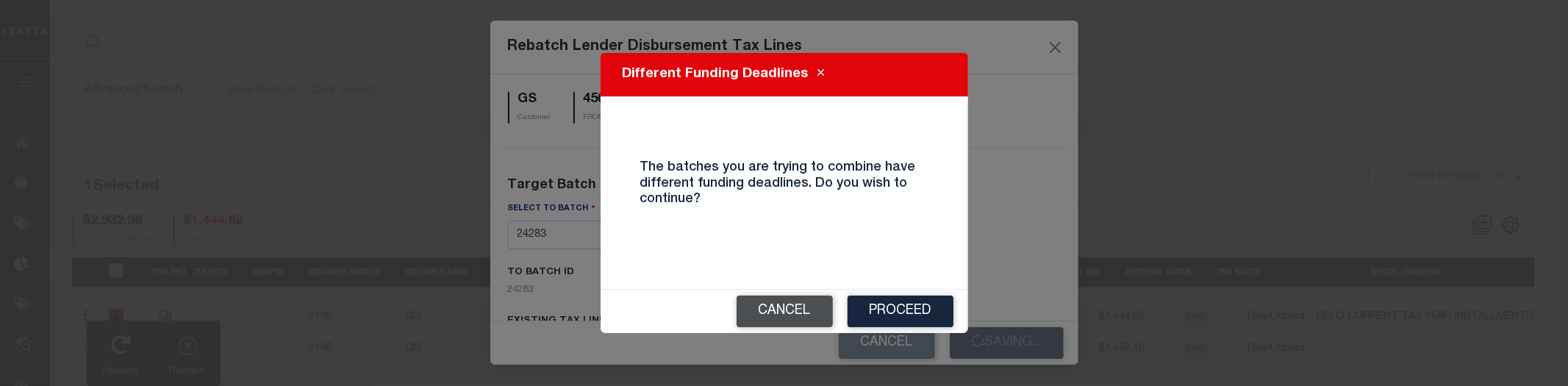
click at [766, 305] on button "Cancel" at bounding box center [785, 312] width 97 height 32
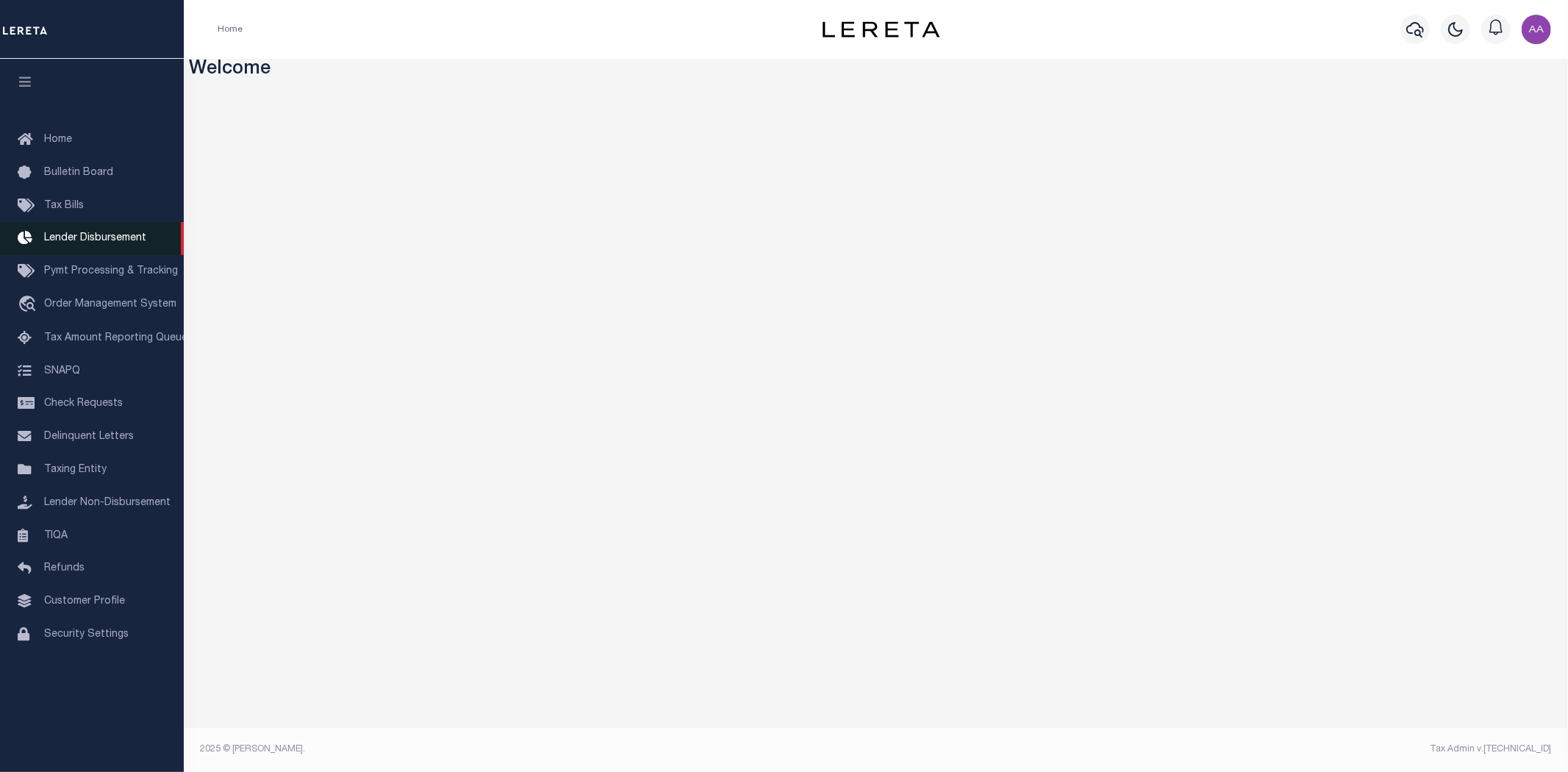
click at [104, 239] on span "Lender Disbursement" at bounding box center [95, 238] width 102 height 10
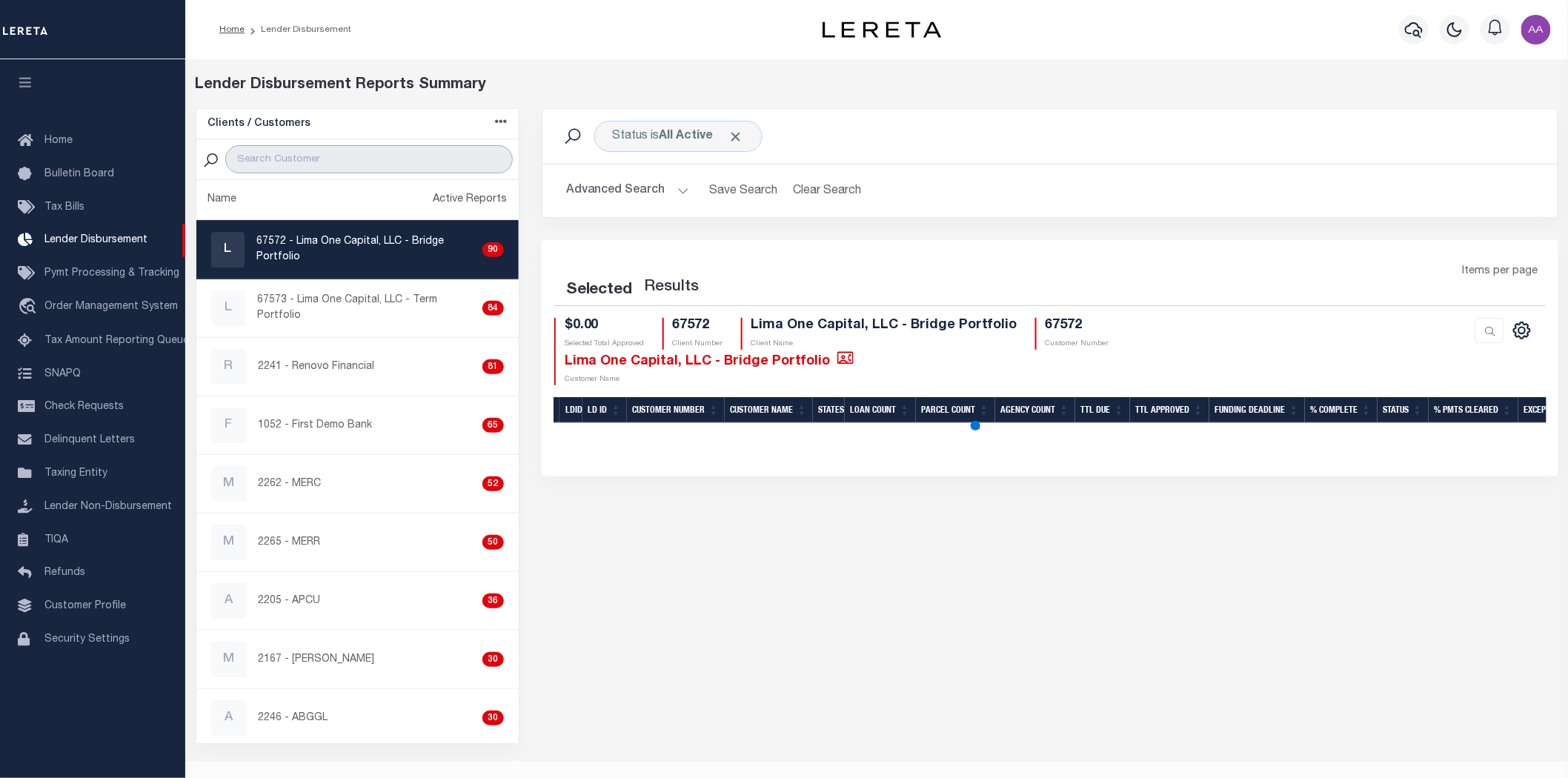
click at [319, 152] on input "search" at bounding box center [369, 159] width 287 height 28
type input "2198"
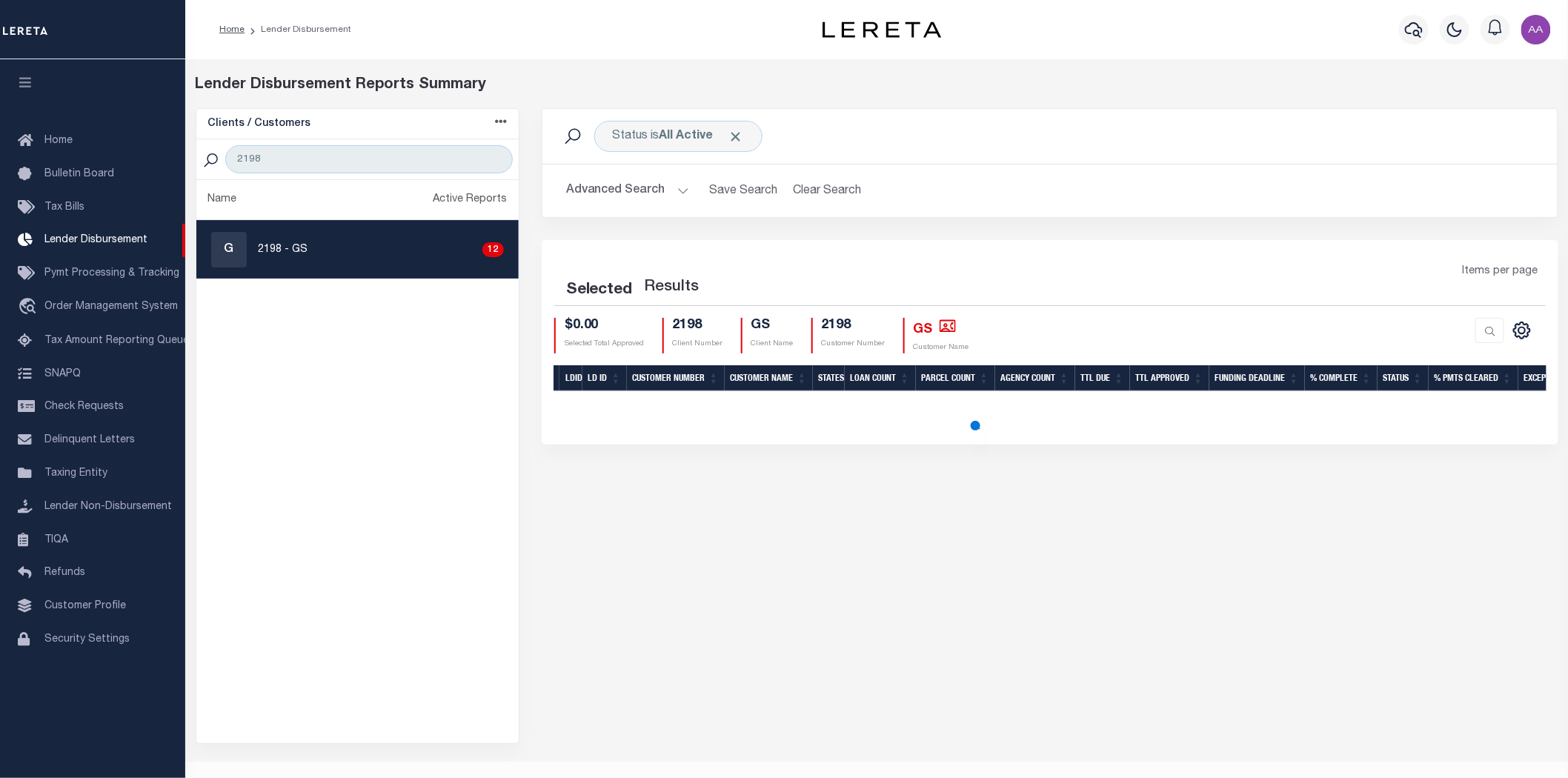
click at [380, 265] on div "G 2198 - GS 12" at bounding box center [357, 250] width 293 height 36
checkbox input "true"
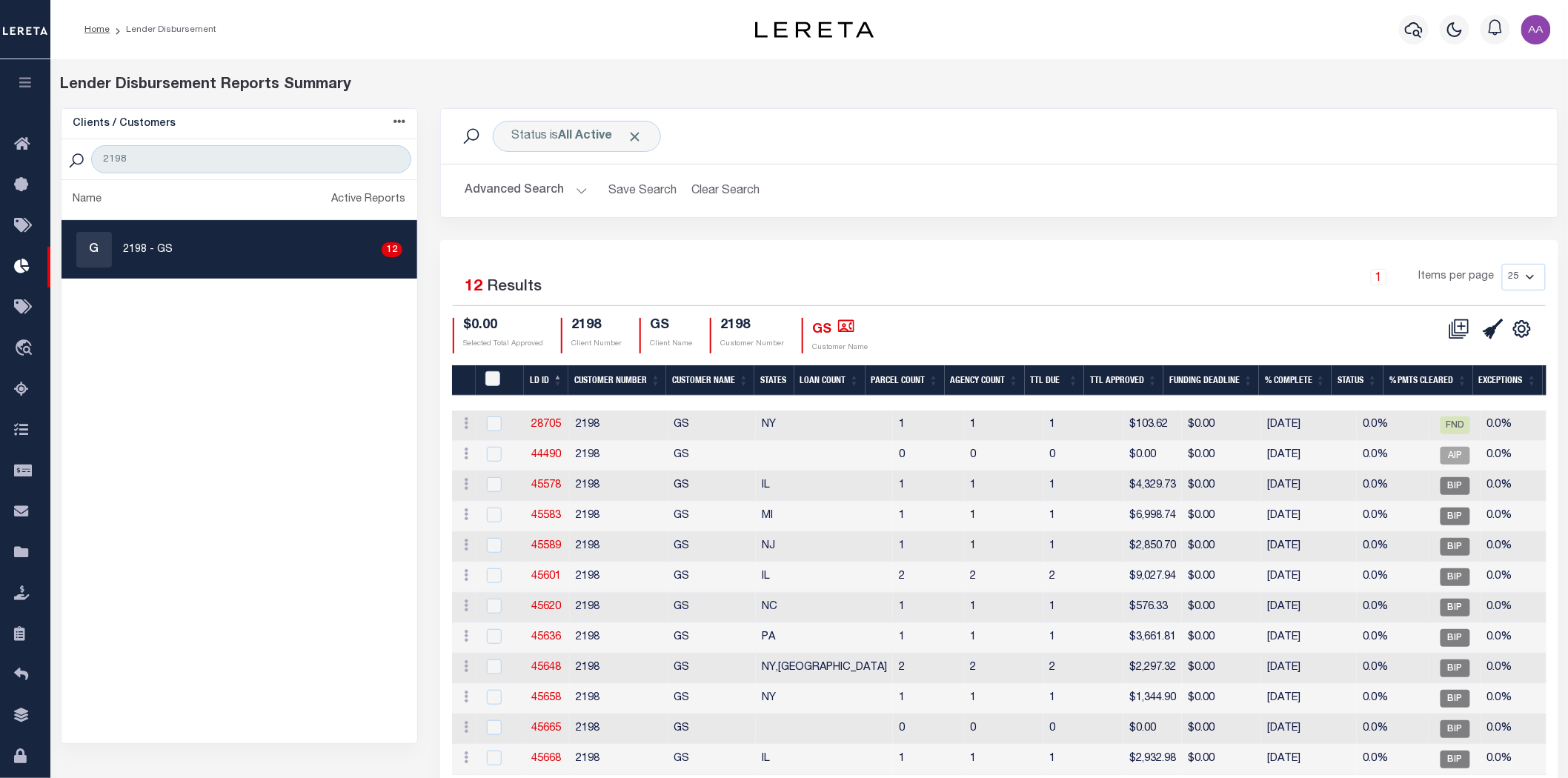
scroll to position [80, 0]
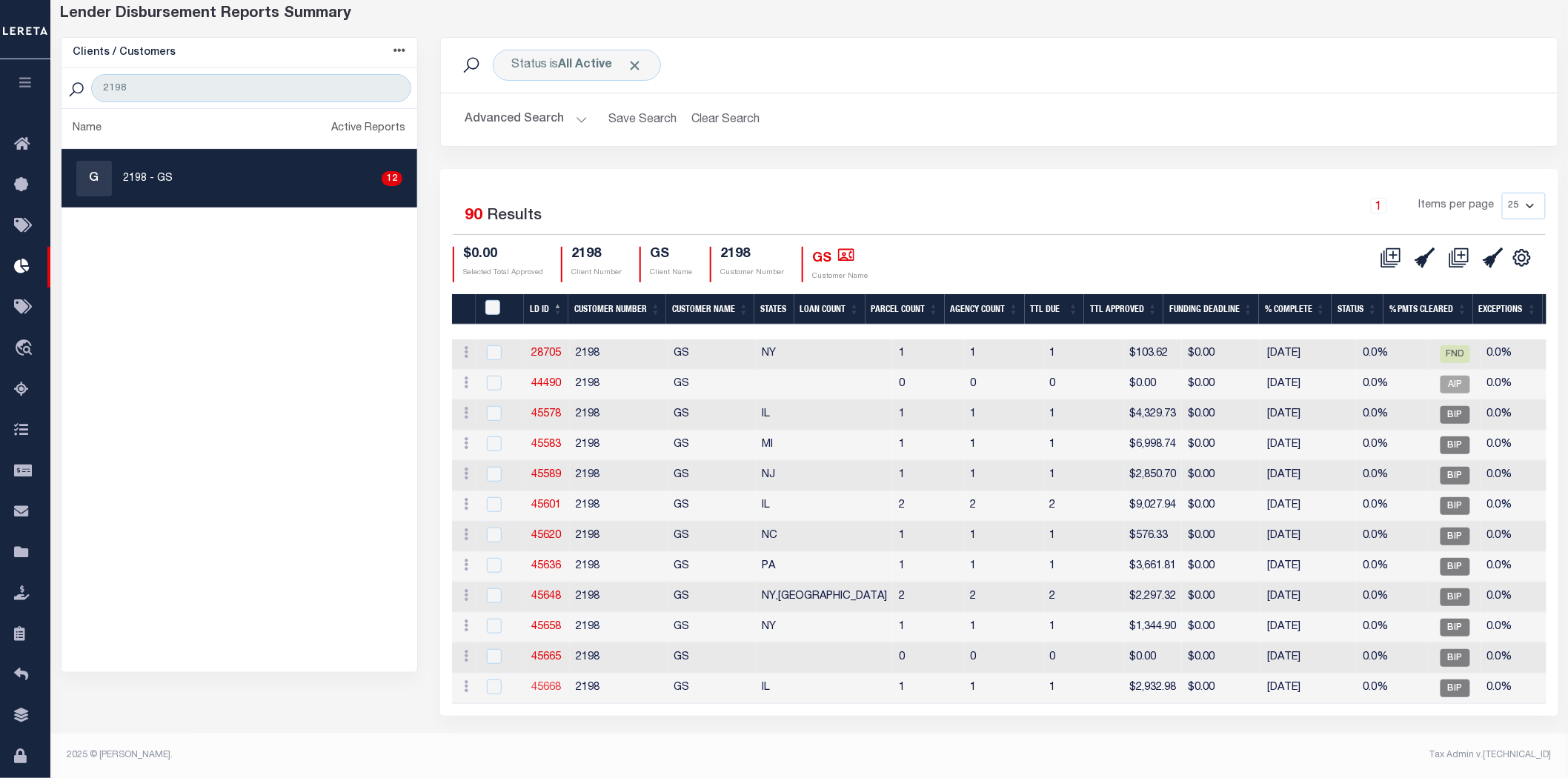
click at [544, 682] on link "45668" at bounding box center [545, 687] width 29 height 10
checkbox input "true"
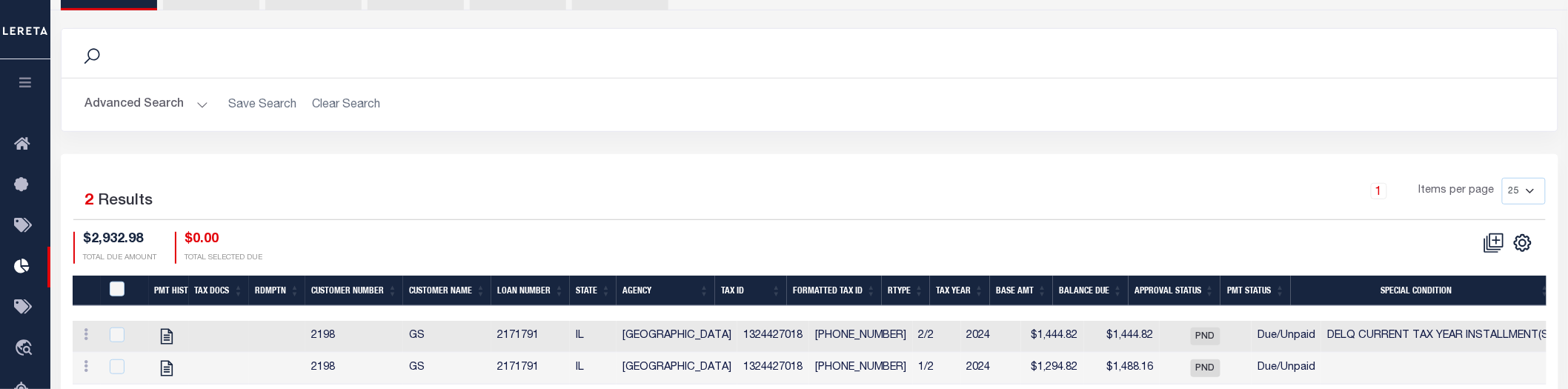
scroll to position [400, 0]
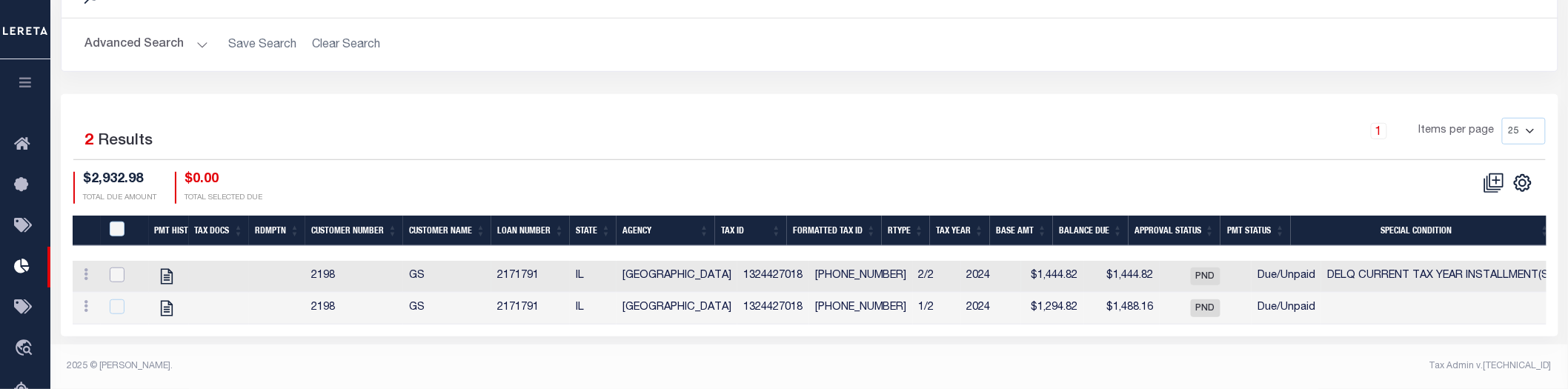
click at [117, 277] on input "checkbox" at bounding box center [117, 275] width 15 height 15
checkbox input "true"
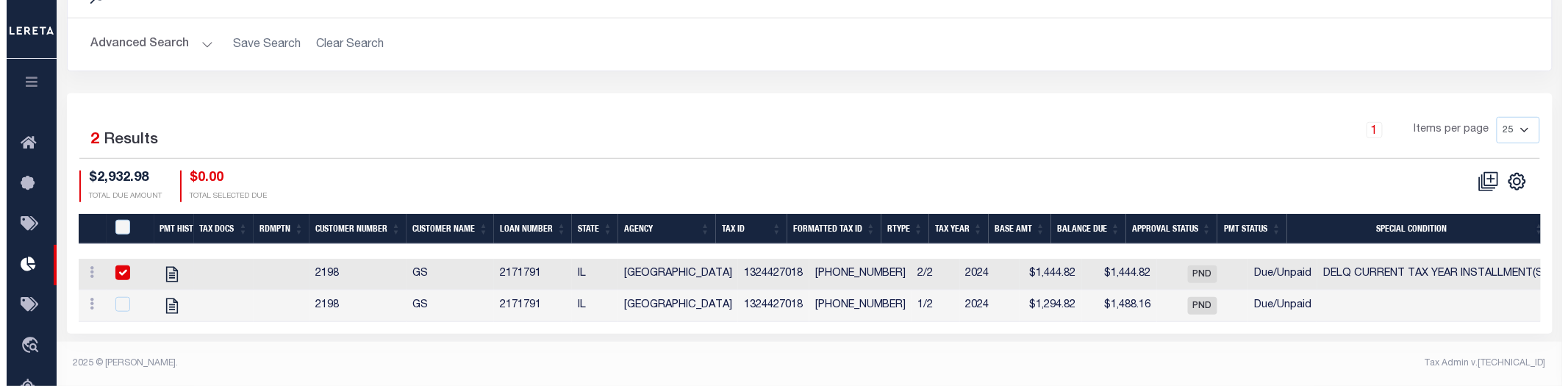
scroll to position [394, 0]
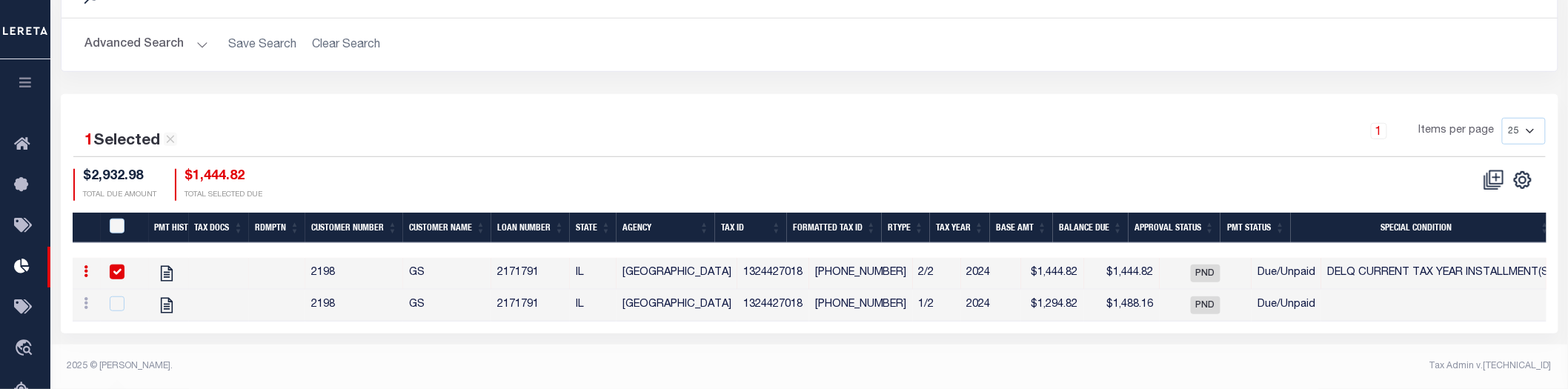
click at [110, 344] on div "button" at bounding box center [121, 349] width 37 height 37
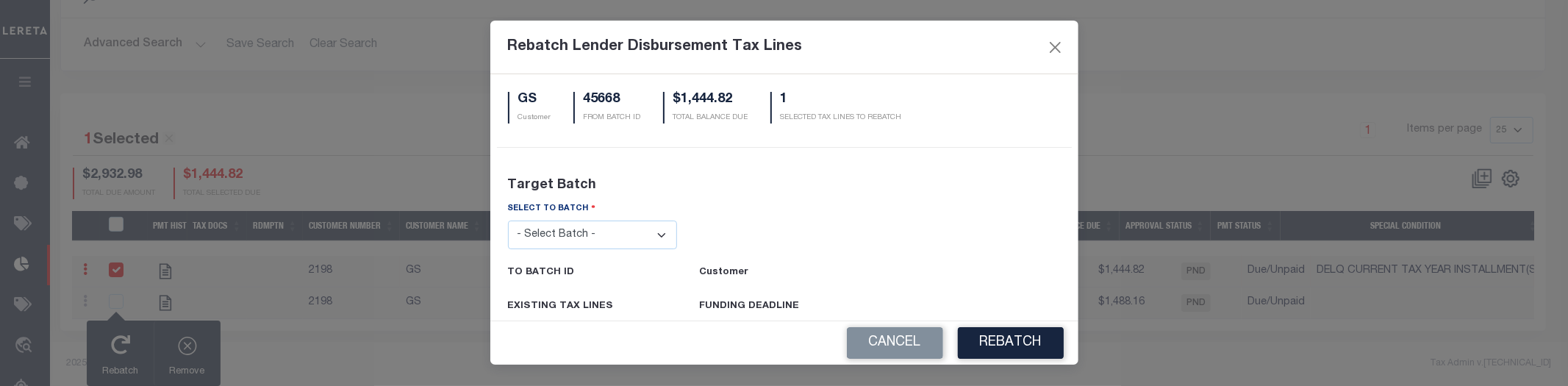
click at [608, 237] on select "- Select Batch - 24274 24276 24279 24283 24285 24513 24539 24542 24572 24604 24…" at bounding box center [593, 235] width 170 height 28
select select "24283"
click at [508, 221] on select "- Select Batch - 24274 24276 24279 24283 24285 24513 24539 24542 24572 24604 24…" at bounding box center [593, 235] width 170 height 28
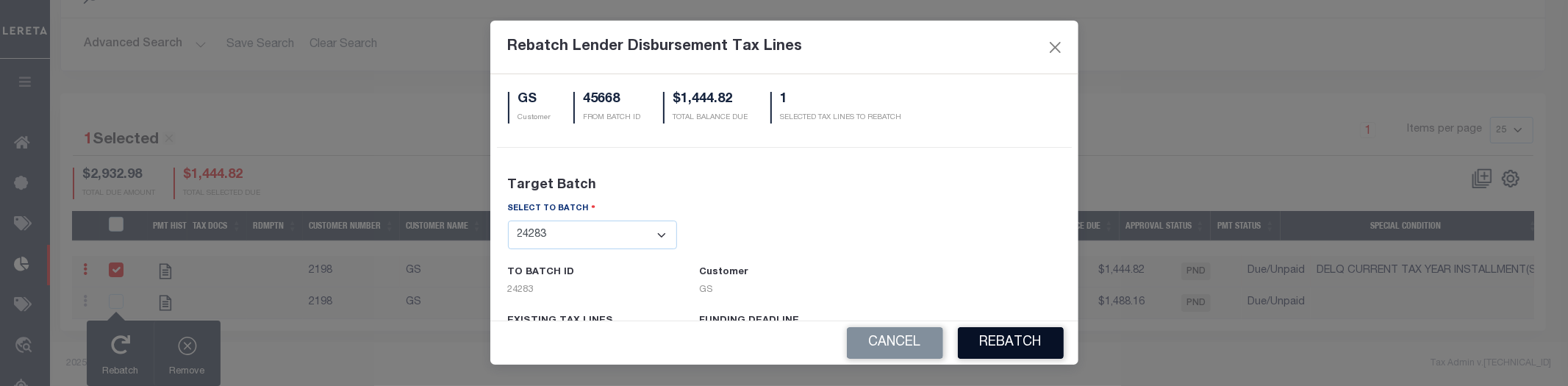
click at [1016, 335] on button "REBATCH" at bounding box center [1011, 343] width 106 height 32
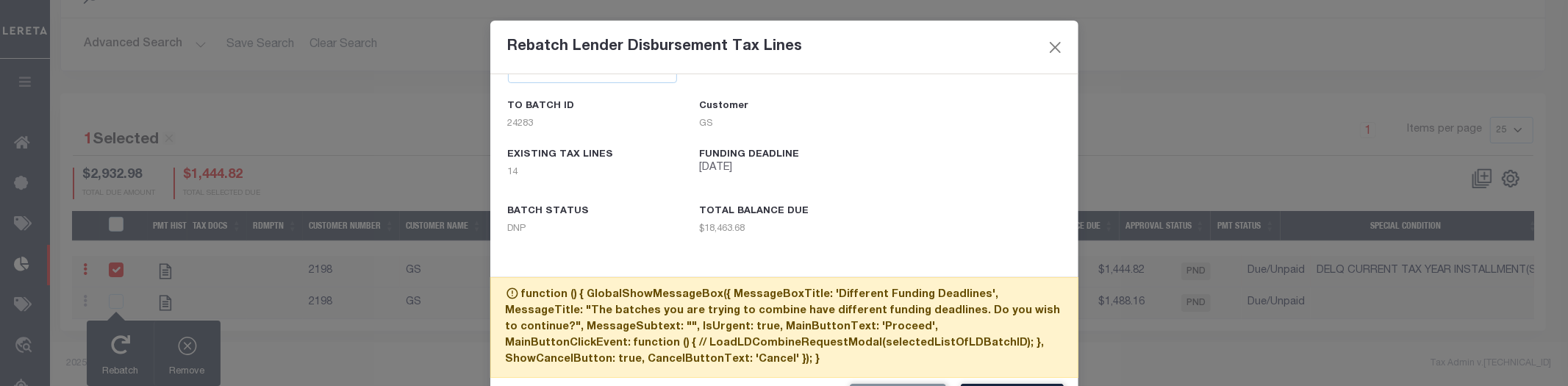
scroll to position [55, 0]
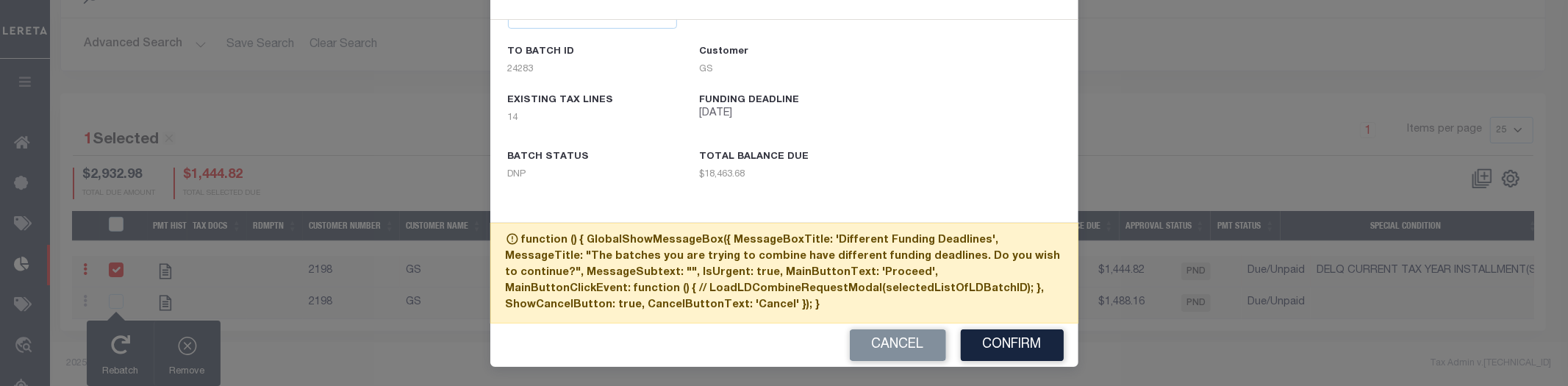
click at [509, 237] on icon at bounding box center [512, 239] width 13 height 13
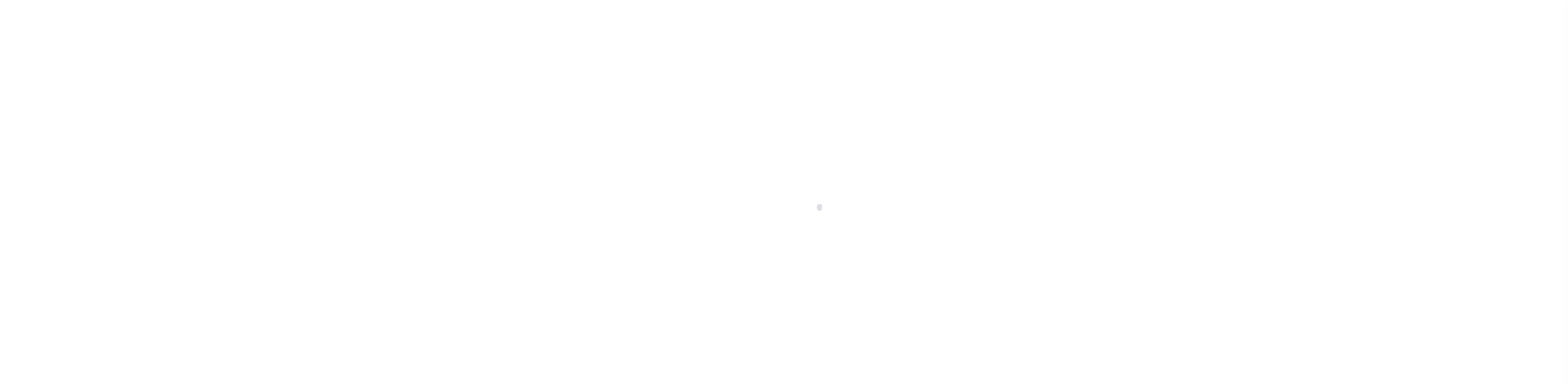
scroll to position [324, 0]
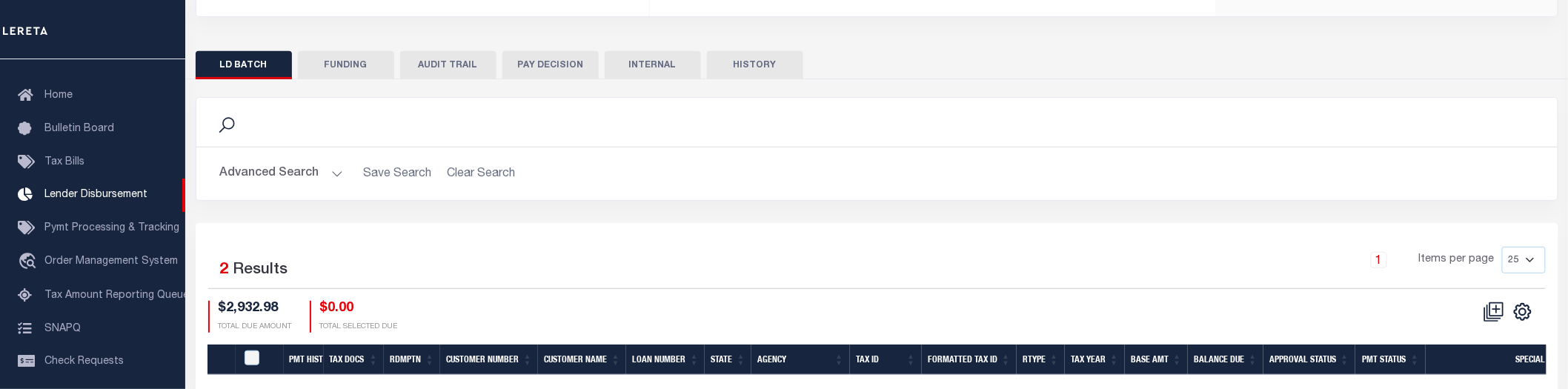
scroll to position [400, 0]
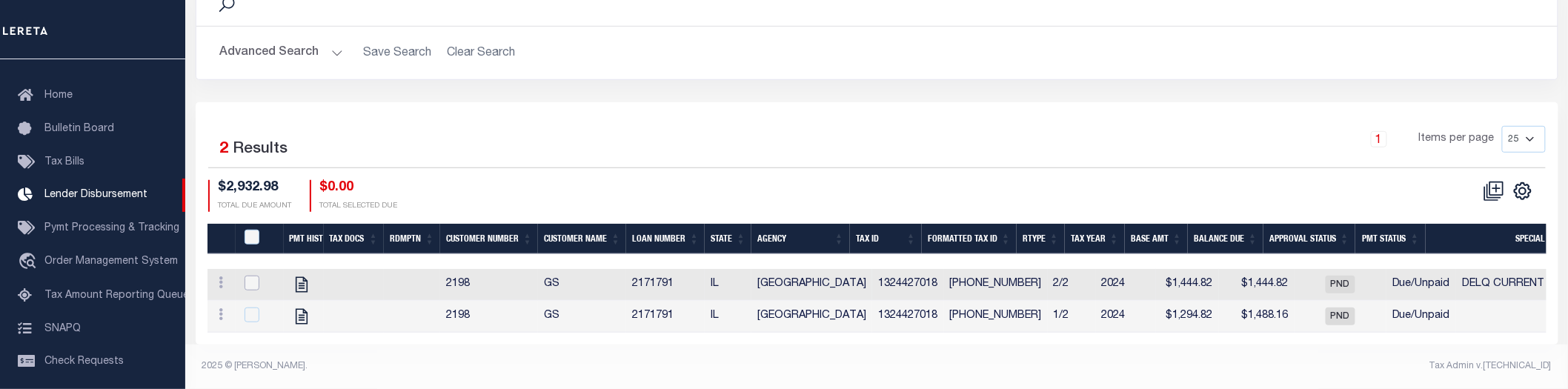
click at [253, 276] on input "checkbox" at bounding box center [252, 283] width 15 height 15
checkbox input "true"
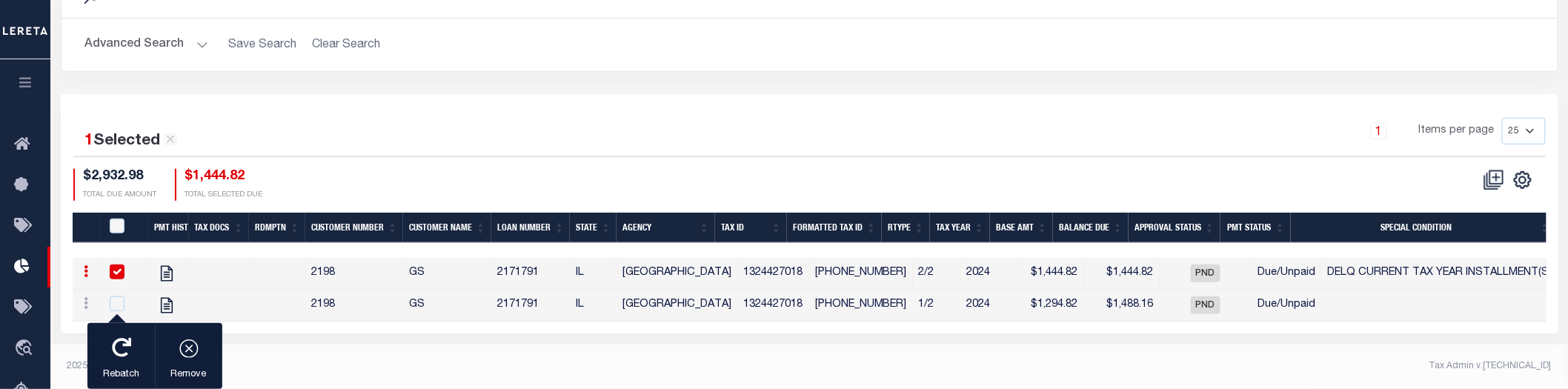
scroll to position [397, 0]
click at [139, 360] on button "Rebatch" at bounding box center [121, 356] width 68 height 67
click at [132, 353] on div "button" at bounding box center [121, 349] width 37 height 37
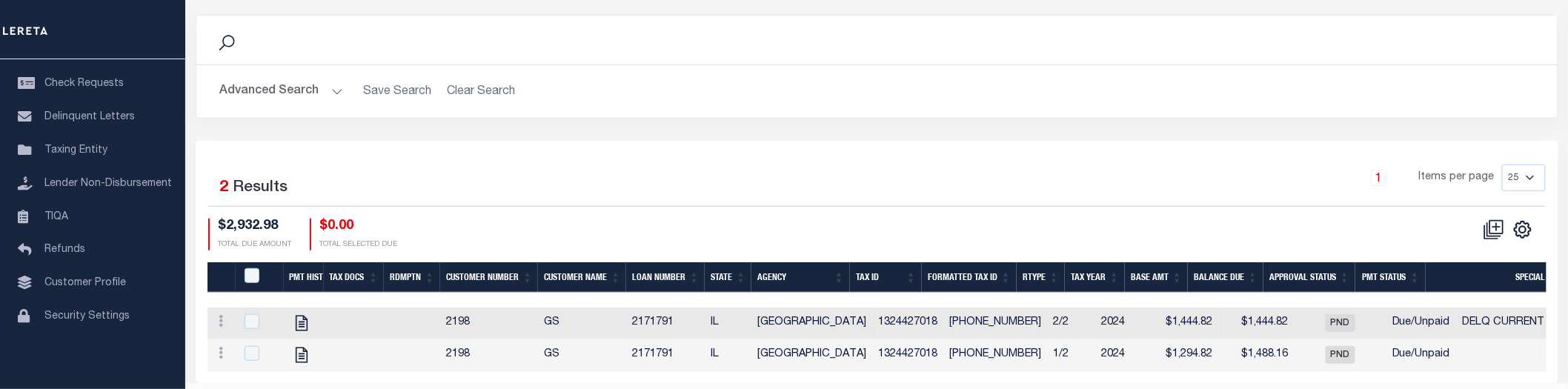
scroll to position [400, 0]
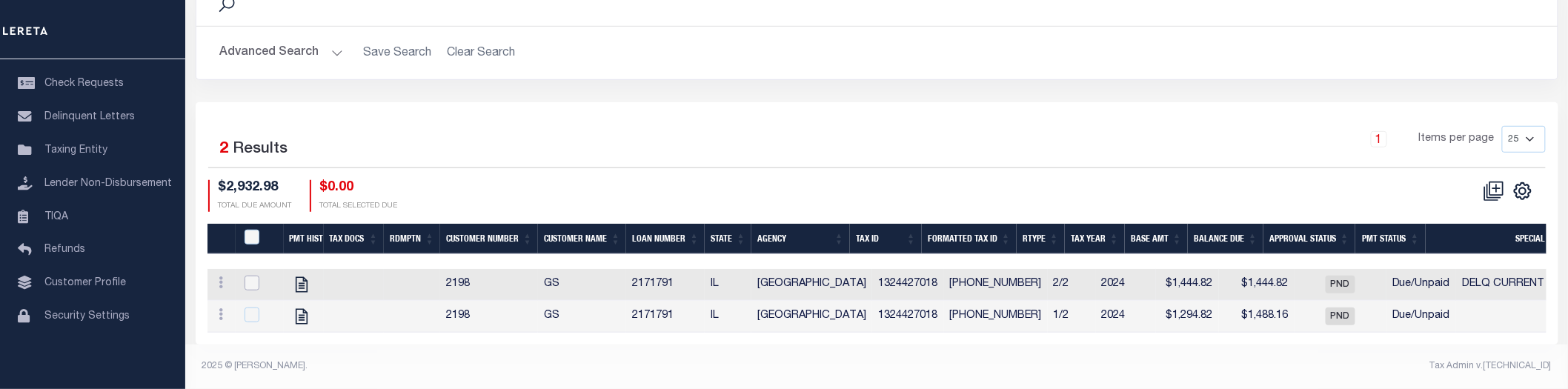
click at [246, 276] on input "checkbox" at bounding box center [252, 283] width 15 height 15
checkbox input "true"
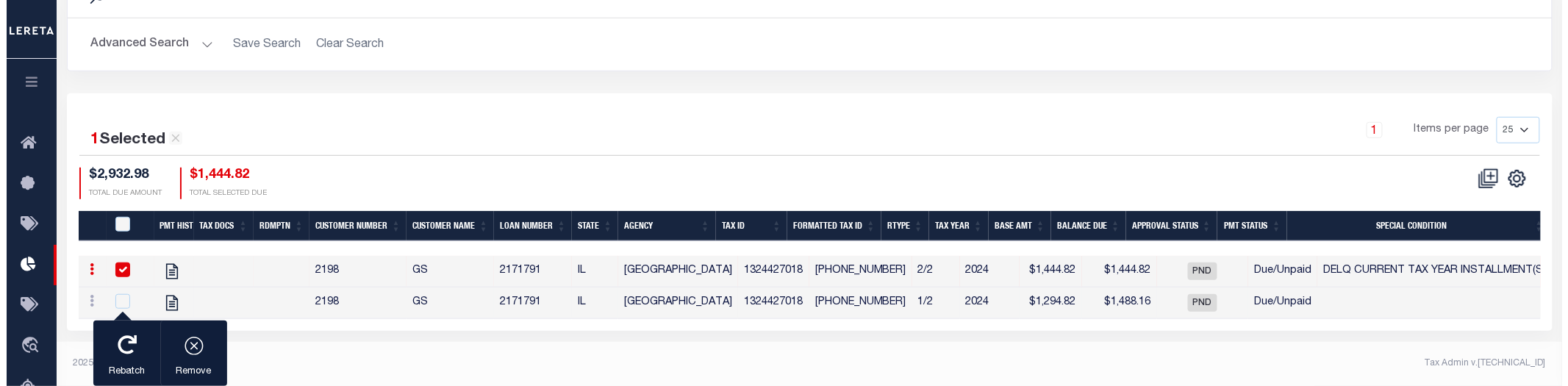
scroll to position [394, 0]
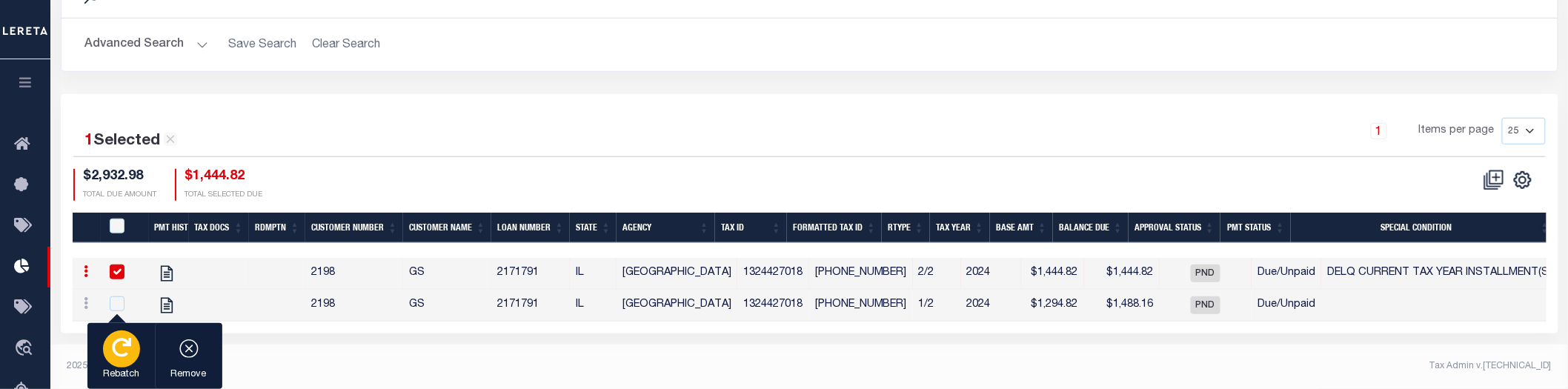
click at [132, 371] on p "Rebatch" at bounding box center [121, 375] width 37 height 15
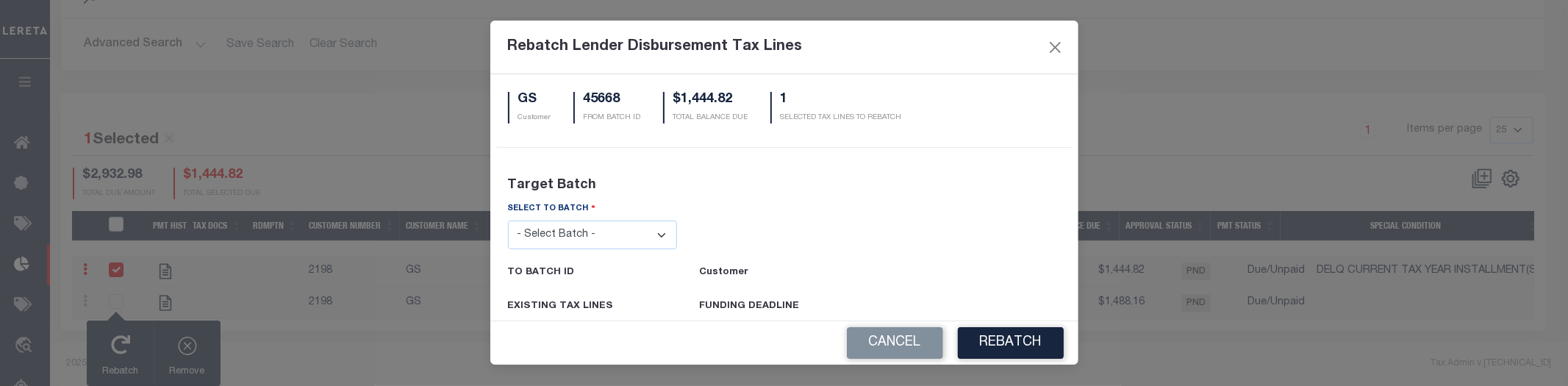
click at [579, 235] on select "- Select Batch - 24274 24276 24279 24283 24285 24513 24539 24542 24572 24604 24…" at bounding box center [593, 235] width 170 height 28
select select "24276"
click at [508, 221] on select "- Select Batch - 24274 24276 24279 24283 24285 24513 24539 24542 24572 24604 24…" at bounding box center [593, 235] width 170 height 28
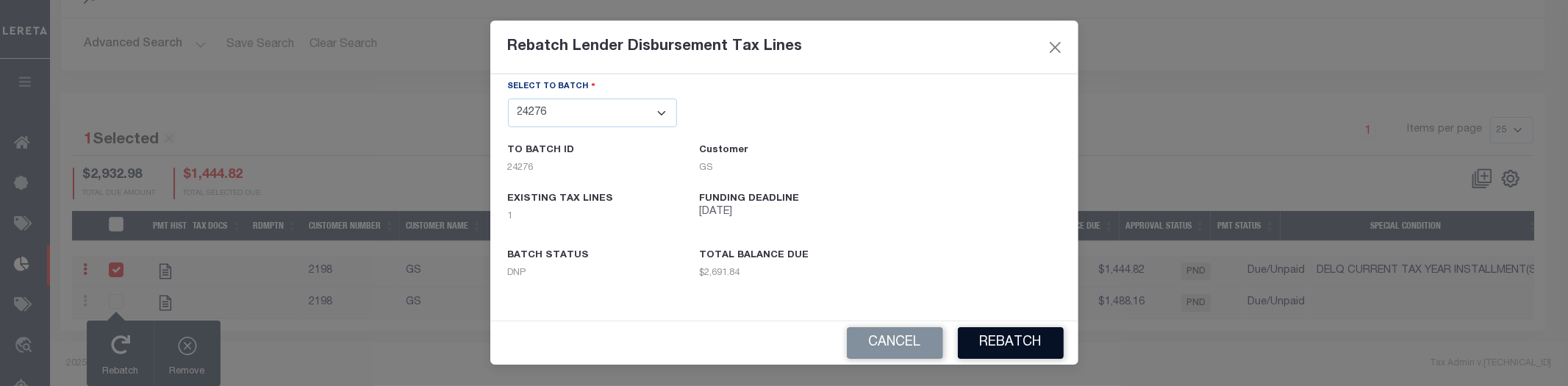
click at [1017, 335] on button "REBATCH" at bounding box center [1011, 343] width 106 height 32
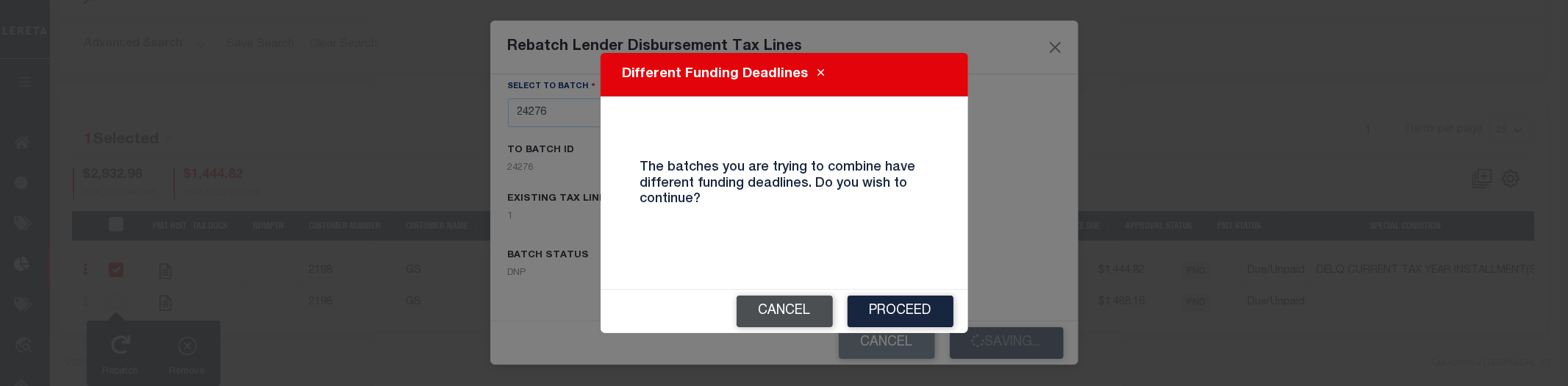
click at [775, 305] on button "Cancel" at bounding box center [785, 312] width 97 height 32
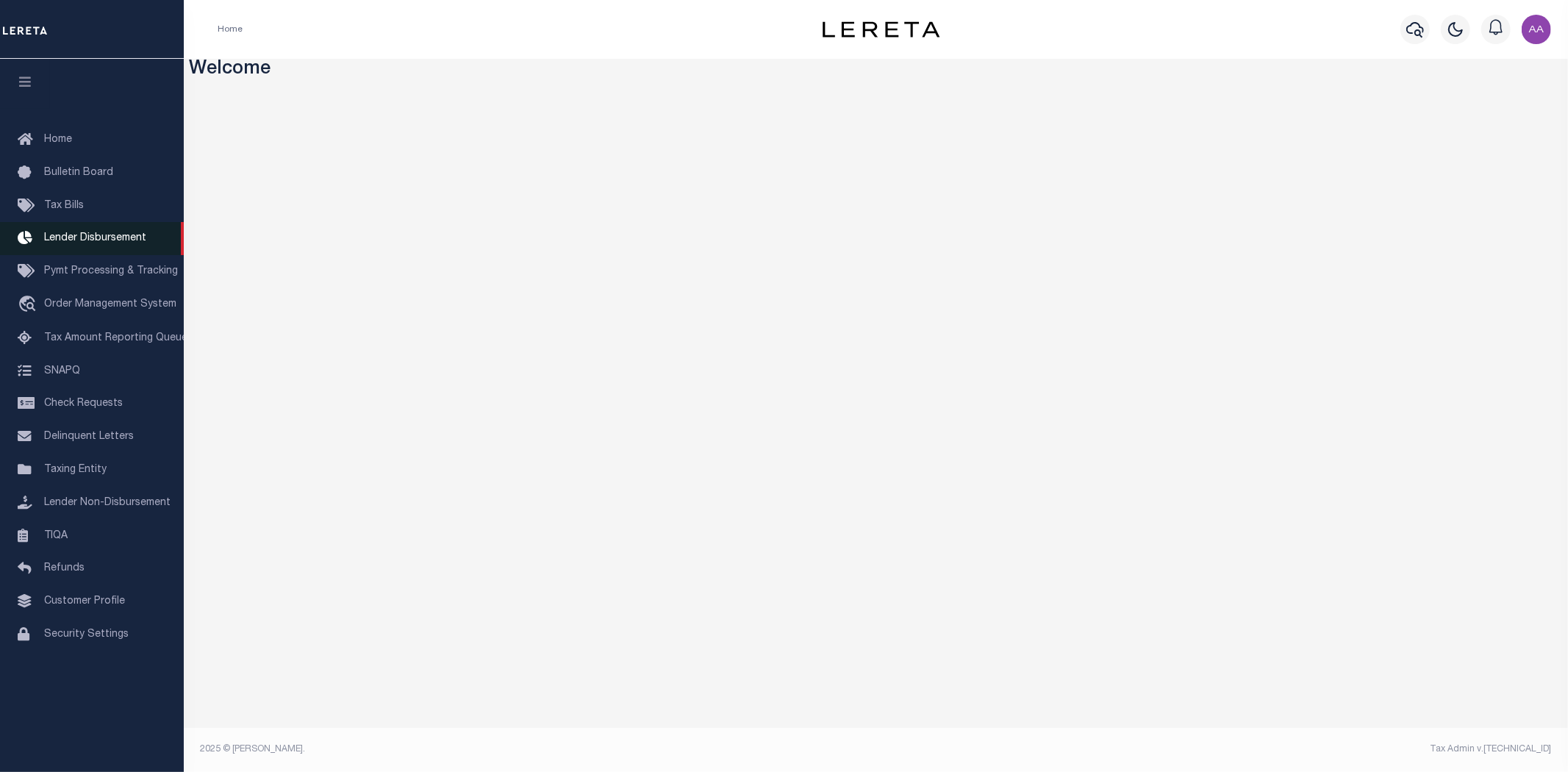
click at [123, 243] on span "Lender Disbursement" at bounding box center [95, 238] width 102 height 10
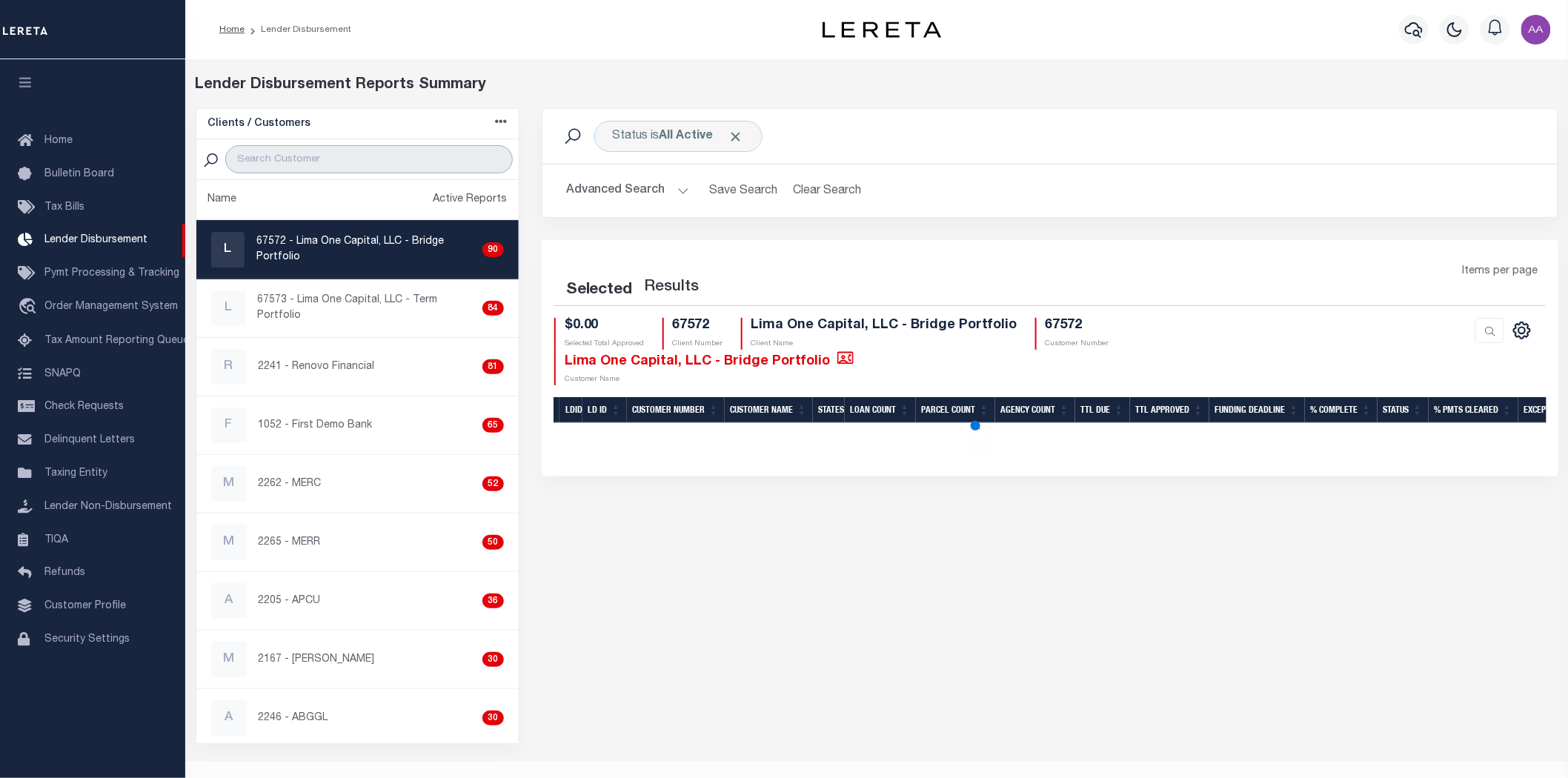
click at [328, 163] on input "search" at bounding box center [369, 159] width 287 height 28
type input "2198"
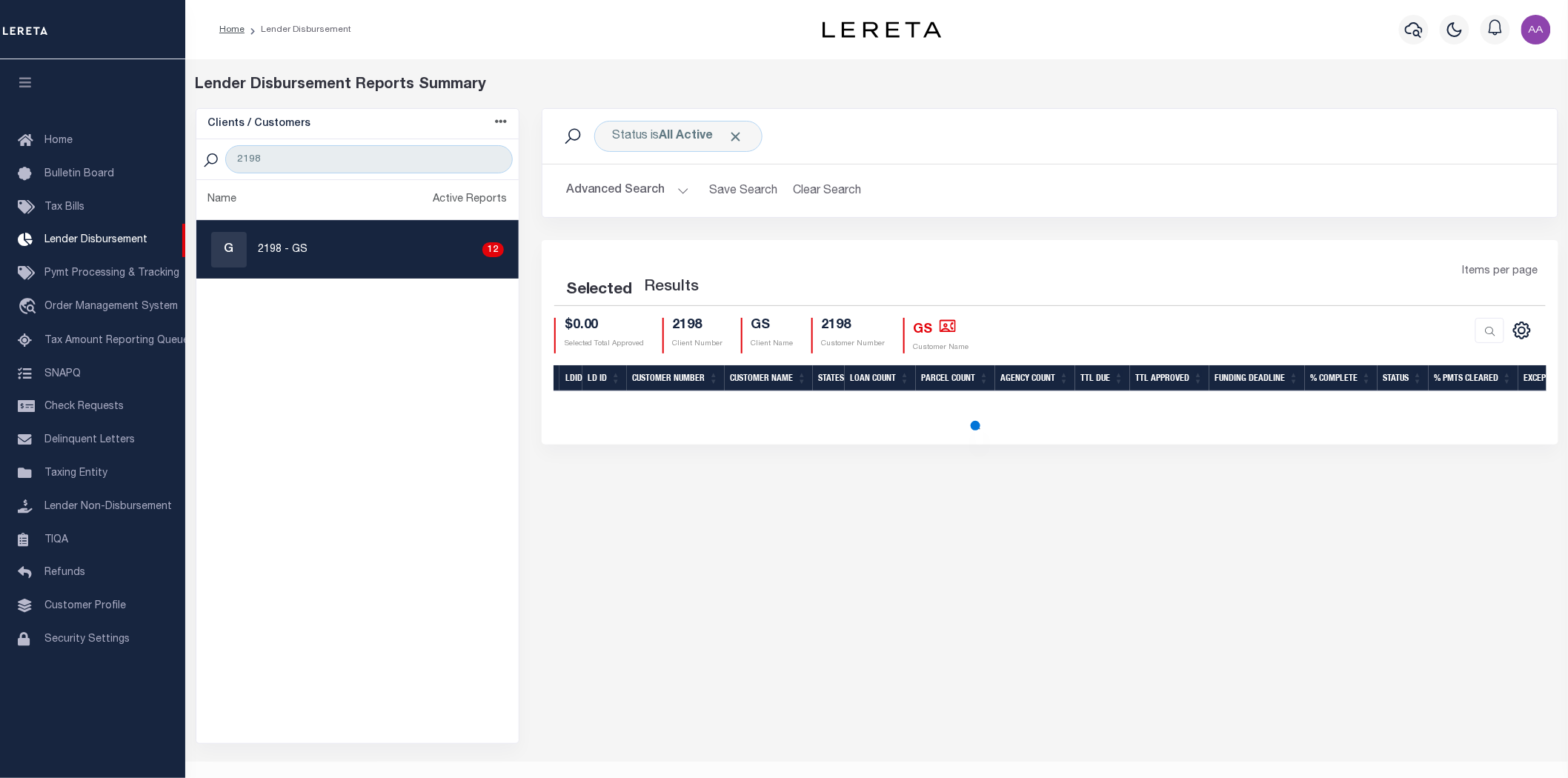
click at [301, 263] on div "G 2198 - GS 12" at bounding box center [357, 250] width 293 height 36
checkbox input "true"
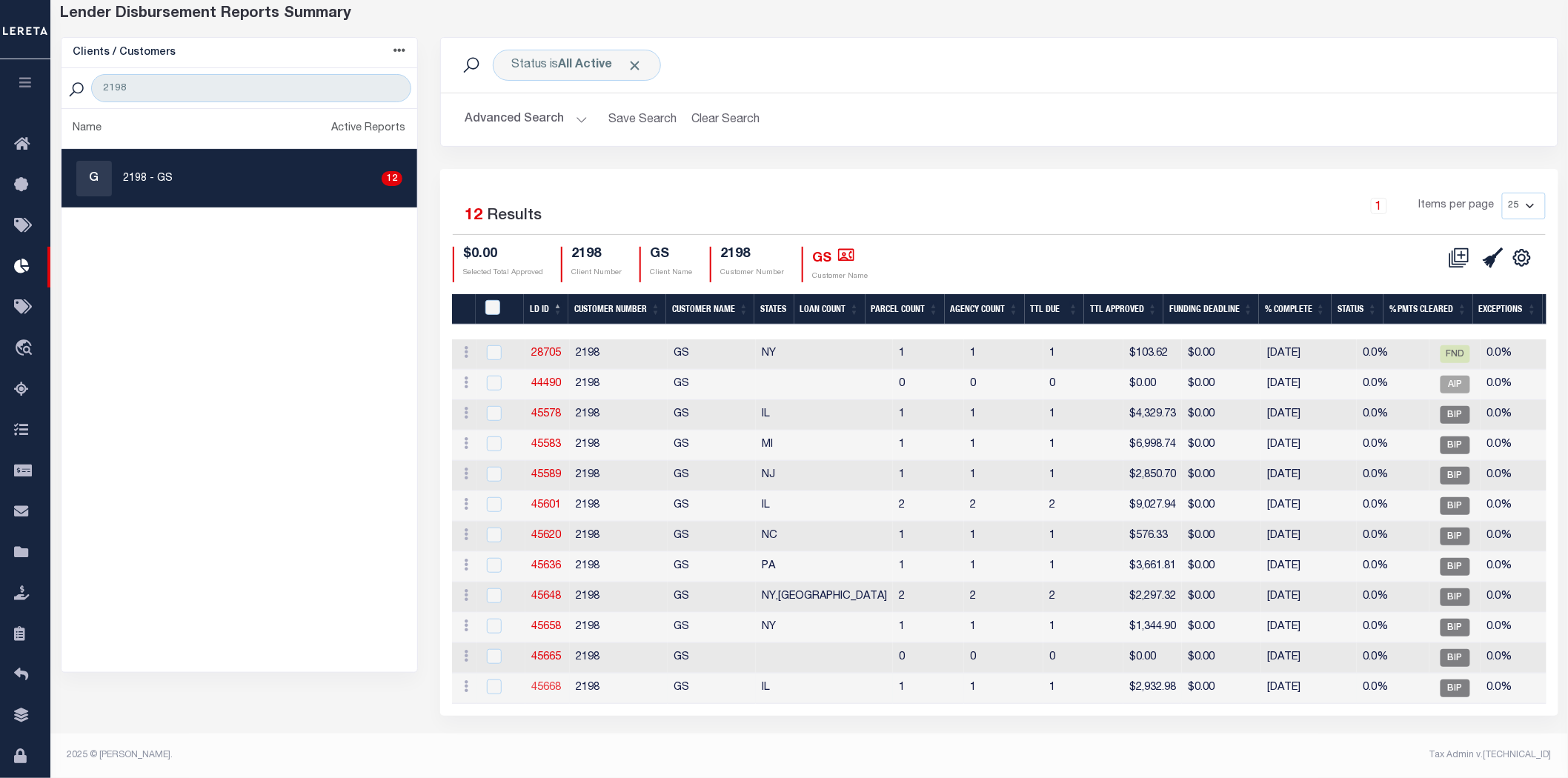
click at [546, 682] on link "45668" at bounding box center [545, 687] width 29 height 10
checkbox input "true"
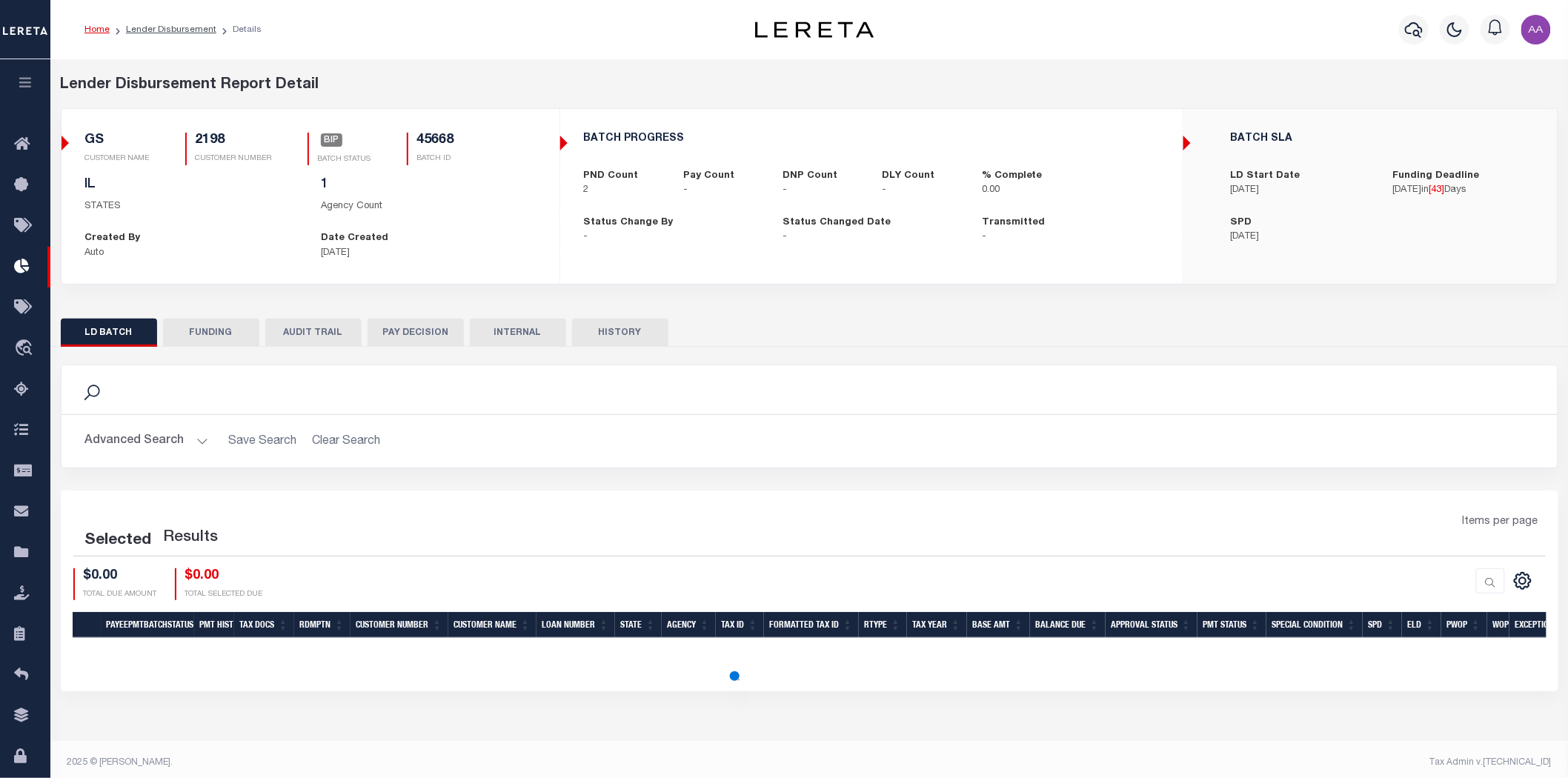
scroll to position [7, 0]
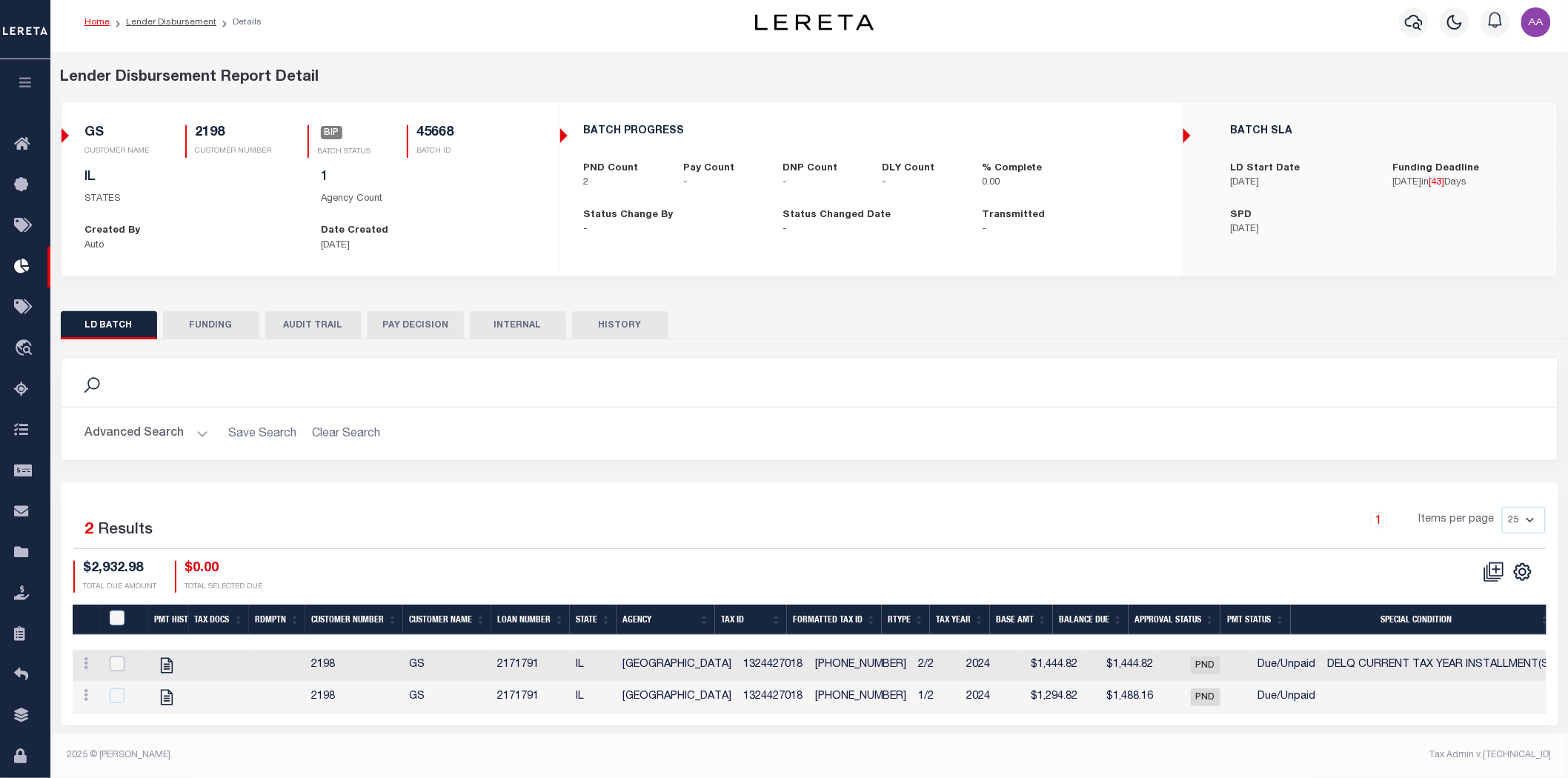
click at [112, 657] on input "checkbox" at bounding box center [117, 663] width 15 height 15
checkbox input "true"
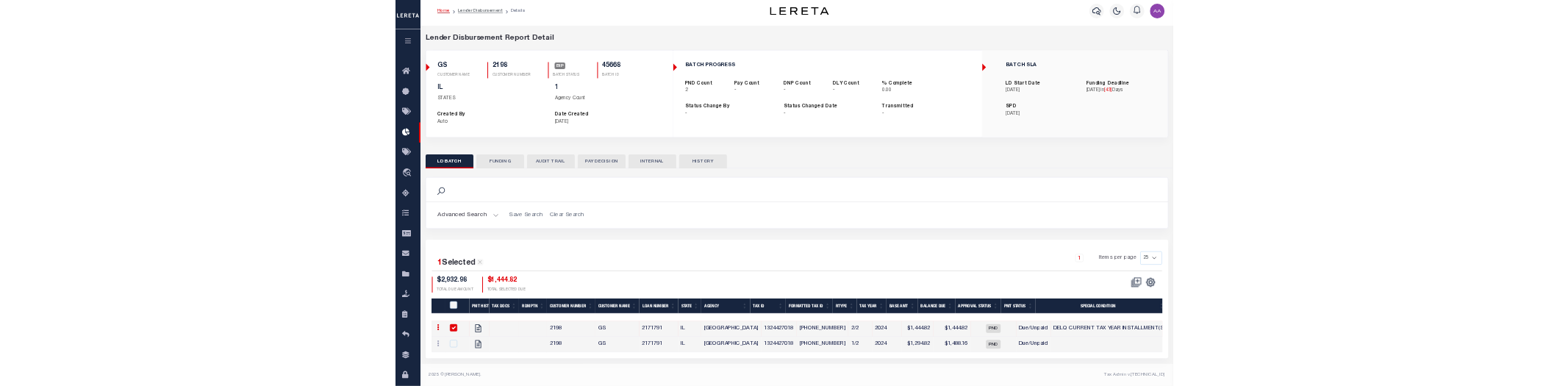
scroll to position [9, 0]
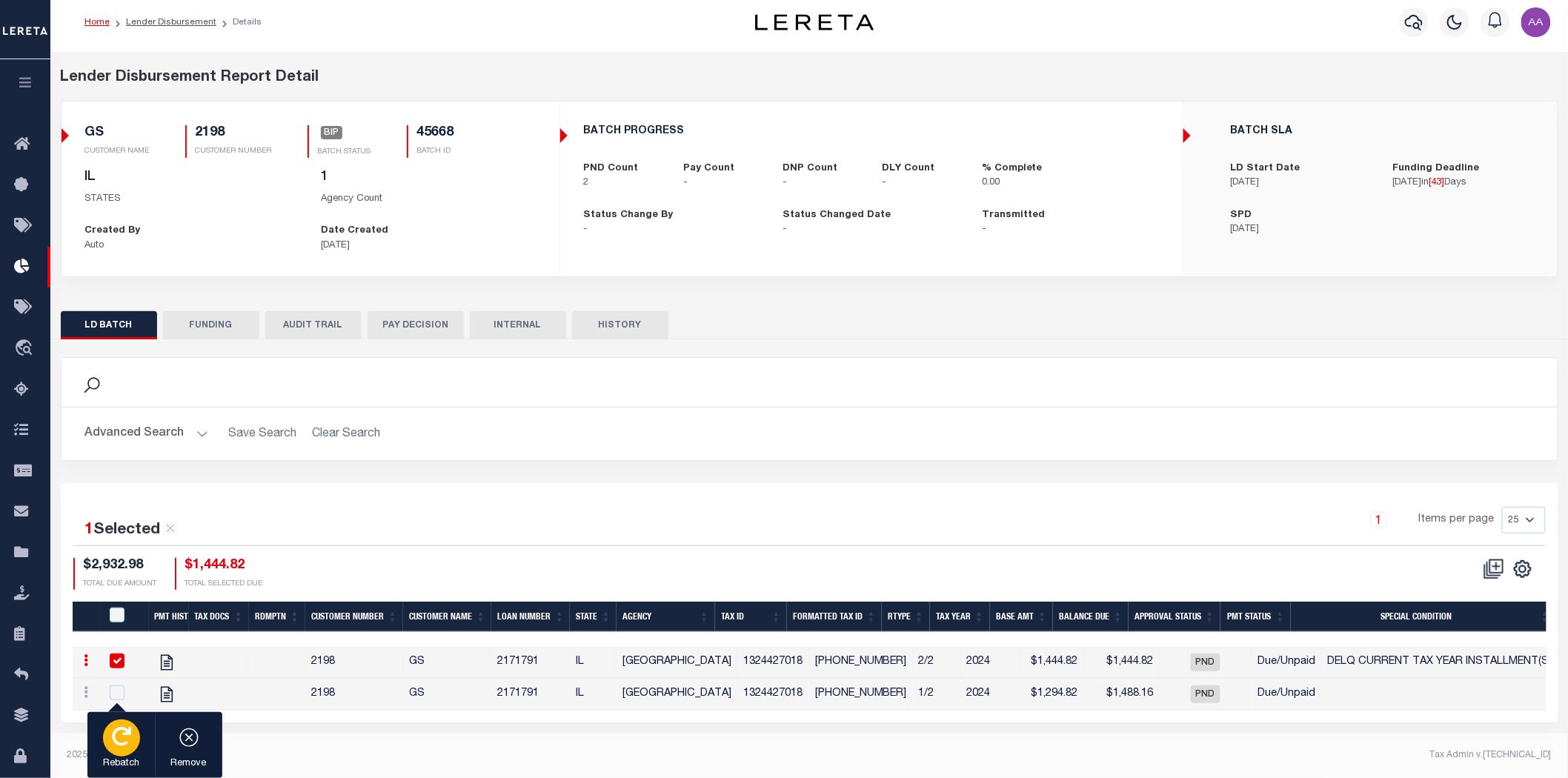
click at [105, 751] on button "Rebatch" at bounding box center [121, 745] width 68 height 67
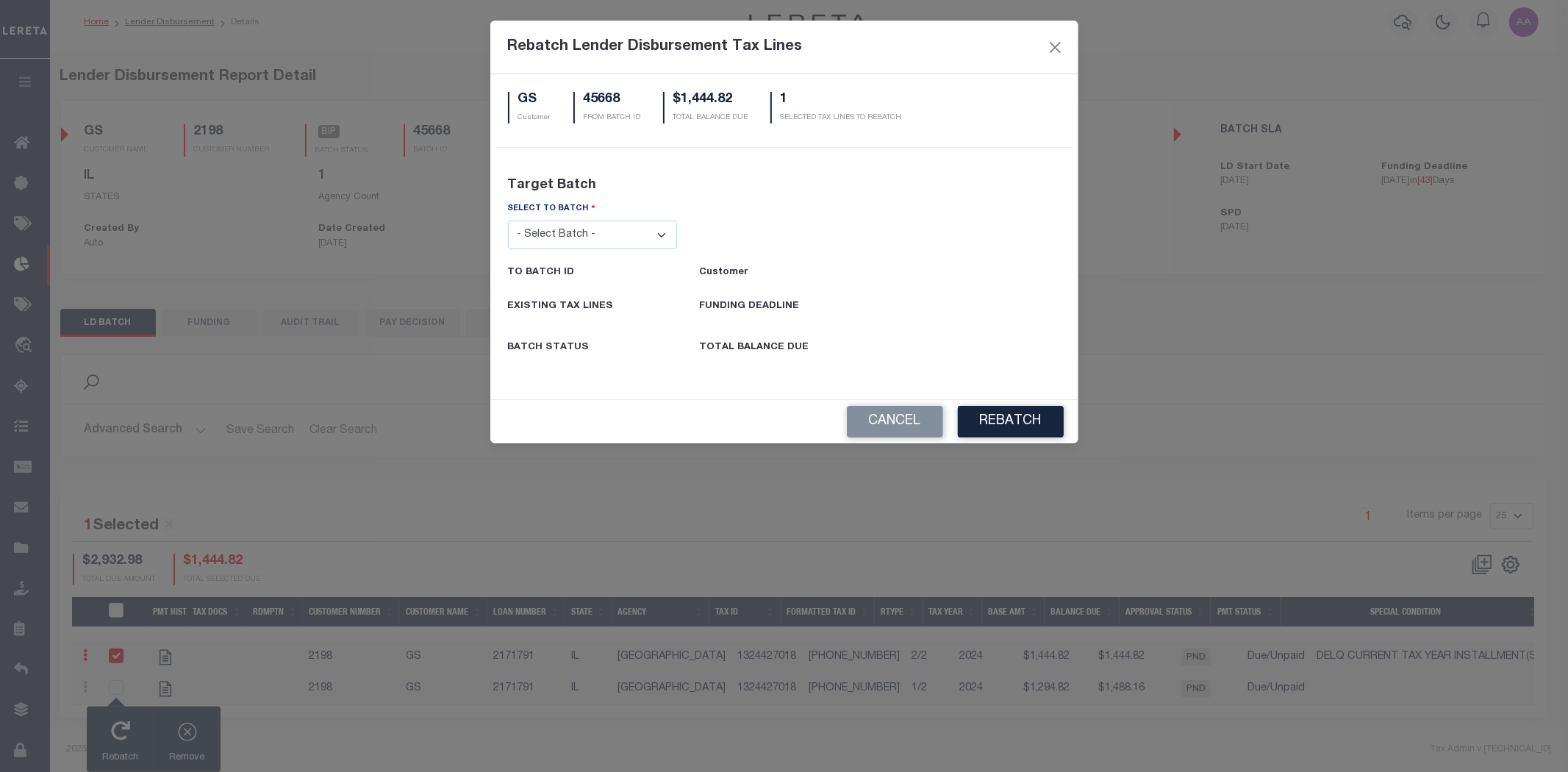
click at [581, 240] on select "- Select Batch - 24274 24276 24279 24283 24285 24513 24539 24542 24572 24604 24…" at bounding box center [593, 235] width 170 height 28
select select "24745"
click at [508, 221] on select "- Select Batch - 24274 24276 24279 24283 24285 24513 24539 24542 24572 24604 24…" at bounding box center [593, 235] width 170 height 28
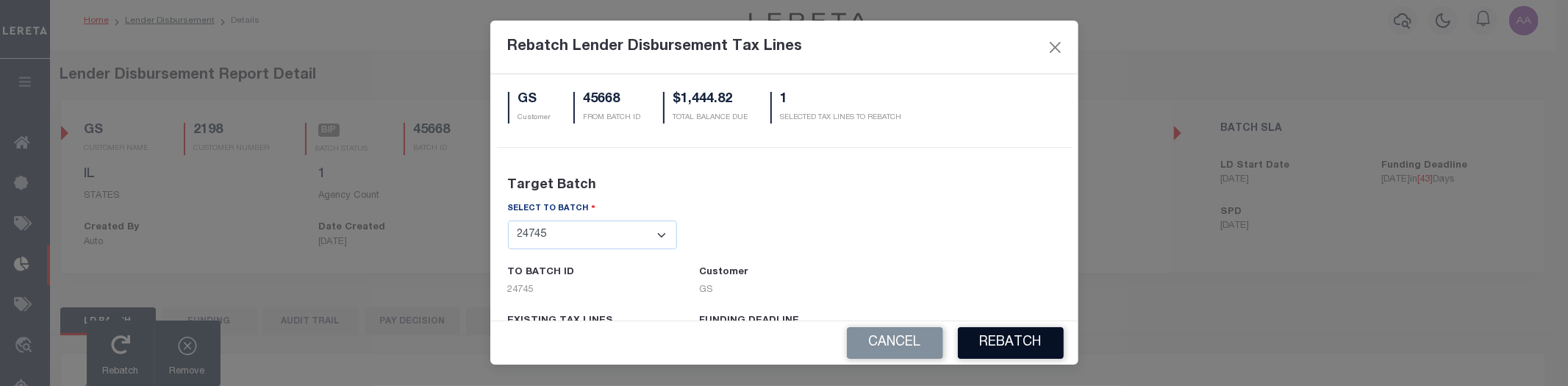
click at [1020, 346] on button "REBATCH" at bounding box center [1011, 343] width 106 height 32
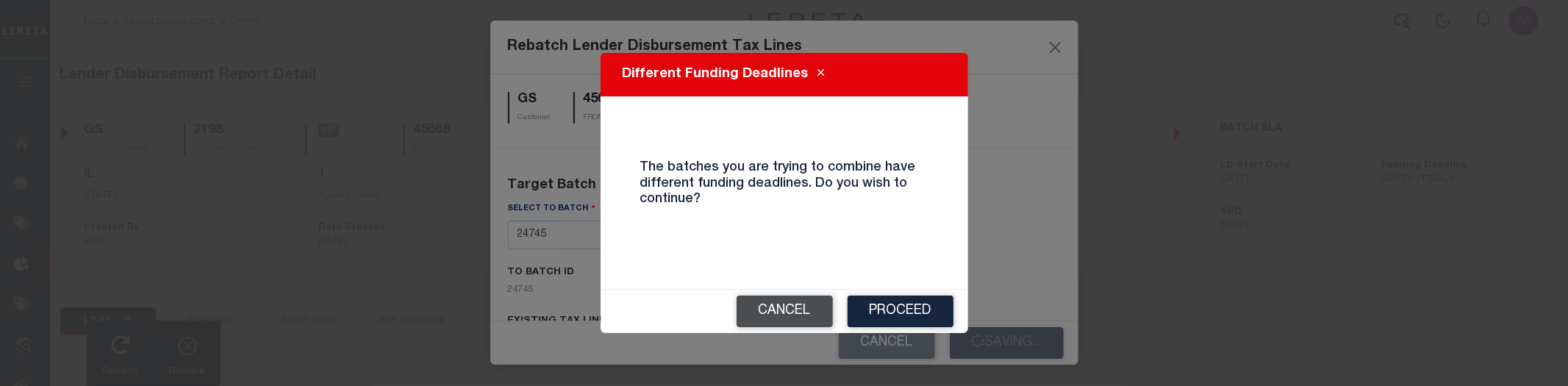
click at [798, 312] on button "Cancel" at bounding box center [785, 312] width 97 height 32
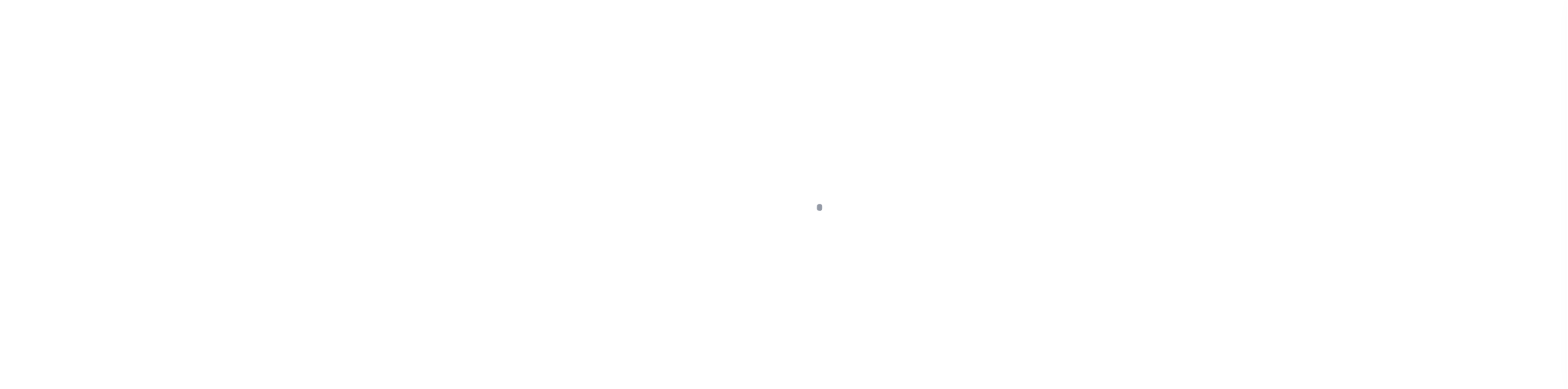
scroll to position [33, 0]
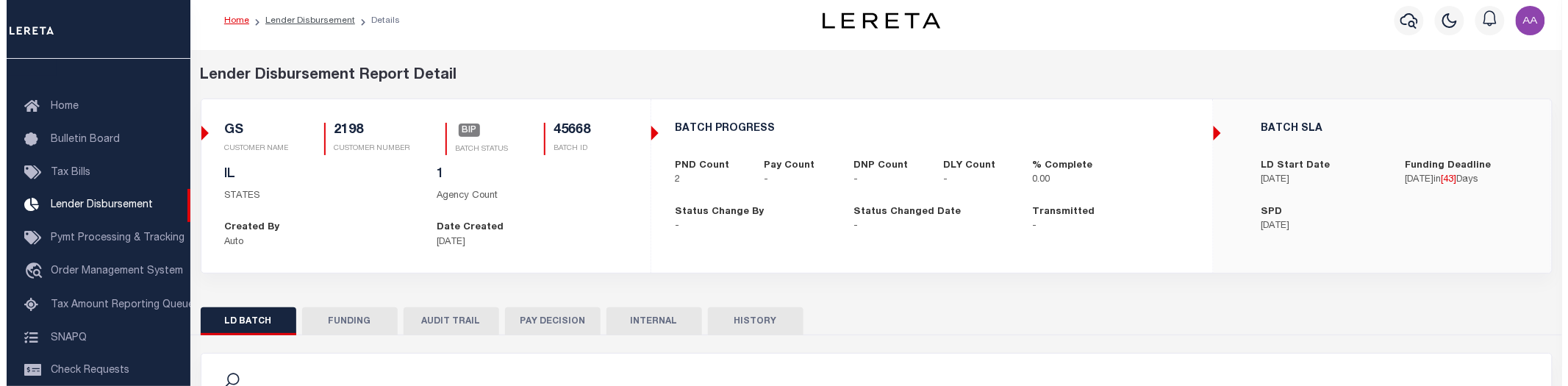
scroll to position [335, 0]
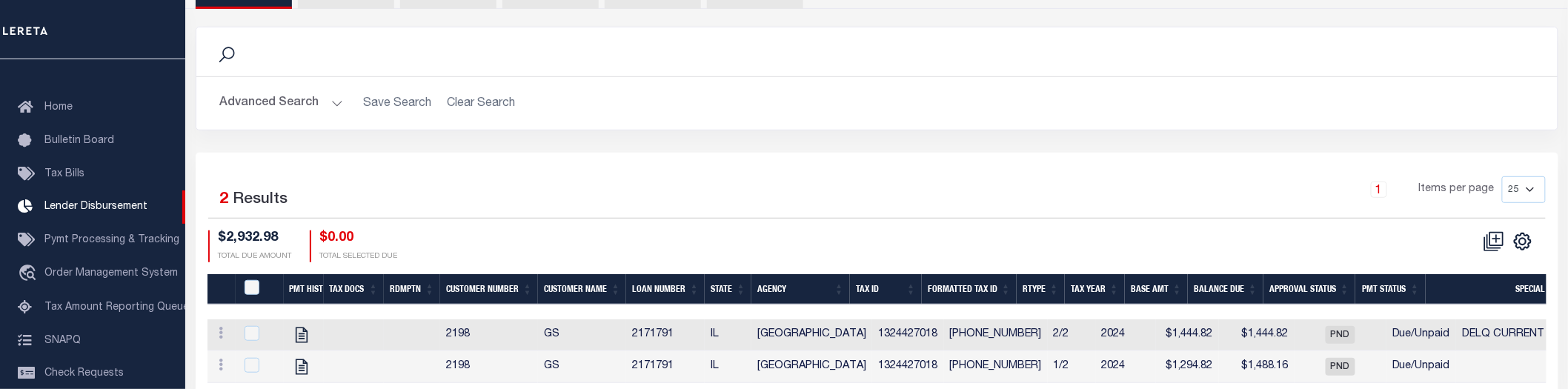
click at [242, 342] on div at bounding box center [260, 334] width 37 height 16
checkbox input "true"
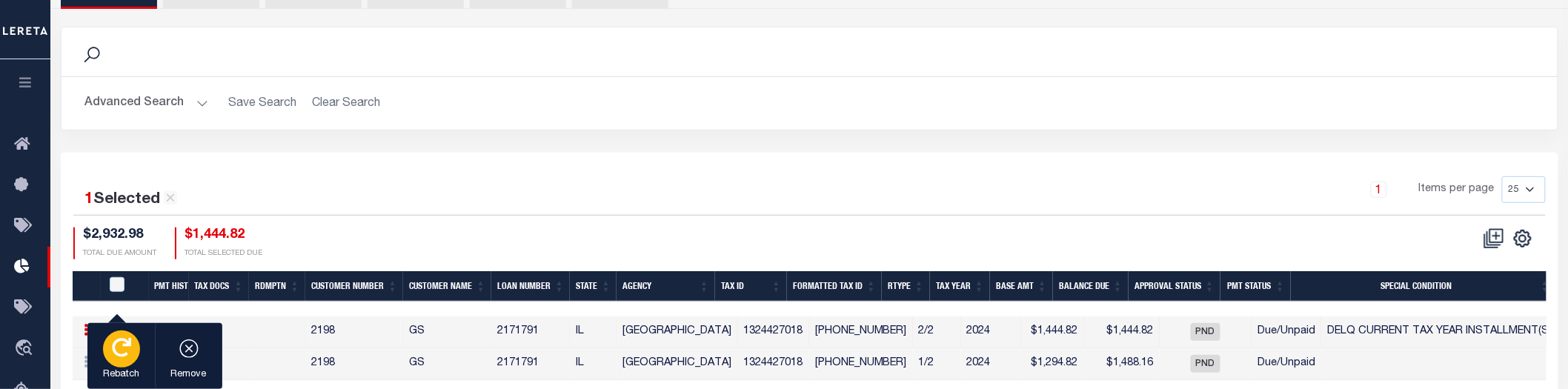
click at [121, 357] on icon "button" at bounding box center [121, 348] width 19 height 19
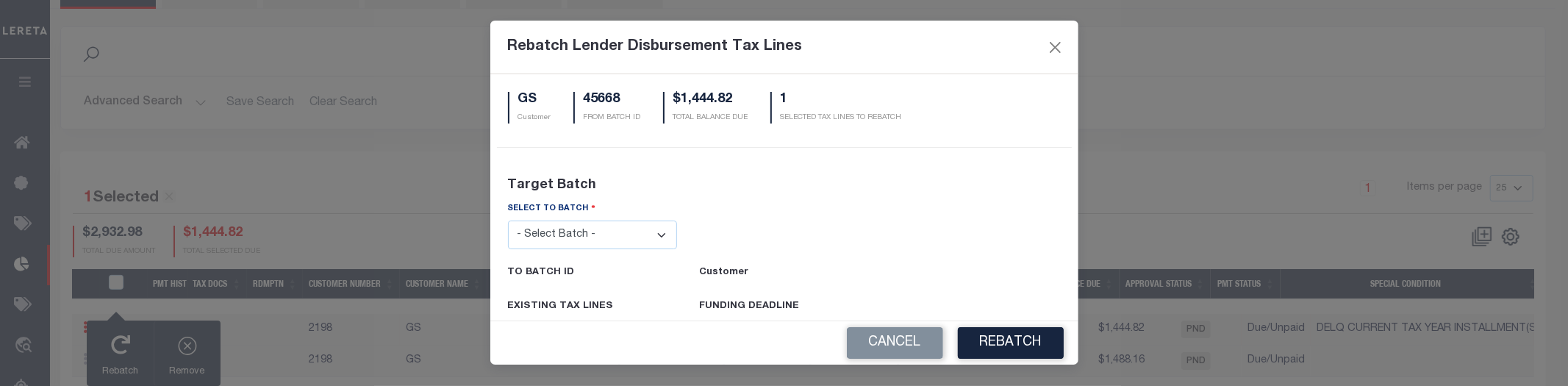
click at [586, 210] on label "SELECT TO BATCH" at bounding box center [552, 209] width 89 height 14
click at [582, 229] on select "- Select Batch - 24274 24276 24279 24283 24285 24513 24539 24542 24572 24604 24…" at bounding box center [593, 235] width 170 height 28
select select "24513"
click at [508, 221] on select "- Select Batch - 24274 24276 24279 24283 24285 24513 24539 24542 24572 24604 24…" at bounding box center [593, 235] width 170 height 28
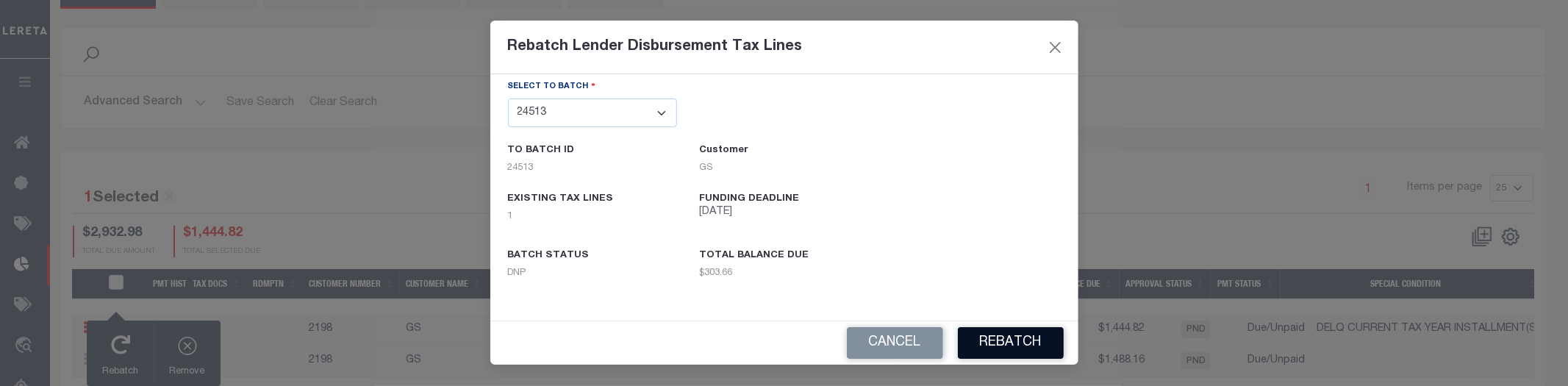
click at [1015, 339] on button "REBATCH" at bounding box center [1011, 343] width 106 height 32
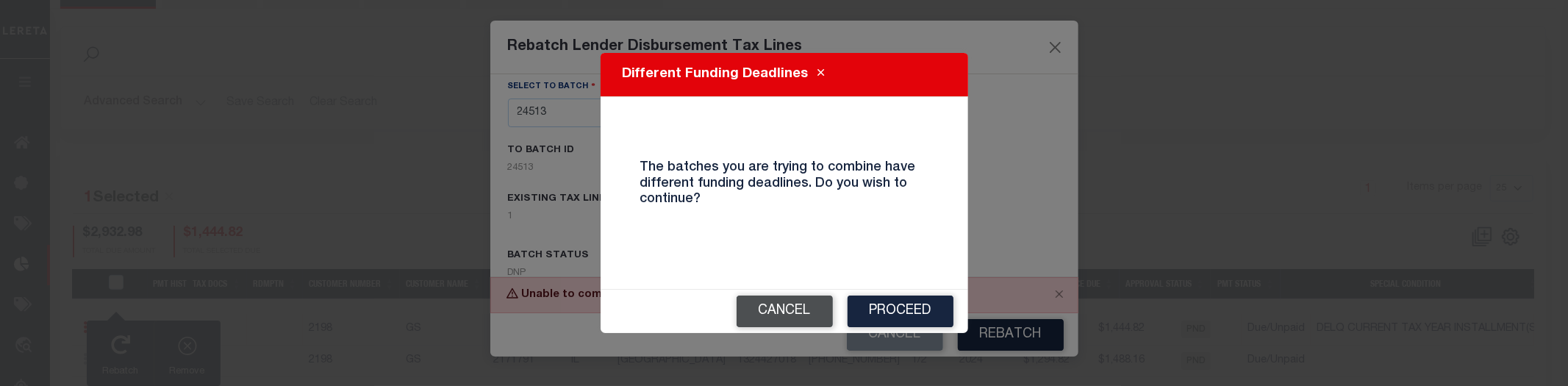
click at [770, 308] on button "Cancel" at bounding box center [785, 312] width 97 height 32
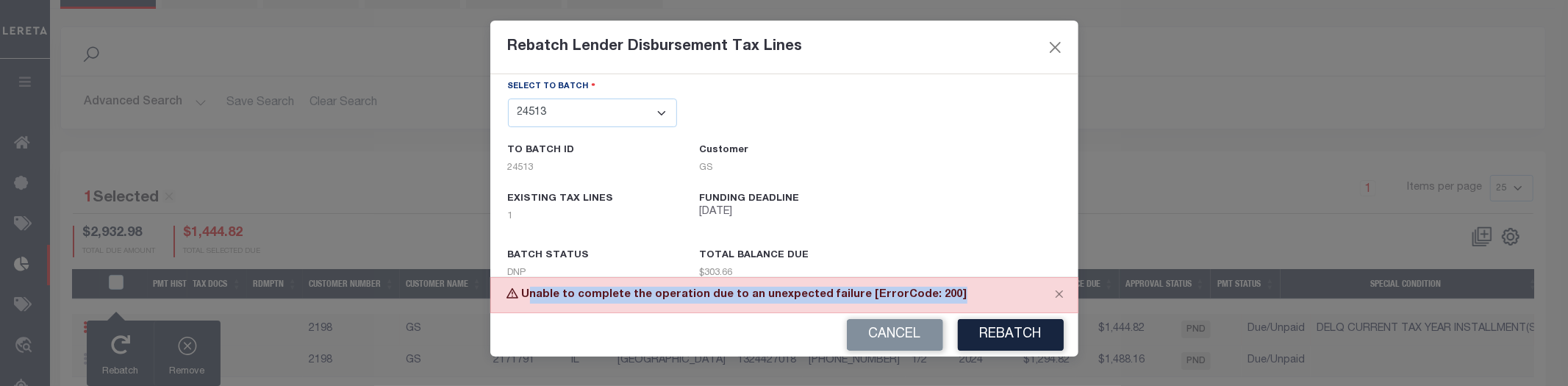
drag, startPoint x: 532, startPoint y: 293, endPoint x: 1015, endPoint y: 290, distance: 483.0
click at [1015, 290] on div "Unable to complete the operation due to an unexpected failure [ErrorCode: 200]" at bounding box center [785, 295] width 589 height 36
click at [607, 298] on div "Unable to complete the operation due to an unexpected failure [ErrorCode: 200]" at bounding box center [785, 295] width 589 height 36
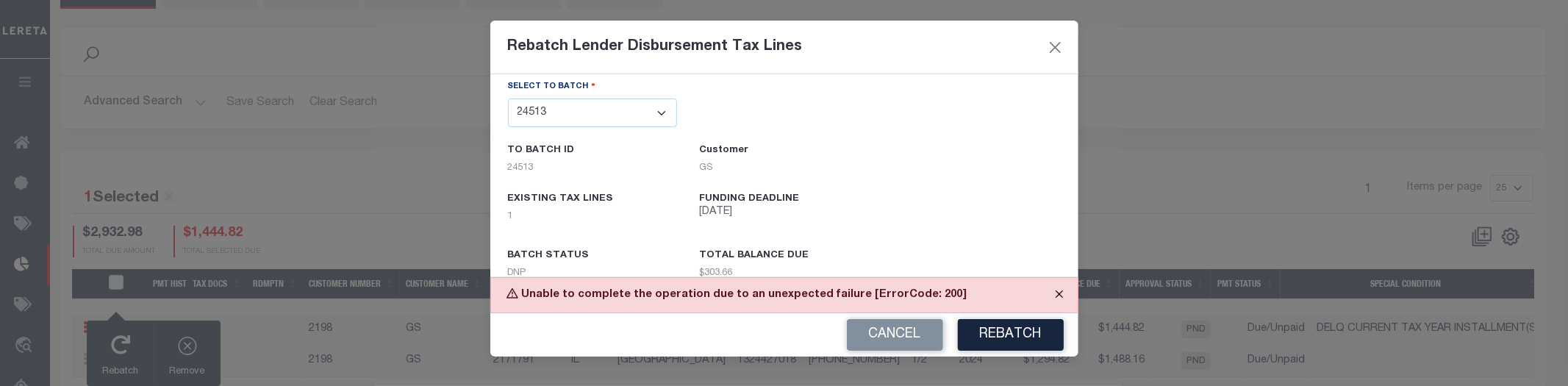
click at [1058, 290] on button "Close" at bounding box center [1059, 293] width 36 height 32
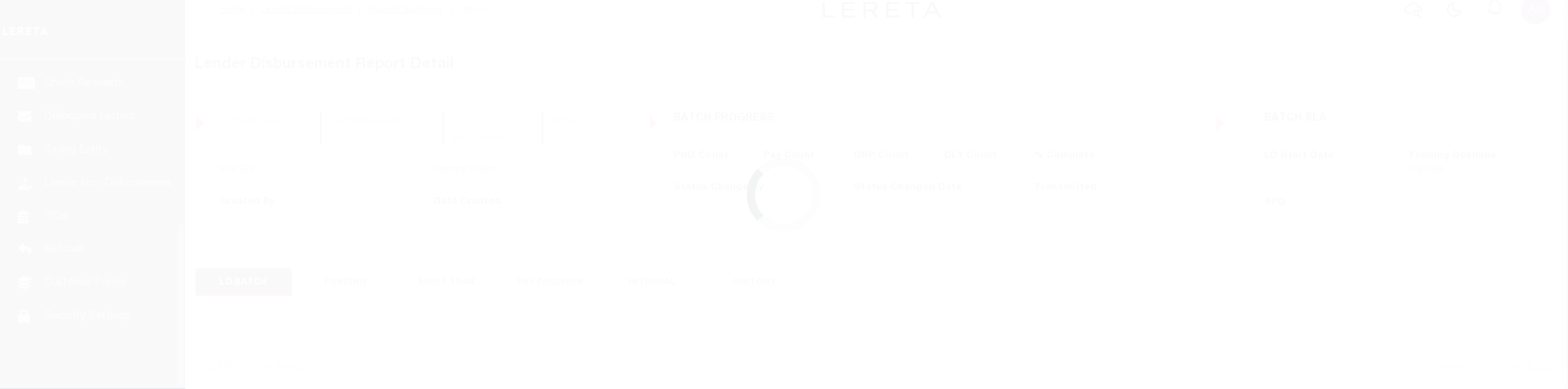
scroll to position [324, 0]
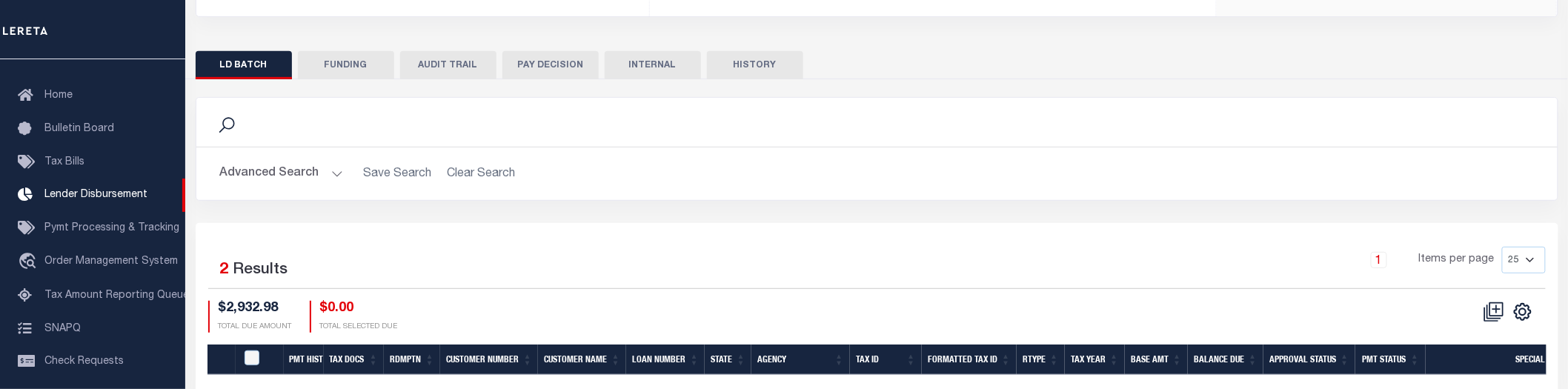
scroll to position [350, 0]
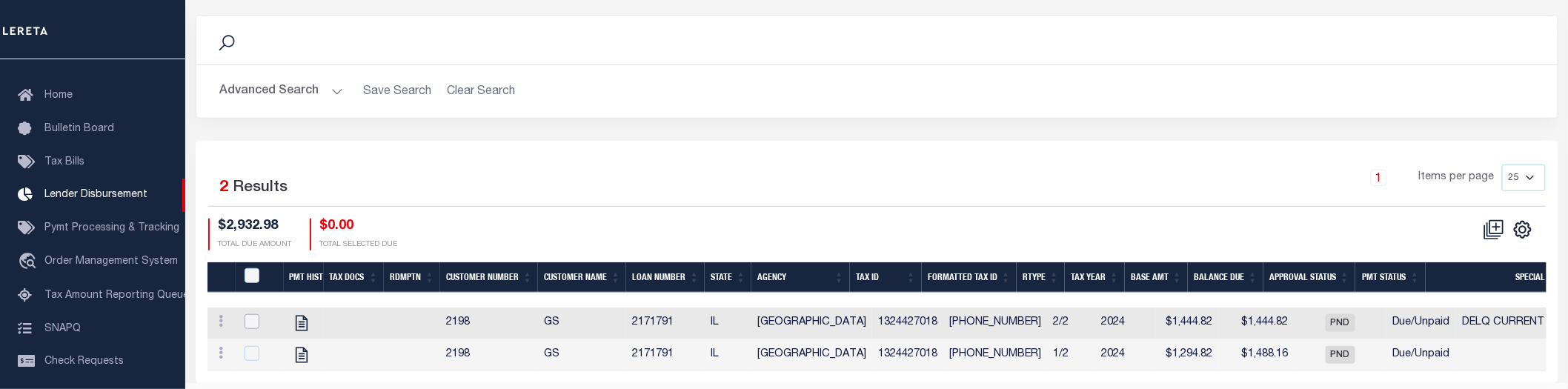
click at [254, 320] on input "checkbox" at bounding box center [252, 321] width 15 height 15
checkbox input "true"
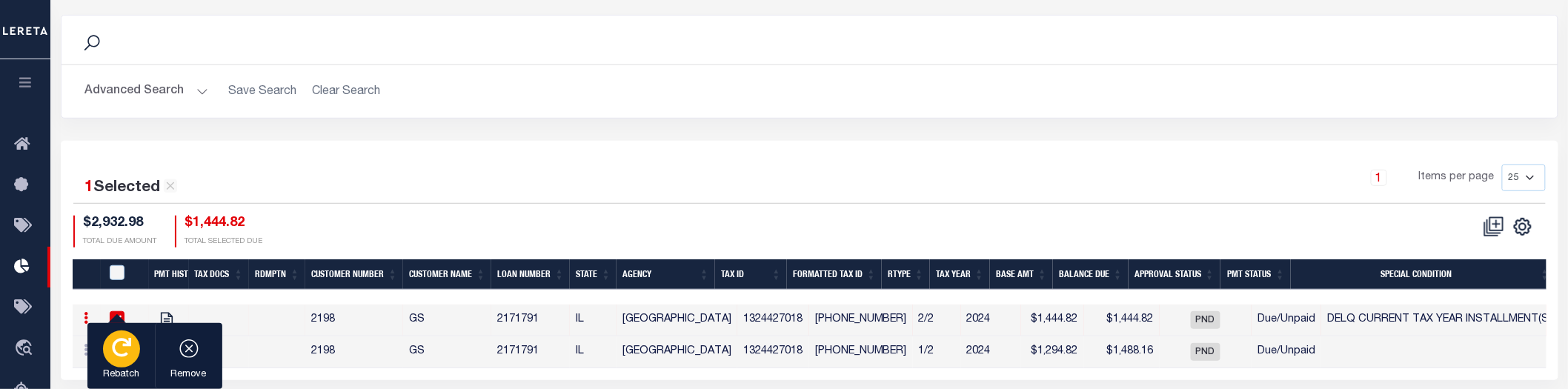
click at [111, 369] on p "Rebatch" at bounding box center [121, 375] width 37 height 15
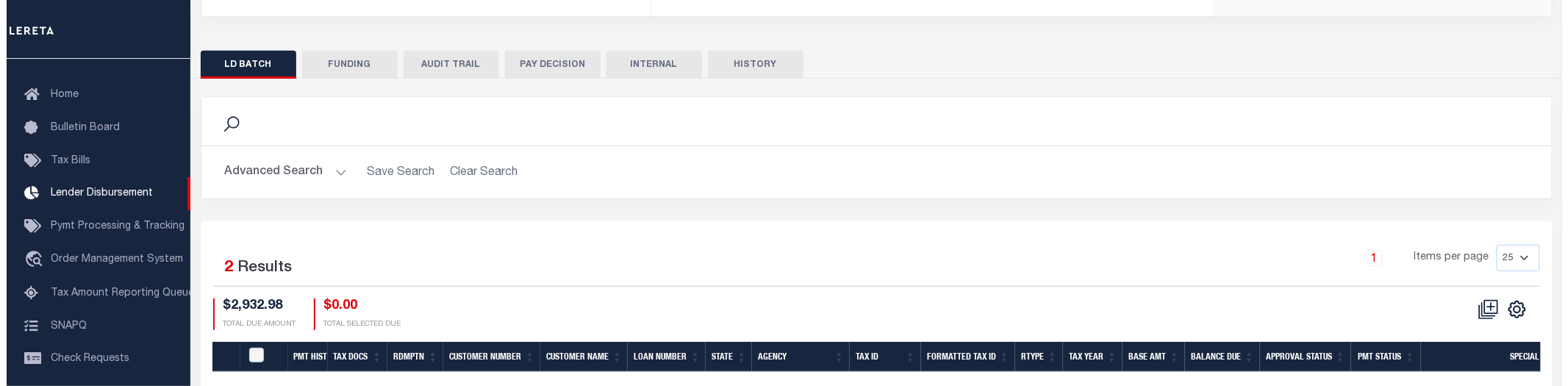
scroll to position [346, 0]
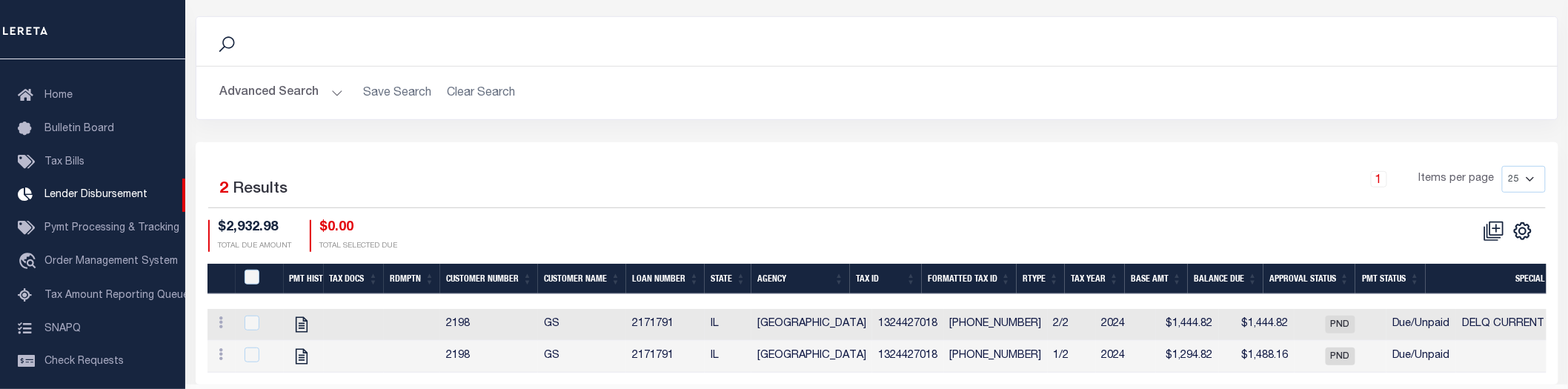
click at [248, 316] on td at bounding box center [260, 325] width 48 height 32
checkbox input "true"
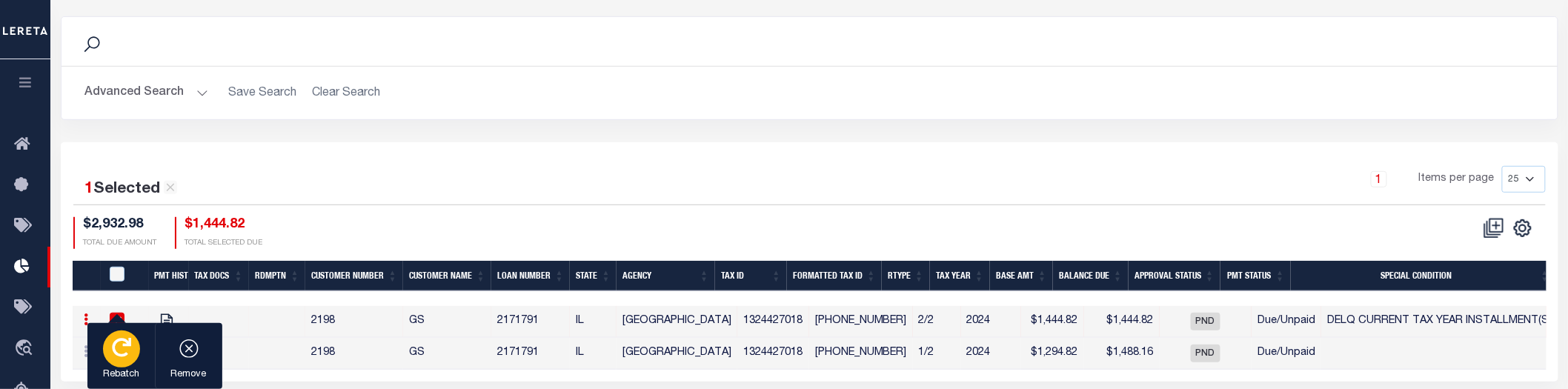
click at [116, 352] on icon "button" at bounding box center [121, 348] width 19 height 19
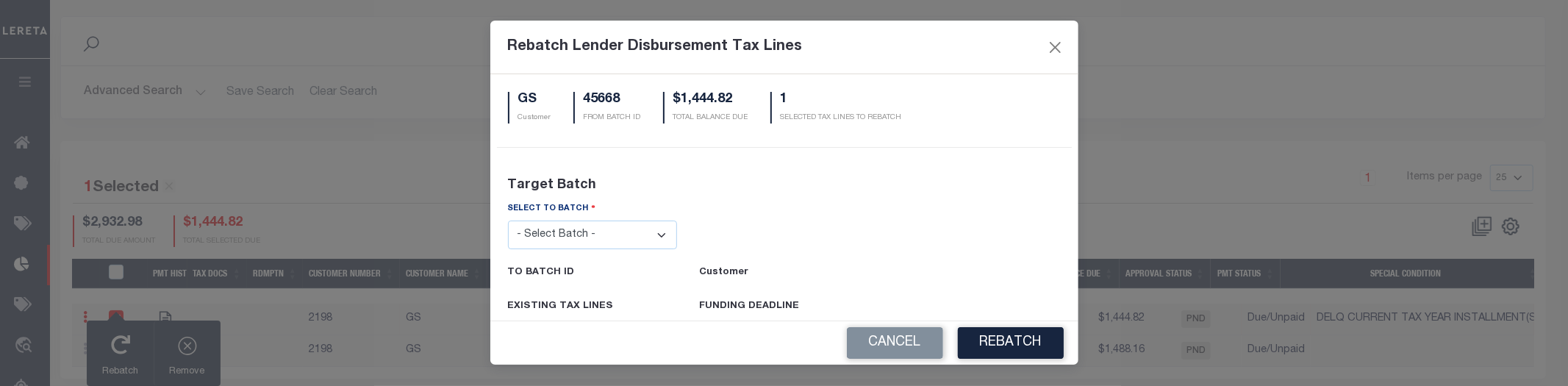
drag, startPoint x: 578, startPoint y: 235, endPoint x: 582, endPoint y: 244, distance: 9.8
click at [578, 235] on select "- Select Batch - 24274 24276 24279 24283 24285 24513 24539 24542 24572 24604 24…" at bounding box center [593, 235] width 170 height 28
select select "24513"
click at [508, 221] on select "- Select Batch - 24274 24276 24279 24283 24285 24513 24539 24542 24572 24604 24…" at bounding box center [593, 235] width 170 height 28
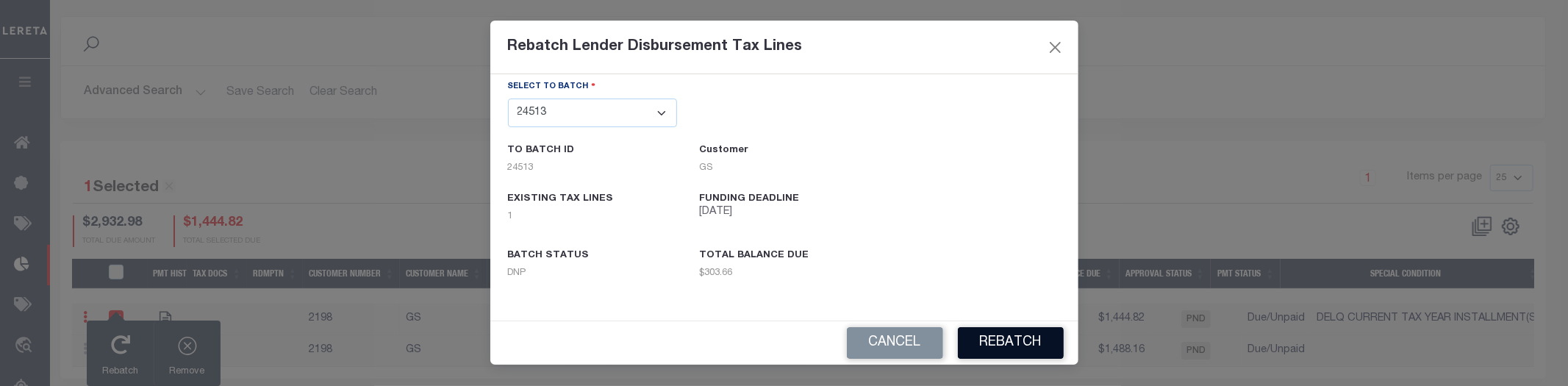
click at [1018, 339] on button "REBATCH" at bounding box center [1011, 343] width 106 height 32
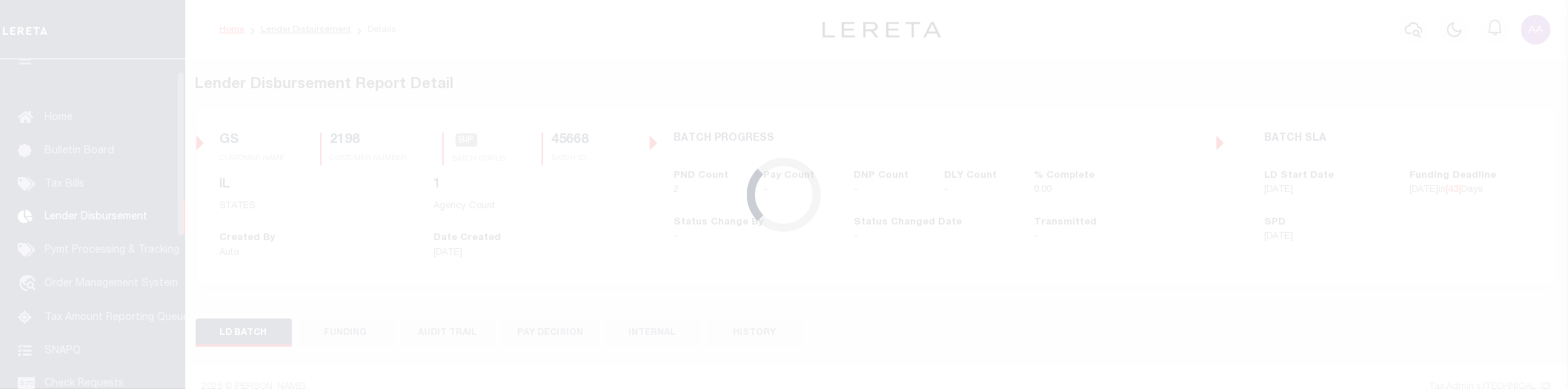
scroll to position [25, 0]
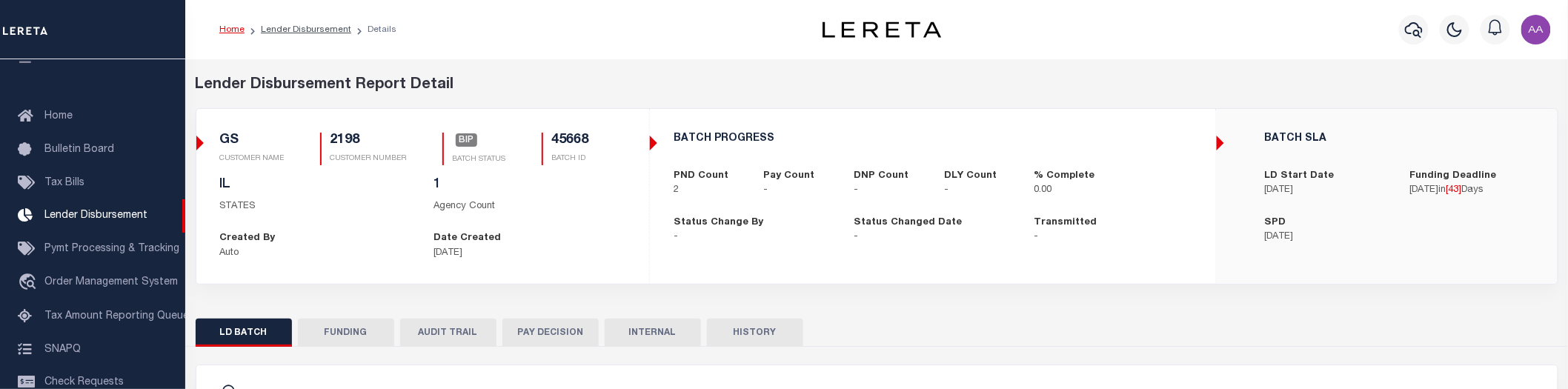
click at [553, 18] on div "Home Lender Disbursement Details" at bounding box center [488, 29] width 562 height 31
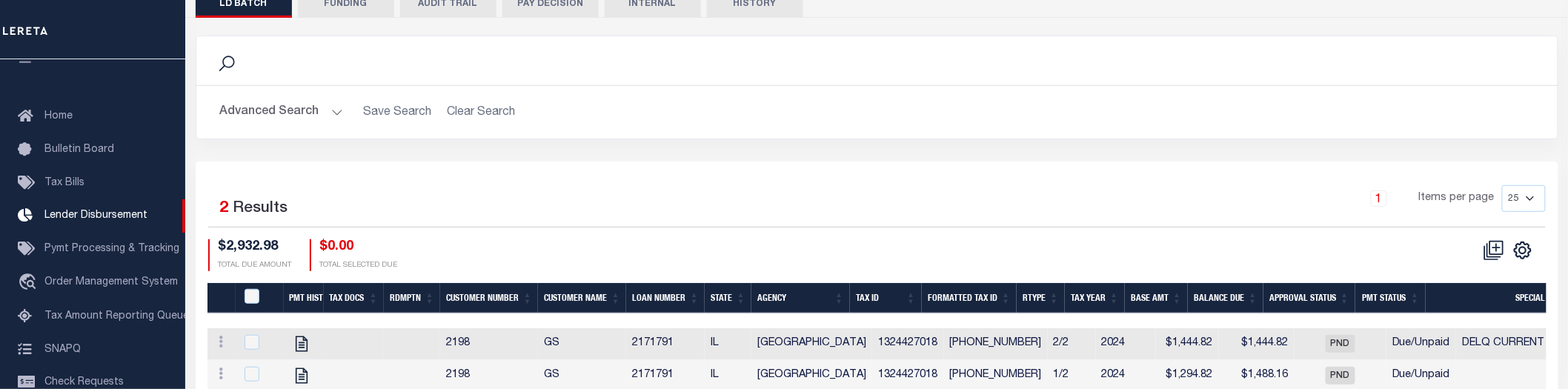
scroll to position [400, 0]
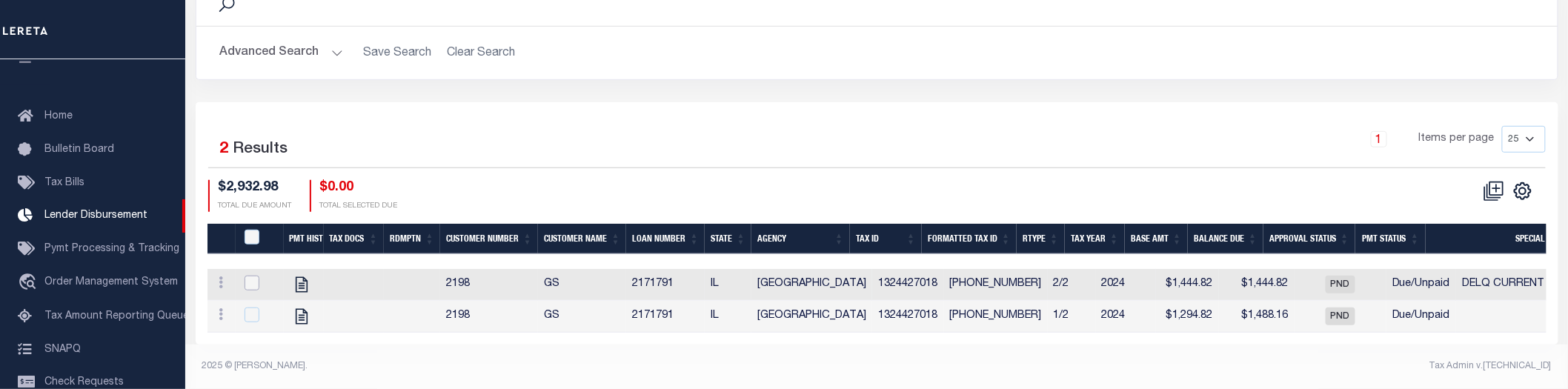
click at [247, 276] on input "checkbox" at bounding box center [252, 283] width 15 height 15
checkbox input "true"
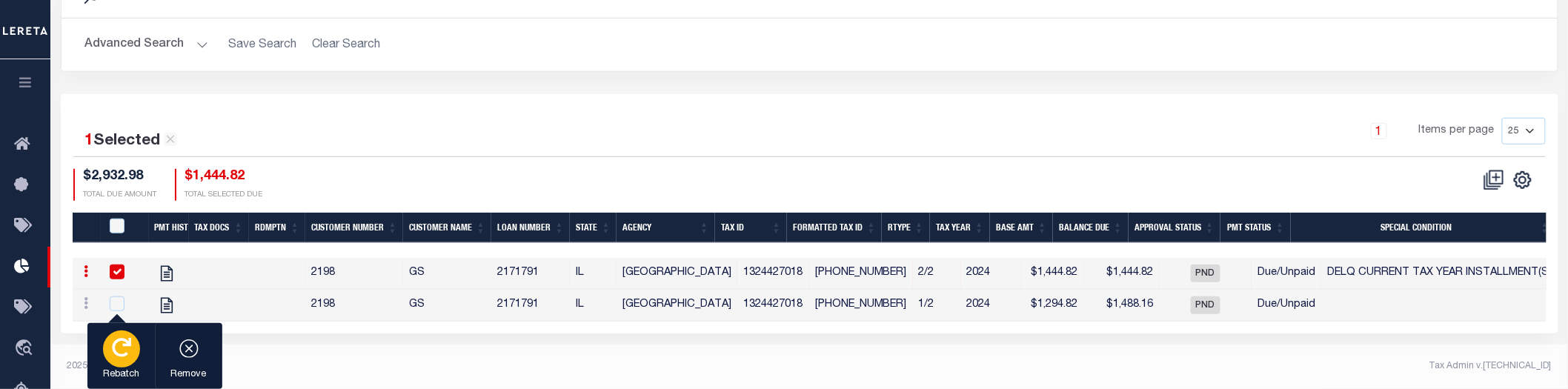
click at [129, 354] on icon "button" at bounding box center [121, 348] width 19 height 19
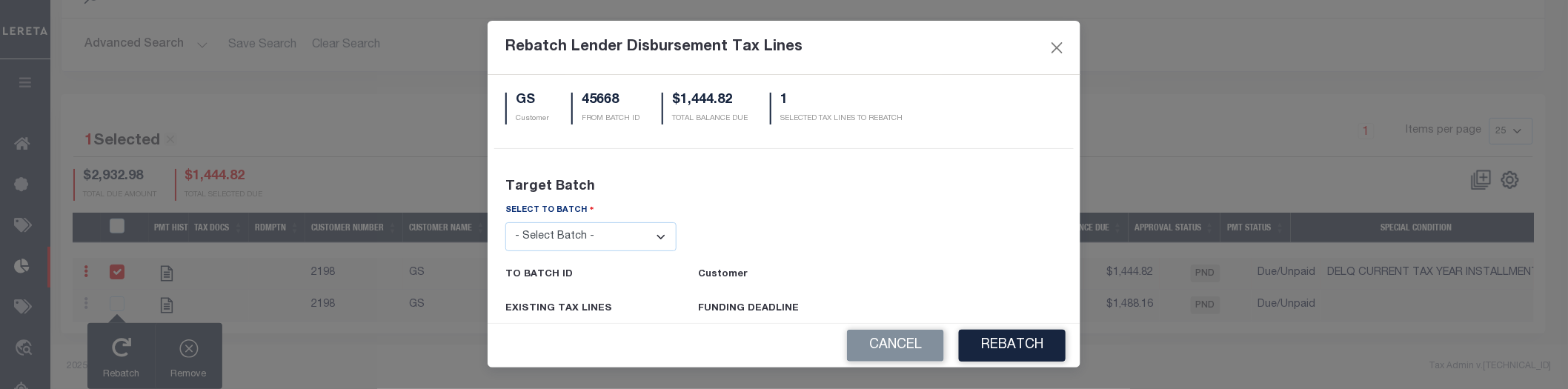
click at [631, 234] on select "- Select Batch - 24274 24276 24279 24283 24285 24513 24539 24542 24572 24604 24…" at bounding box center [591, 237] width 171 height 29
select select "24513"
click at [511, 222] on select "- Select Batch - 24274 24276 24279 24283 24285 24513 24539 24542 24572 24604 24…" at bounding box center [591, 237] width 171 height 29
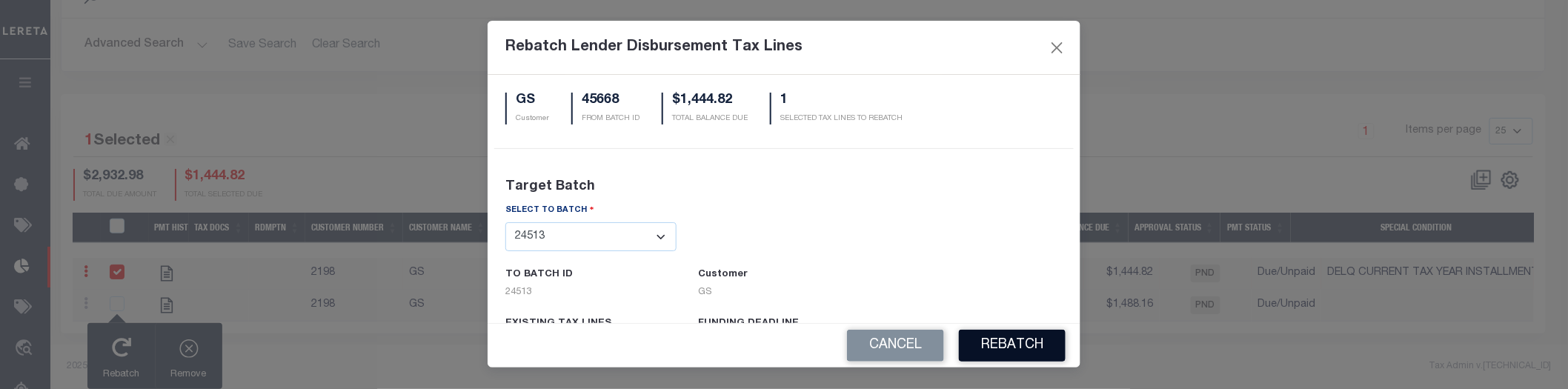
click at [1035, 344] on button "REBATCH" at bounding box center [1012, 346] width 107 height 32
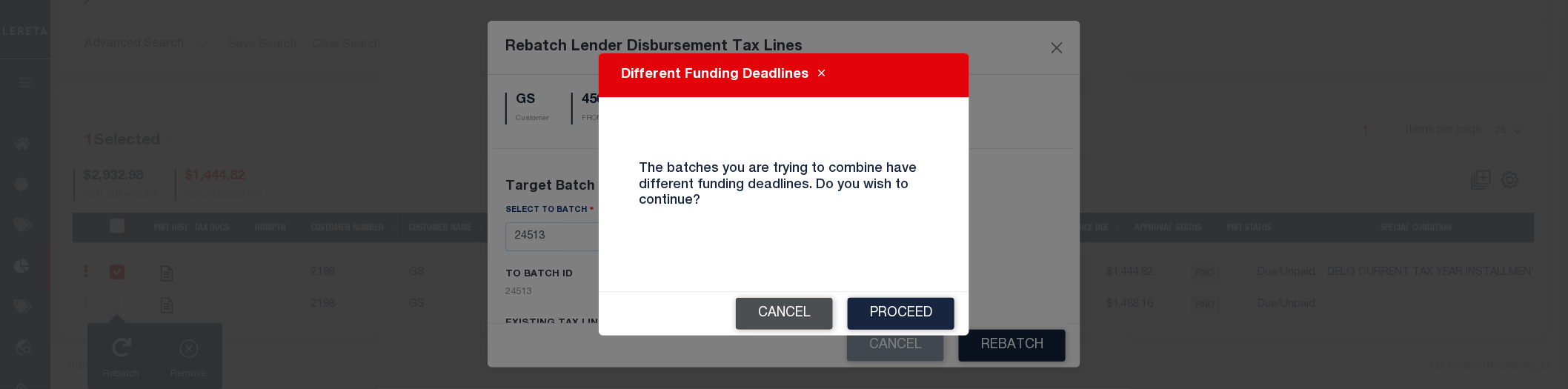
click at [771, 311] on button "Cancel" at bounding box center [784, 314] width 97 height 32
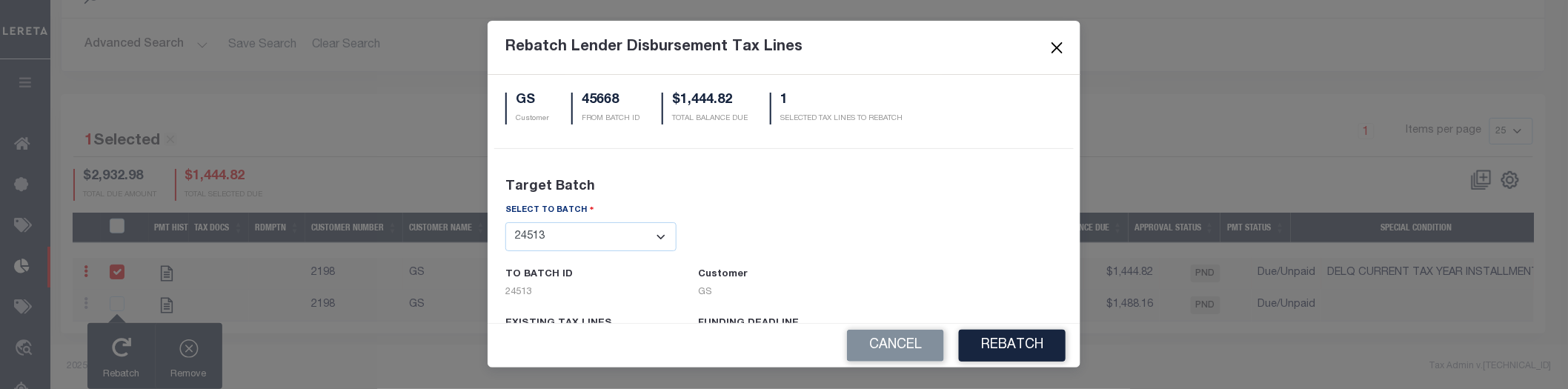
click at [1067, 47] on button "Close" at bounding box center [1057, 47] width 19 height 19
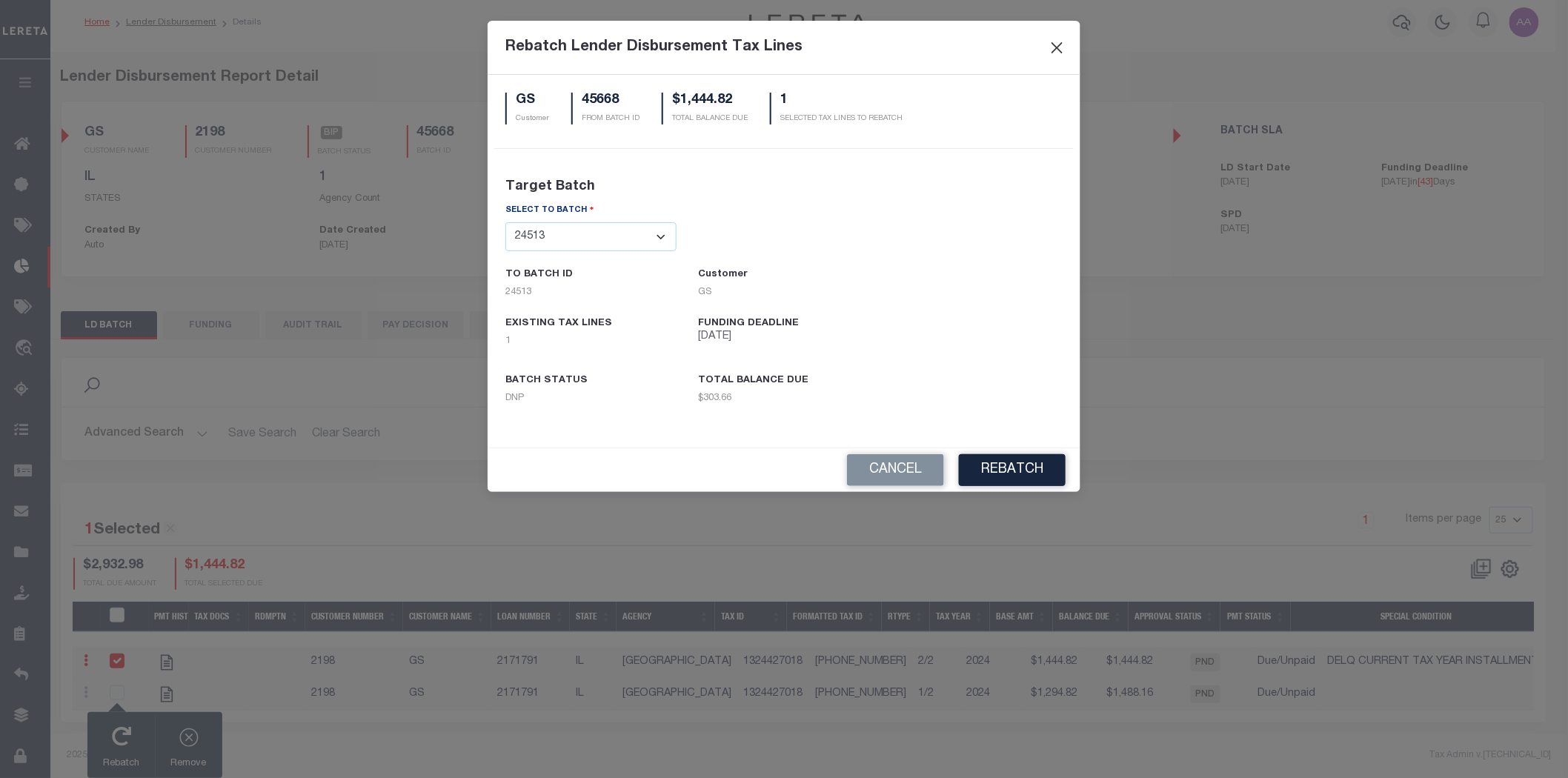
scroll to position [0, 0]
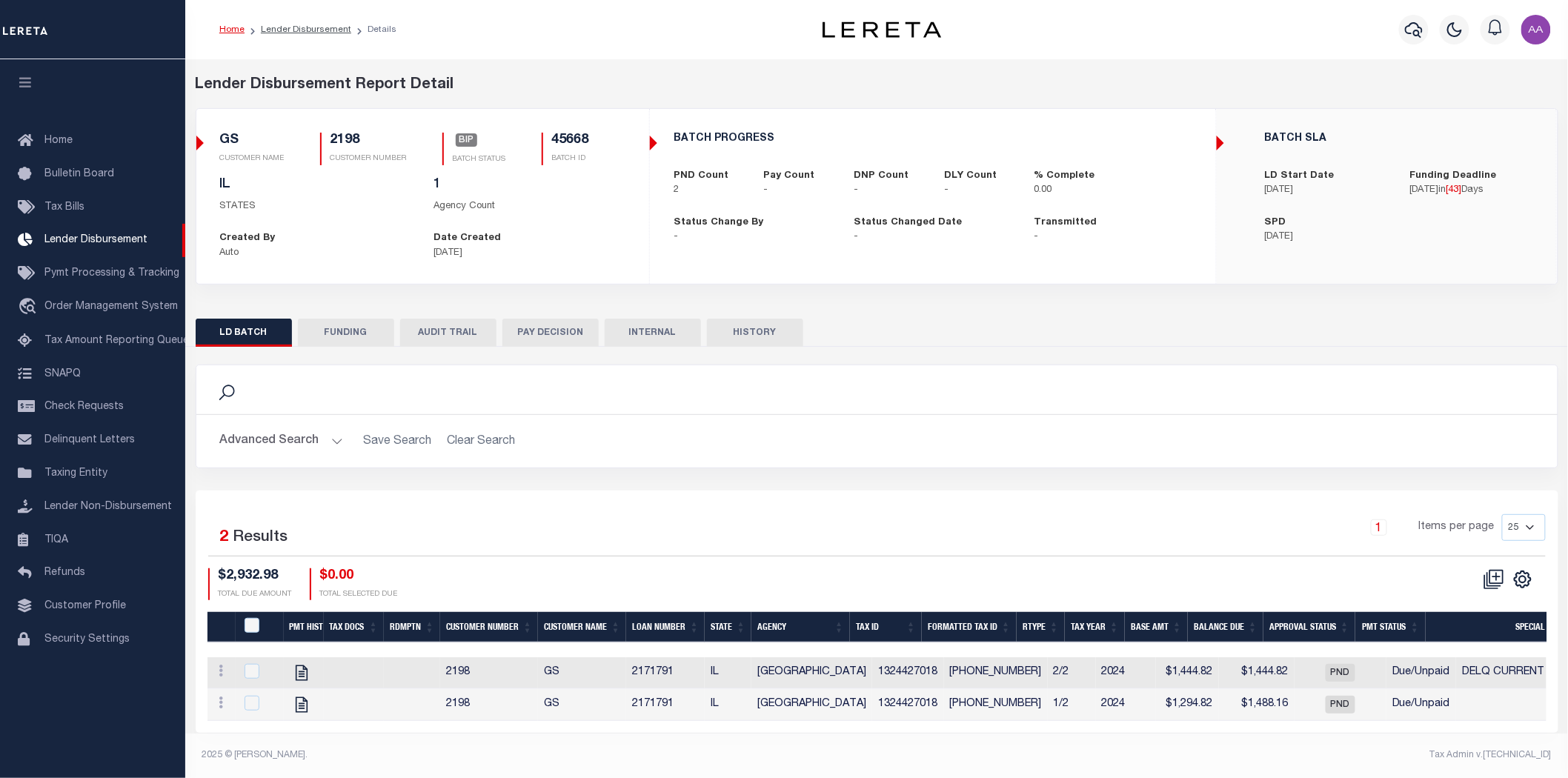
click at [772, 513] on div "Selected 2 Results 1 Items per page 25 50 100 200 $2,932.98 $0.00" at bounding box center [876, 611] width 1362 height 242
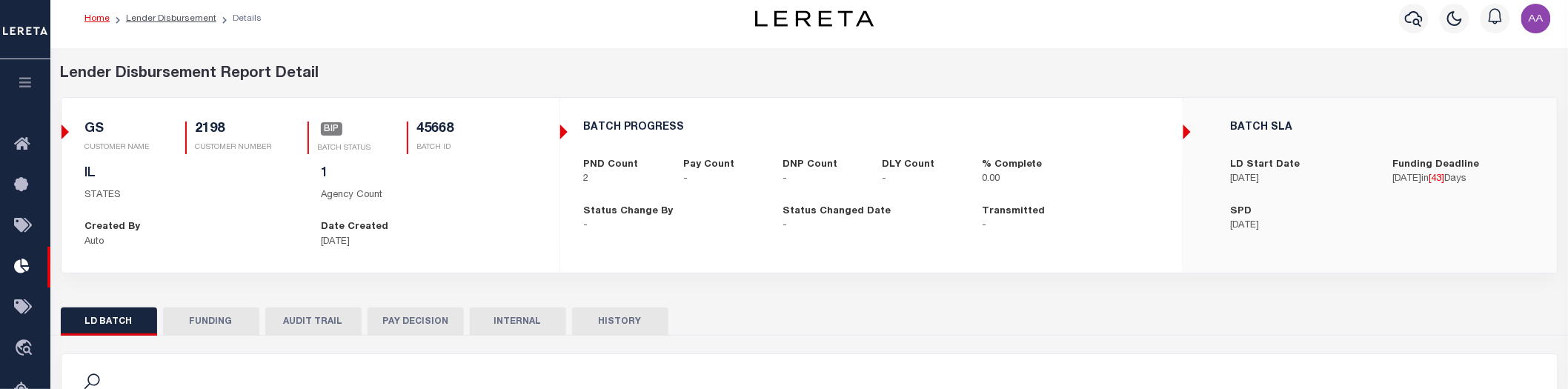
scroll to position [341, 0]
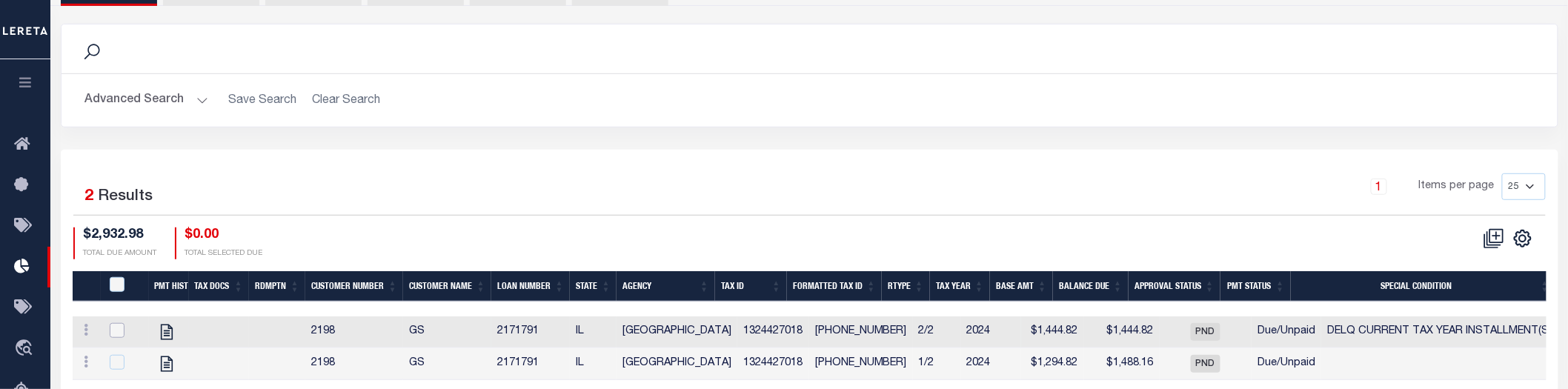
click at [120, 333] on input "checkbox" at bounding box center [117, 330] width 15 height 15
checkbox input "true"
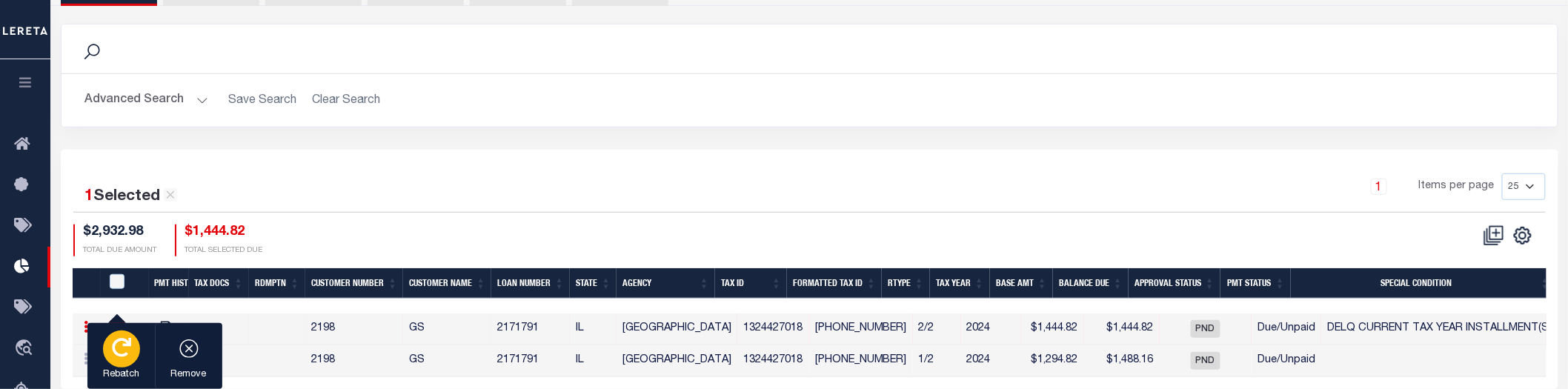
click at [109, 350] on div "button" at bounding box center [121, 349] width 37 height 37
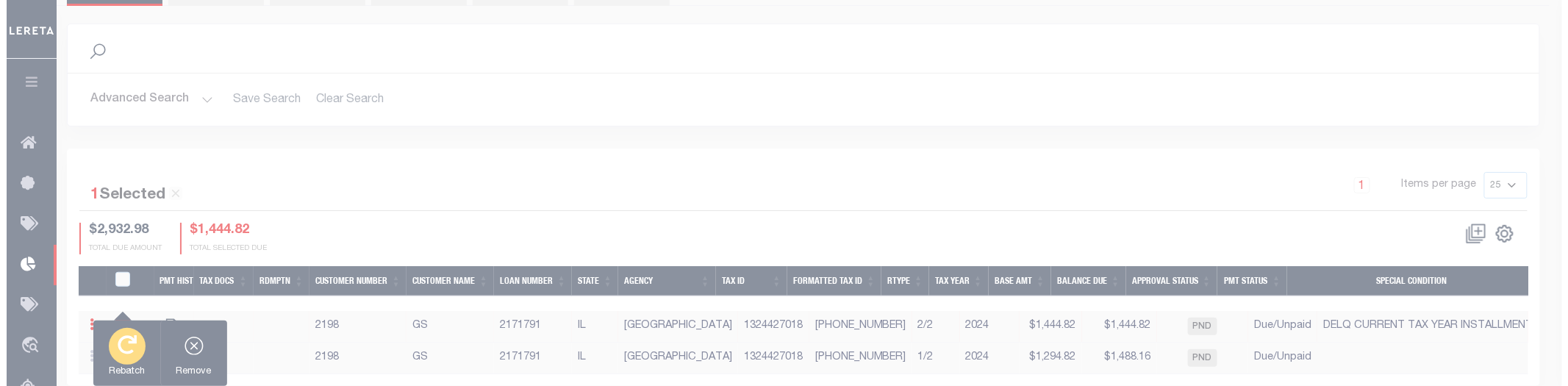
scroll to position [394, 0]
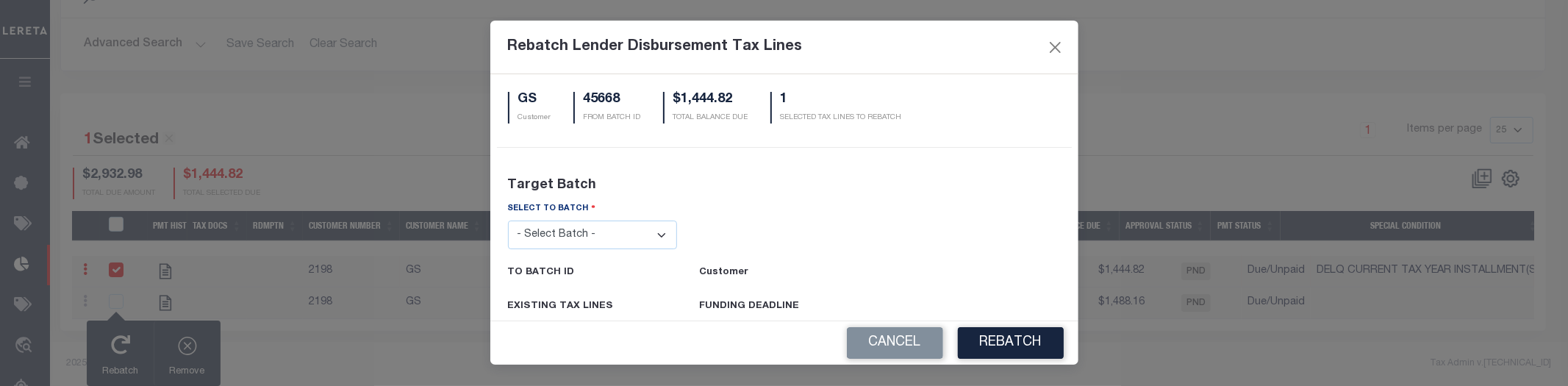
click at [611, 232] on select "- Select Batch - 24274 24276 24279 24283 24285 24513 24539 24542 24572 24604 24…" at bounding box center [593, 235] width 170 height 28
select select "24539"
click at [508, 221] on select "- Select Batch - 24274 24276 24279 24283 24285 24513 24539 24542 24572 24604 24…" at bounding box center [593, 235] width 170 height 28
click at [833, 240] on div at bounding box center [784, 225] width 192 height 47
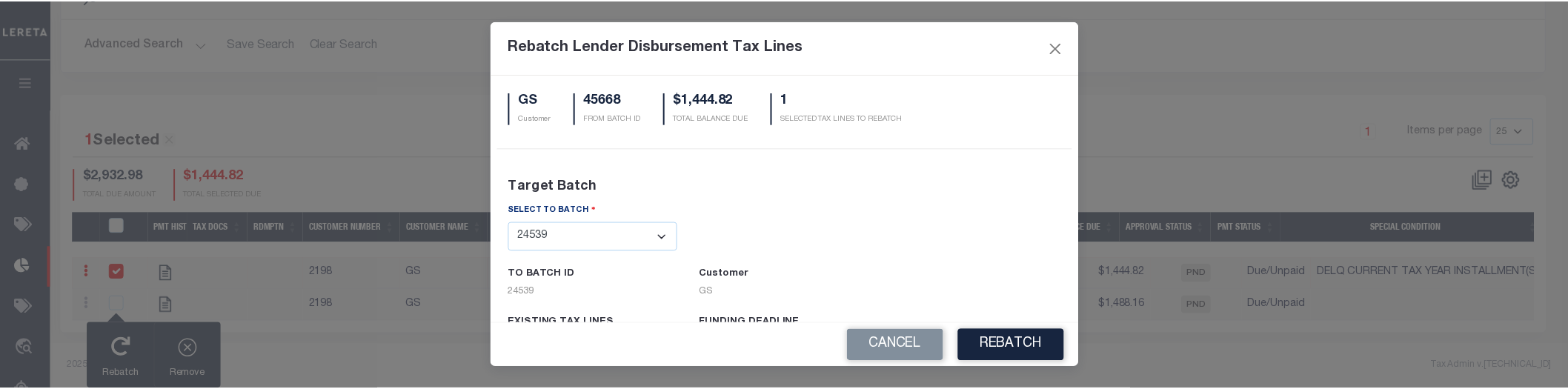
scroll to position [123, 0]
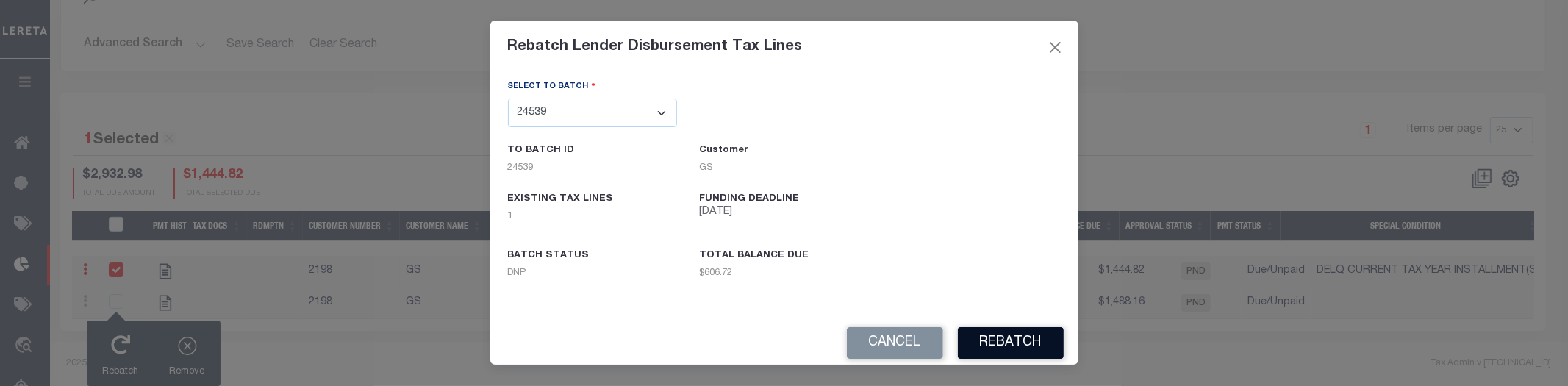
click at [997, 335] on button "REBATCH" at bounding box center [1011, 343] width 106 height 32
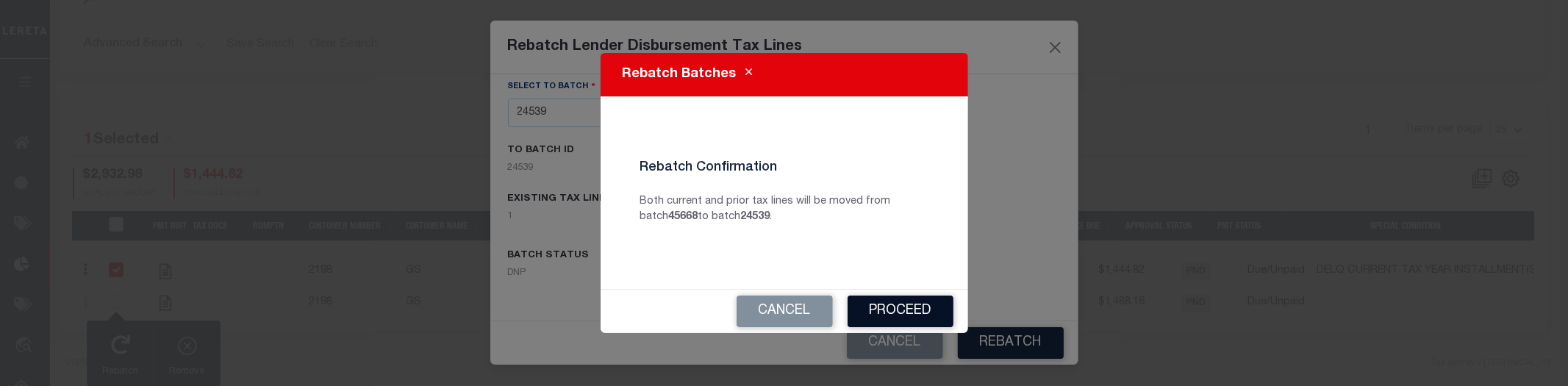
click at [906, 308] on button "Proceed" at bounding box center [901, 312] width 106 height 32
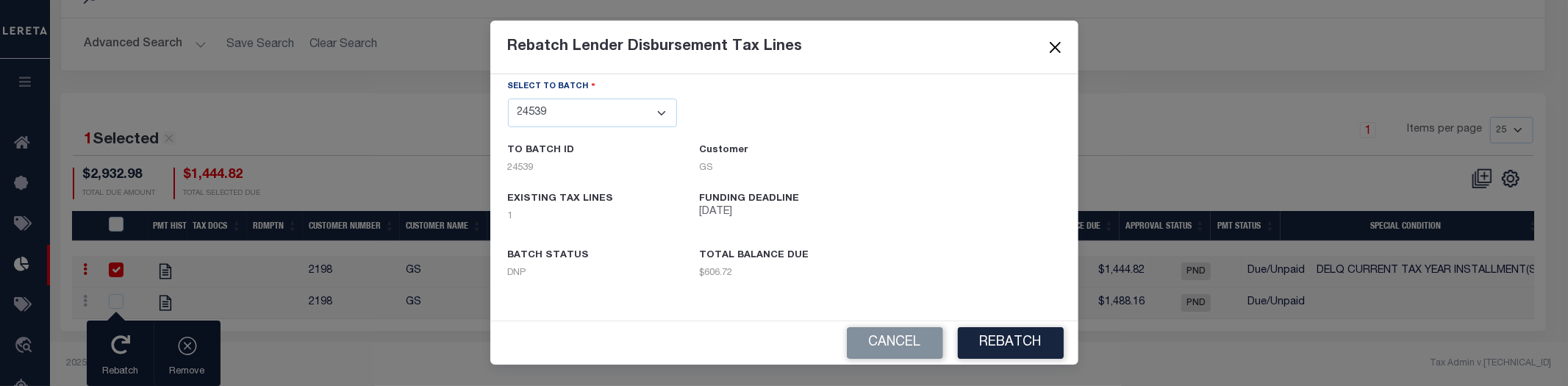
click at [1056, 47] on button "Close" at bounding box center [1055, 47] width 19 height 19
